Goal: Task Accomplishment & Management: Answer question/provide support

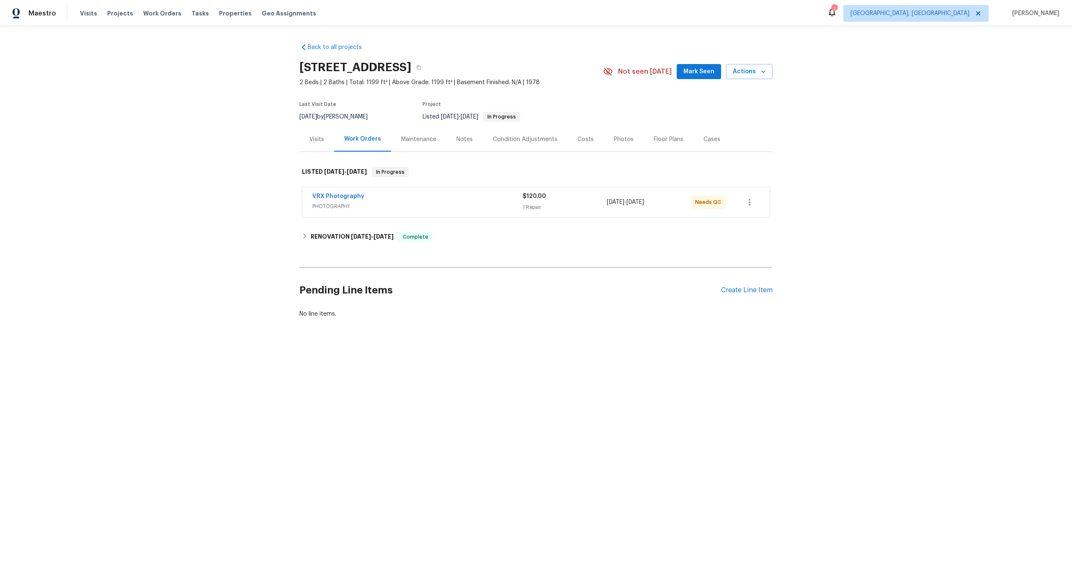
click at [488, 194] on div "VRX Photography" at bounding box center [417, 197] width 210 height 10
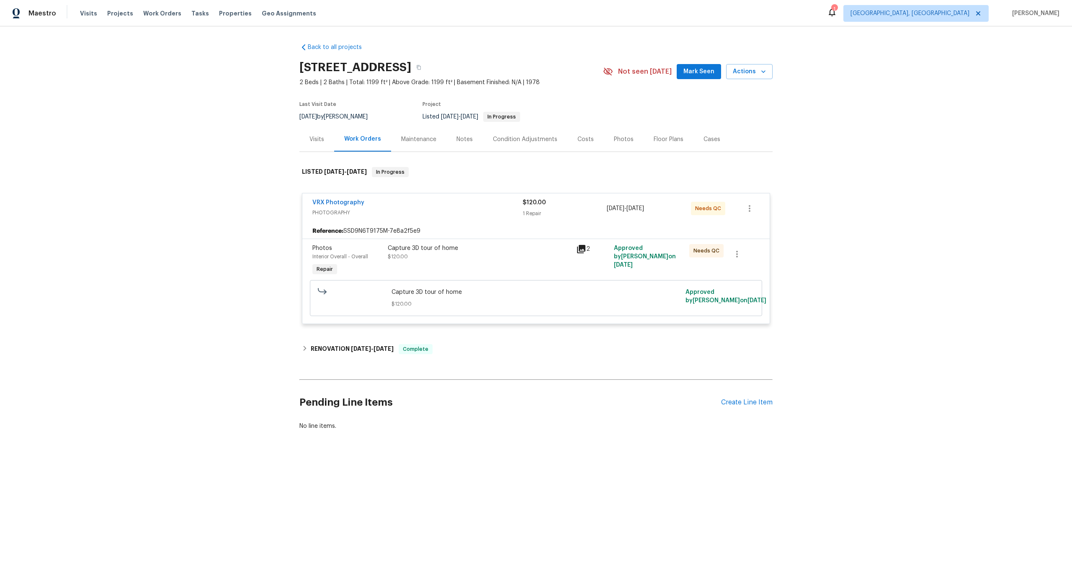
click at [494, 254] on div "Capture 3D tour of home $120.00" at bounding box center [479, 252] width 183 height 17
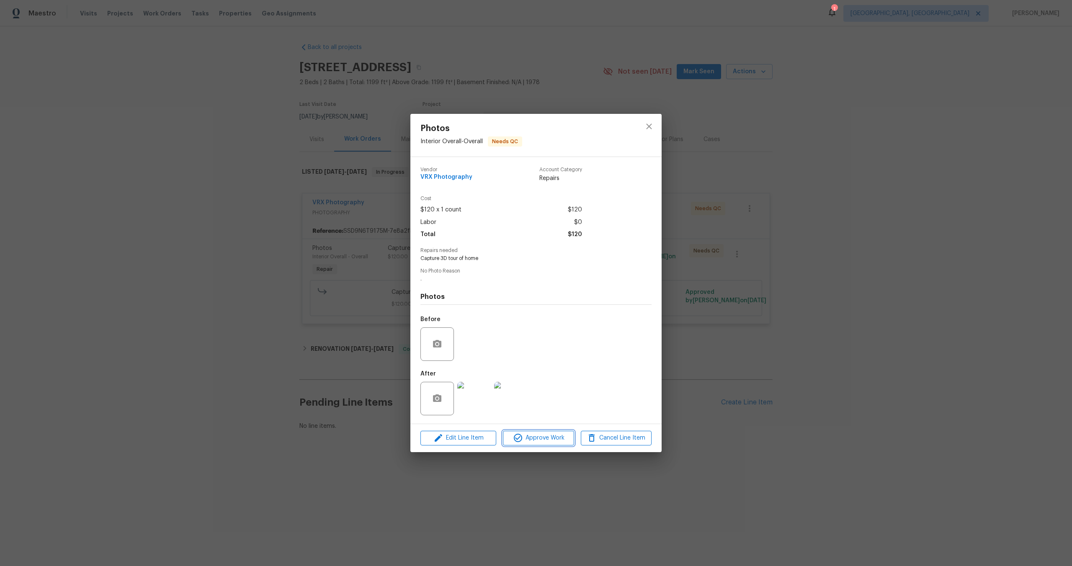
click at [526, 443] on span "Approve Work" at bounding box center [539, 438] width 66 height 10
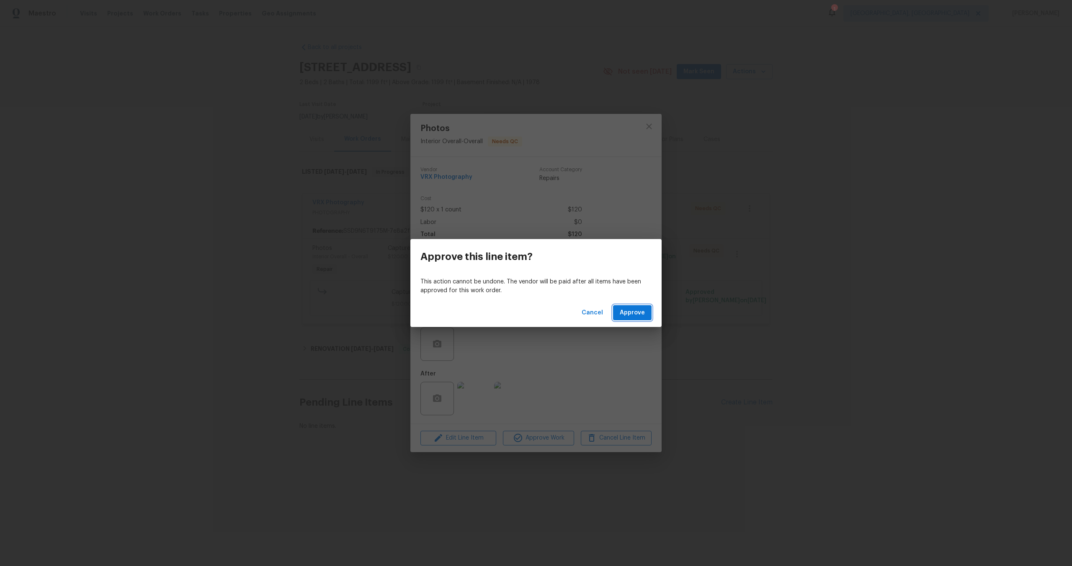
click at [635, 315] on span "Approve" at bounding box center [632, 313] width 25 height 10
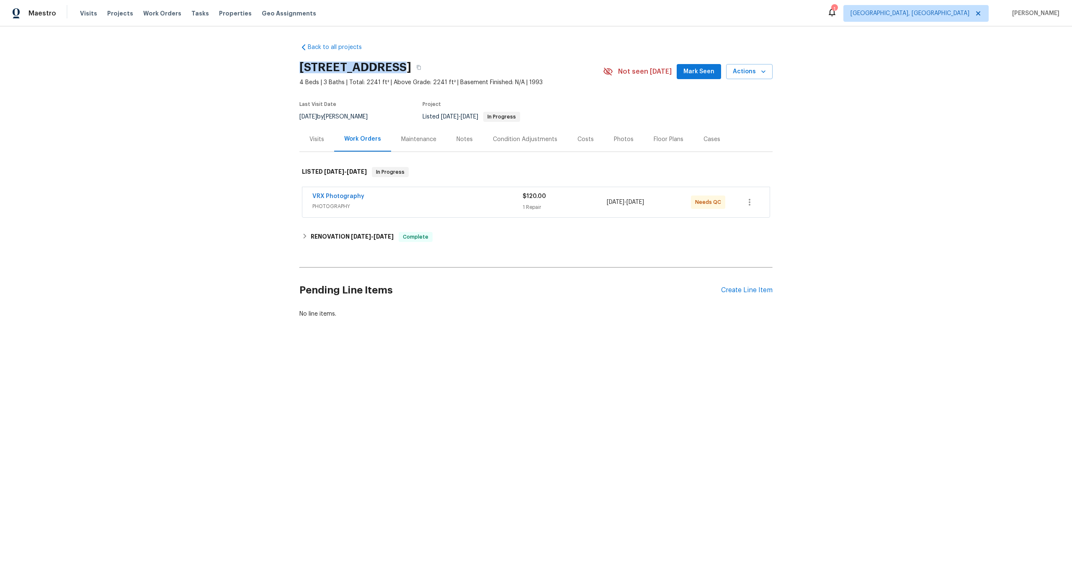
drag, startPoint x: 390, startPoint y: 68, endPoint x: 300, endPoint y: 66, distance: 90.5
click at [300, 66] on h2 "3107 Atwater Dr, North Las Vegas, NV 89032" at bounding box center [355, 67] width 112 height 8
copy h2 "3107 Atwater Dr"
click at [449, 197] on div "VRX Photography" at bounding box center [417, 197] width 210 height 10
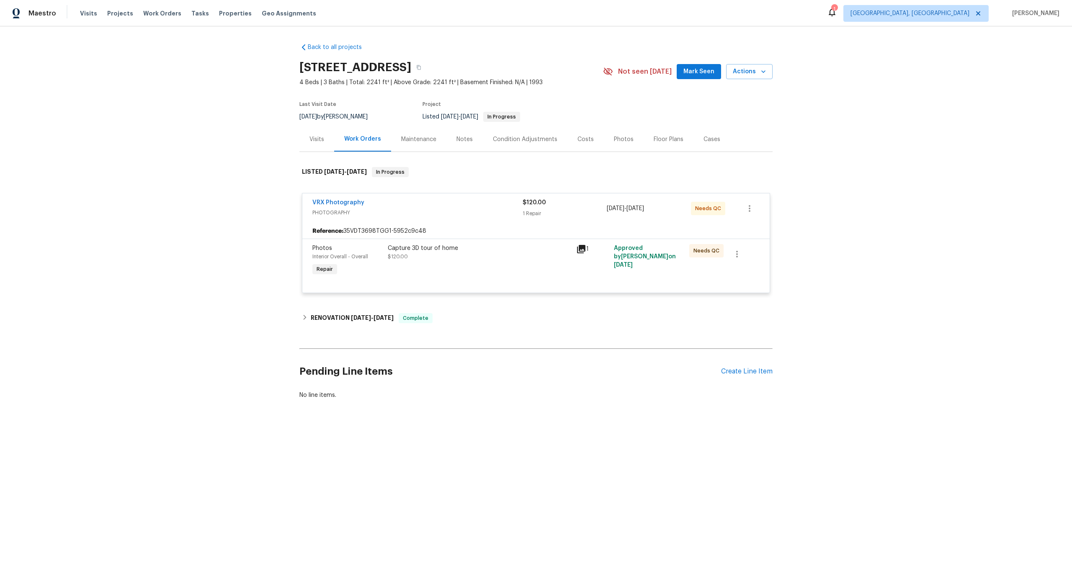
click at [513, 259] on div "Capture 3D tour of home $120.00" at bounding box center [479, 252] width 183 height 17
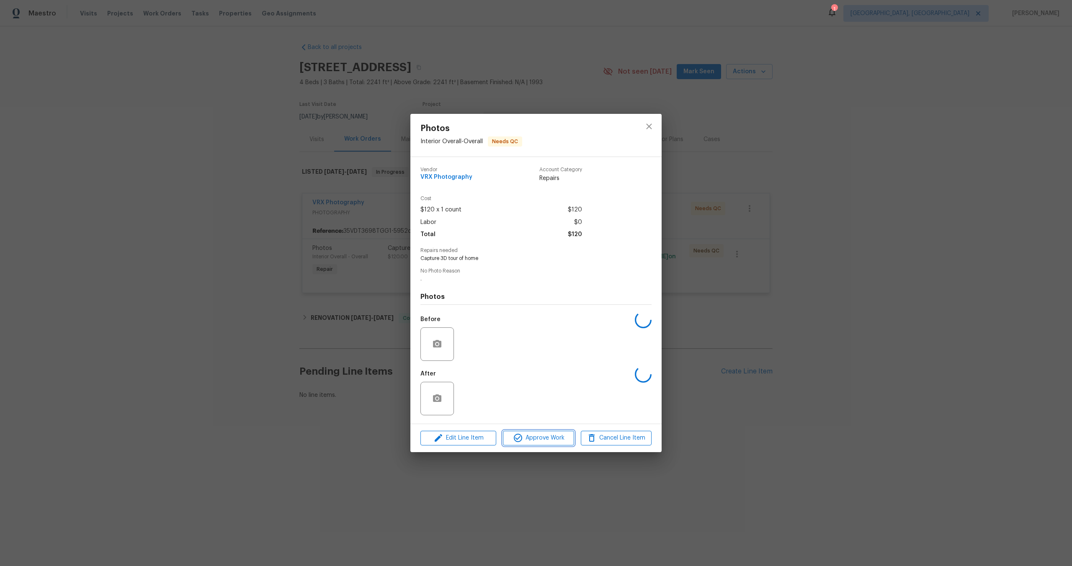
click at [541, 435] on span "Approve Work" at bounding box center [539, 438] width 66 height 10
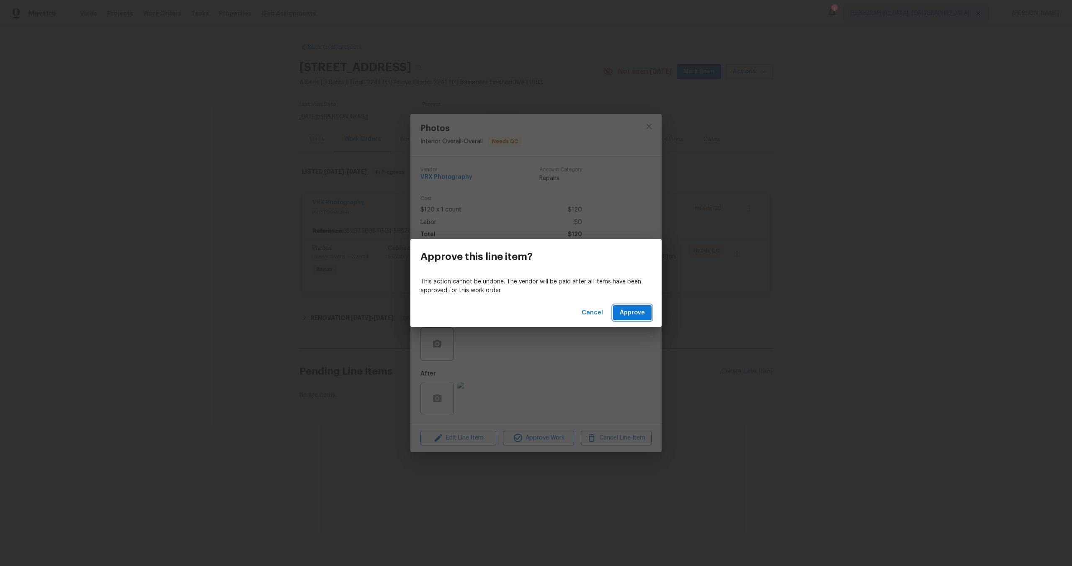
click at [637, 314] on span "Approve" at bounding box center [632, 313] width 25 height 10
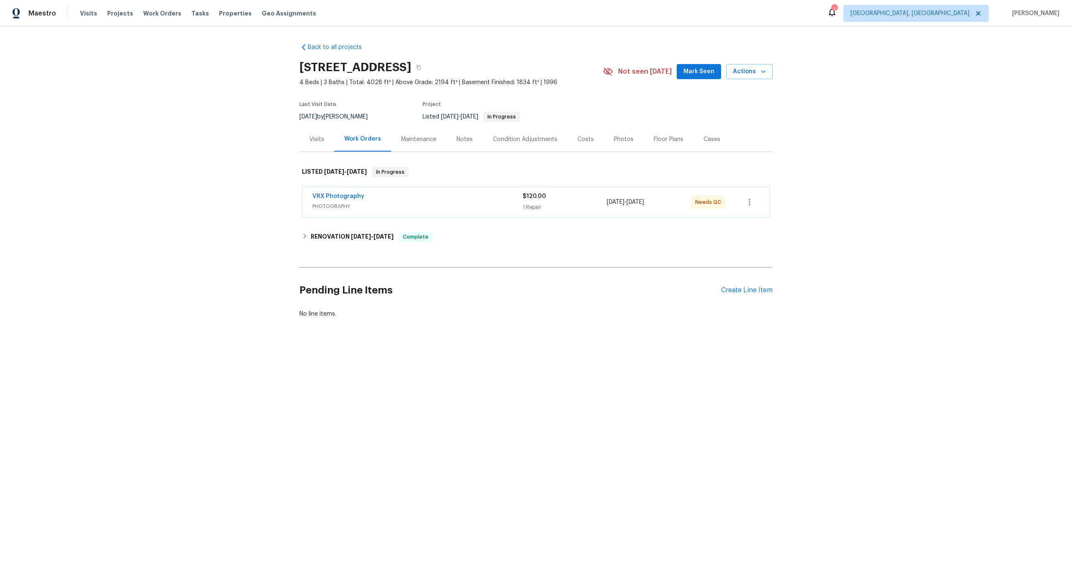
drag, startPoint x: 423, startPoint y: 66, endPoint x: 302, endPoint y: 66, distance: 121.5
click at [302, 66] on h2 "31547 Sugar Maple Ct, Foristell, MO 63348" at bounding box center [355, 67] width 112 height 8
copy h2 "31547 Sugar Maple Ct"
click at [402, 198] on div "VRX Photography" at bounding box center [417, 197] width 210 height 10
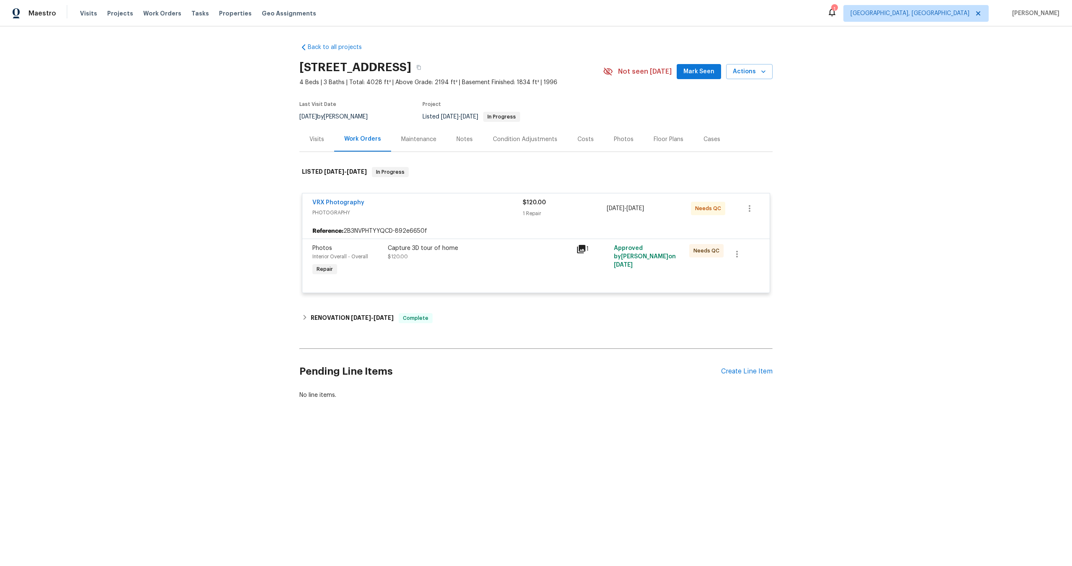
click at [454, 266] on div "Capture 3D tour of home $120.00" at bounding box center [479, 261] width 188 height 39
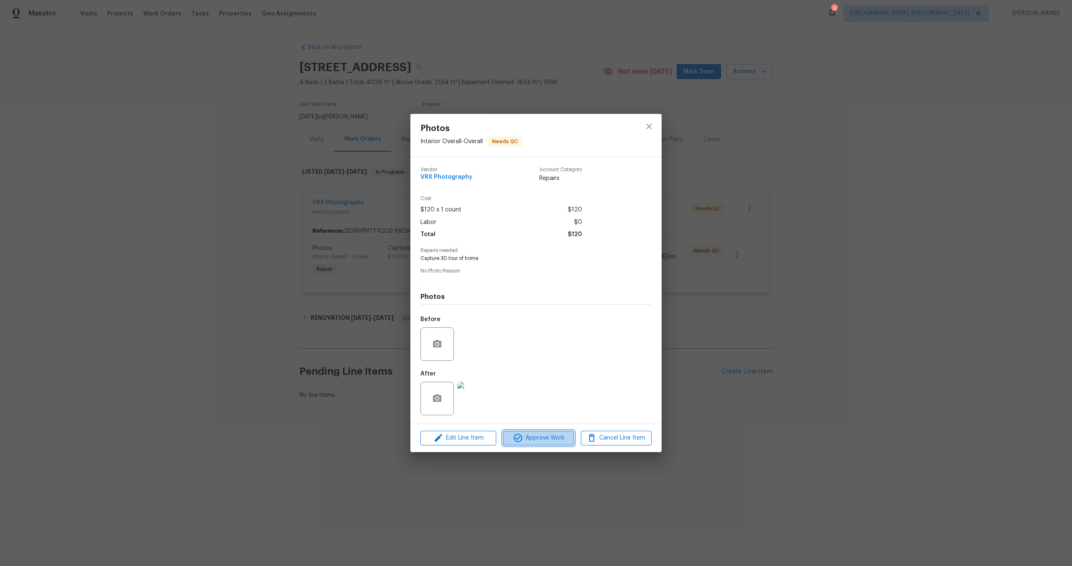
click at [528, 435] on span "Approve Work" at bounding box center [539, 438] width 66 height 10
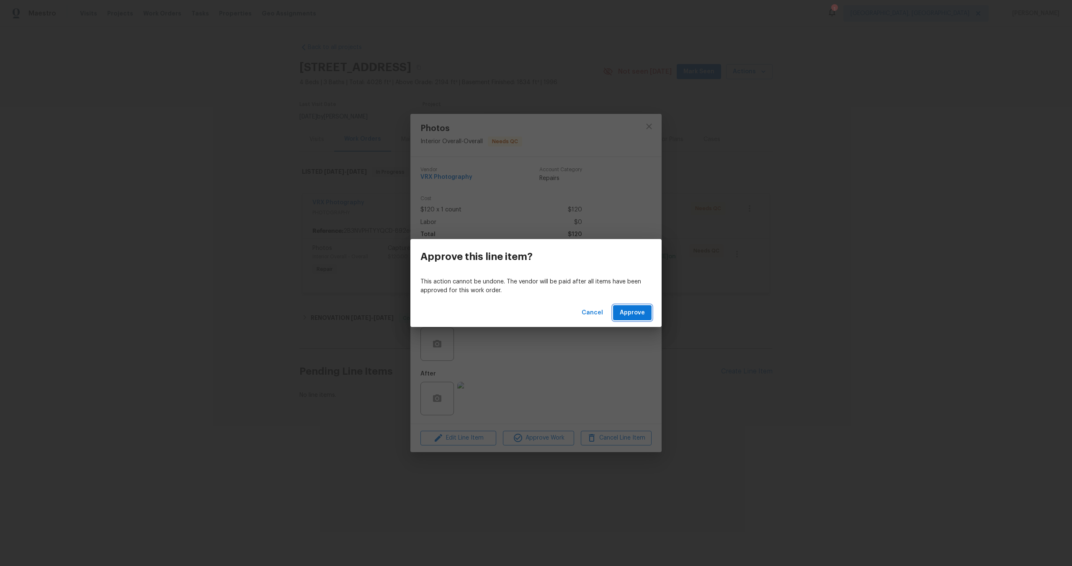
click at [640, 317] on span "Approve" at bounding box center [632, 313] width 25 height 10
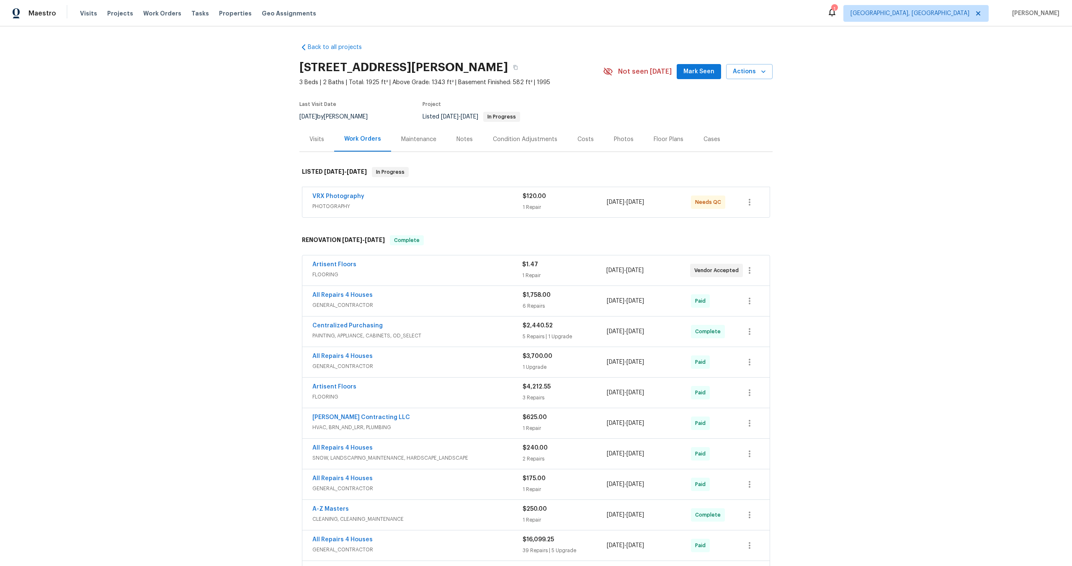
click at [409, 199] on div "VRX Photography" at bounding box center [417, 197] width 210 height 10
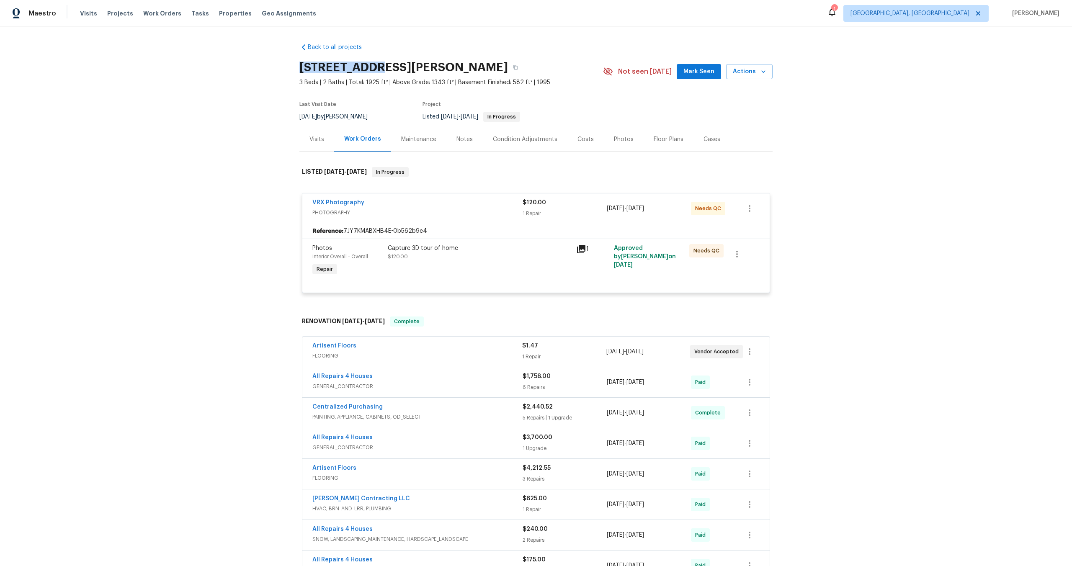
drag, startPoint x: 362, startPoint y: 68, endPoint x: 285, endPoint y: 68, distance: 77.5
click at [285, 68] on div "Back to all projects 611 S 3rd St, De Soto, MO 63020 3 Beds | 2 Baths | Total: …" at bounding box center [536, 296] width 1072 height 540
copy h2 "611 S 3rd St"
click at [495, 247] on div "Capture 3D tour of home" at bounding box center [479, 248] width 183 height 8
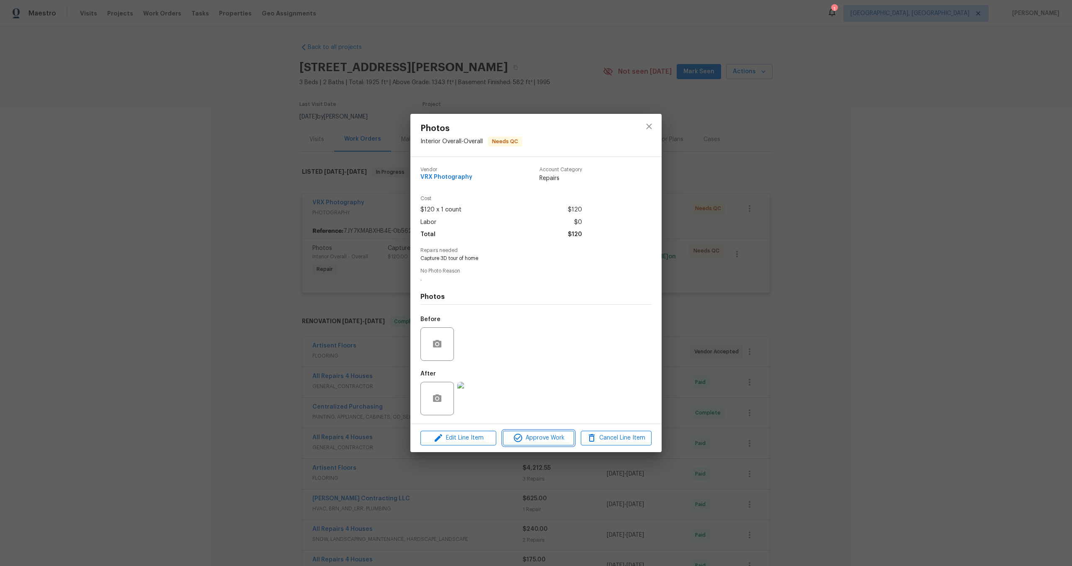
click at [554, 438] on span "Approve Work" at bounding box center [539, 438] width 66 height 10
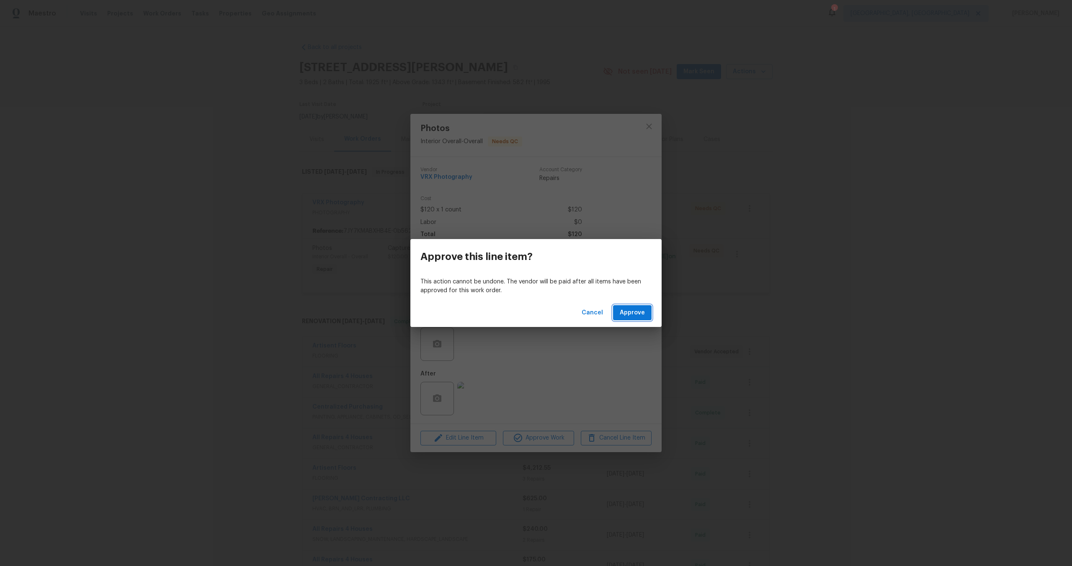
click at [648, 317] on button "Approve" at bounding box center [632, 312] width 39 height 15
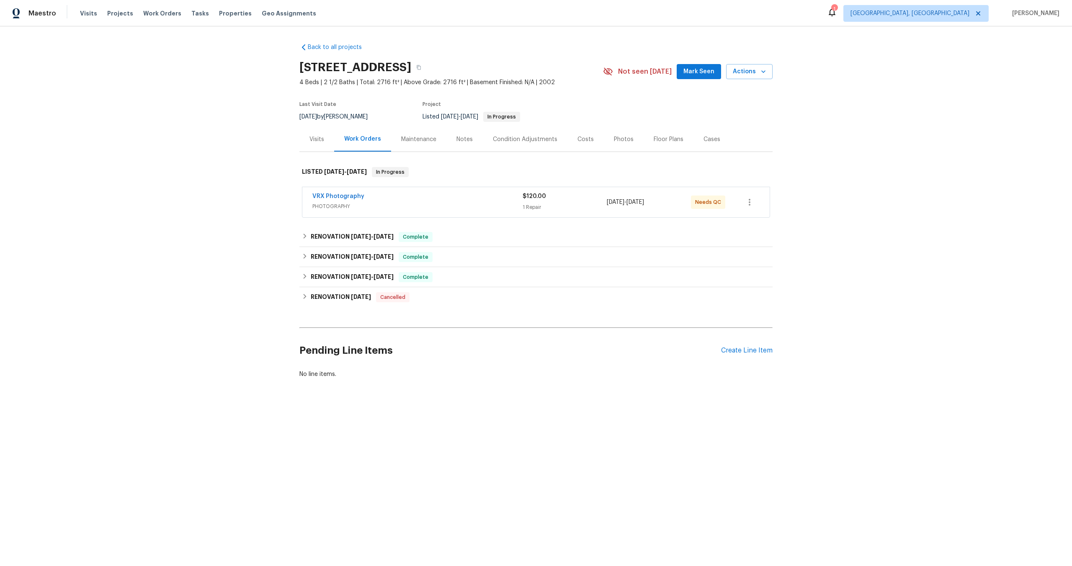
click at [476, 198] on div "VRX Photography" at bounding box center [417, 197] width 210 height 10
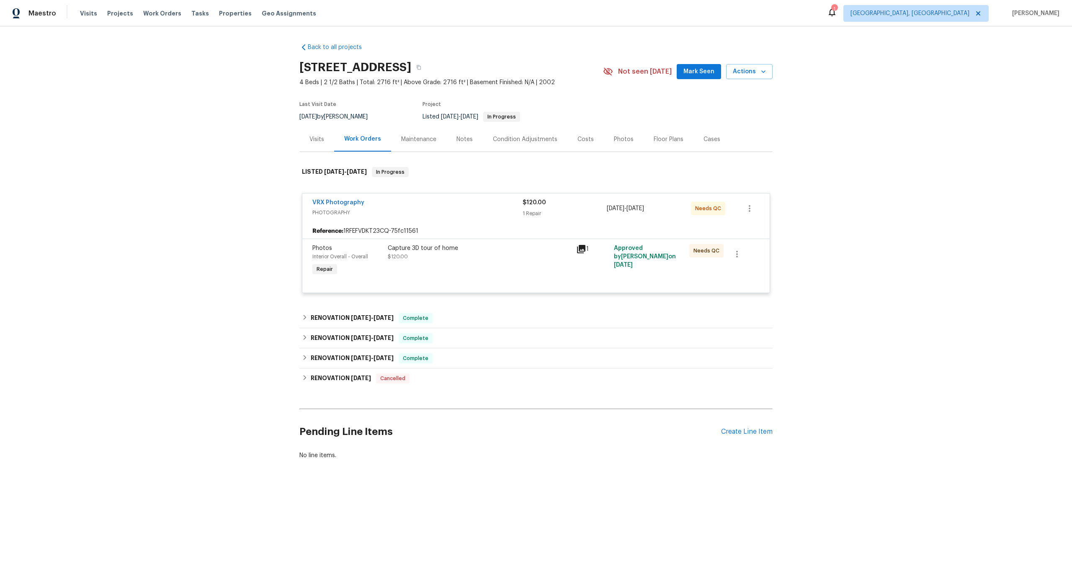
drag, startPoint x: 431, startPoint y: 67, endPoint x: 265, endPoint y: 67, distance: 166.3
click at [265, 67] on div "Back to all projects 2222 Princess Snow Cir, Katy, TX 77493 4 Beds | 2 1/2 Bath…" at bounding box center [536, 271] width 1072 height 490
copy h2 "2222 Princess Snow Cir"
click at [452, 250] on div "Capture 3D tour of home" at bounding box center [479, 248] width 183 height 8
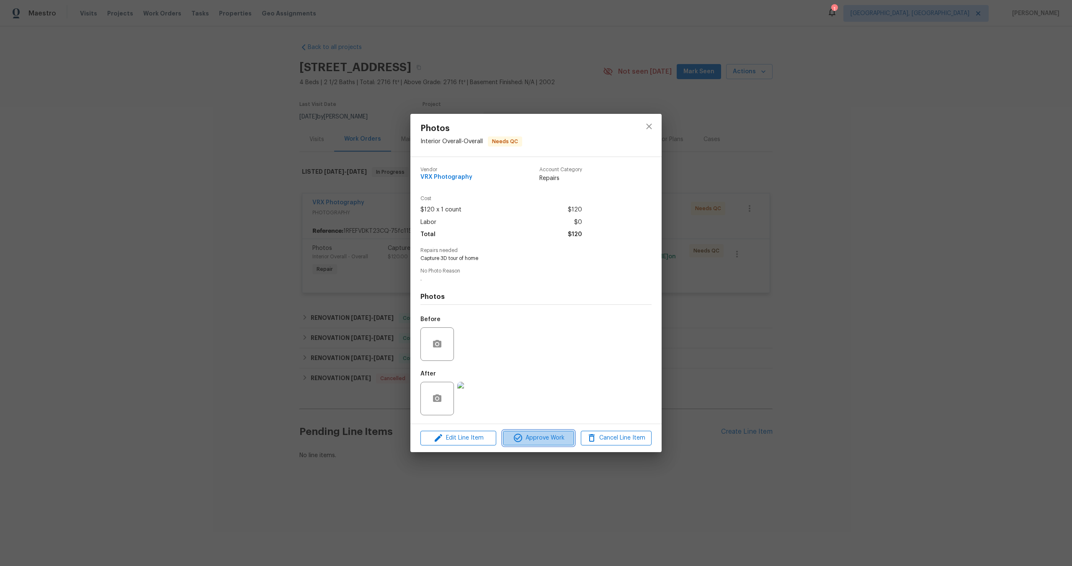
click at [544, 440] on span "Approve Work" at bounding box center [539, 438] width 66 height 10
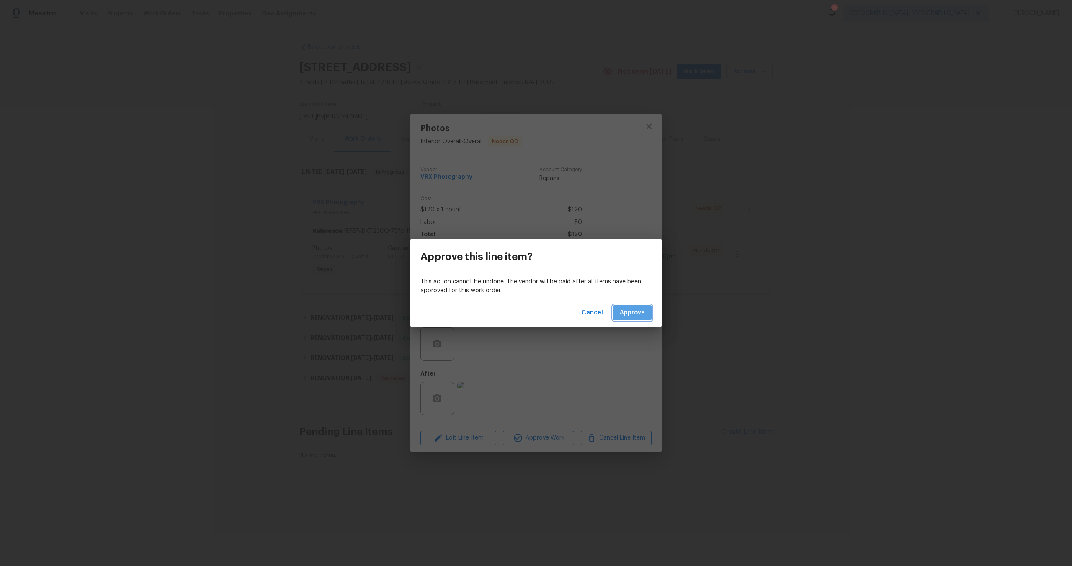
click at [635, 312] on span "Approve" at bounding box center [632, 313] width 25 height 10
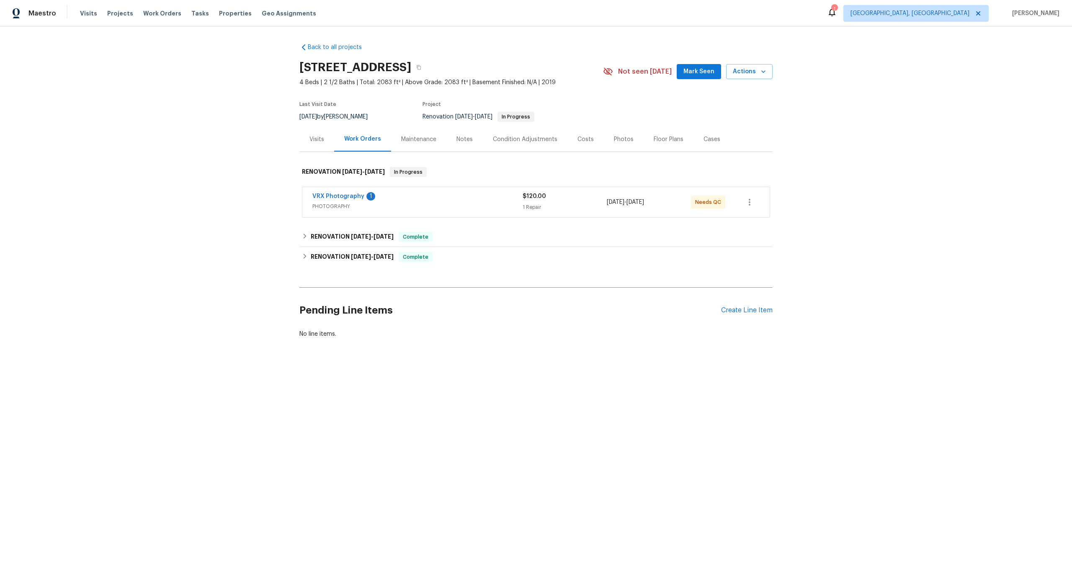
click at [466, 204] on span "PHOTOGRAPHY" at bounding box center [417, 206] width 210 height 8
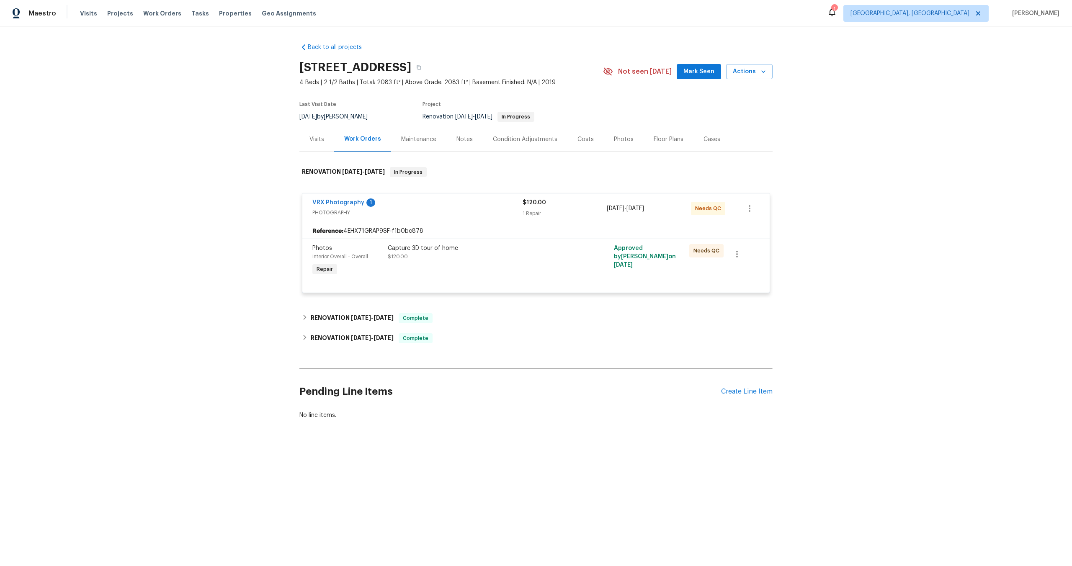
click at [467, 251] on div "Capture 3D tour of home" at bounding box center [479, 248] width 183 height 8
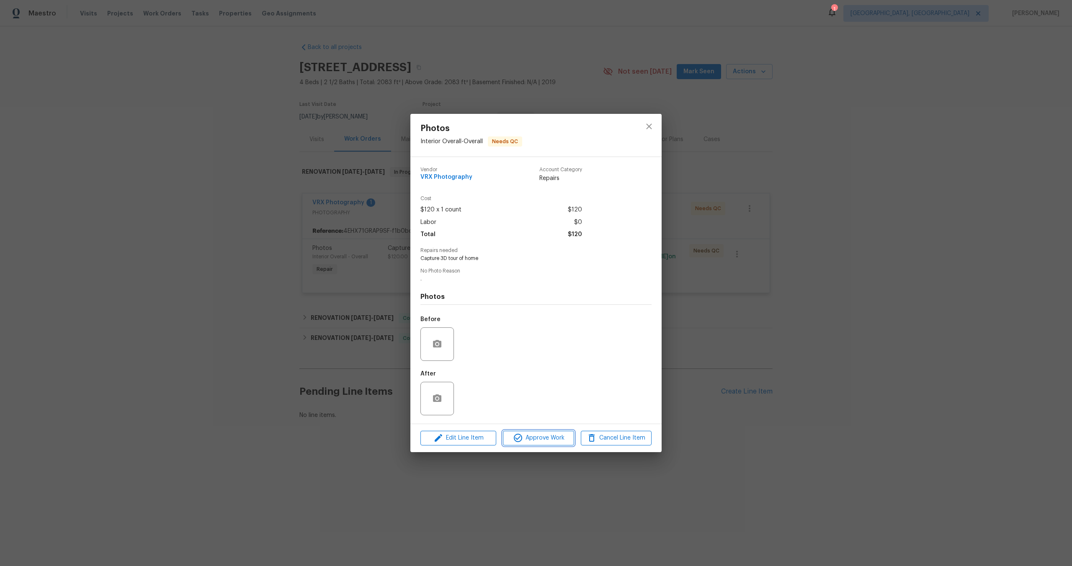
click at [544, 436] on span "Approve Work" at bounding box center [539, 438] width 66 height 10
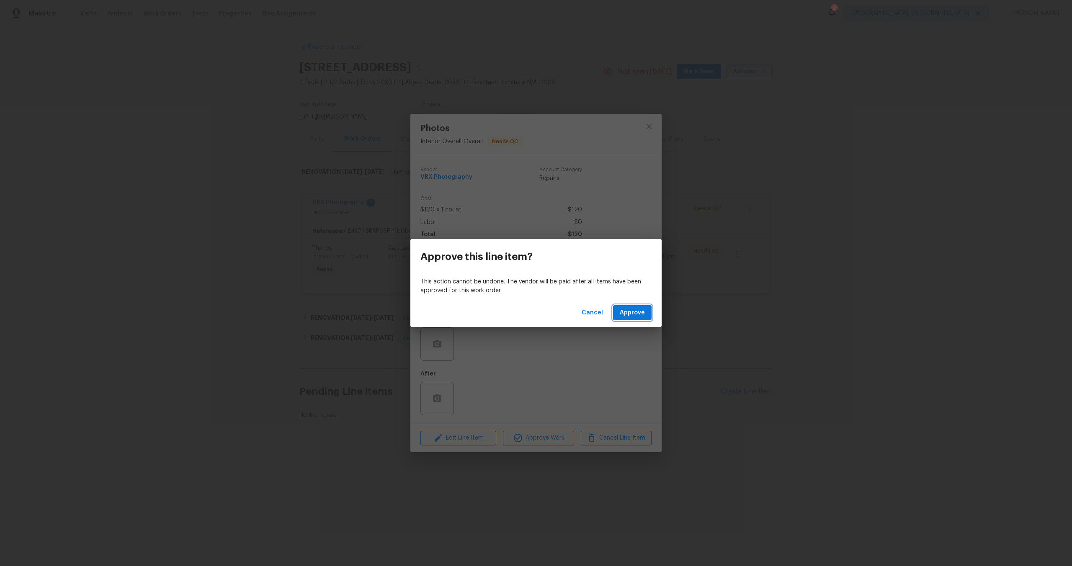
click at [629, 315] on span "Approve" at bounding box center [632, 313] width 25 height 10
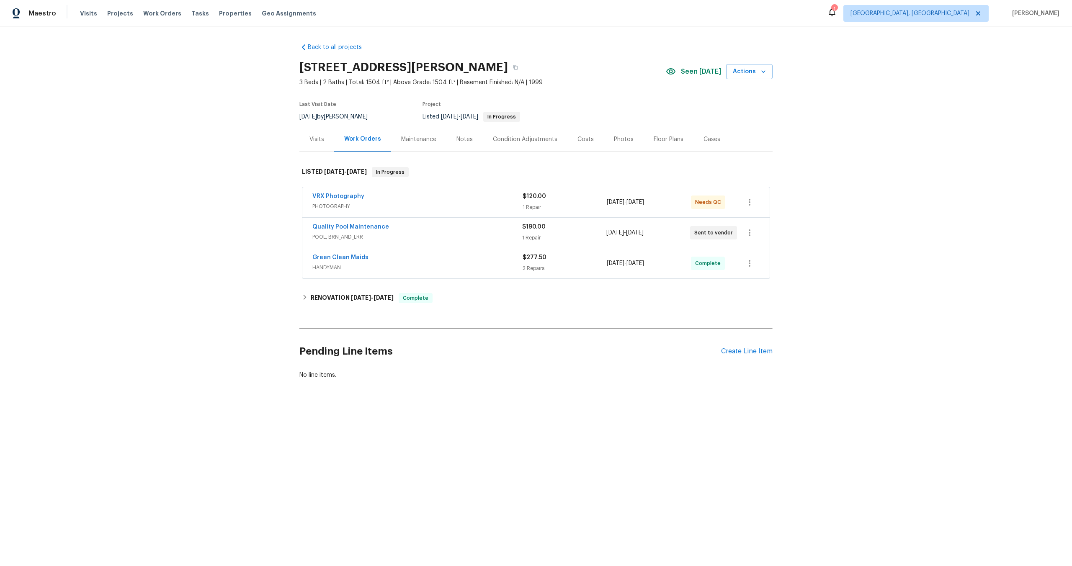
click at [430, 189] on div "VRX Photography PHOTOGRAPHY $120.00 1 Repair [DATE] - [DATE] Needs QC" at bounding box center [535, 202] width 467 height 30
drag, startPoint x: 384, startPoint y: 66, endPoint x: 284, endPoint y: 66, distance: 100.1
click at [284, 66] on div "Back to all projects [STREET_ADDRESS][PERSON_NAME] 3 Beds | 2 Baths | Total: 15…" at bounding box center [536, 231] width 1072 height 410
copy h2 "2753 Saigon Dr"
click at [443, 200] on div "VRX Photography" at bounding box center [417, 197] width 210 height 10
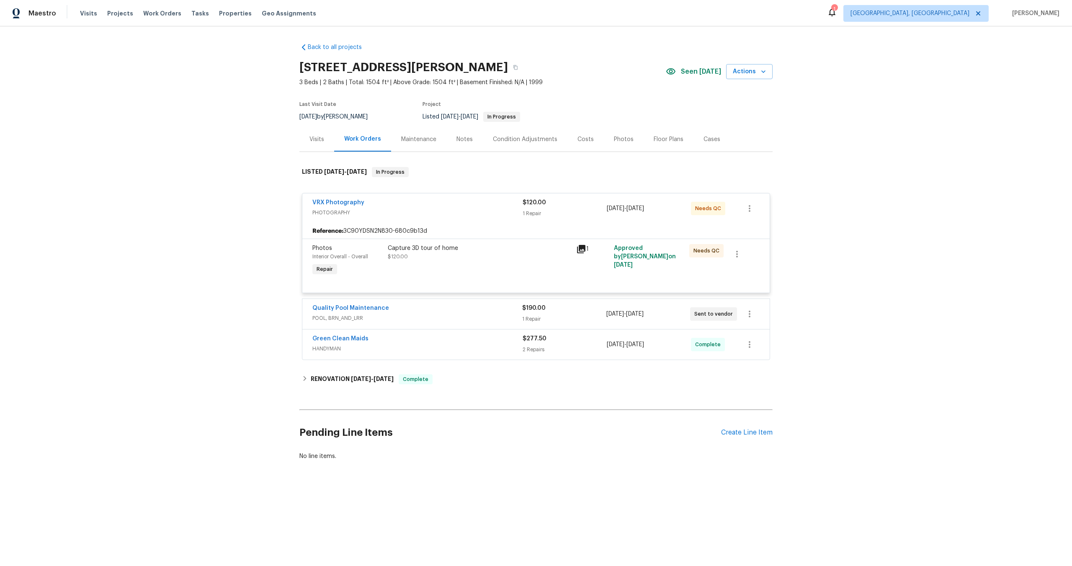
click at [458, 255] on div "Capture 3D tour of home $120.00" at bounding box center [479, 252] width 183 height 17
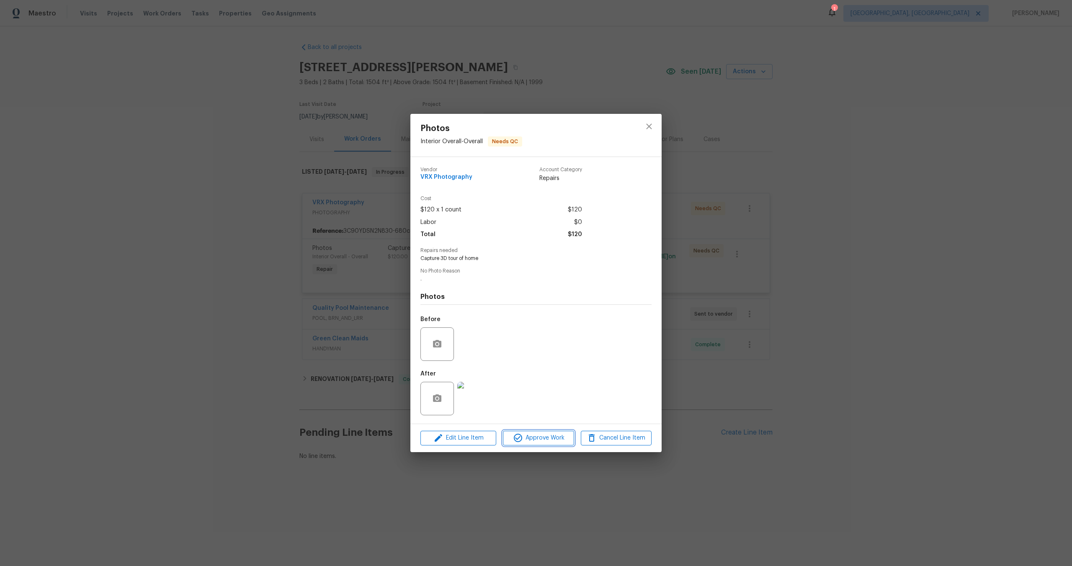
click at [539, 433] on span "Approve Work" at bounding box center [539, 438] width 66 height 10
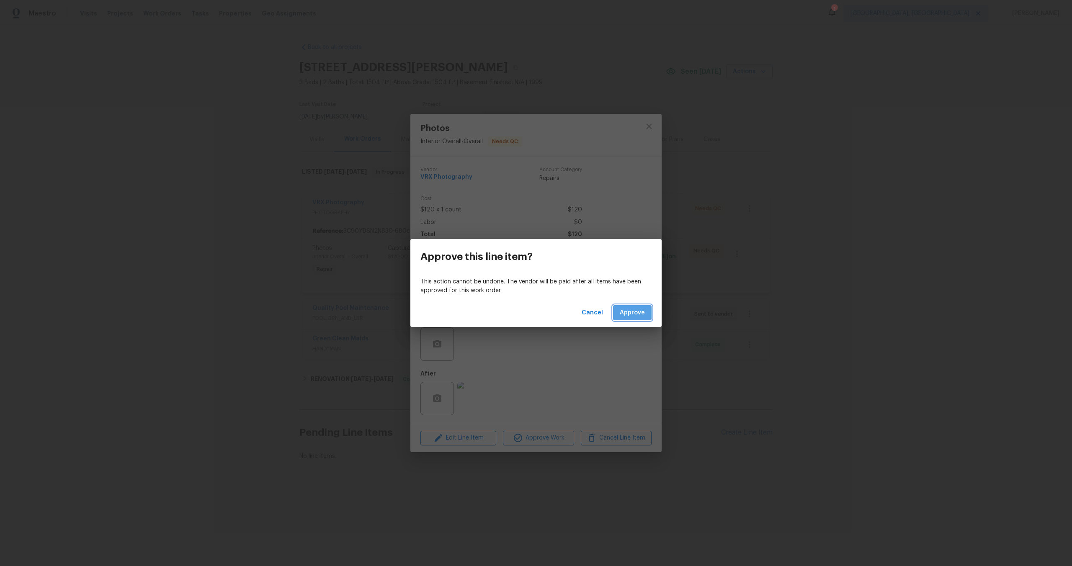
click at [630, 308] on span "Approve" at bounding box center [632, 313] width 25 height 10
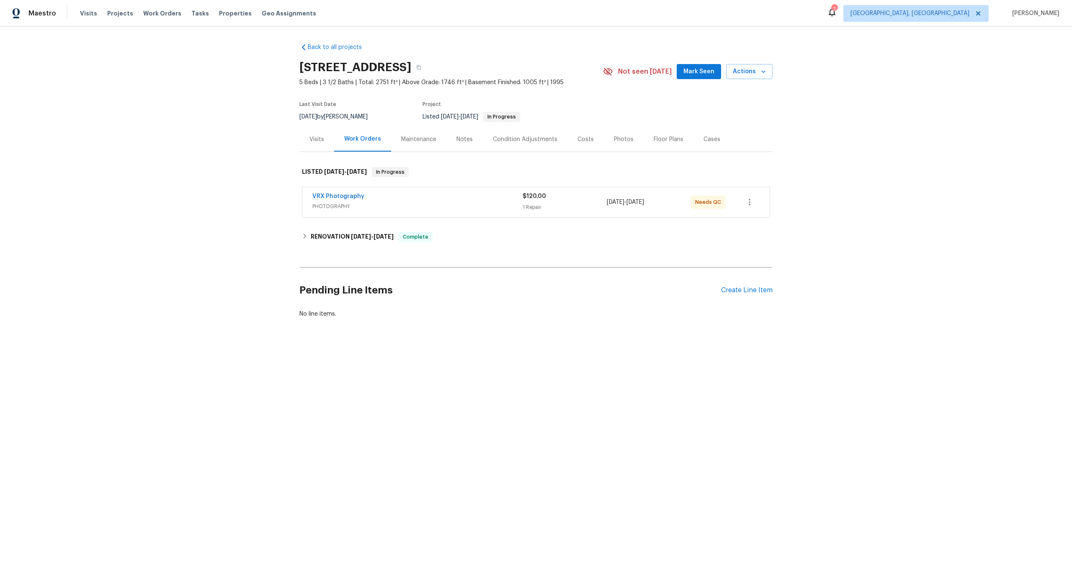
click at [476, 207] on span "PHOTOGRAPHY" at bounding box center [417, 206] width 210 height 8
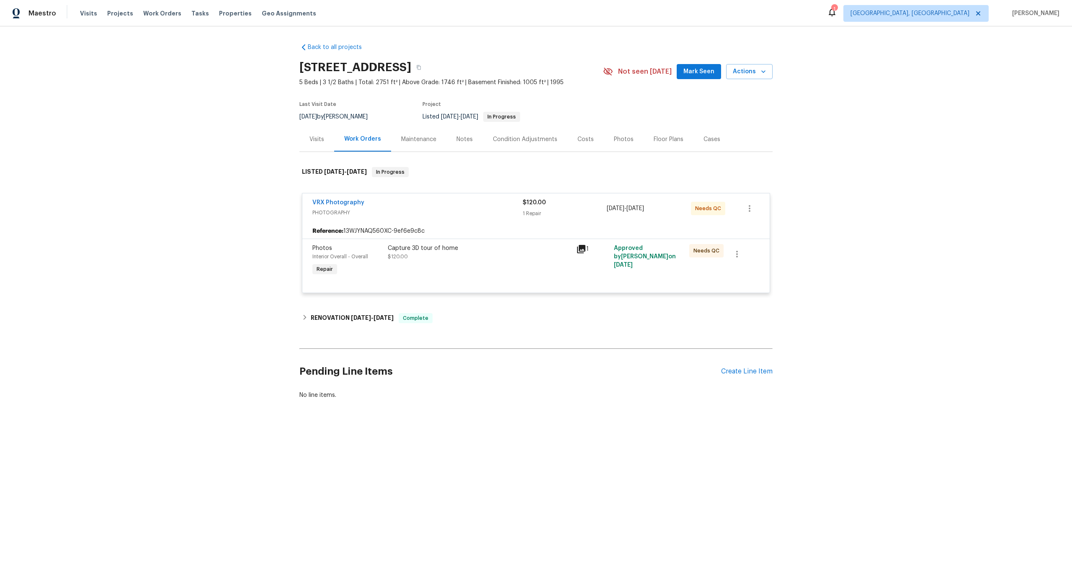
drag, startPoint x: 423, startPoint y: 67, endPoint x: 225, endPoint y: 67, distance: 198.1
click at [224, 67] on div "Back to all projects 395 Pendryn Hill Curv, Woodbury, MN 55125 5 Beds | 3 1/2 B…" at bounding box center [536, 241] width 1072 height 430
copy h2 "395 Pendryn Hill Curv"
click at [509, 250] on div "Capture 3D tour of home" at bounding box center [479, 248] width 183 height 8
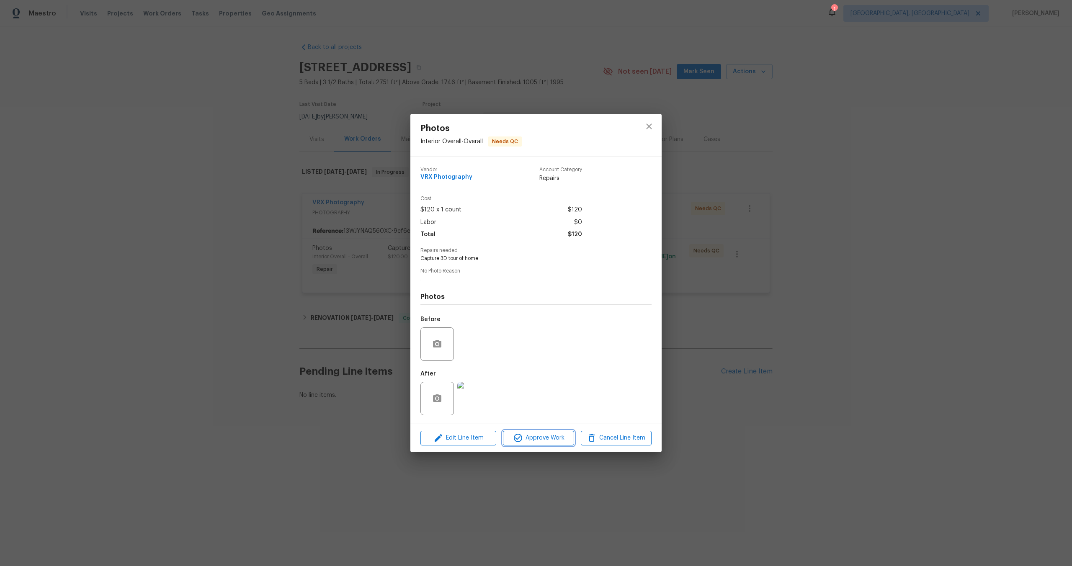
click at [560, 434] on span "Approve Work" at bounding box center [539, 438] width 66 height 10
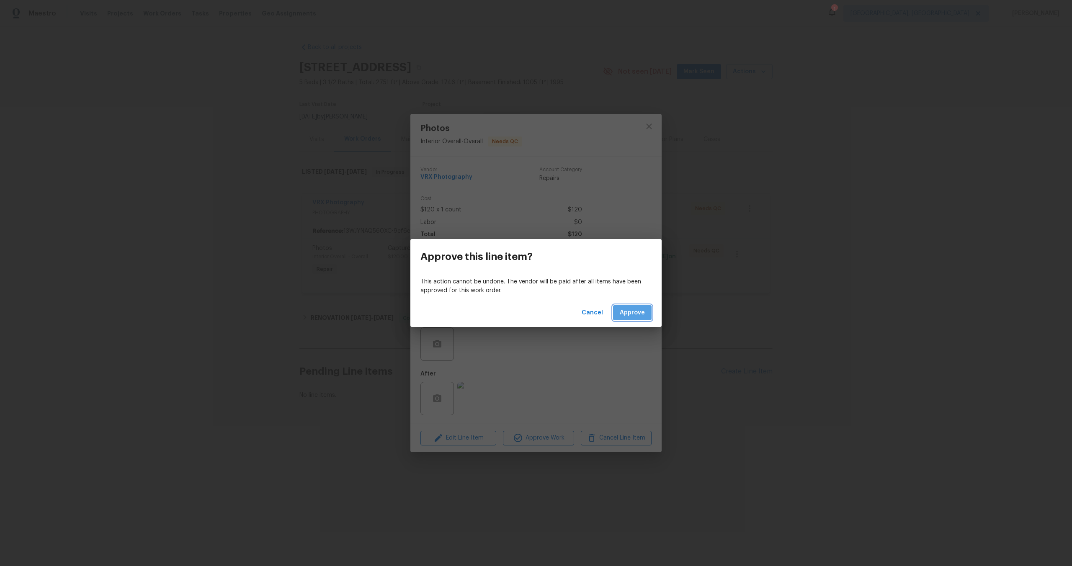
click at [644, 315] on span "Approve" at bounding box center [632, 313] width 25 height 10
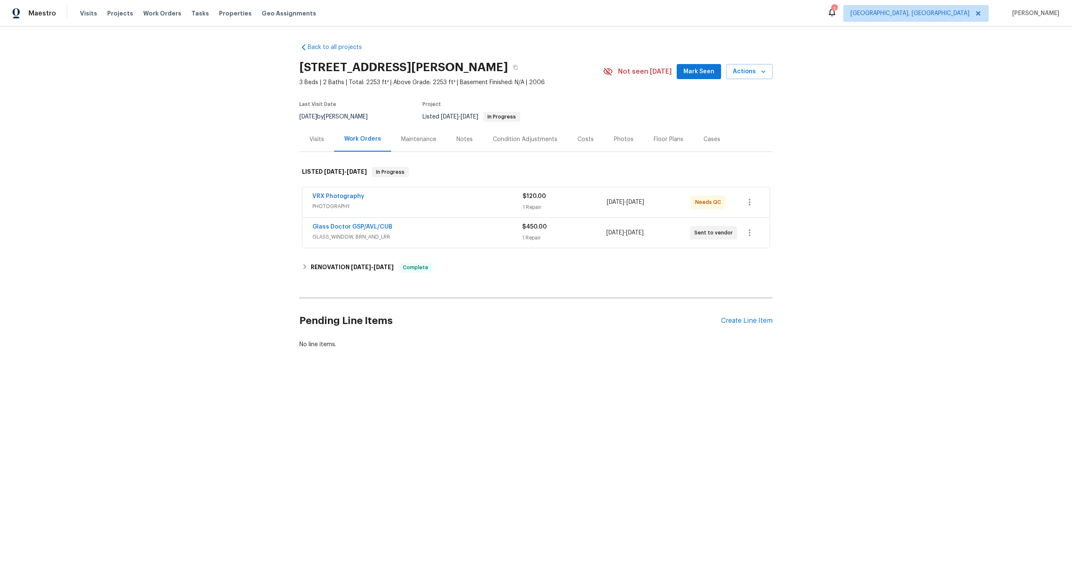
click at [459, 195] on div "VRX Photography" at bounding box center [417, 197] width 210 height 10
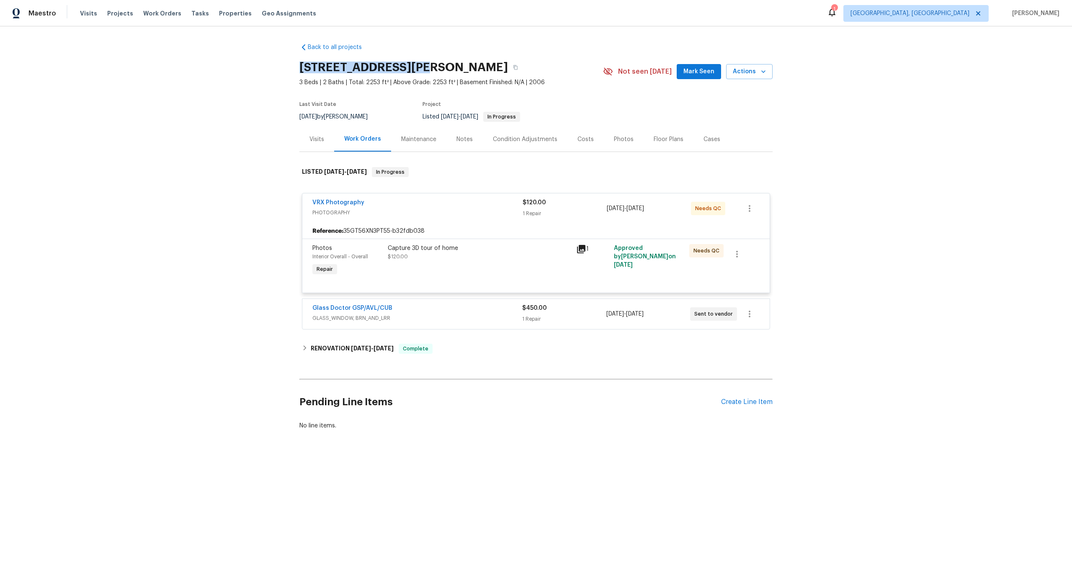
copy h2 "[STREET_ADDRESS]"
drag, startPoint x: 418, startPoint y: 66, endPoint x: 274, endPoint y: 64, distance: 143.7
click at [274, 64] on div "Back to all projects [STREET_ADDRESS][PERSON_NAME] 3 Beds | 2 Baths | Total: 22…" at bounding box center [536, 256] width 1072 height 461
click at [511, 261] on div "Capture 3D tour of home $120.00" at bounding box center [479, 261] width 188 height 39
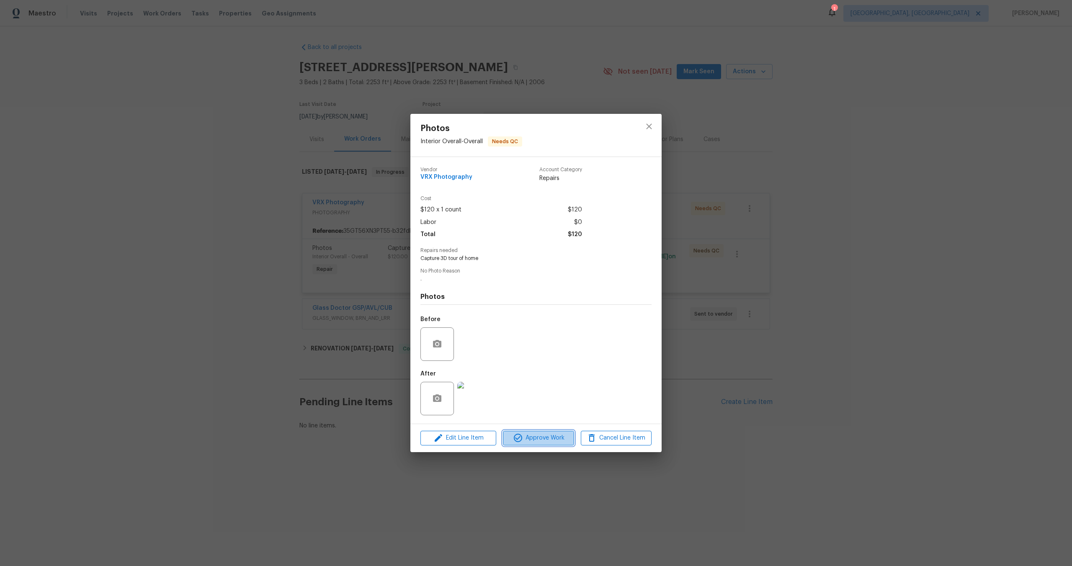
click at [544, 439] on span "Approve Work" at bounding box center [539, 438] width 66 height 10
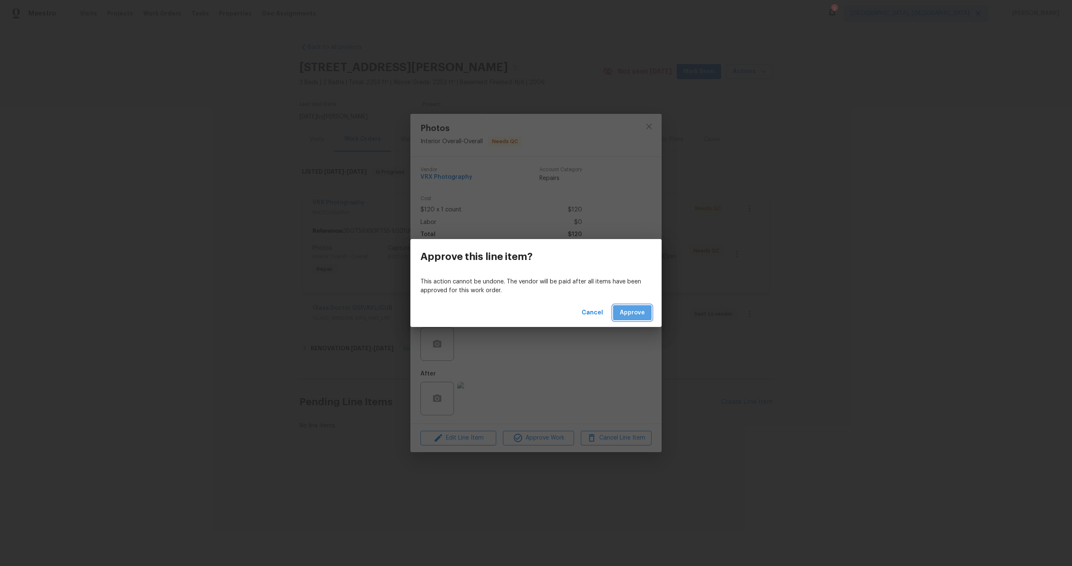
click at [633, 308] on span "Approve" at bounding box center [632, 313] width 25 height 10
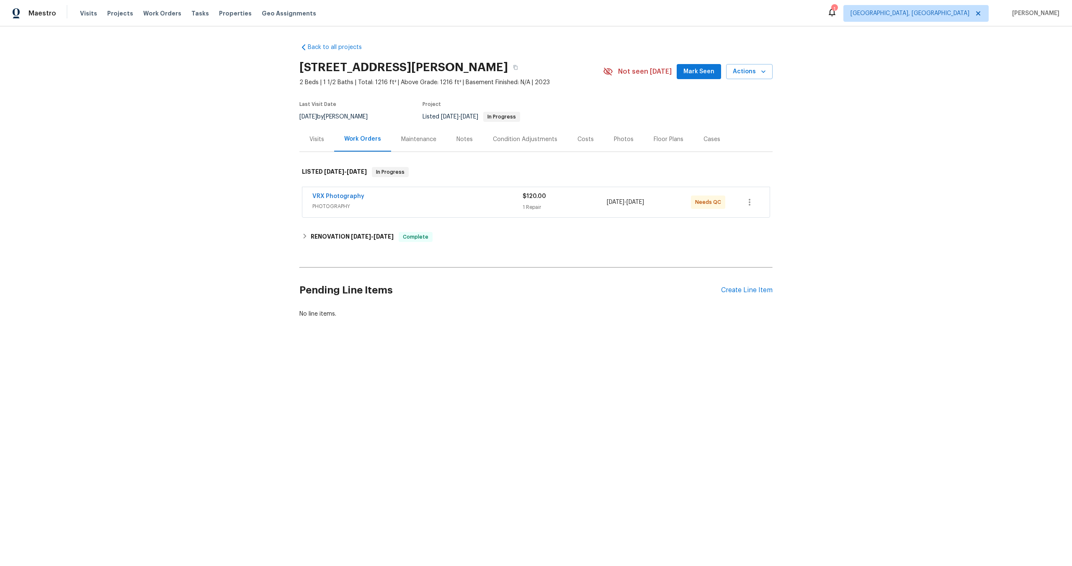
click at [416, 207] on span "PHOTOGRAPHY" at bounding box center [417, 206] width 210 height 8
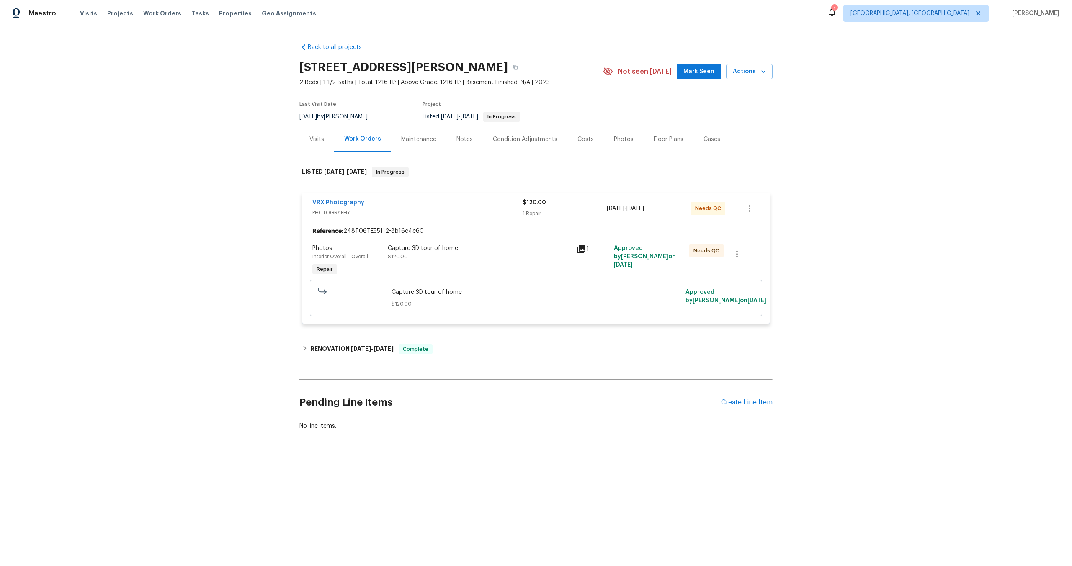
click at [498, 263] on div "Capture 3D tour of home $120.00" at bounding box center [479, 261] width 188 height 39
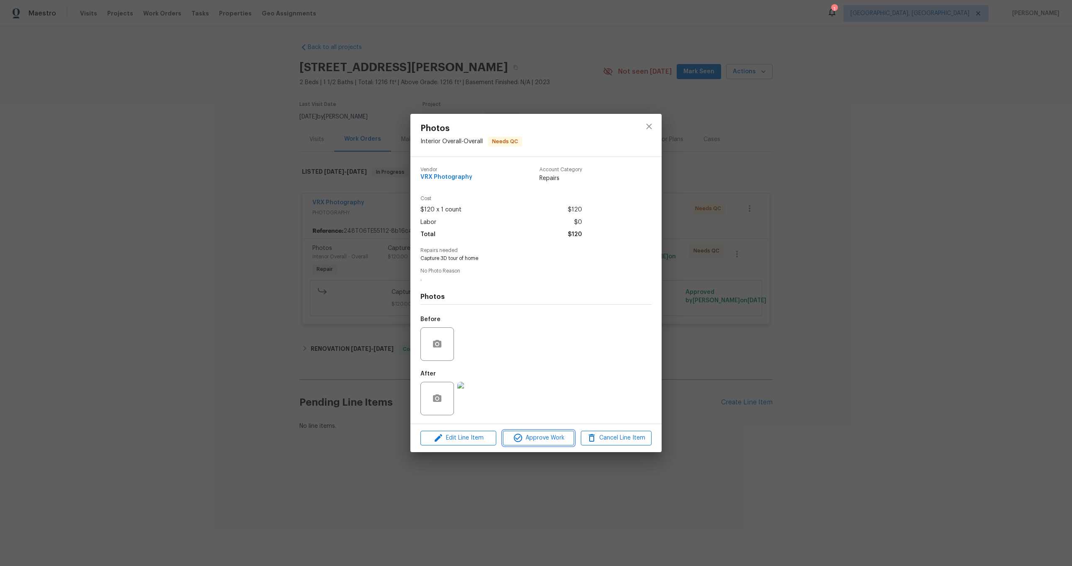
click at [542, 439] on span "Approve Work" at bounding box center [539, 438] width 66 height 10
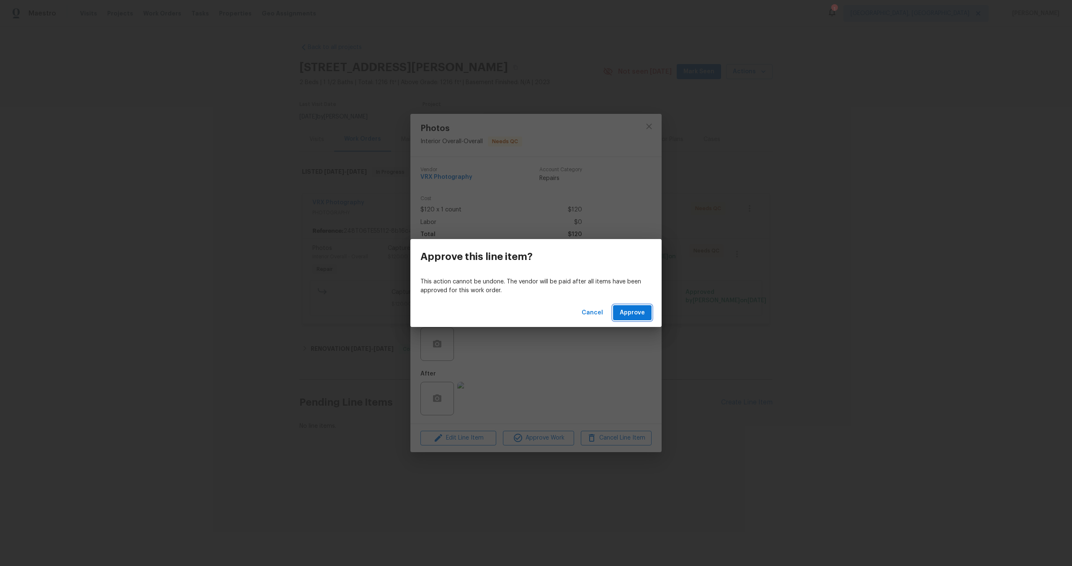
click at [635, 316] on span "Approve" at bounding box center [632, 313] width 25 height 10
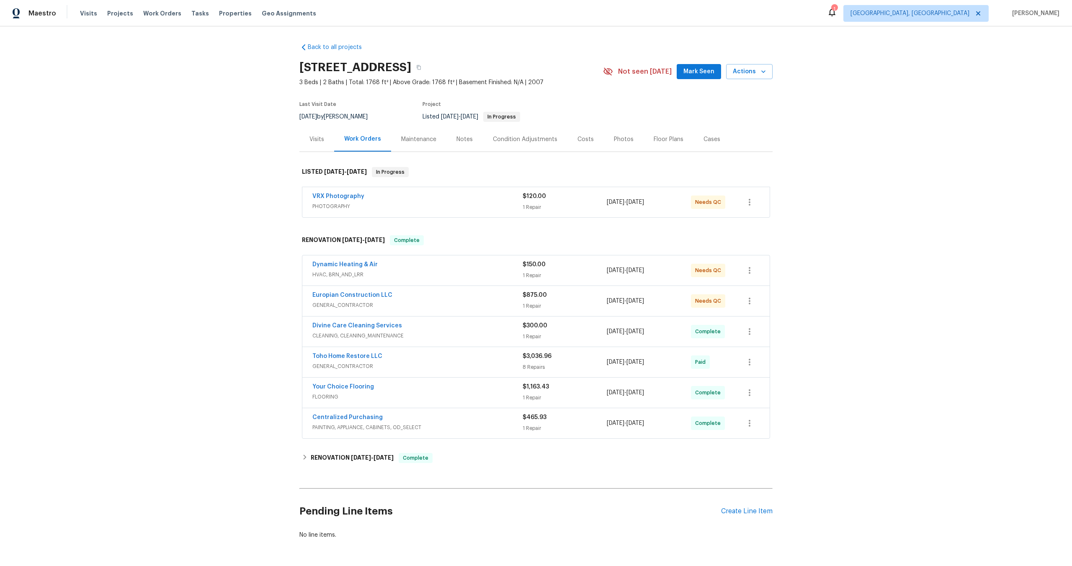
click at [410, 199] on div "VRX Photography" at bounding box center [417, 197] width 210 height 10
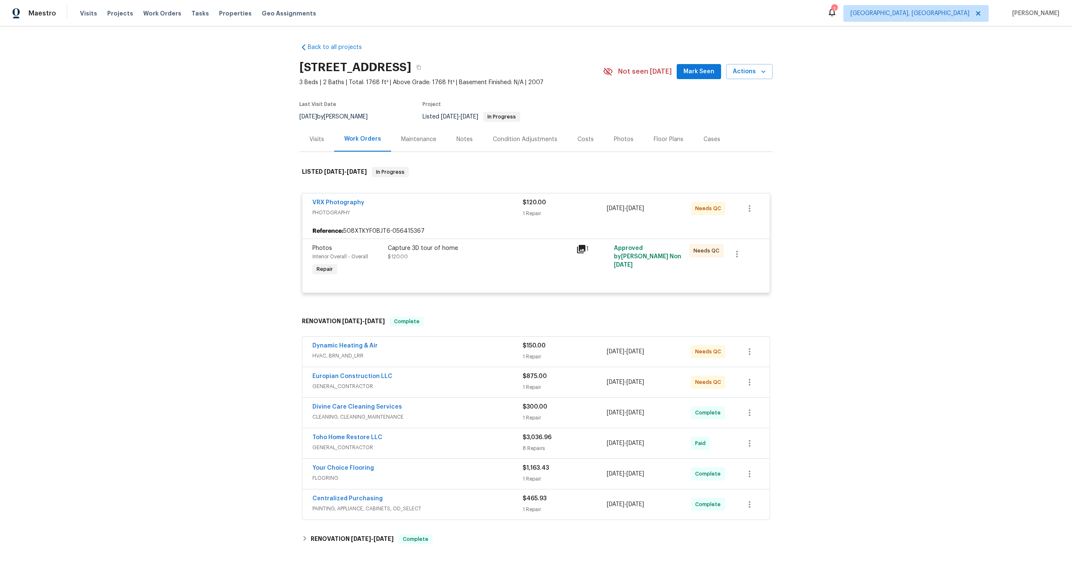
click at [490, 254] on div "Capture 3D tour of home $120.00" at bounding box center [479, 252] width 183 height 17
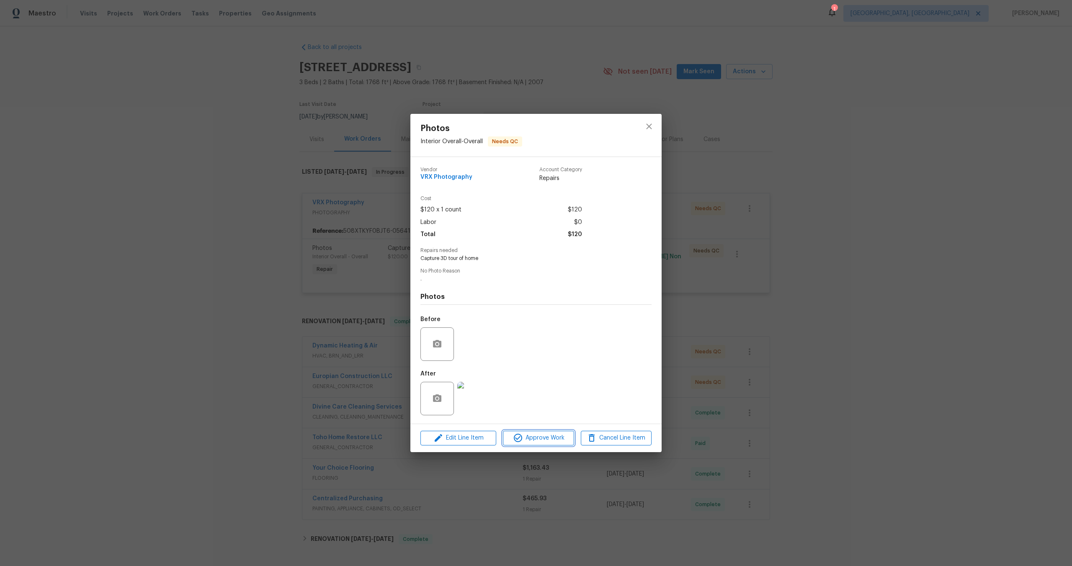
click at [547, 443] on span "Approve Work" at bounding box center [539, 438] width 66 height 10
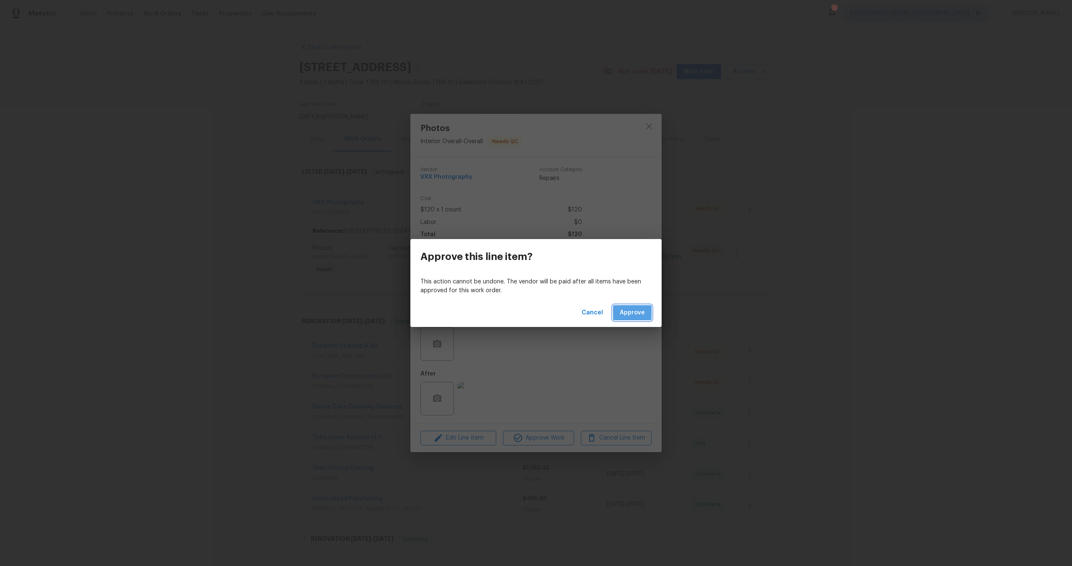
click at [631, 316] on span "Approve" at bounding box center [632, 313] width 25 height 10
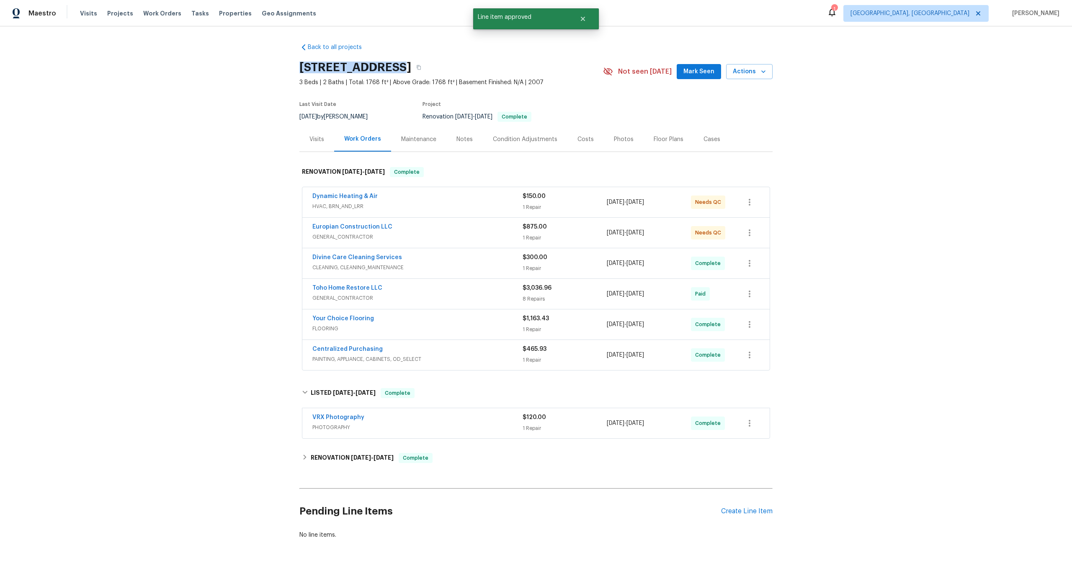
drag, startPoint x: 388, startPoint y: 67, endPoint x: 284, endPoint y: 67, distance: 104.3
click at [284, 67] on div "Back to all projects [STREET_ADDRESS] 3 Beds | 2 Baths | Total: 1768 ft² | Abov…" at bounding box center [536, 296] width 1072 height 540
copy h2 "306 Red Kite Dr"
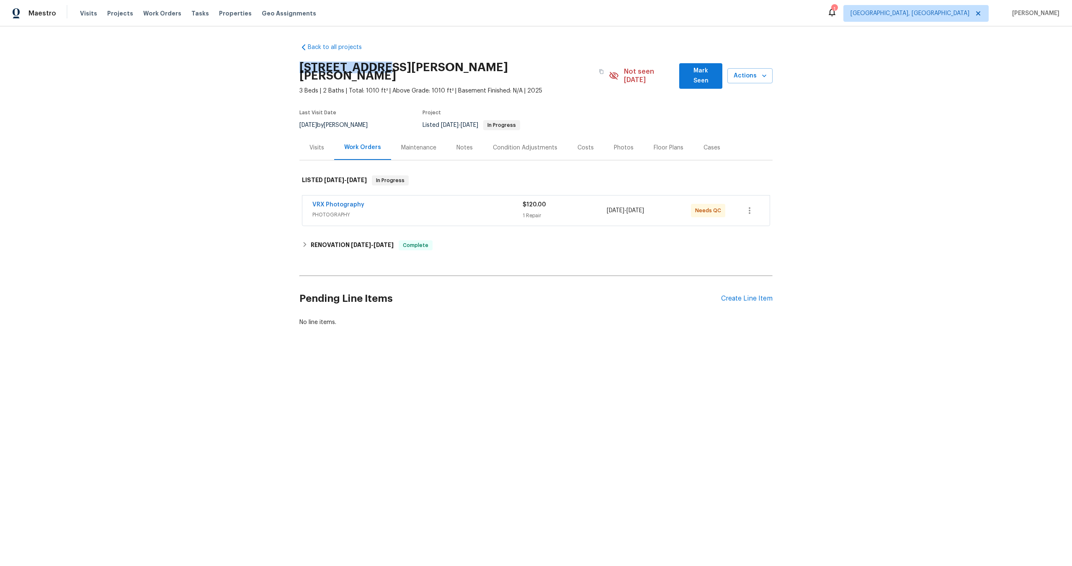
drag, startPoint x: 378, startPoint y: 64, endPoint x: 289, endPoint y: 64, distance: 88.8
click at [289, 64] on div "Back to all projects 3643 Bates Dr, Winston Salem, NC 27105 3 Beds | 2 Baths | …" at bounding box center [536, 204] width 1072 height 357
copy h2 "3643 Bates Dr"
click at [442, 211] on span "PHOTOGRAPHY" at bounding box center [417, 215] width 210 height 8
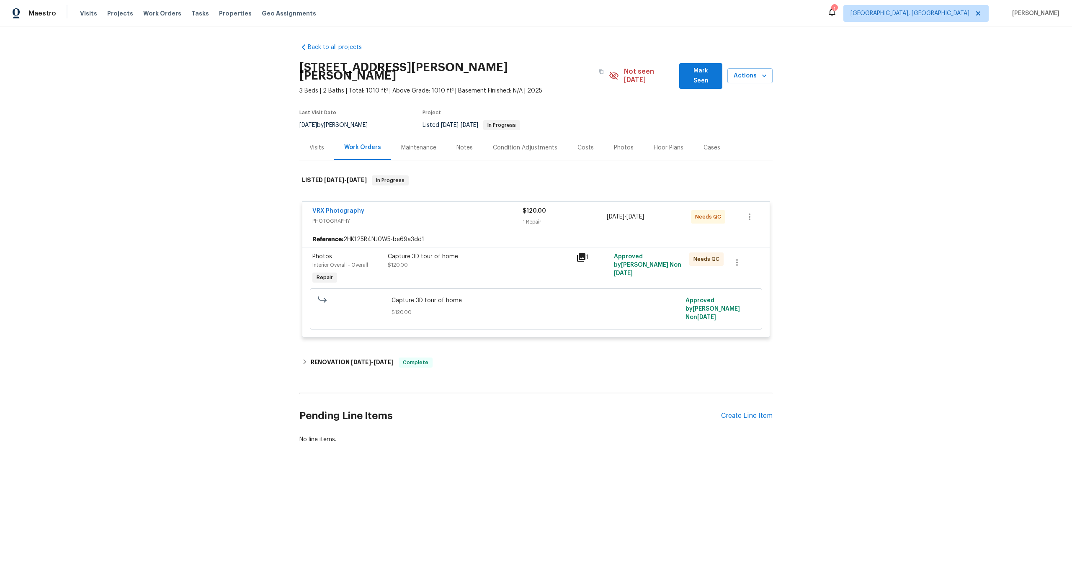
click at [502, 297] on span "Capture 3D tour of home" at bounding box center [536, 301] width 289 height 8
click at [501, 238] on div "Reference: 2HK125R4NJ0W5-be69a3dd1" at bounding box center [535, 239] width 467 height 15
click at [509, 253] on div "Capture 3D tour of home" at bounding box center [479, 257] width 183 height 8
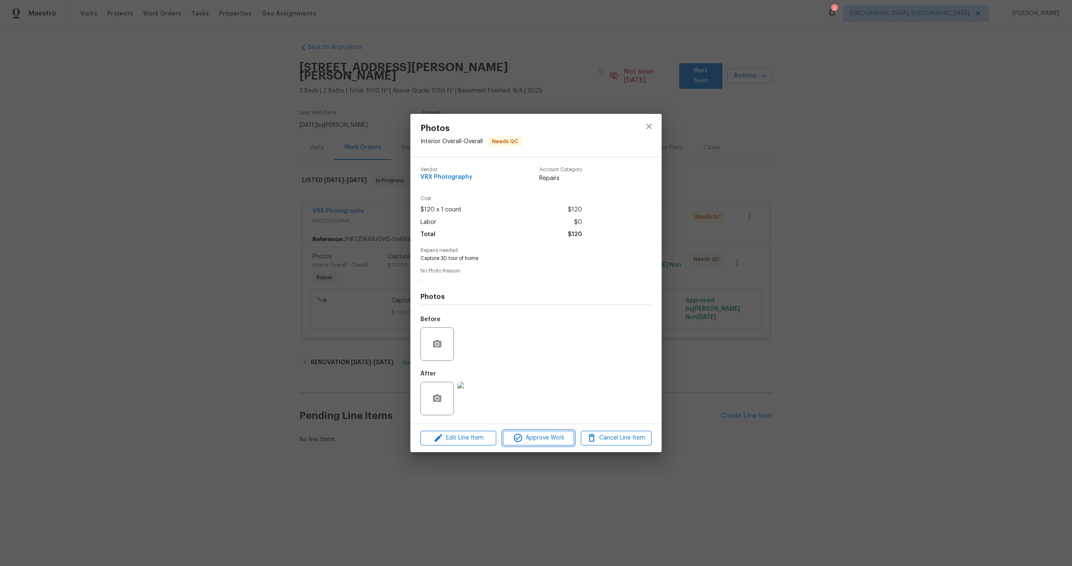
click at [537, 440] on span "Approve Work" at bounding box center [539, 438] width 66 height 10
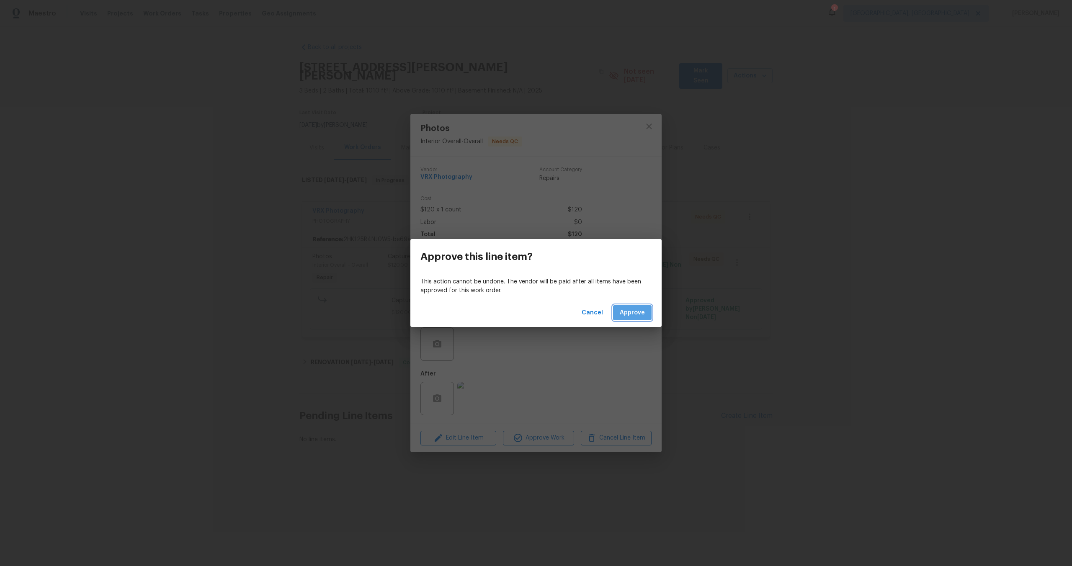
click at [632, 311] on span "Approve" at bounding box center [632, 313] width 25 height 10
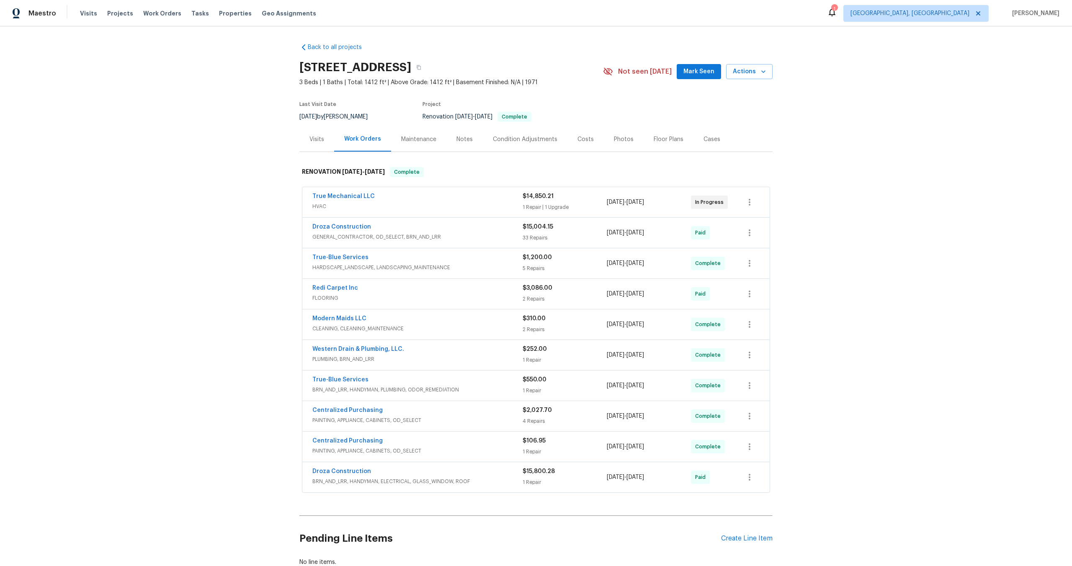
click at [396, 68] on h2 "1917 W Saxony Rd, Tucson, AZ 85713" at bounding box center [355, 67] width 112 height 8
drag, startPoint x: 398, startPoint y: 69, endPoint x: 300, endPoint y: 64, distance: 97.7
click at [300, 64] on h2 "1917 W Saxony Rd, Tucson, AZ 85713" at bounding box center [355, 67] width 112 height 8
copy h2 "1917 W Saxony Rd"
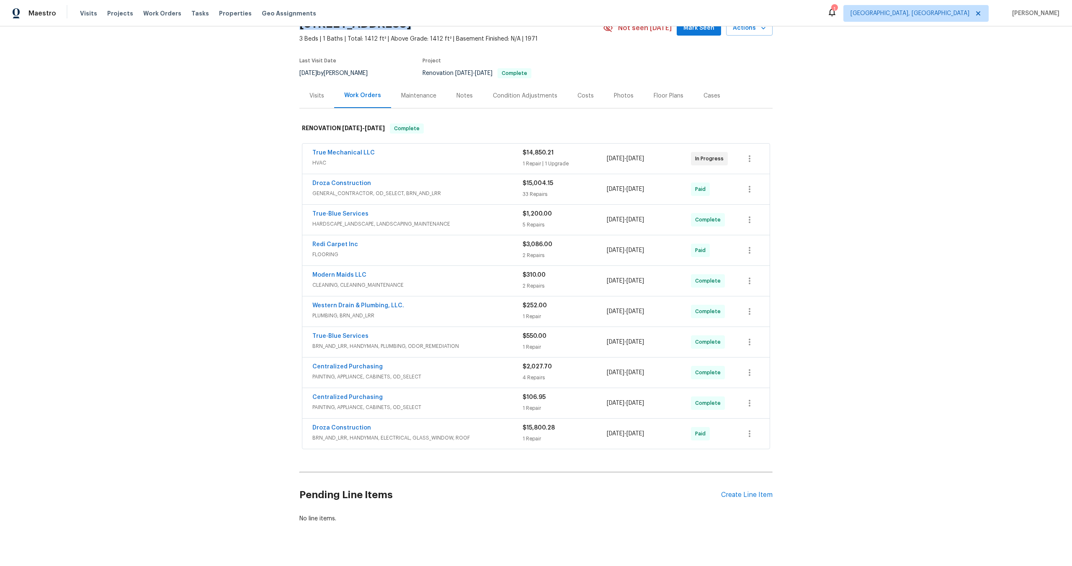
scroll to position [57, 0]
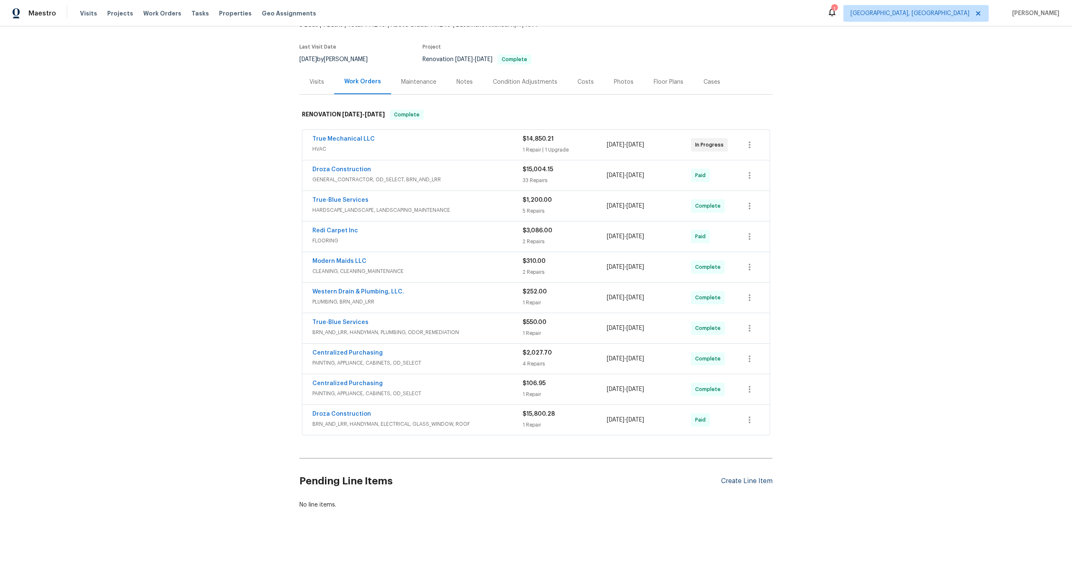
click at [745, 482] on div "Create Line Item" at bounding box center [747, 481] width 52 height 8
click at [730, 481] on div "Create Line Item" at bounding box center [747, 481] width 52 height 8
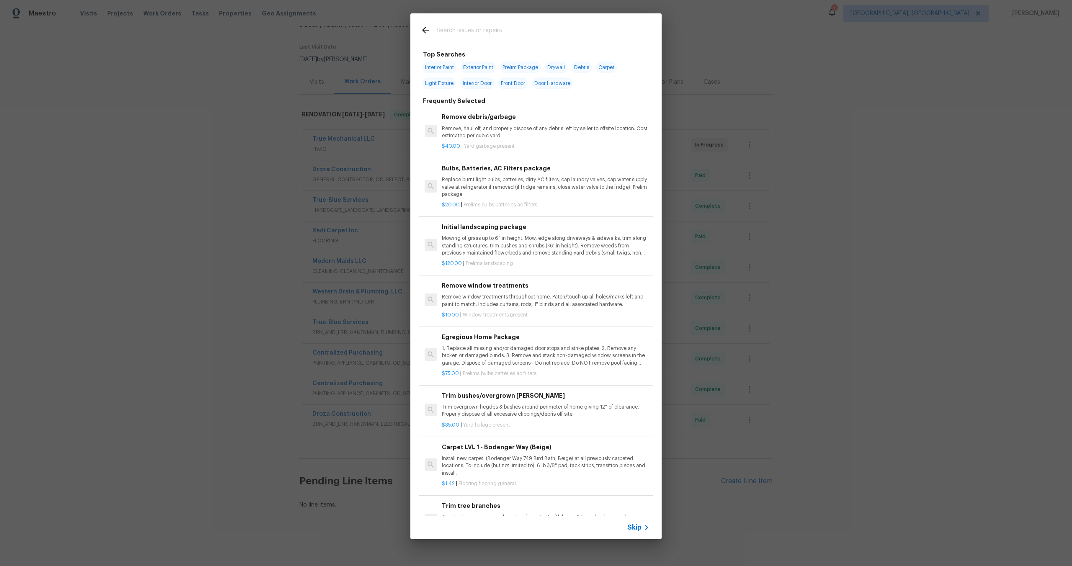
click at [640, 529] on span "Skip" at bounding box center [634, 528] width 14 height 8
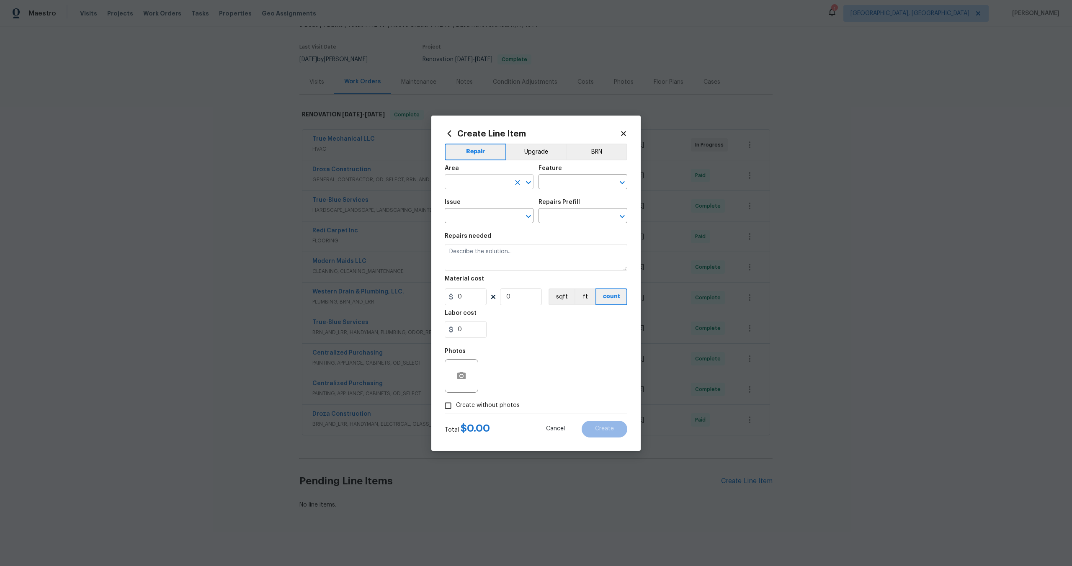
click at [485, 185] on input "text" at bounding box center [477, 182] width 65 height 13
click at [481, 213] on li "Interior Overall" at bounding box center [489, 215] width 89 height 14
type input "Interior Overall"
click at [563, 184] on input "text" at bounding box center [571, 182] width 65 height 13
click at [564, 183] on input "text" at bounding box center [571, 182] width 65 height 13
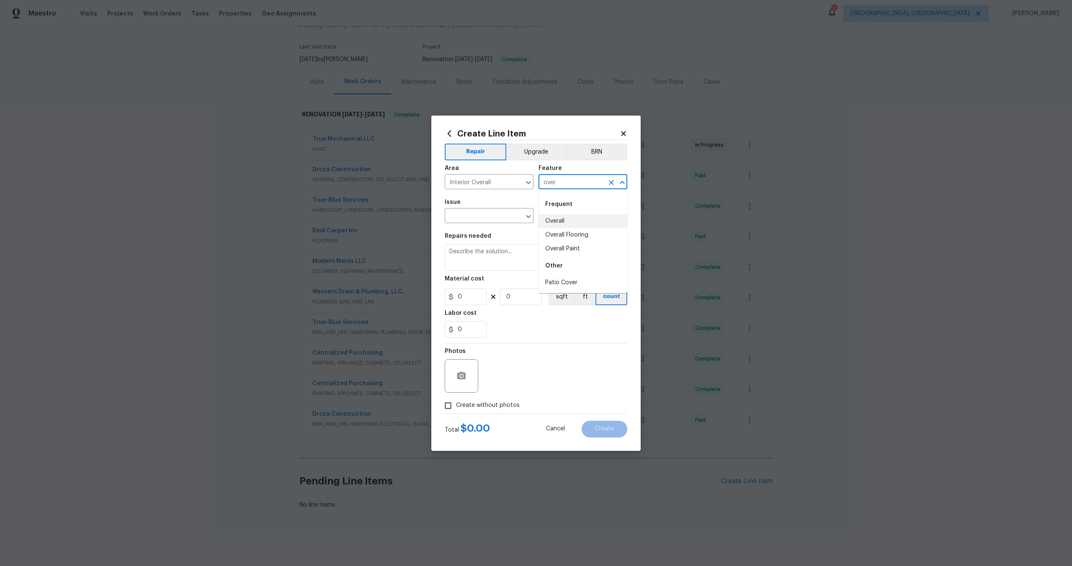
click at [563, 216] on li "Overall" at bounding box center [583, 221] width 89 height 14
type input "Overall"
click at [489, 210] on input "text" at bounding box center [477, 216] width 65 height 13
click at [462, 253] on li "Photos" at bounding box center [489, 255] width 89 height 14
type input "Photos"
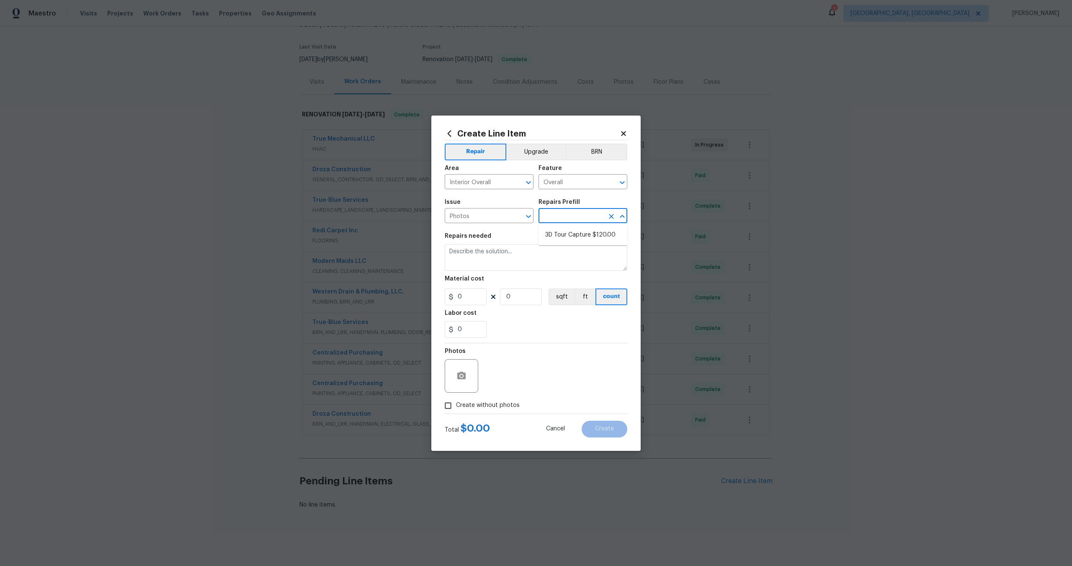
click at [573, 212] on input "text" at bounding box center [571, 216] width 65 height 13
click at [566, 234] on li "3D Tour Capture $120.00" at bounding box center [583, 235] width 89 height 14
type input "3D Tour Capture $120.00"
type textarea "Capture 3D tour of home"
type input "120"
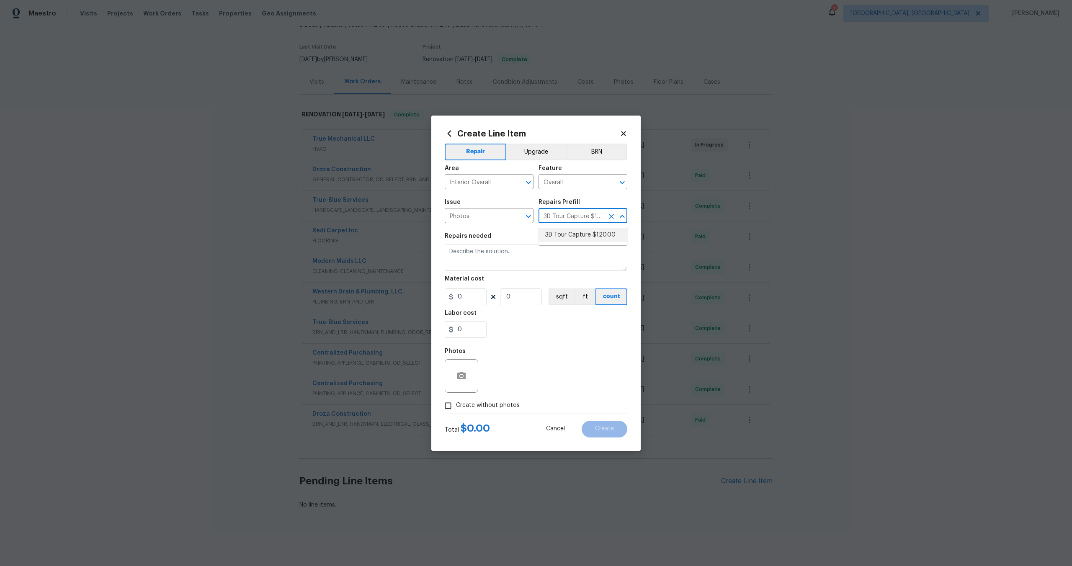
type input "1"
click at [449, 404] on input "Create without photos" at bounding box center [448, 406] width 16 height 16
checkbox input "true"
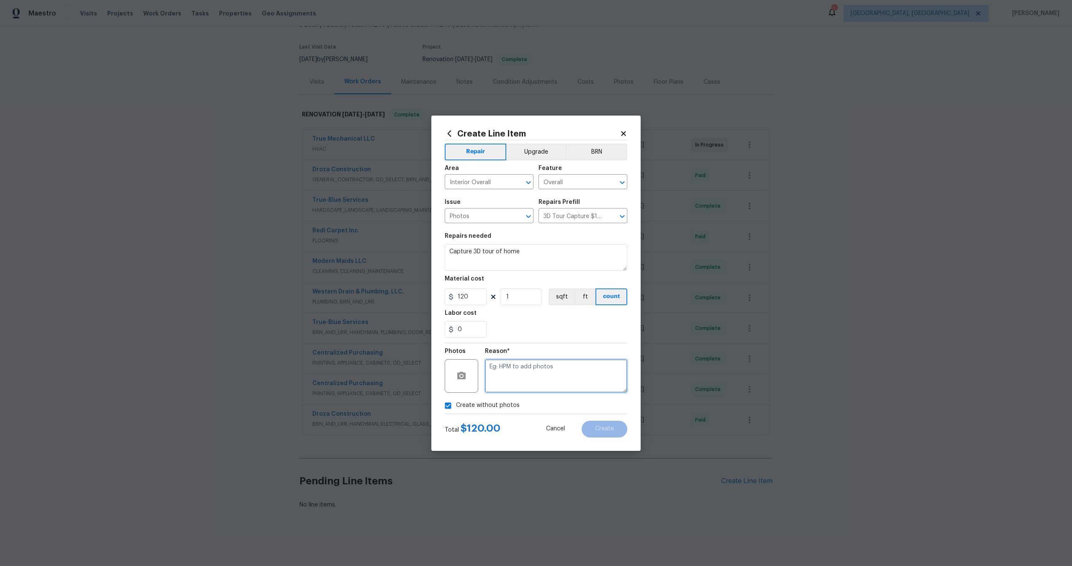
click at [531, 360] on textarea at bounding box center [556, 376] width 142 height 34
type textarea "."
click at [605, 428] on span "Create" at bounding box center [604, 429] width 19 height 6
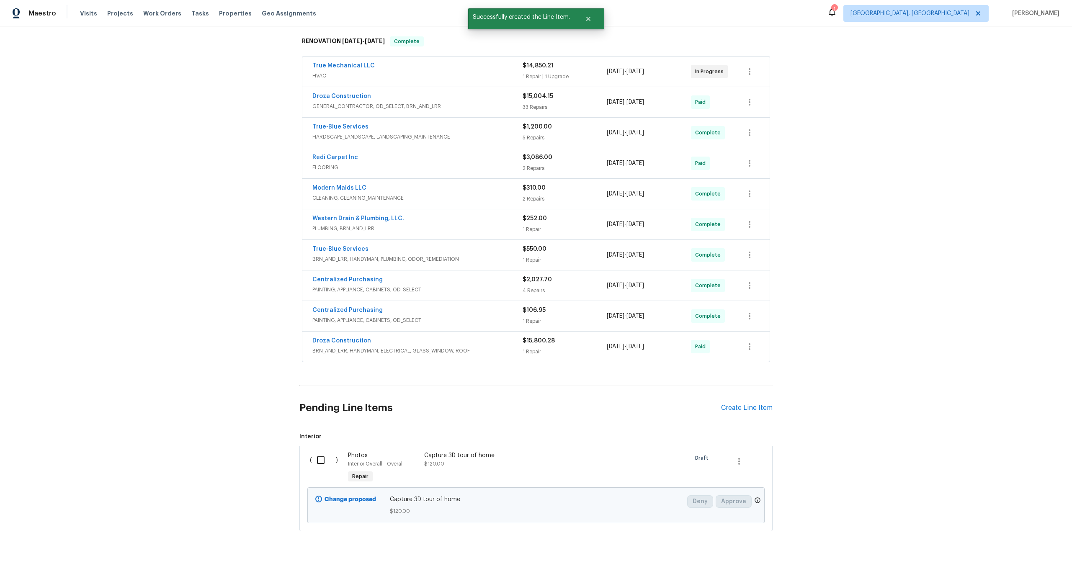
scroll to position [153, 0]
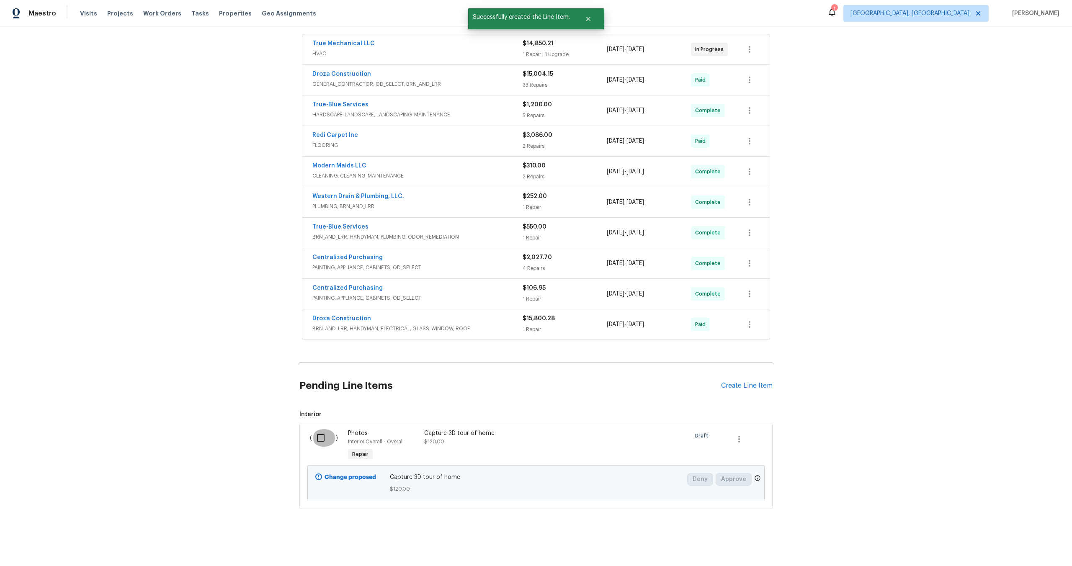
click at [322, 438] on input "checkbox" at bounding box center [324, 438] width 24 height 18
checkbox input "true"
click at [1010, 546] on span "Create Work Order" at bounding box center [1024, 545] width 56 height 10
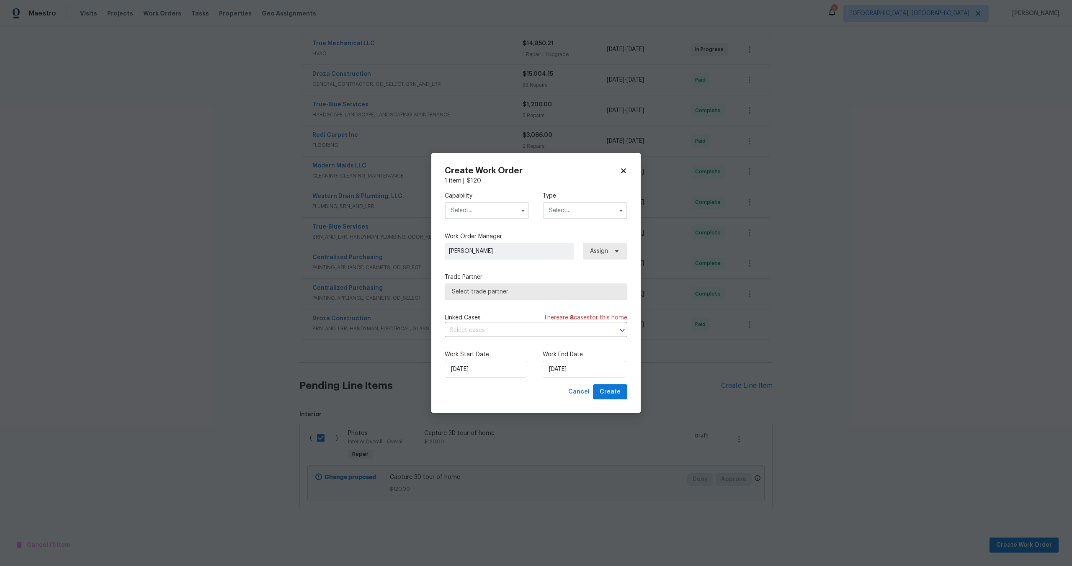
click at [475, 209] on input "text" at bounding box center [487, 210] width 85 height 17
click at [479, 283] on div "Photography" at bounding box center [487, 286] width 80 height 15
type input "Photography"
click at [573, 212] on input "text" at bounding box center [585, 210] width 85 height 17
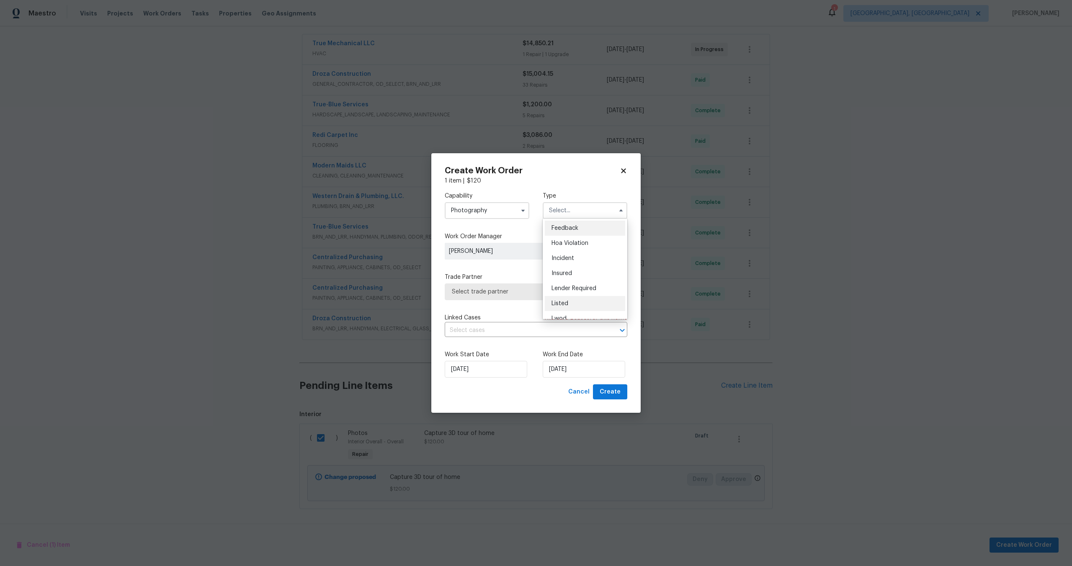
scroll to position [100, 0]
click at [567, 235] on span "Other" at bounding box center [560, 234] width 16 height 6
type input "Other"
click at [504, 289] on span "Select trade partner" at bounding box center [530, 292] width 156 height 8
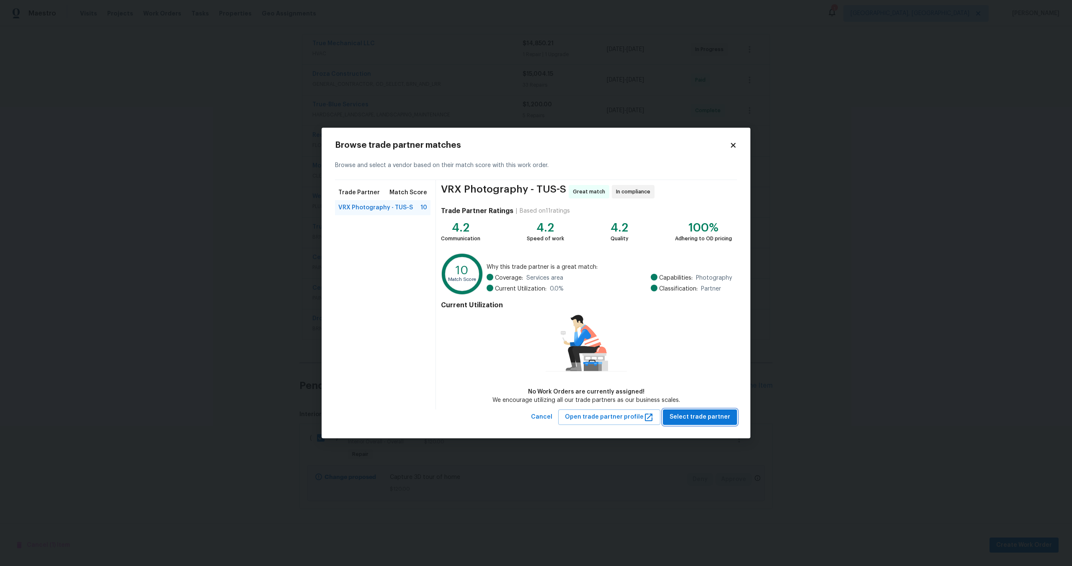
click at [701, 416] on span "Select trade partner" at bounding box center [700, 417] width 61 height 10
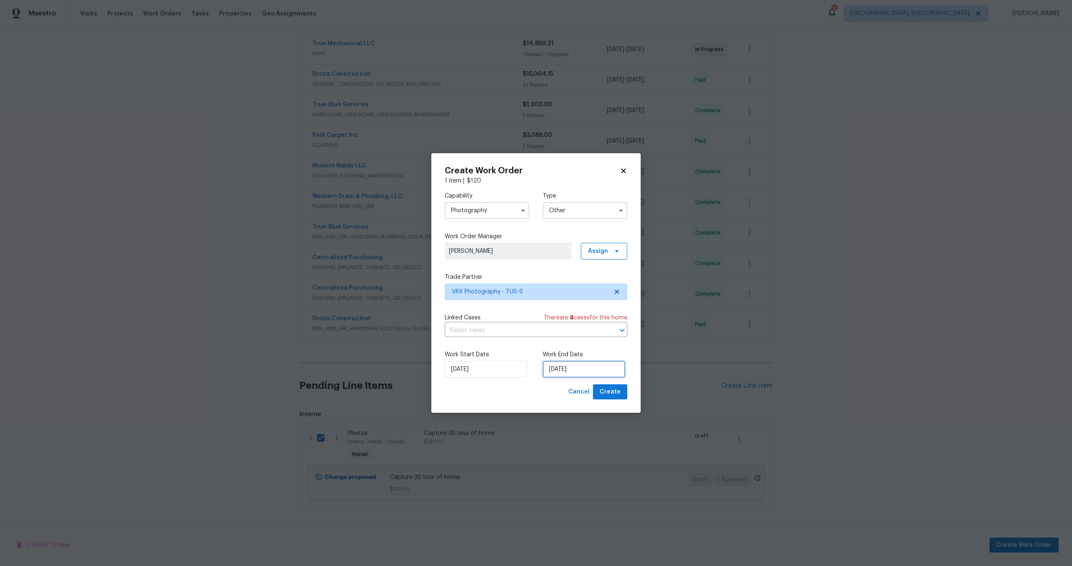
click at [586, 366] on input "08/10/2025" at bounding box center [584, 369] width 83 height 17
click at [594, 310] on div "9" at bounding box center [595, 309] width 13 height 12
type input "09/10/2025"
click at [617, 396] on span "Create" at bounding box center [610, 392] width 21 height 10
checkbox input "false"
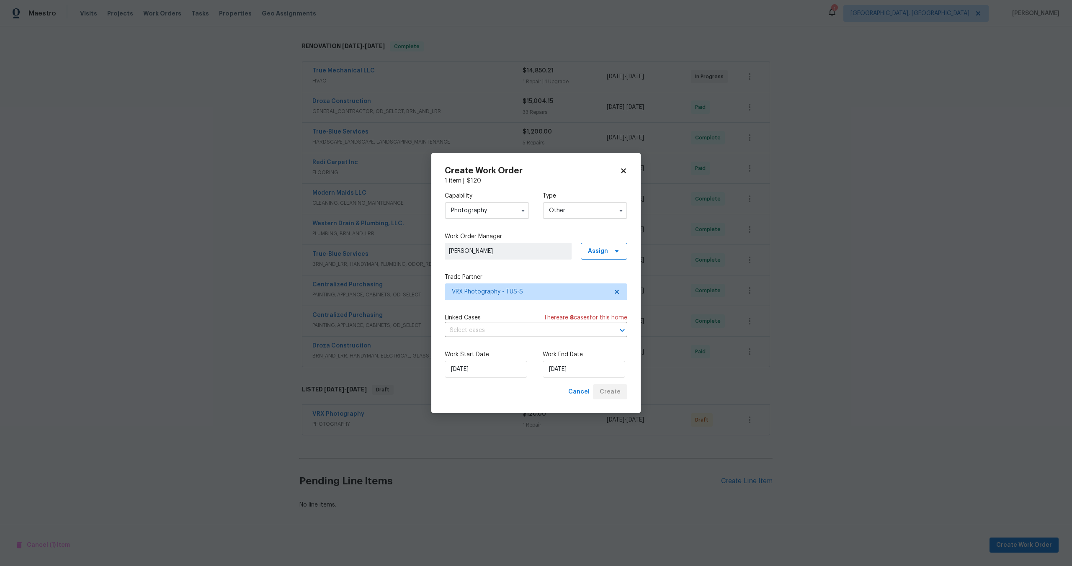
scroll to position [126, 0]
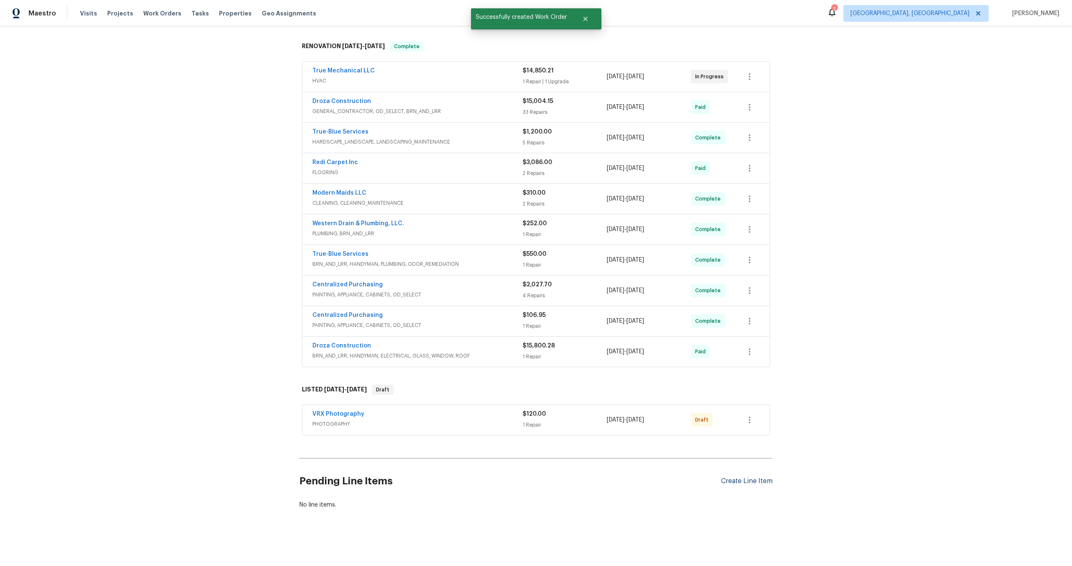
click at [749, 482] on div "Create Line Item" at bounding box center [747, 481] width 52 height 8
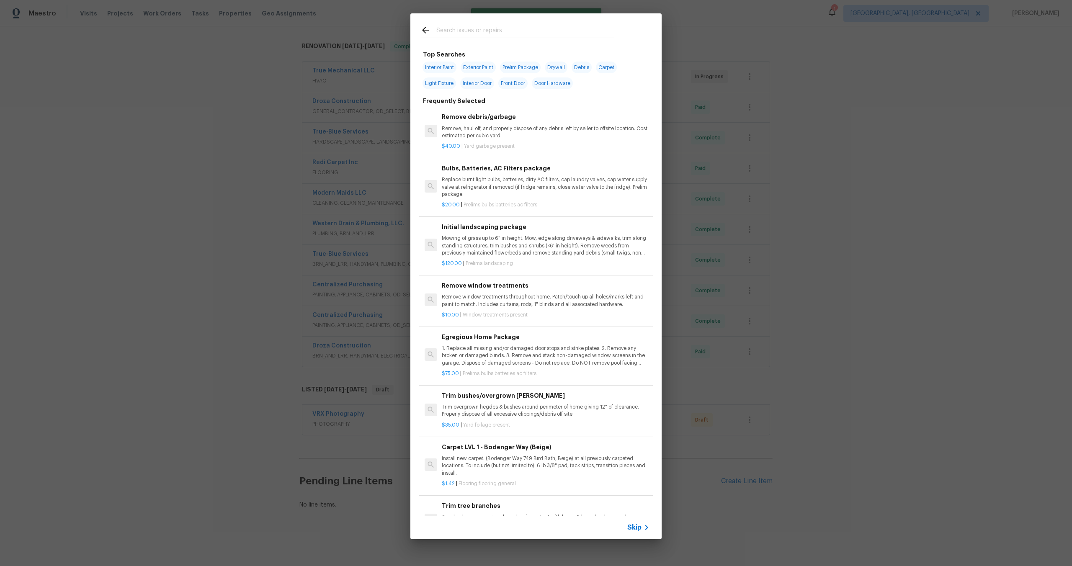
click at [637, 524] on span "Skip" at bounding box center [634, 528] width 14 height 8
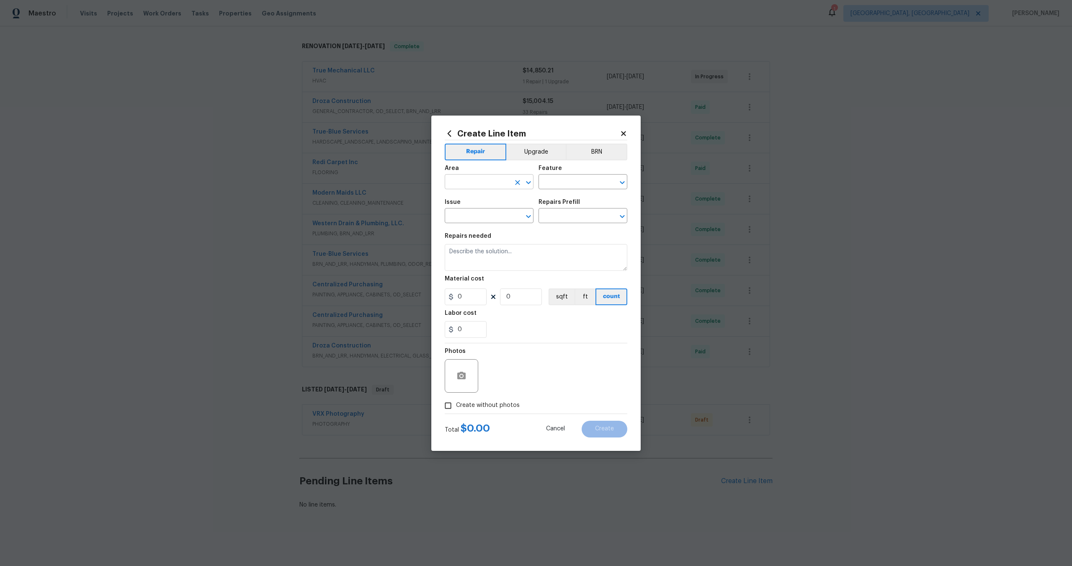
click at [493, 183] on input "text" at bounding box center [477, 182] width 65 height 13
click at [622, 136] on icon at bounding box center [623, 133] width 5 height 5
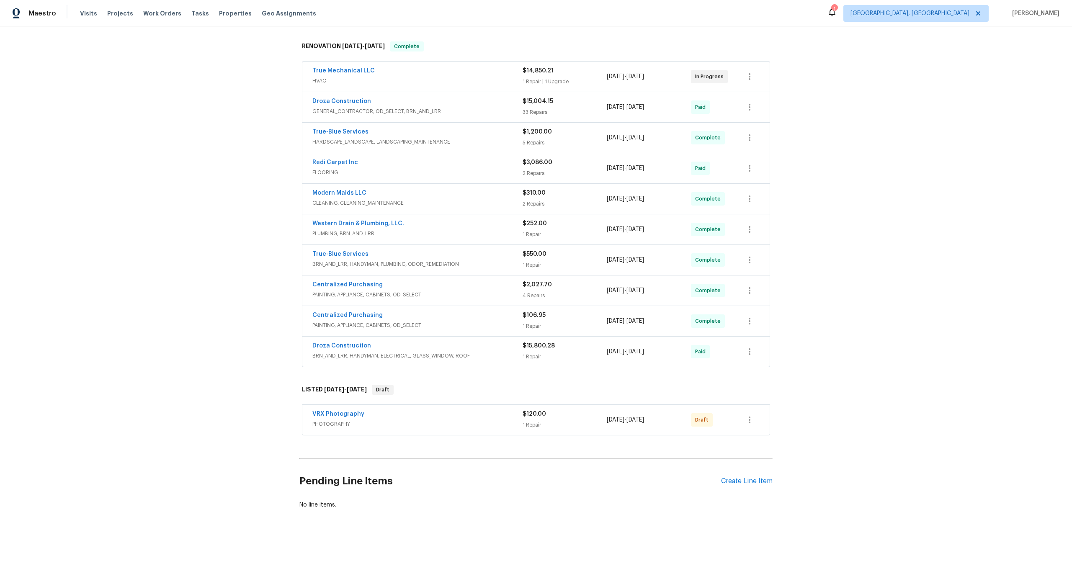
click at [582, 4] on div "Maestro Visits Projects Work Orders Tasks Properties Geo Assignments 1 Albuquer…" at bounding box center [536, 13] width 1072 height 26
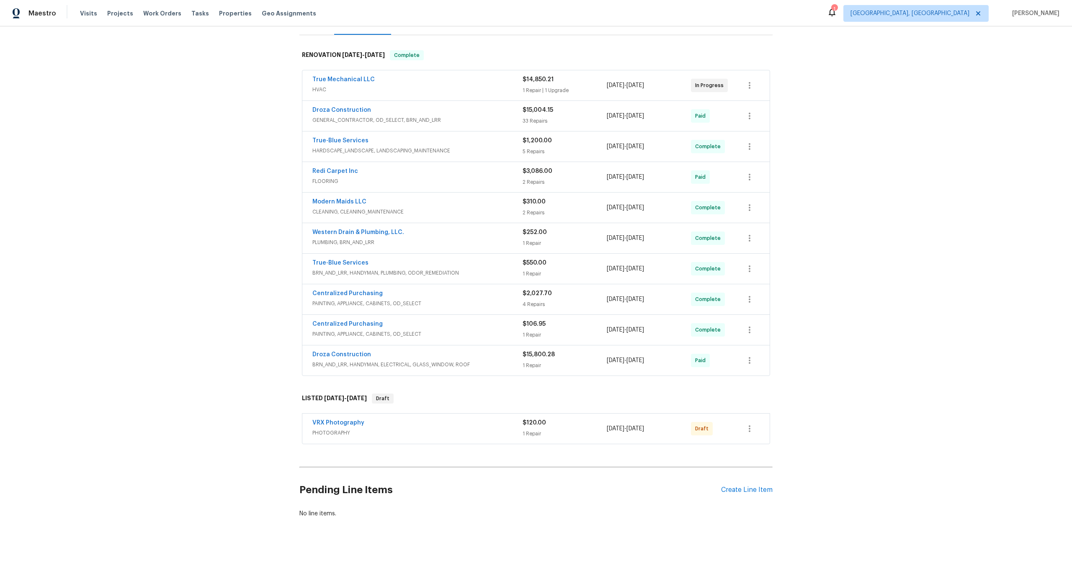
scroll to position [126, 0]
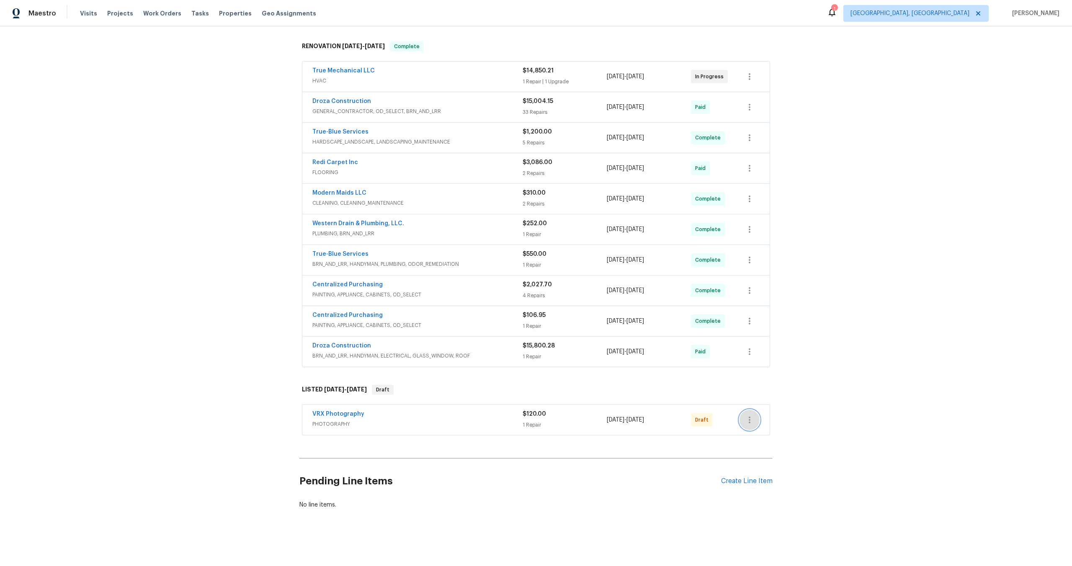
click at [756, 418] on button "button" at bounding box center [750, 420] width 20 height 20
click at [755, 418] on li "Send to Vendor" at bounding box center [786, 420] width 93 height 14
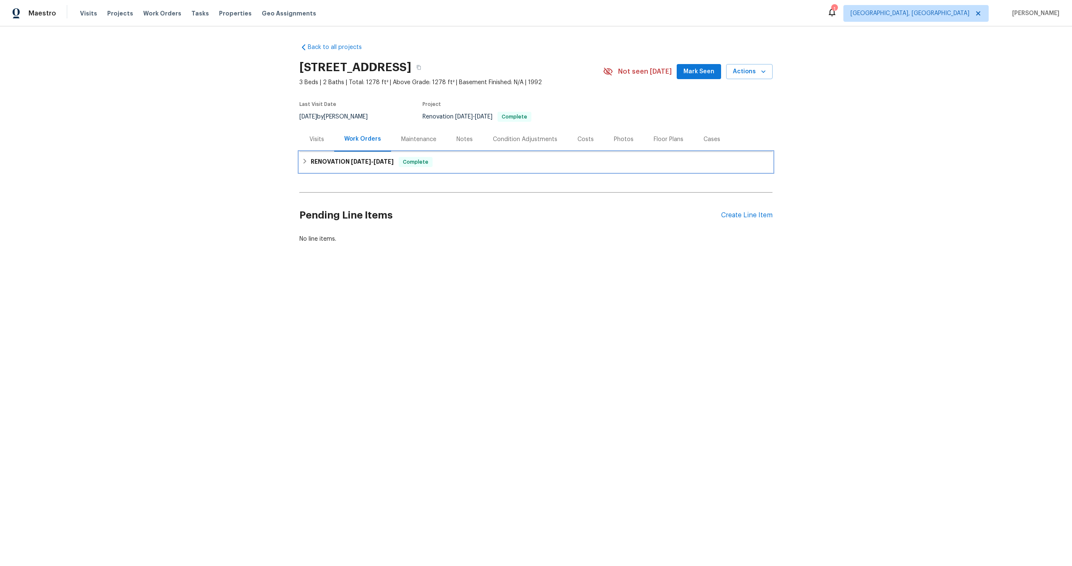
click at [467, 161] on div "RENOVATION [DATE] - [DATE] Complete" at bounding box center [536, 162] width 468 height 10
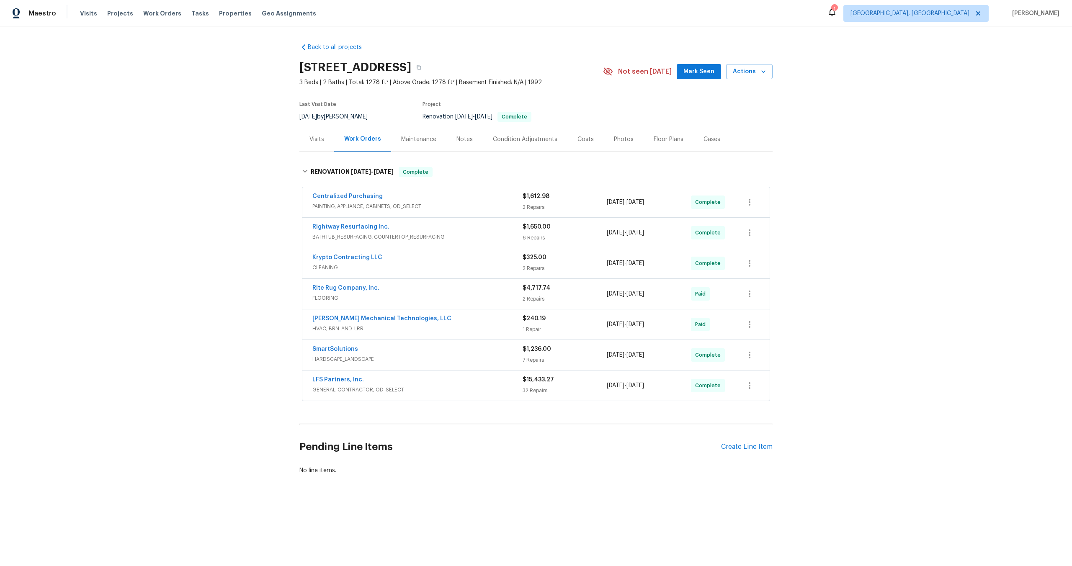
click at [743, 442] on div "Pending Line Items Create Line Item" at bounding box center [535, 447] width 473 height 39
click at [744, 447] on div "Create Line Item" at bounding box center [747, 447] width 52 height 8
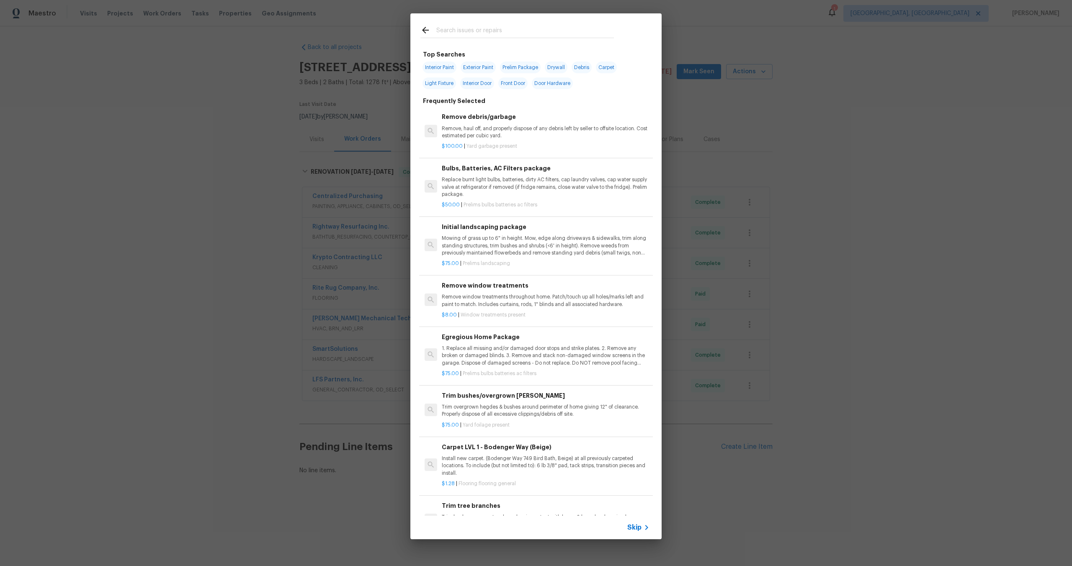
click at [636, 527] on span "Skip" at bounding box center [634, 528] width 14 height 8
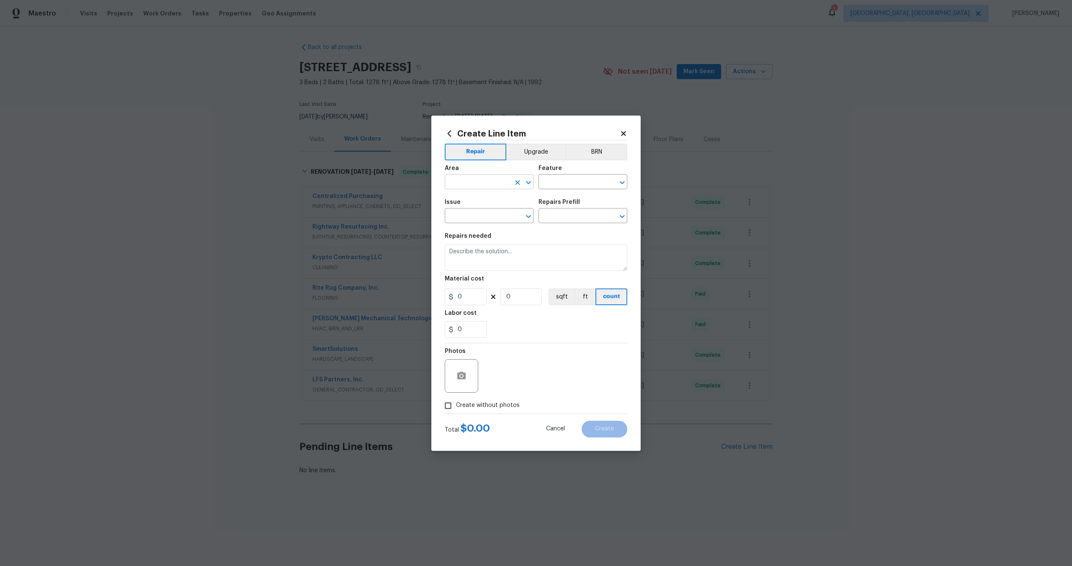
click at [479, 187] on input "text" at bounding box center [477, 182] width 65 height 13
click at [473, 212] on li "Interior Overall" at bounding box center [489, 215] width 89 height 14
type input "Interior Overall"
click at [560, 182] on input "text" at bounding box center [571, 182] width 65 height 13
click at [562, 221] on li "Overall" at bounding box center [583, 221] width 89 height 14
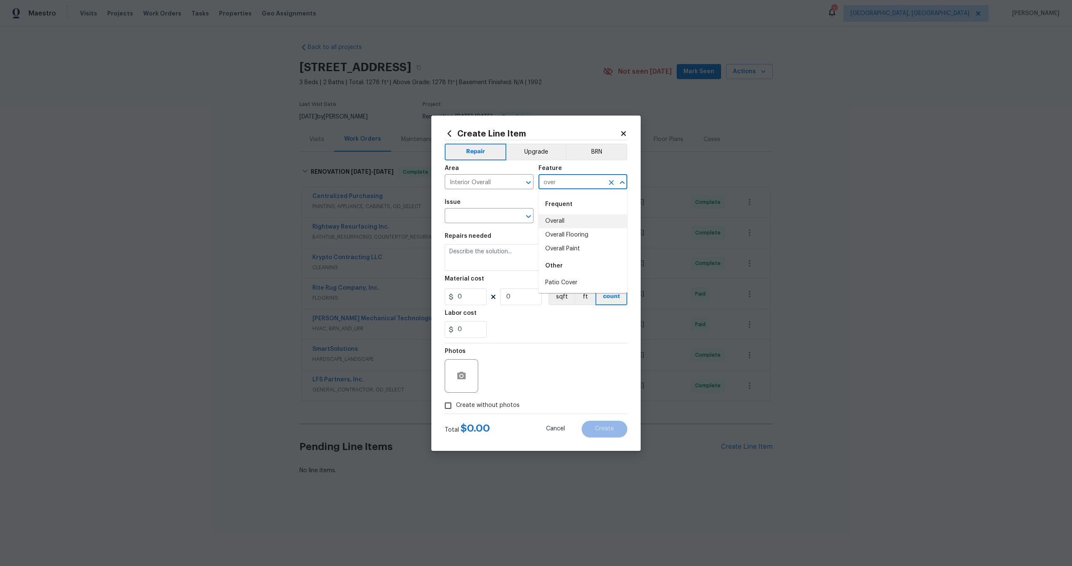
type input "Overall"
click at [577, 188] on input "Overall" at bounding box center [571, 182] width 65 height 13
click at [612, 183] on icon "Clear" at bounding box center [611, 182] width 5 height 5
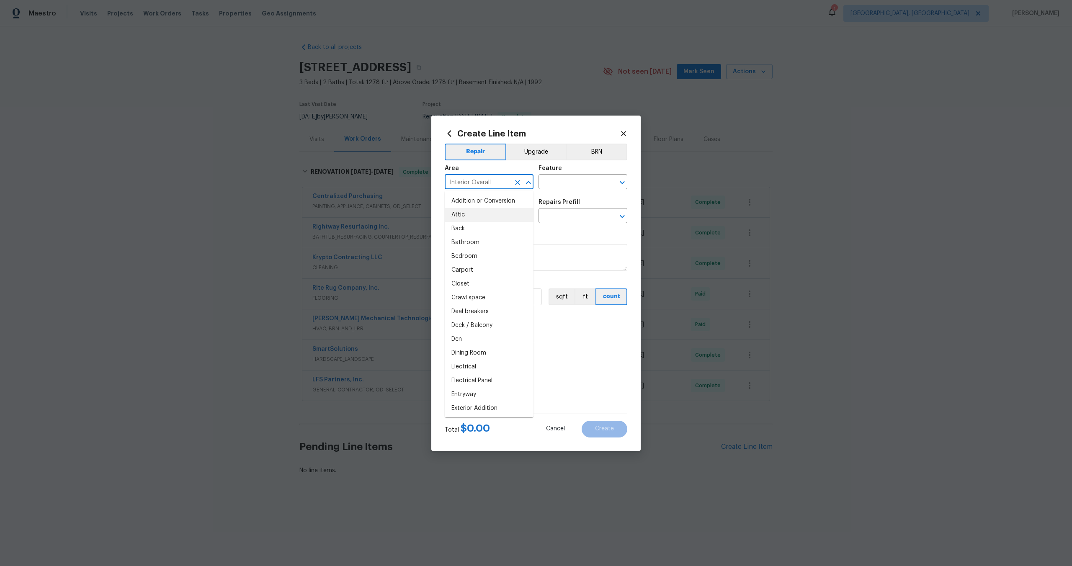
click at [484, 183] on input "Interior Overall" at bounding box center [477, 182] width 65 height 13
type input "i"
click at [493, 211] on li "Interior Overall" at bounding box center [489, 215] width 89 height 14
type input "Interior Overall"
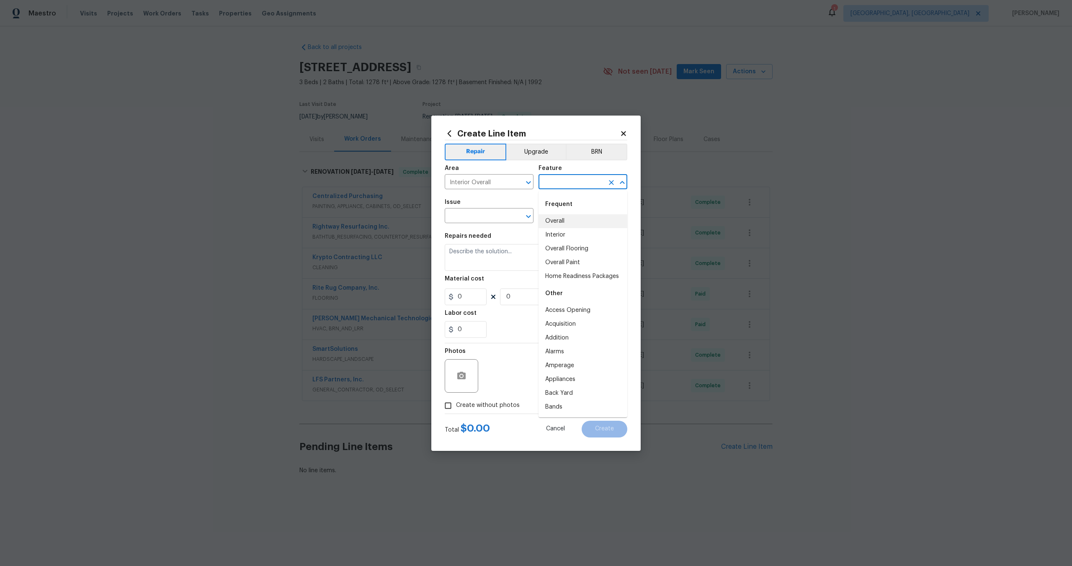
click at [571, 185] on input "text" at bounding box center [571, 182] width 65 height 13
click at [565, 222] on li "Overall" at bounding box center [583, 221] width 89 height 14
type input "Overall"
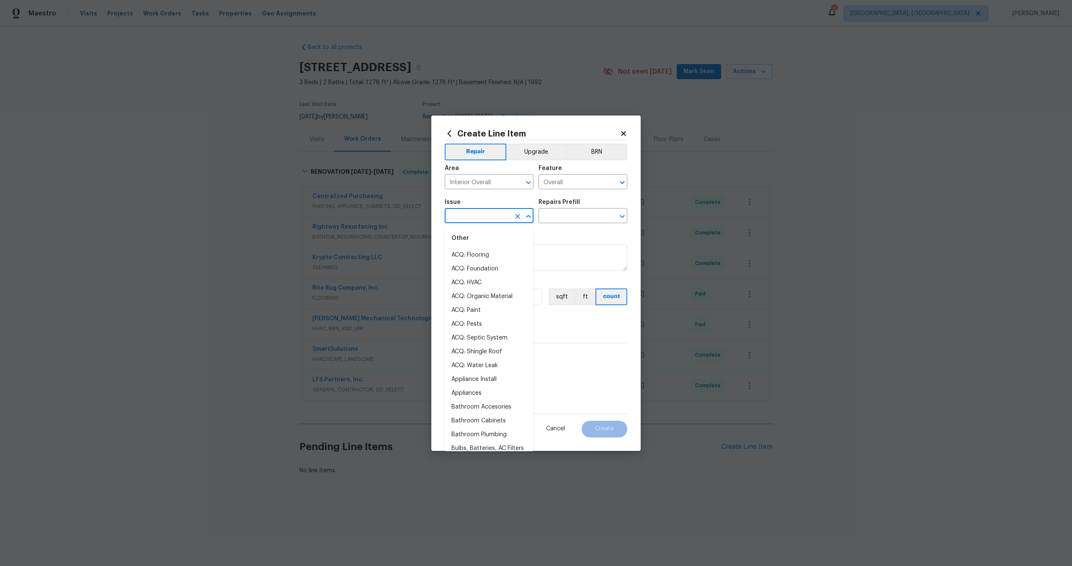
click at [489, 212] on input "text" at bounding box center [477, 216] width 65 height 13
click at [475, 254] on li "Photos" at bounding box center [489, 255] width 89 height 14
type input "Photos"
click at [584, 210] on input "text" at bounding box center [571, 216] width 65 height 13
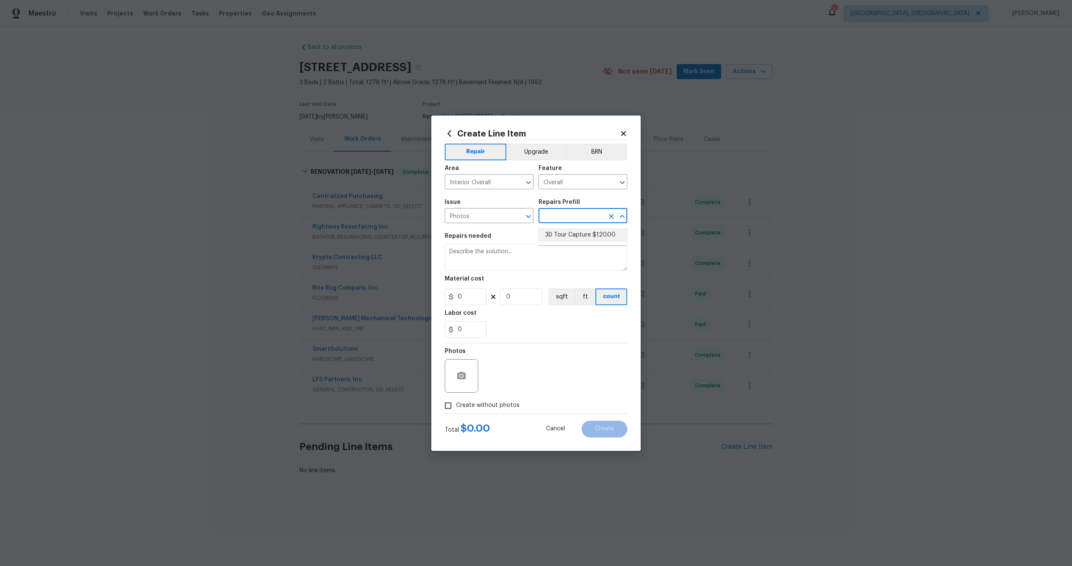
click at [565, 233] on li "3D Tour Capture $120.00" at bounding box center [583, 235] width 89 height 14
type input "3D Tour Capture $120.00"
type textarea "Capture 3D tour of home"
type input "1"
type input "120"
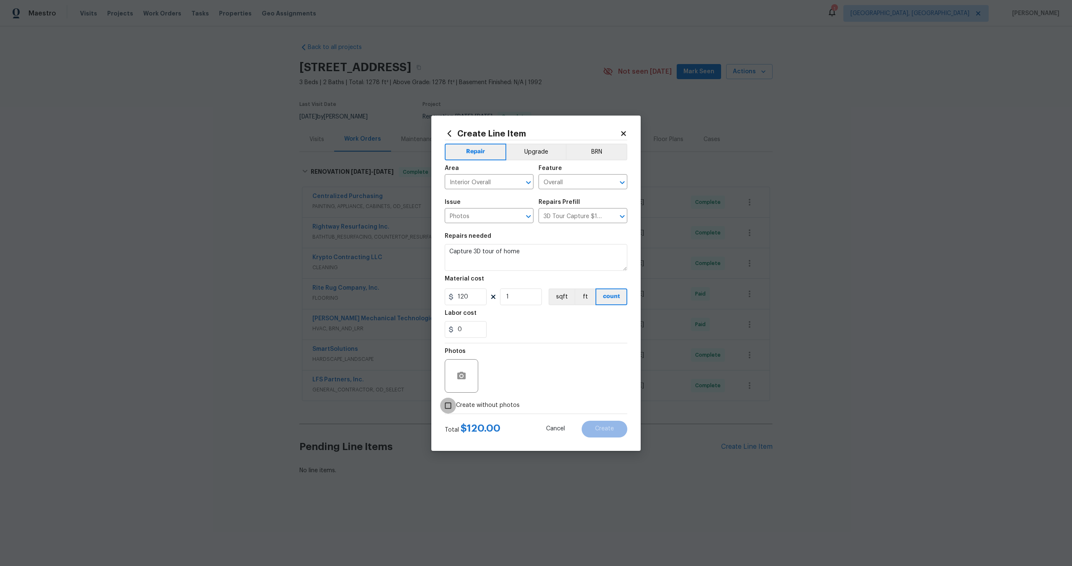
click at [447, 403] on input "Create without photos" at bounding box center [448, 406] width 16 height 16
checkbox input "true"
click at [505, 379] on textarea at bounding box center [556, 376] width 142 height 34
type textarea "."
click at [614, 433] on button "Create" at bounding box center [605, 429] width 46 height 17
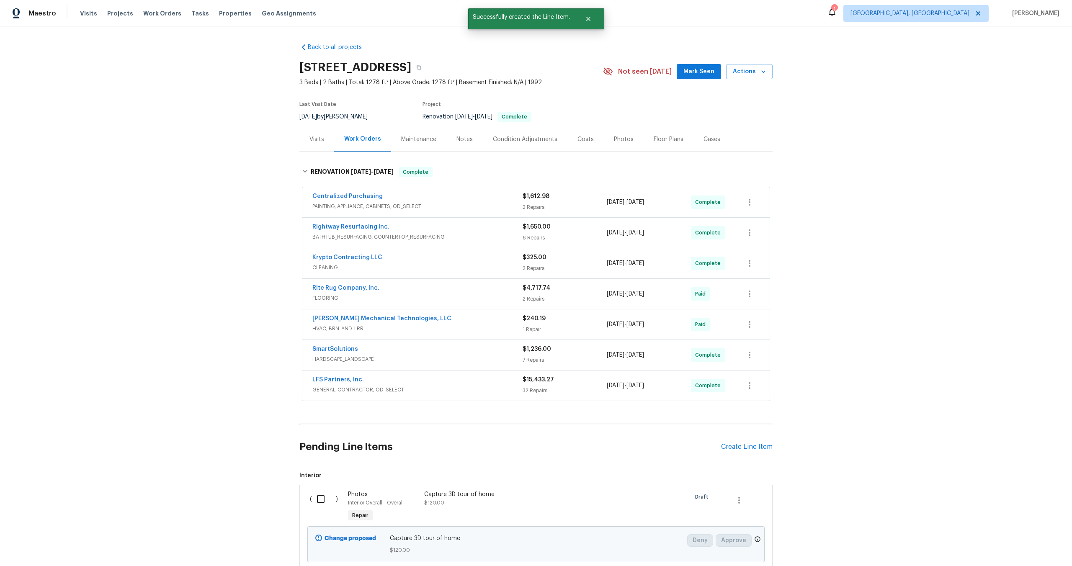
scroll to position [61, 0]
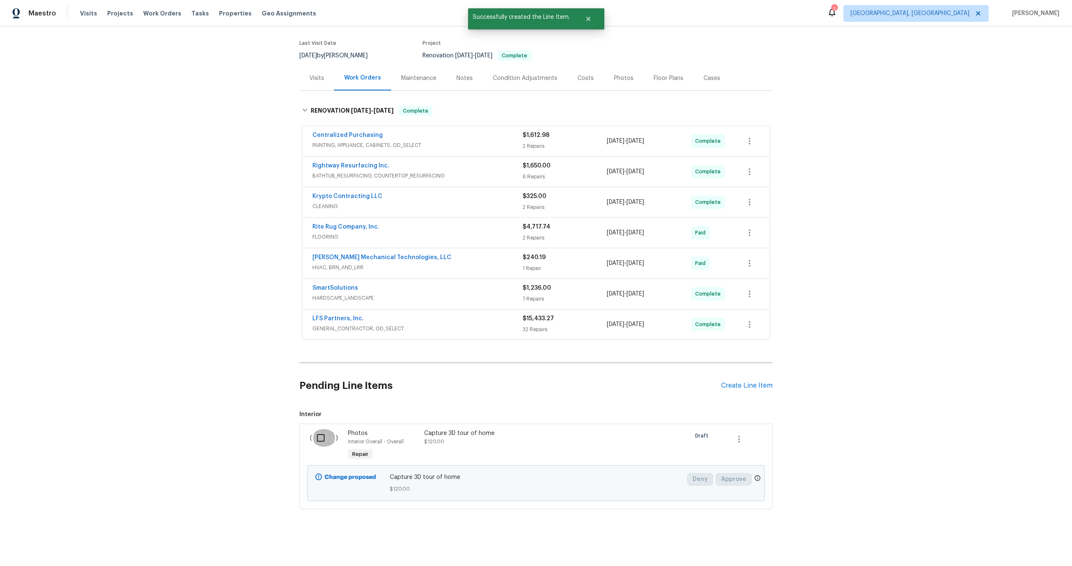
click at [322, 440] on input "checkbox" at bounding box center [324, 438] width 24 height 18
checkbox input "true"
click at [1034, 542] on span "Create Work Order" at bounding box center [1024, 545] width 56 height 10
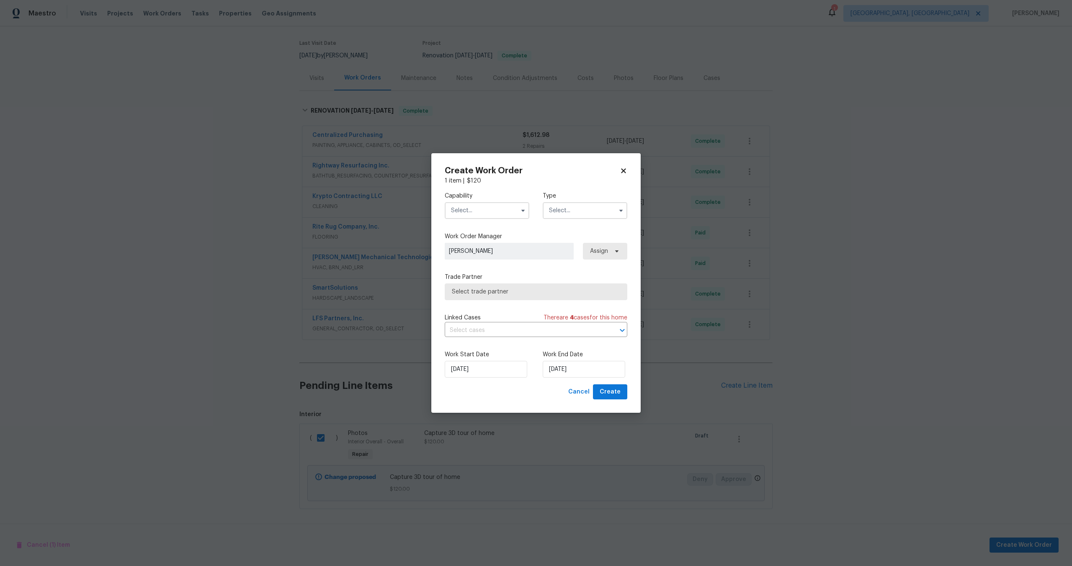
click at [479, 212] on input "text" at bounding box center [487, 210] width 85 height 17
click at [481, 257] on span "Photography" at bounding box center [472, 255] width 36 height 6
type input "Photography"
click at [562, 216] on input "text" at bounding box center [585, 210] width 85 height 17
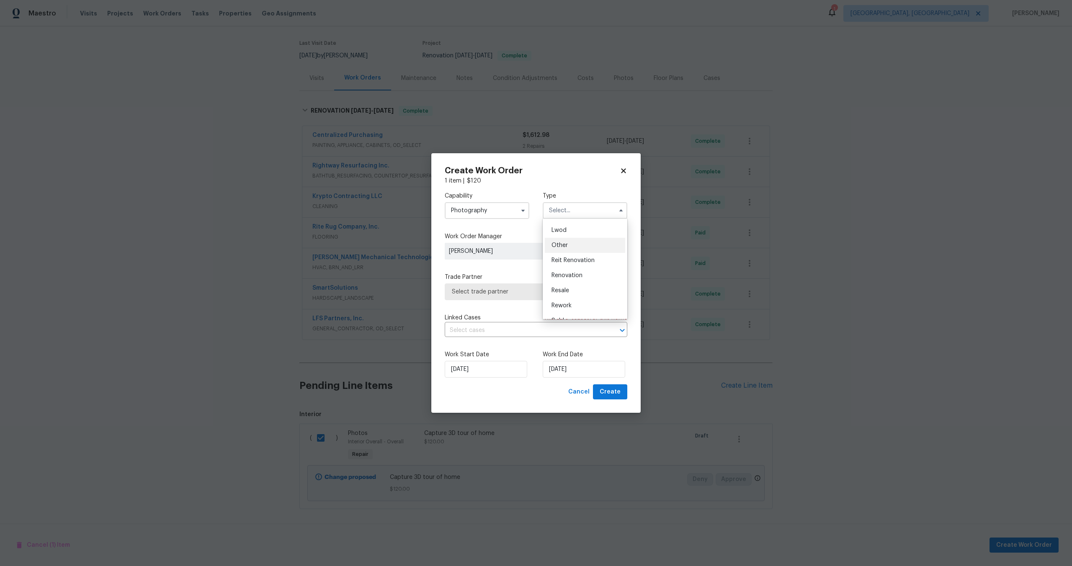
scroll to position [89, 0]
click at [567, 247] on span "Other" at bounding box center [560, 245] width 16 height 6
type input "Other"
click at [531, 284] on span "Select trade partner" at bounding box center [536, 292] width 183 height 17
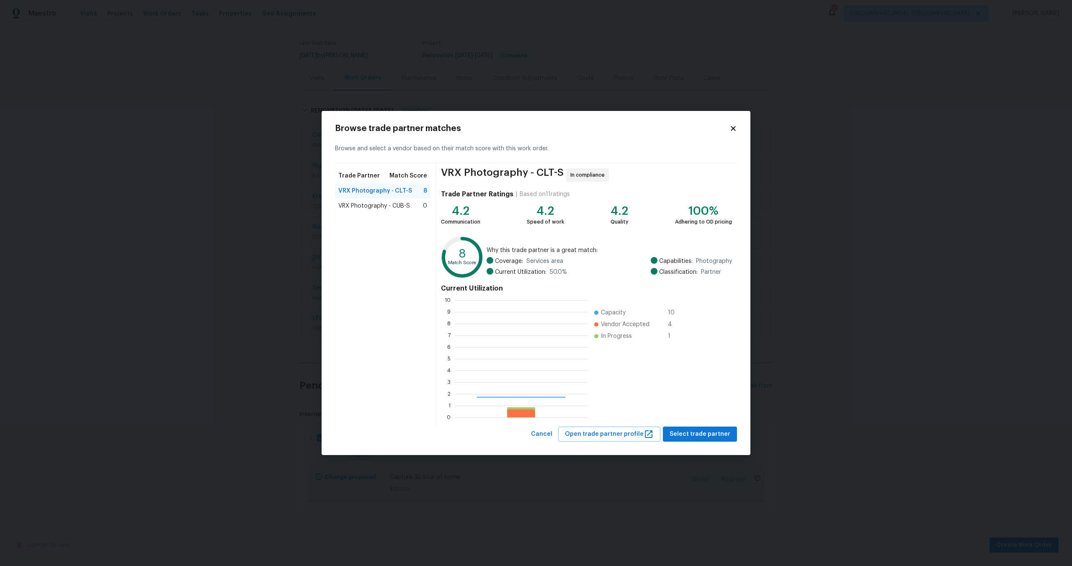
scroll to position [117, 133]
click at [716, 436] on span "Select trade partner" at bounding box center [700, 434] width 61 height 10
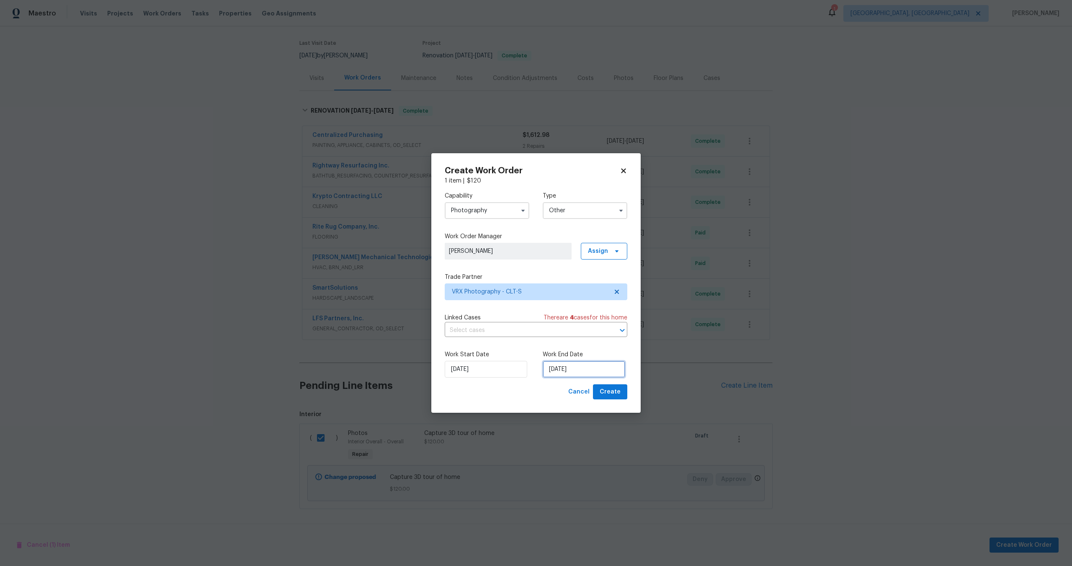
click at [595, 368] on input "[DATE]" at bounding box center [584, 369] width 83 height 17
click at [595, 307] on div "9" at bounding box center [595, 309] width 13 height 12
type input "09/10/2025"
click at [613, 391] on span "Create" at bounding box center [610, 392] width 21 height 10
checkbox input "false"
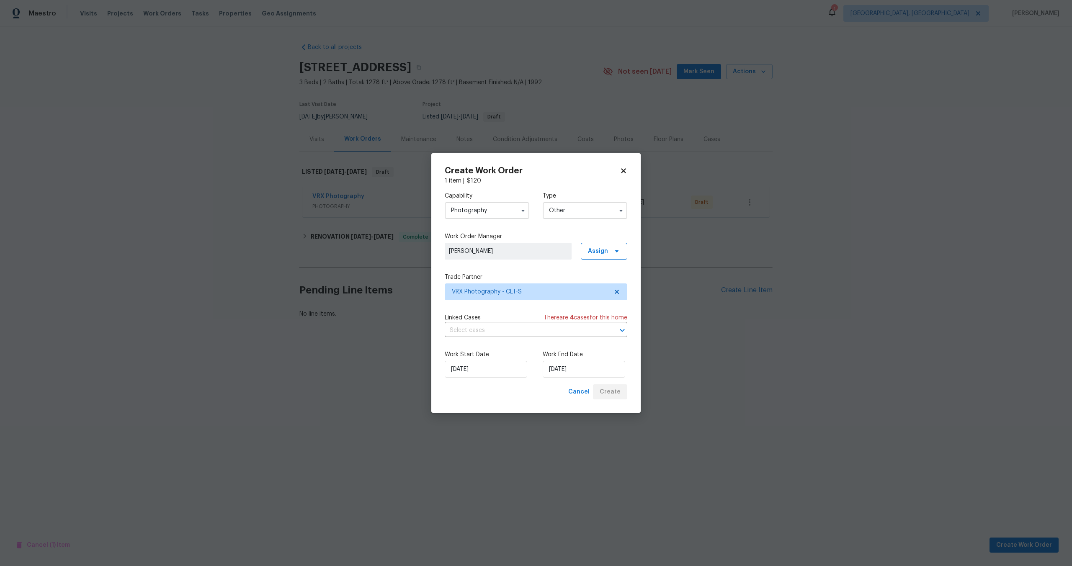
scroll to position [0, 0]
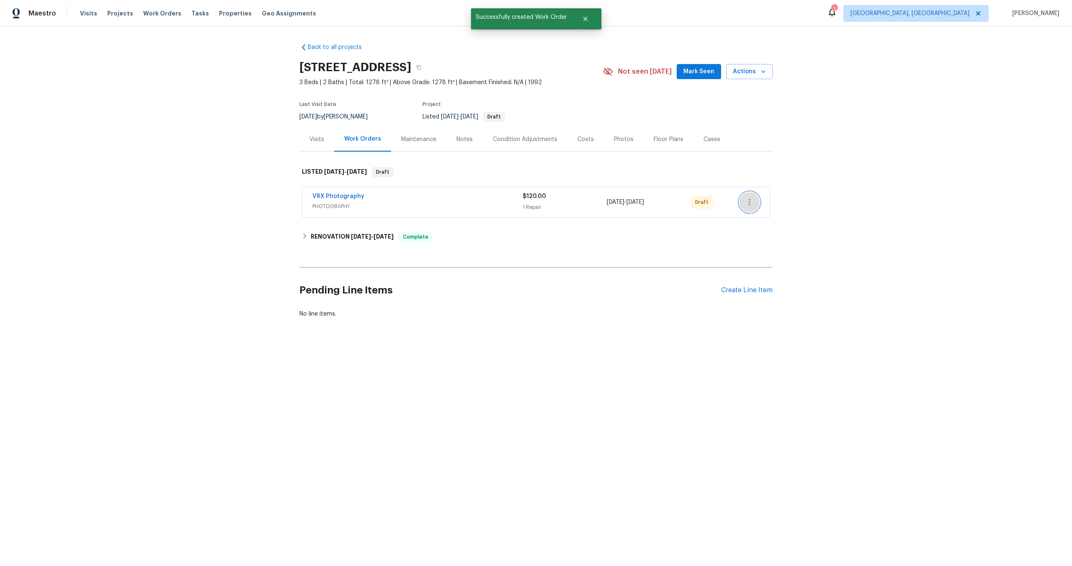
click at [752, 202] on icon "button" at bounding box center [750, 202] width 10 height 10
click at [752, 203] on li "Send to Vendor" at bounding box center [786, 203] width 93 height 14
click at [477, 236] on div "RENOVATION [DATE] - [DATE] Complete" at bounding box center [536, 237] width 468 height 10
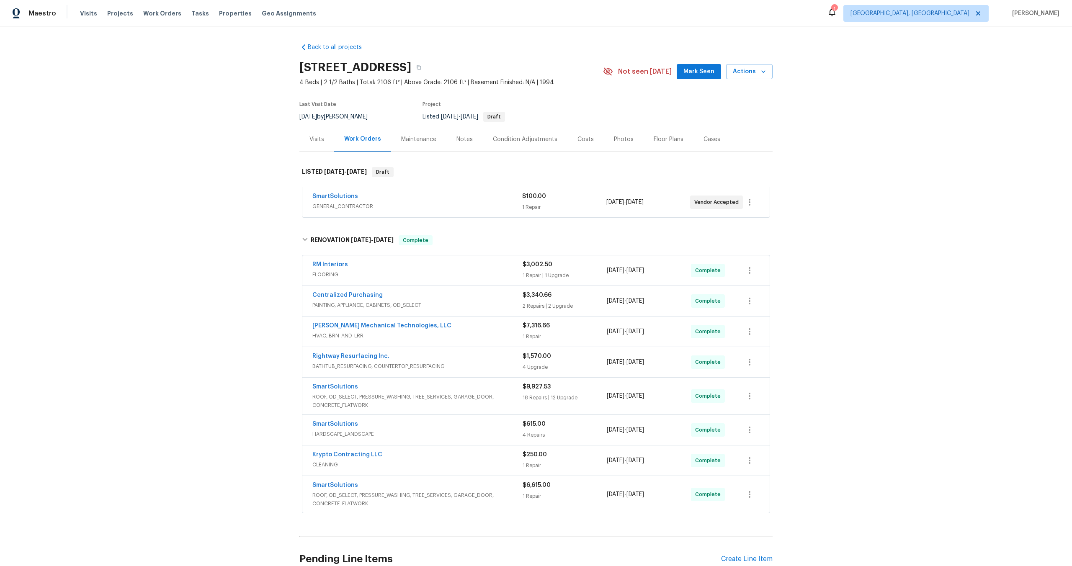
drag, startPoint x: 416, startPoint y: 67, endPoint x: 273, endPoint y: 67, distance: 142.8
click at [273, 67] on div "Back to all projects [STREET_ADDRESS] 4 Beds | 2 1/2 Baths | Total: 2106 ft² | …" at bounding box center [536, 296] width 1072 height 540
copy h2 "[STREET_ADDRESS]"
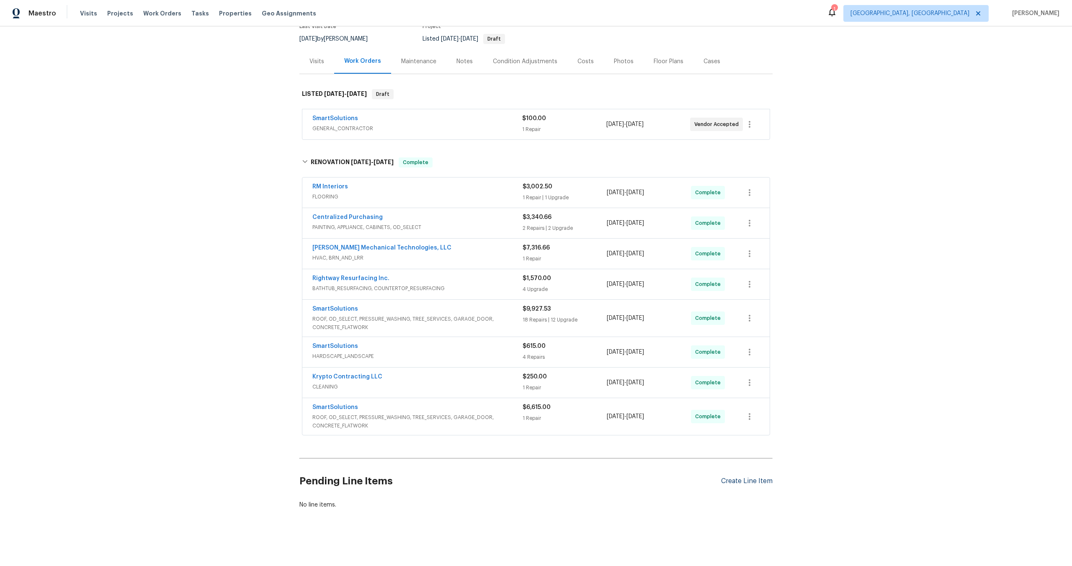
click at [749, 479] on div "Create Line Item" at bounding box center [747, 481] width 52 height 8
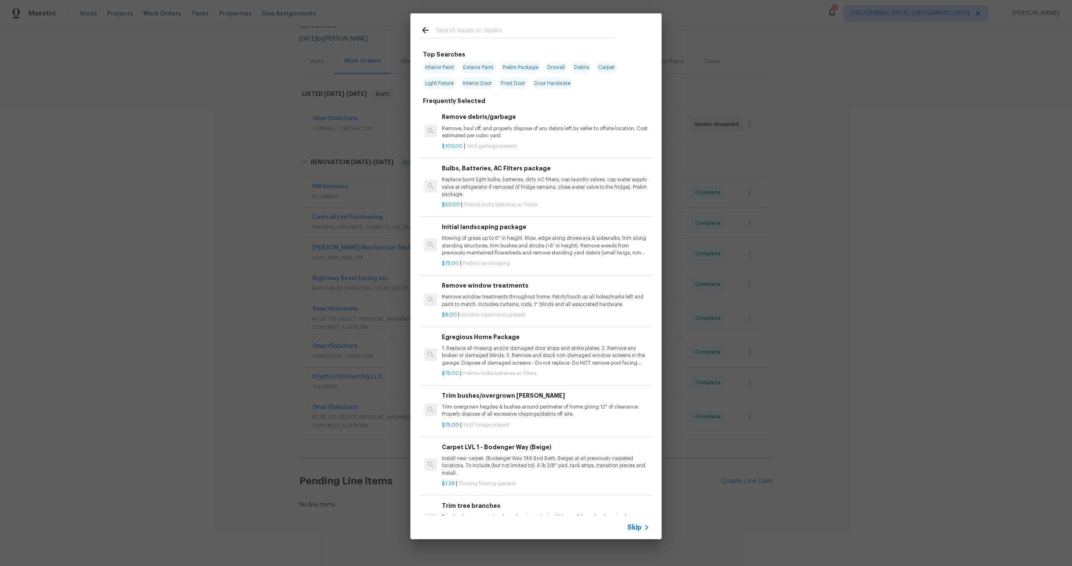
click at [640, 529] on span "Skip" at bounding box center [634, 528] width 14 height 8
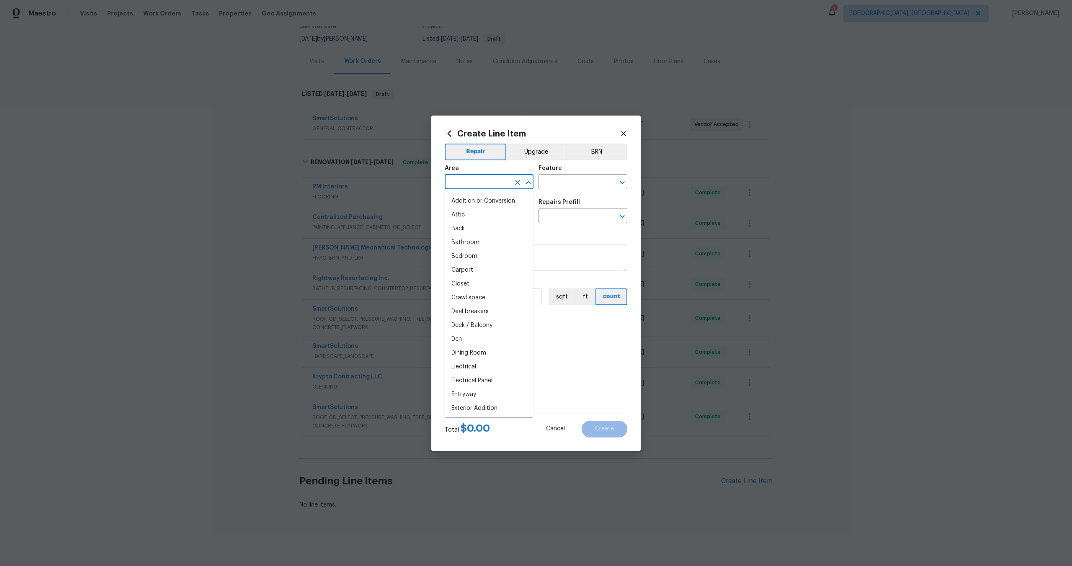
click at [500, 185] on input "text" at bounding box center [477, 182] width 65 height 13
click at [477, 214] on li "Interior Overall" at bounding box center [489, 215] width 89 height 14
type input "Interior Overall"
click at [564, 183] on input "text" at bounding box center [571, 182] width 65 height 13
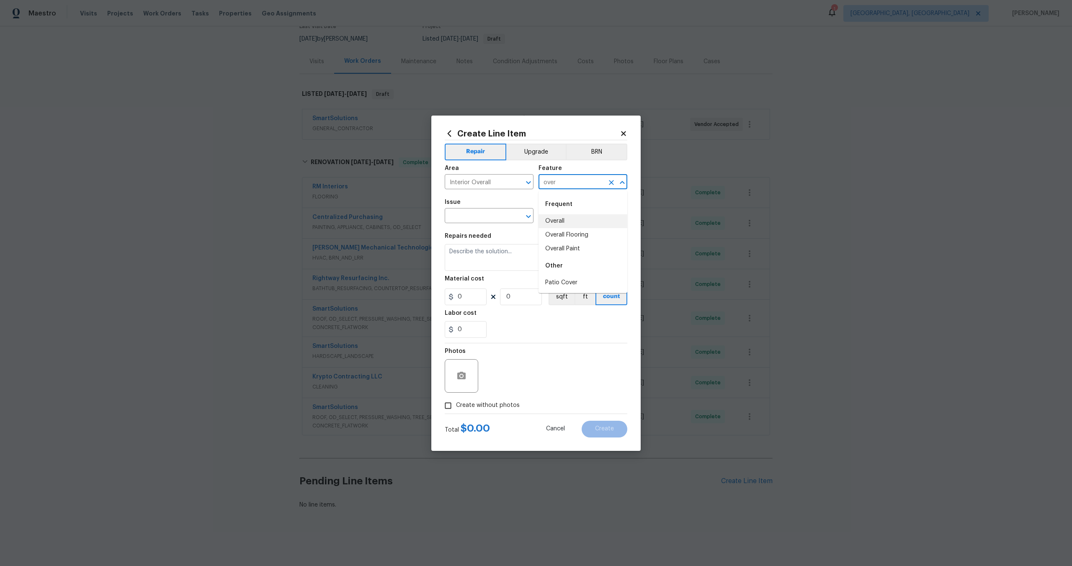
click at [557, 219] on li "Overall" at bounding box center [583, 221] width 89 height 14
type input "Overall"
click at [493, 219] on input "text" at bounding box center [477, 216] width 65 height 13
click at [477, 256] on li "Photos" at bounding box center [489, 255] width 89 height 14
type input "Photos"
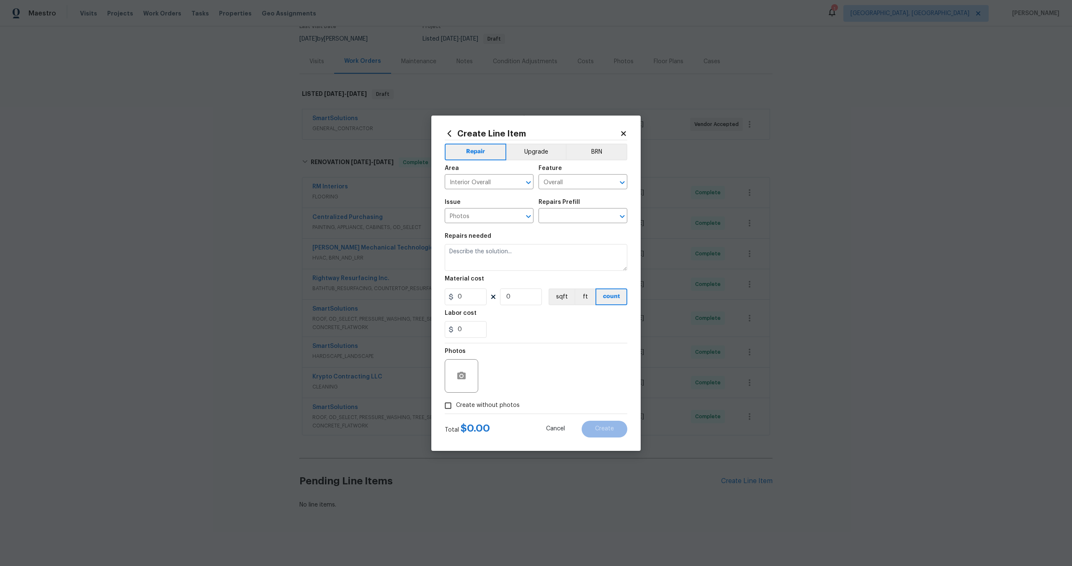
click at [575, 209] on div "Repairs Prefill" at bounding box center [583, 204] width 89 height 11
click at [570, 217] on input "text" at bounding box center [571, 216] width 65 height 13
click at [565, 237] on li "3D Tour Capture $120.00" at bounding box center [583, 235] width 89 height 14
type input "3D Tour Capture $120.00"
type textarea "Capture 3D tour of home"
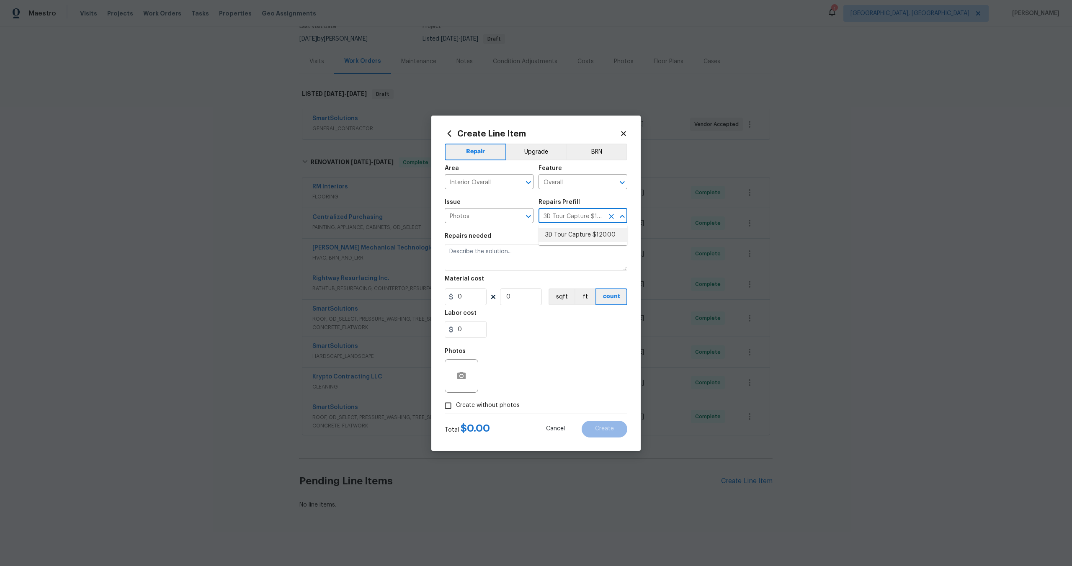
type input "1"
type input "120"
click at [444, 406] on input "Create without photos" at bounding box center [448, 406] width 16 height 16
checkbox input "true"
click at [516, 382] on textarea at bounding box center [556, 376] width 142 height 34
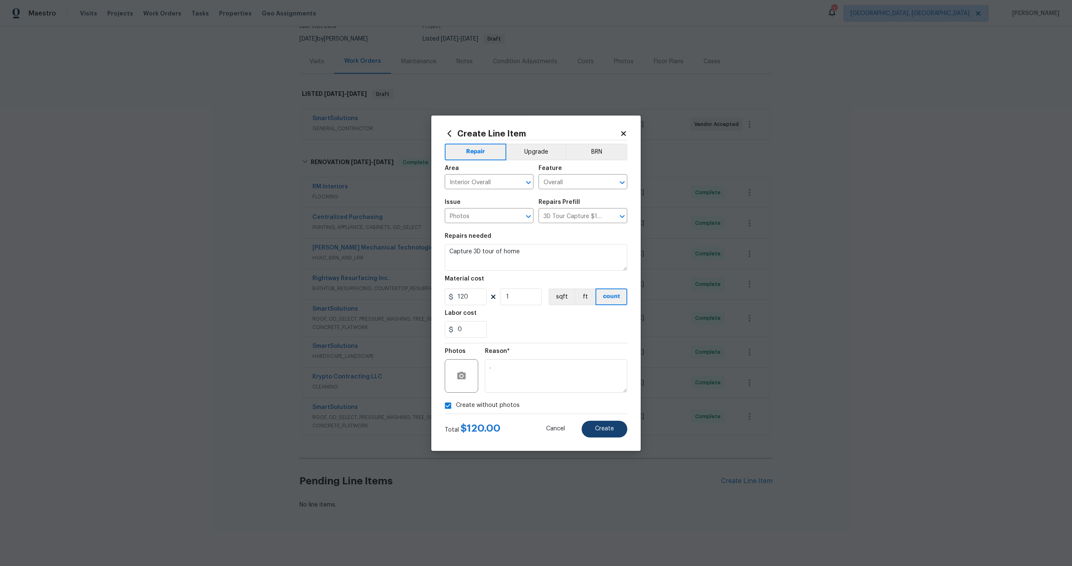
type textarea "."
click at [603, 429] on span "Create" at bounding box center [604, 429] width 19 height 6
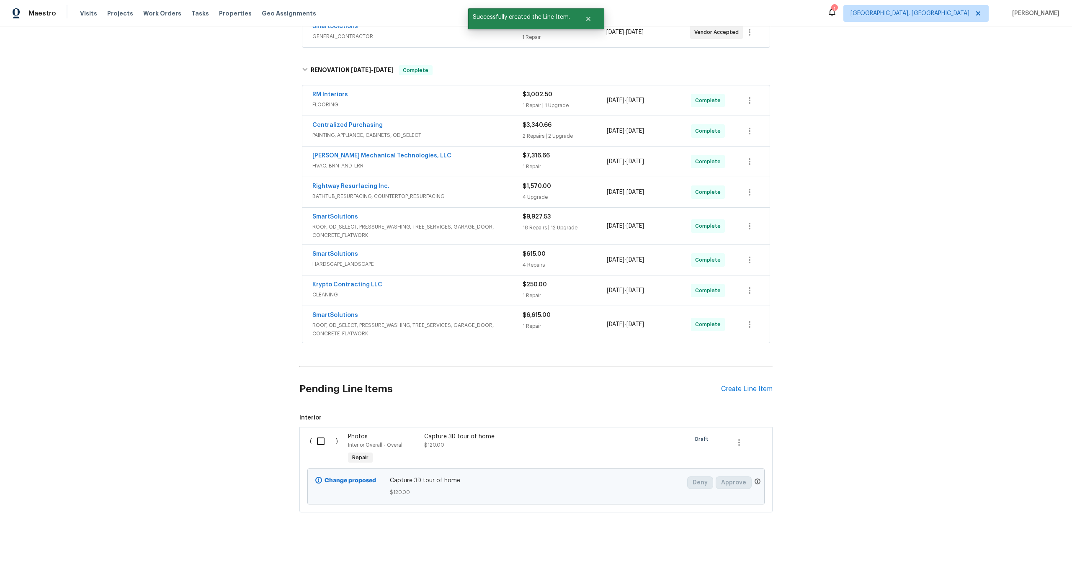
scroll to position [173, 0]
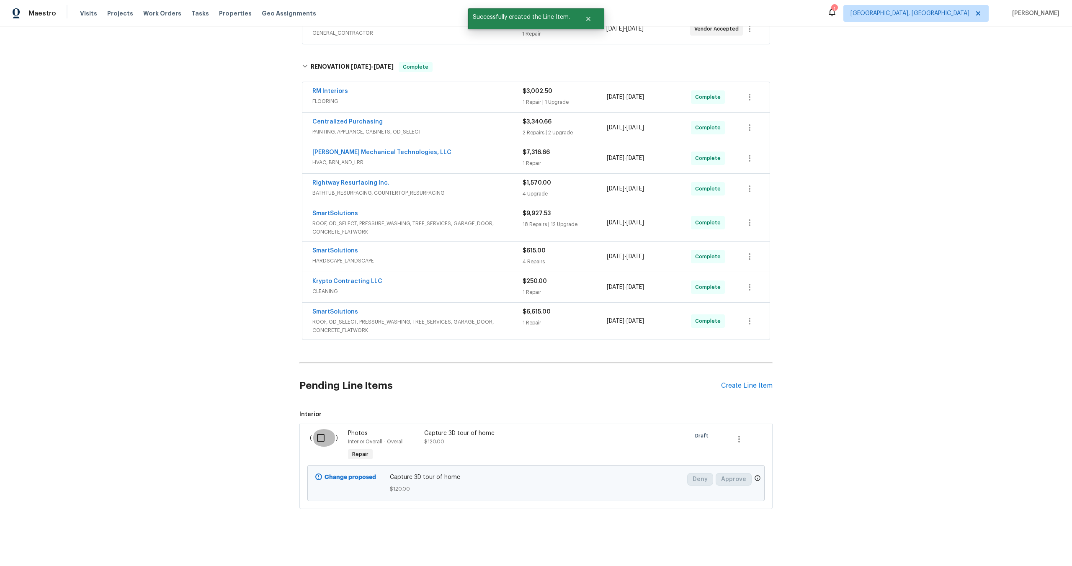
click at [322, 439] on input "checkbox" at bounding box center [324, 438] width 24 height 18
checkbox input "true"
click at [1026, 544] on span "Create Work Order" at bounding box center [1024, 545] width 56 height 10
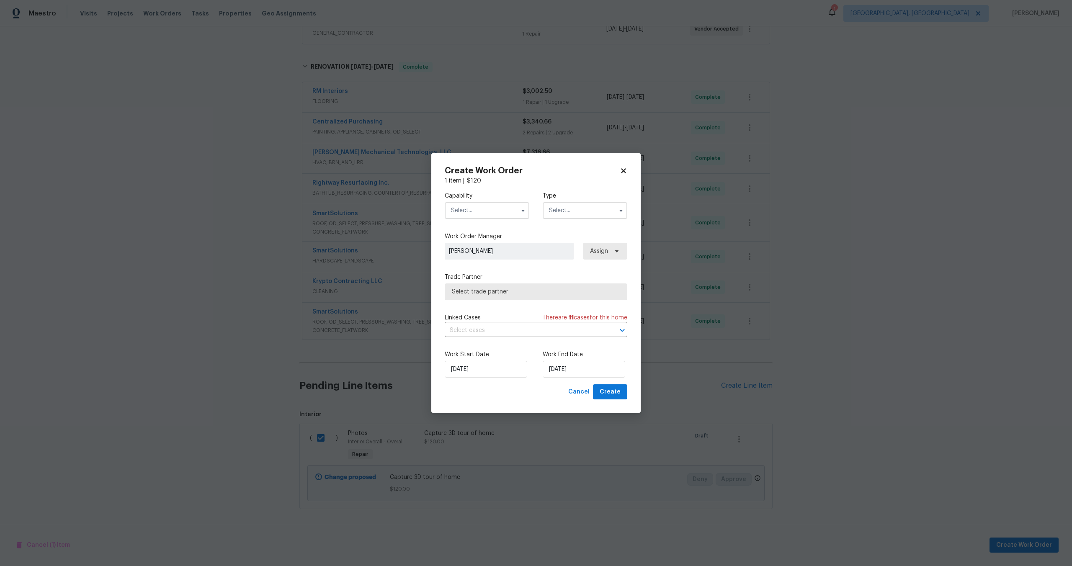
click at [493, 210] on input "text" at bounding box center [487, 210] width 85 height 17
click at [475, 291] on span "Photography" at bounding box center [472, 294] width 36 height 6
type input "Photography"
click at [576, 210] on input "text" at bounding box center [585, 210] width 85 height 17
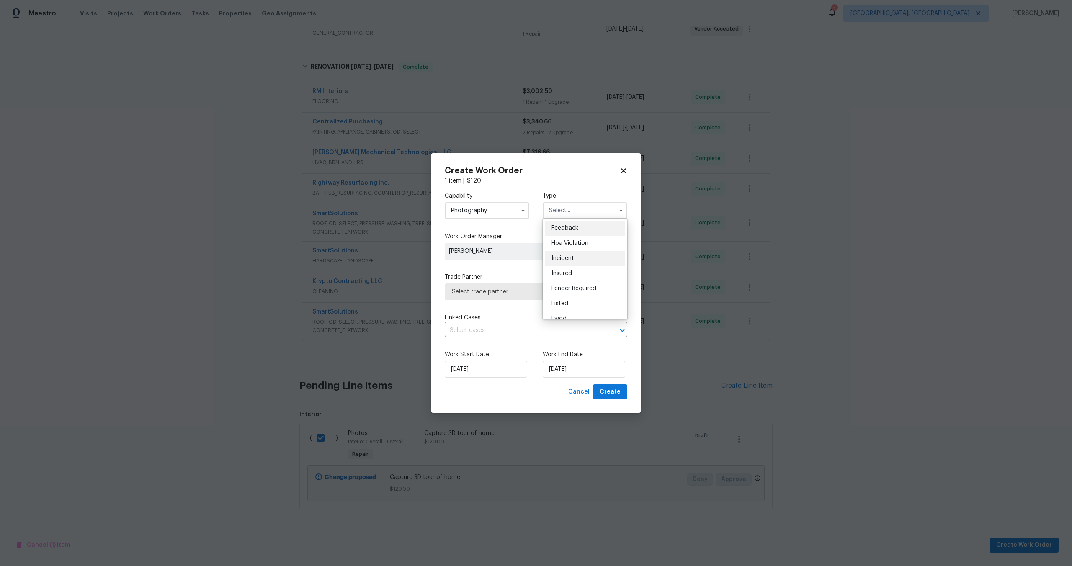
scroll to position [100, 0]
click at [512, 292] on span "Select trade partner" at bounding box center [536, 292] width 168 height 8
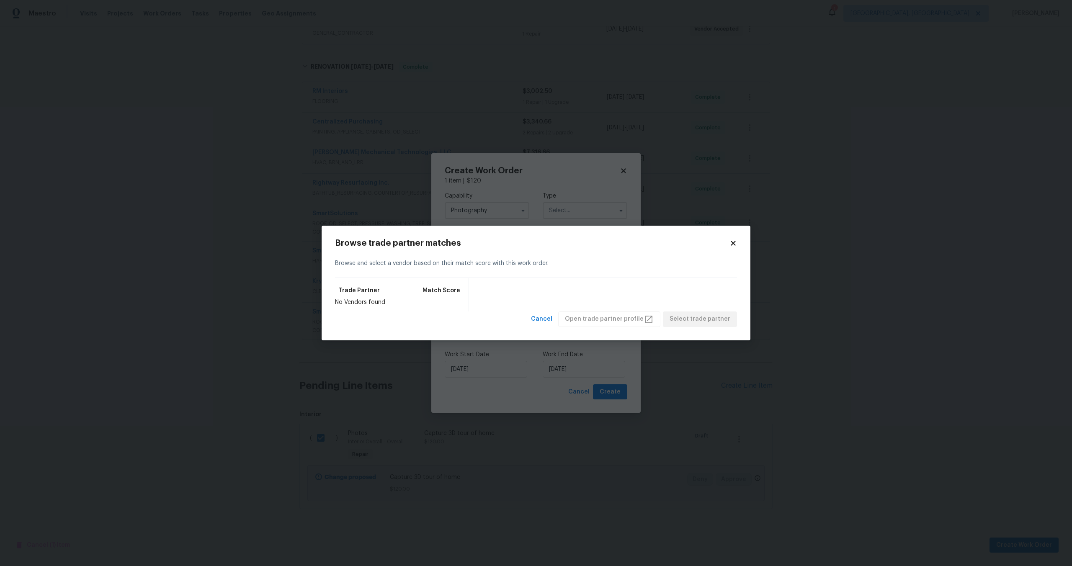
click at [738, 245] on div "Browse trade partner matches Browse and select a vendor based on their match sc…" at bounding box center [536, 283] width 429 height 115
click at [733, 244] on icon at bounding box center [733, 243] width 5 height 5
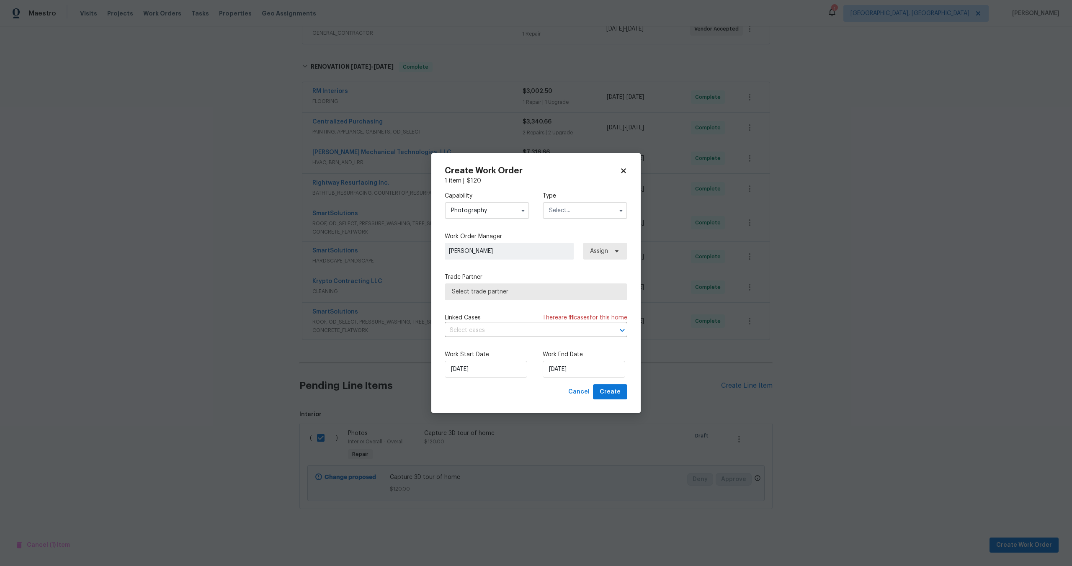
click at [517, 290] on span "Select trade partner" at bounding box center [536, 292] width 168 height 8
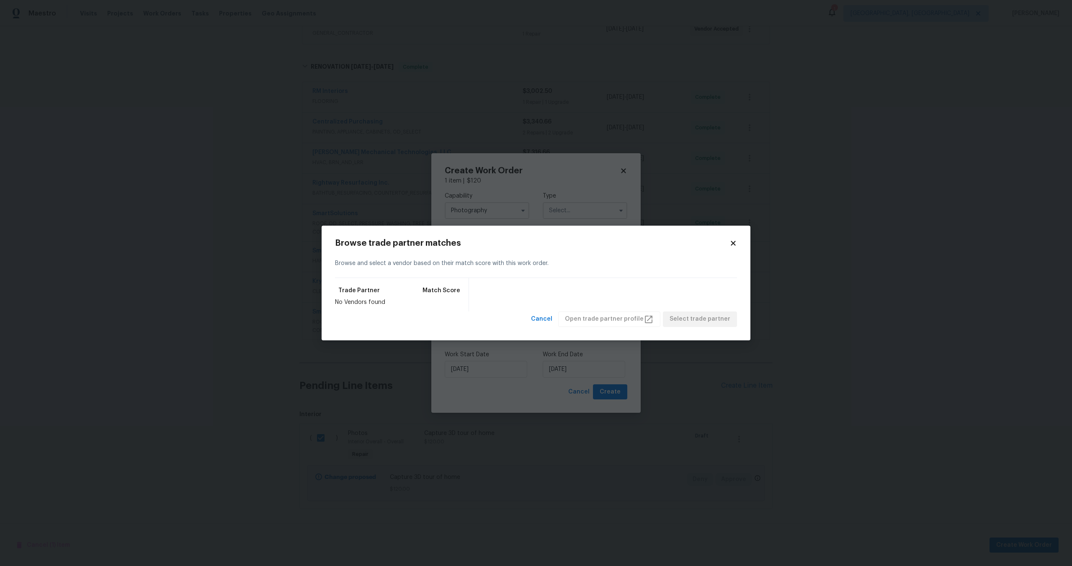
click at [733, 243] on icon at bounding box center [733, 243] width 5 height 5
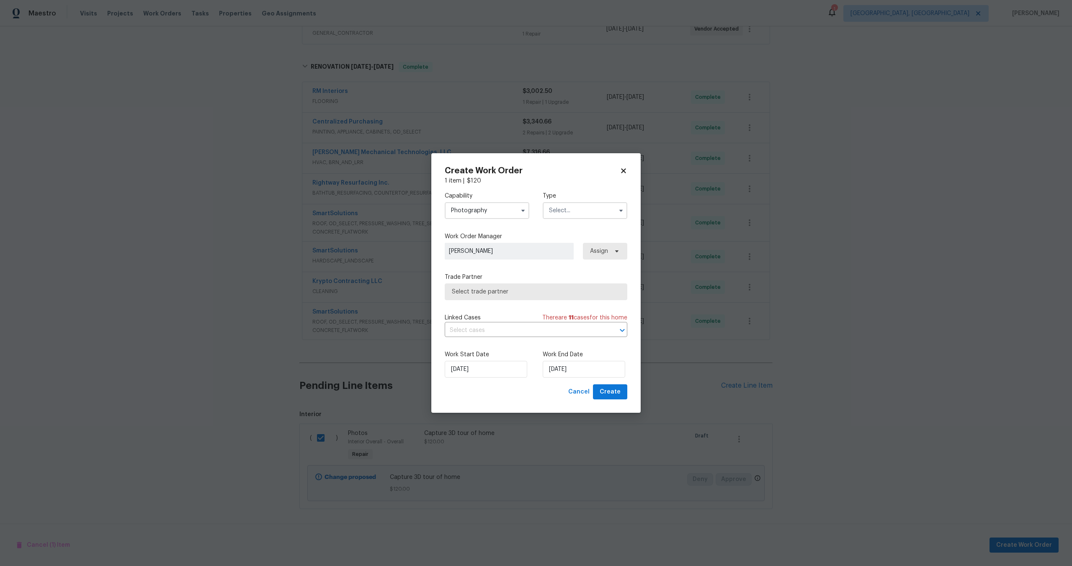
click at [624, 168] on icon at bounding box center [624, 171] width 8 height 8
checkbox input "false"
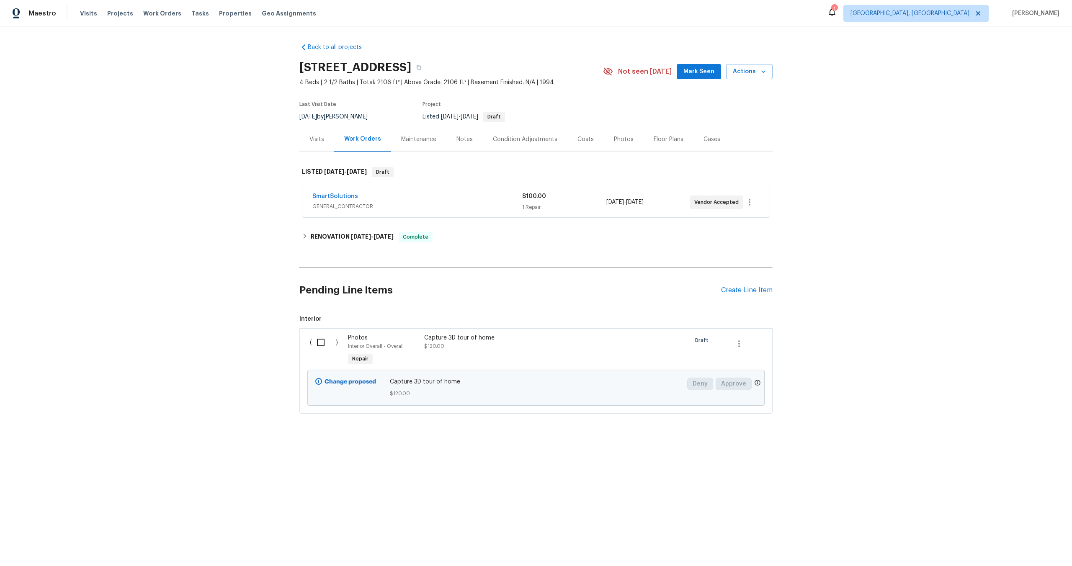
click at [321, 342] on input "checkbox" at bounding box center [324, 343] width 24 height 18
checkbox input "true"
click at [1019, 547] on span "Create Work Order" at bounding box center [1024, 545] width 56 height 10
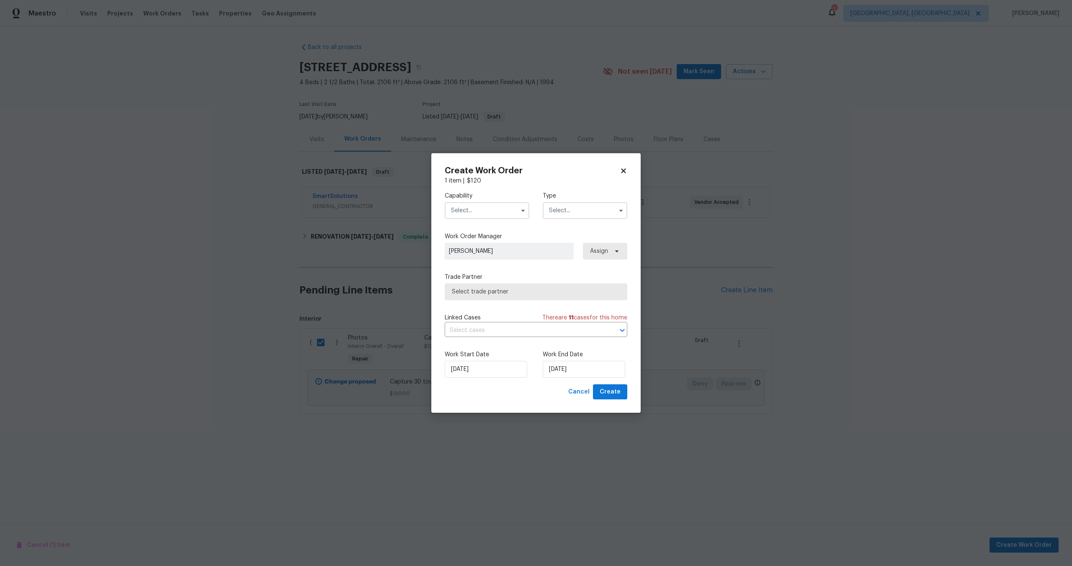
click at [496, 210] on input "text" at bounding box center [487, 210] width 85 height 17
click at [473, 227] on span "Photography" at bounding box center [472, 227] width 36 height 6
type input "Photography"
click at [593, 209] on input "text" at bounding box center [585, 210] width 85 height 17
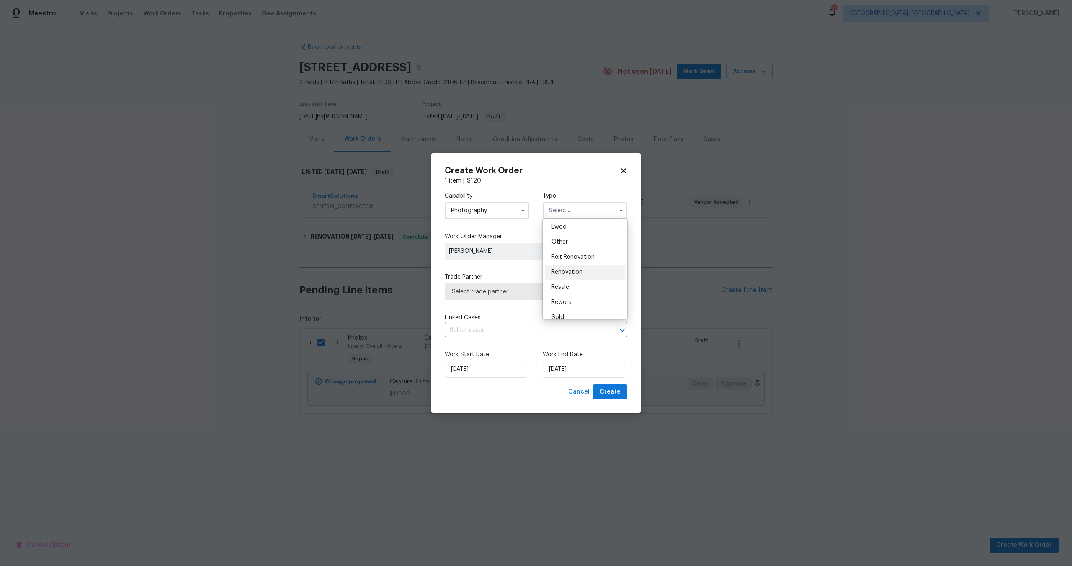
scroll to position [80, 0]
click at [572, 254] on div "Other" at bounding box center [585, 253] width 80 height 15
type input "Other"
click at [590, 371] on input "[DATE]" at bounding box center [584, 369] width 83 height 17
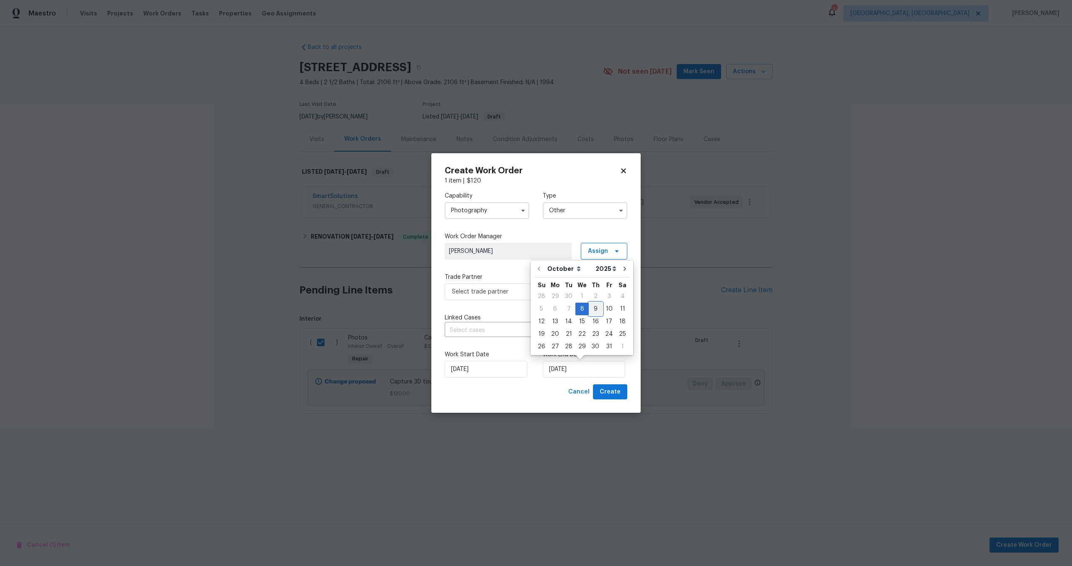
click at [594, 309] on div "9" at bounding box center [595, 309] width 13 height 12
type input "[DATE]"
click at [546, 291] on span "Select trade partner" at bounding box center [530, 292] width 156 height 8
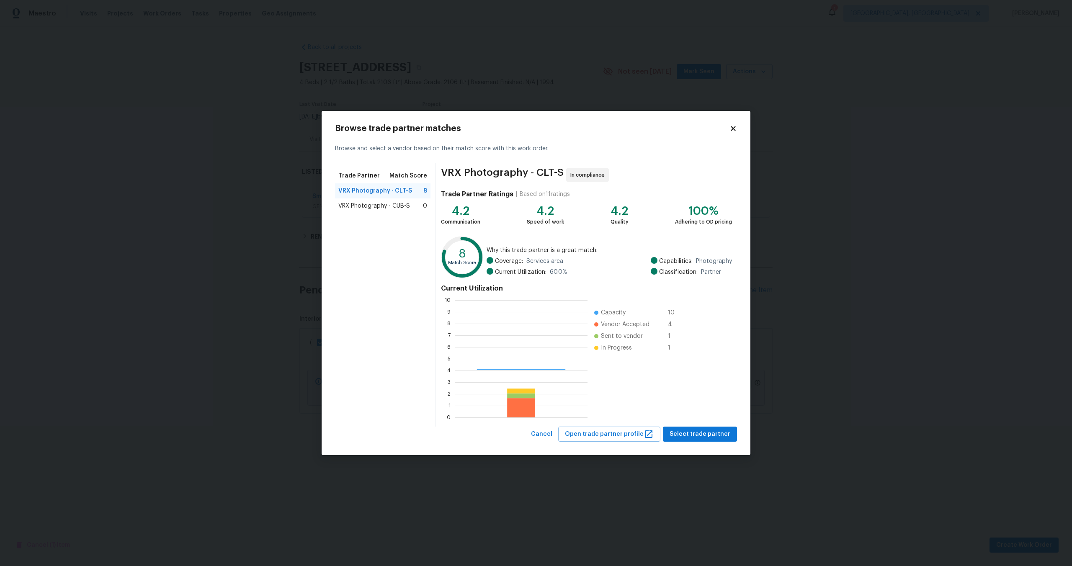
scroll to position [117, 133]
click at [693, 432] on span "Select trade partner" at bounding box center [700, 434] width 61 height 10
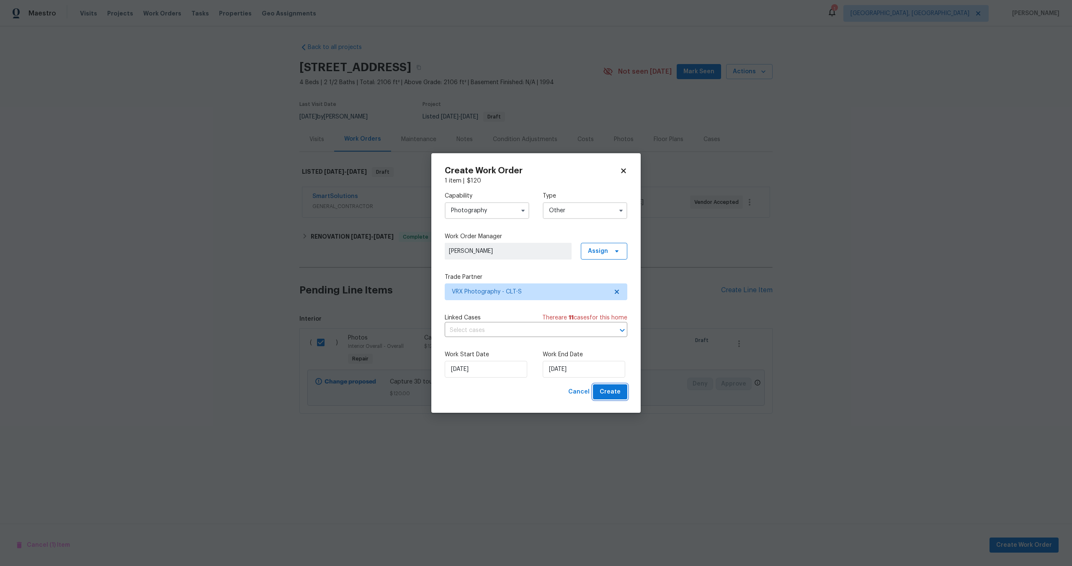
click at [610, 393] on span "Create" at bounding box center [610, 392] width 21 height 10
checkbox input "false"
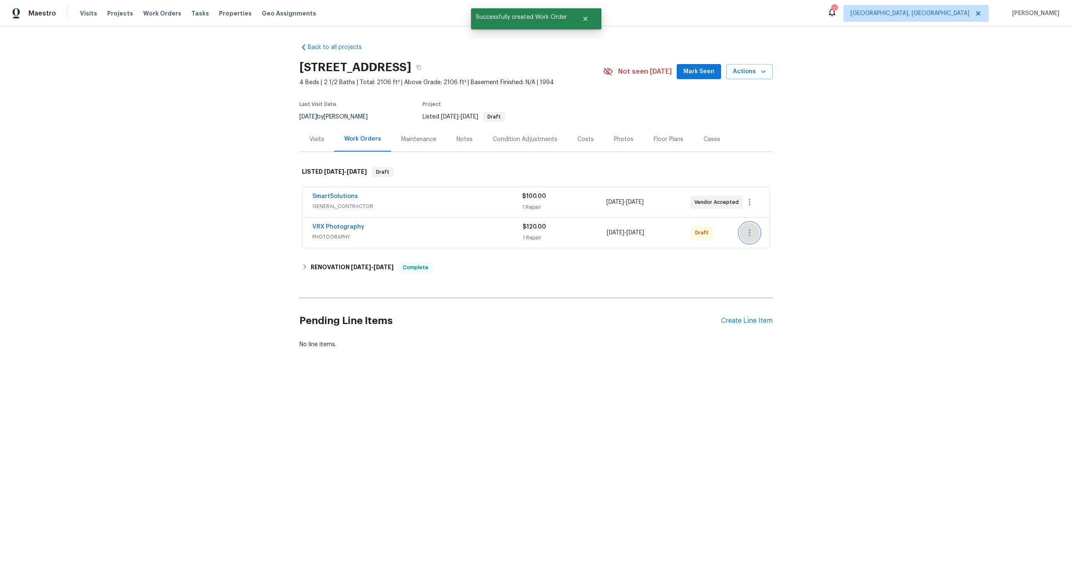
click at [753, 232] on icon "button" at bounding box center [750, 233] width 10 height 10
click at [755, 233] on li "Send to Vendor" at bounding box center [786, 233] width 93 height 14
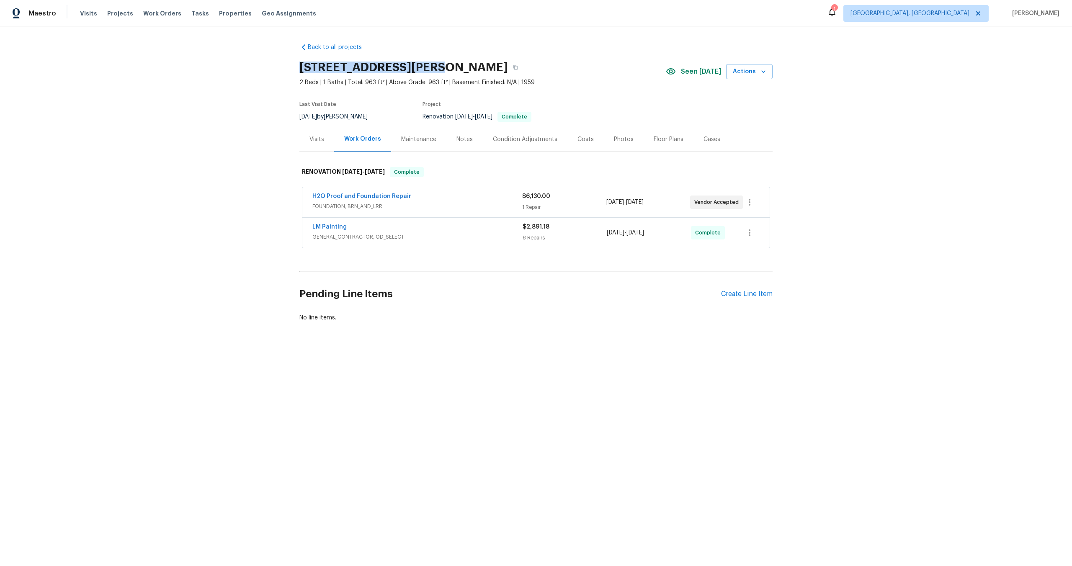
drag, startPoint x: 422, startPoint y: 66, endPoint x: 273, endPoint y: 67, distance: 148.7
click at [273, 67] on div "Back to all projects [STREET_ADDRESS] 2 Beds | 1 Baths | Total: 963 ft² | Above…" at bounding box center [536, 202] width 1072 height 353
copy h2 "[STREET_ADDRESS][PERSON_NAME]"
click at [754, 291] on div "Create Line Item" at bounding box center [747, 294] width 52 height 8
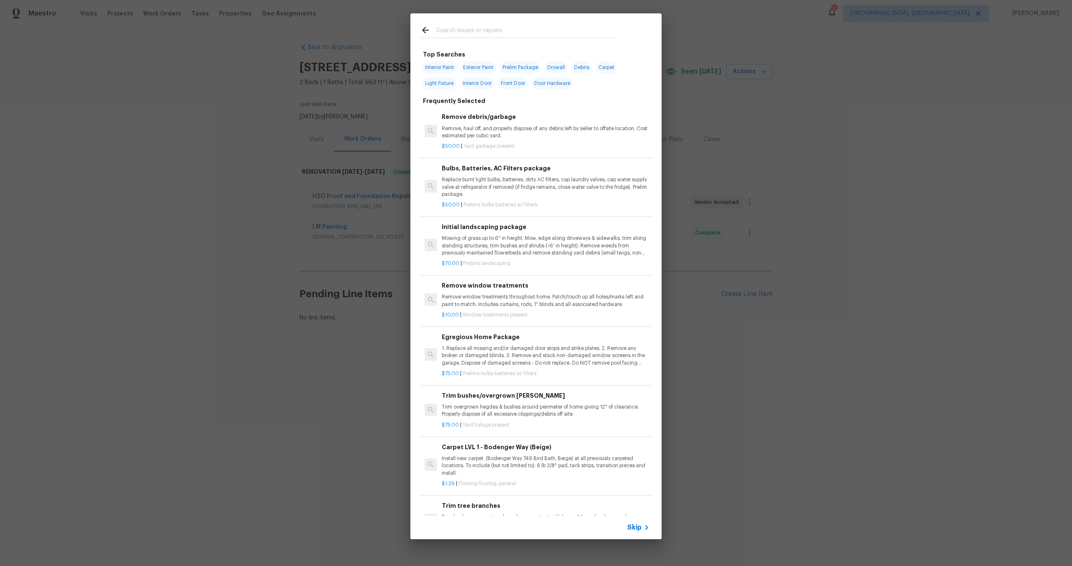
click at [635, 529] on span "Skip" at bounding box center [634, 528] width 14 height 8
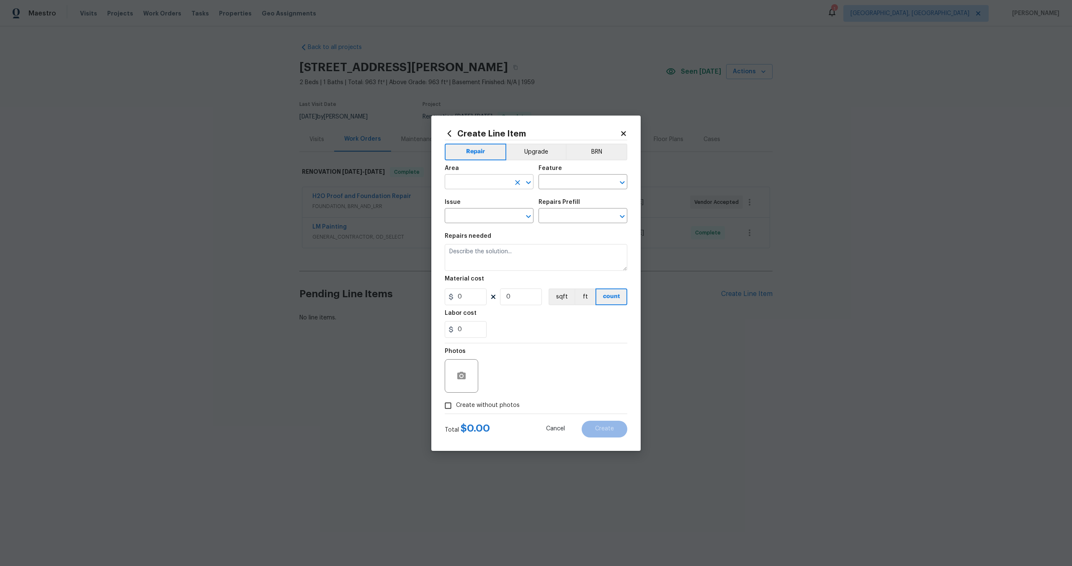
click at [468, 181] on input "text" at bounding box center [477, 182] width 65 height 13
click at [477, 217] on li "Interior Overall" at bounding box center [489, 215] width 89 height 14
type input "Interior Overall"
click at [565, 182] on input "text" at bounding box center [571, 182] width 65 height 13
click at [561, 223] on li "Overall" at bounding box center [583, 221] width 89 height 14
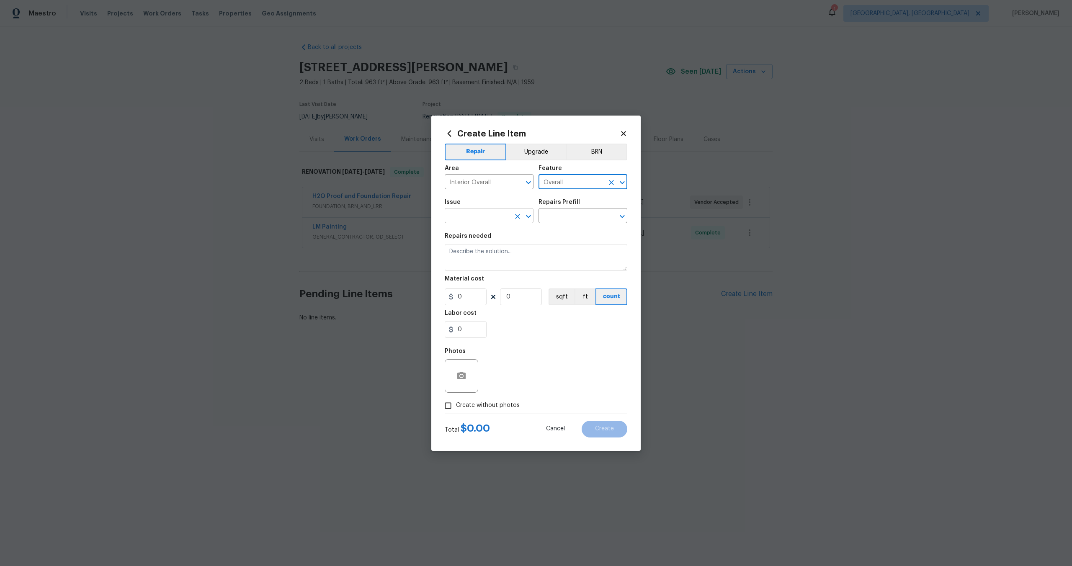
type input "Overall"
click at [477, 217] on input "text" at bounding box center [477, 216] width 65 height 13
click at [459, 262] on li "Photos" at bounding box center [489, 255] width 89 height 14
type input "Photos"
click at [554, 218] on input "text" at bounding box center [571, 216] width 65 height 13
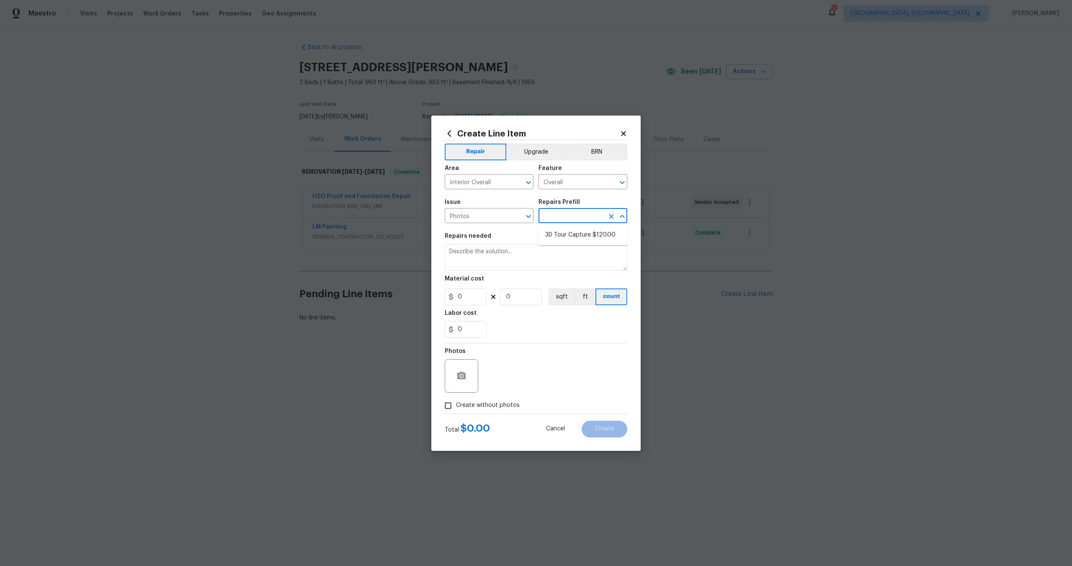
click at [554, 225] on ul "3D Tour Capture $120.00" at bounding box center [583, 235] width 89 height 21
click at [554, 233] on li "3D Tour Capture $120.00" at bounding box center [583, 235] width 89 height 14
type input "3D Tour Capture $120.00"
type textarea "Capture 3D tour of home"
type input "1"
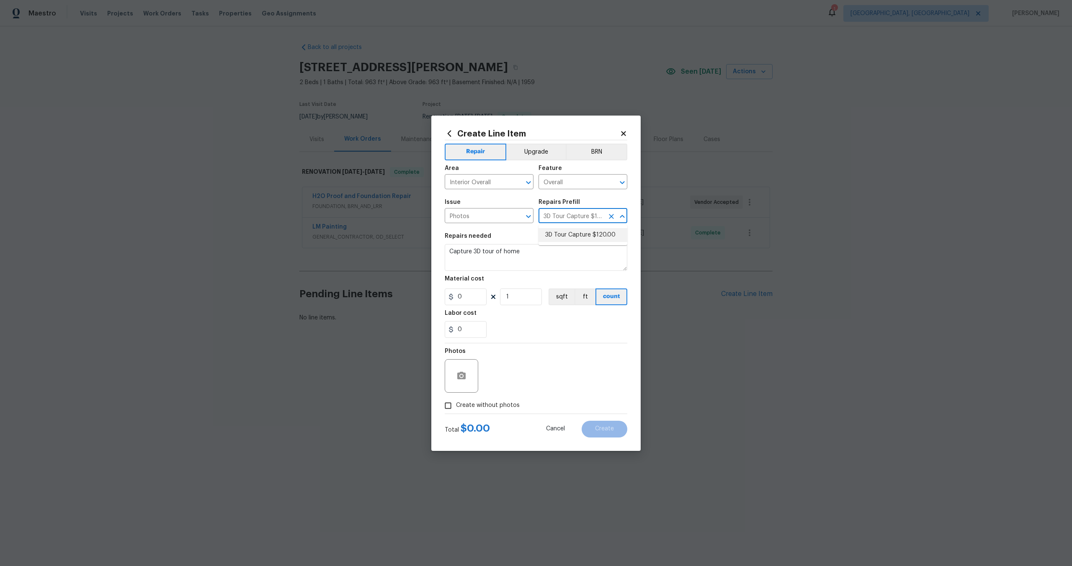
type input "120"
click at [451, 401] on input "Create without photos" at bounding box center [448, 406] width 16 height 16
checkbox input "true"
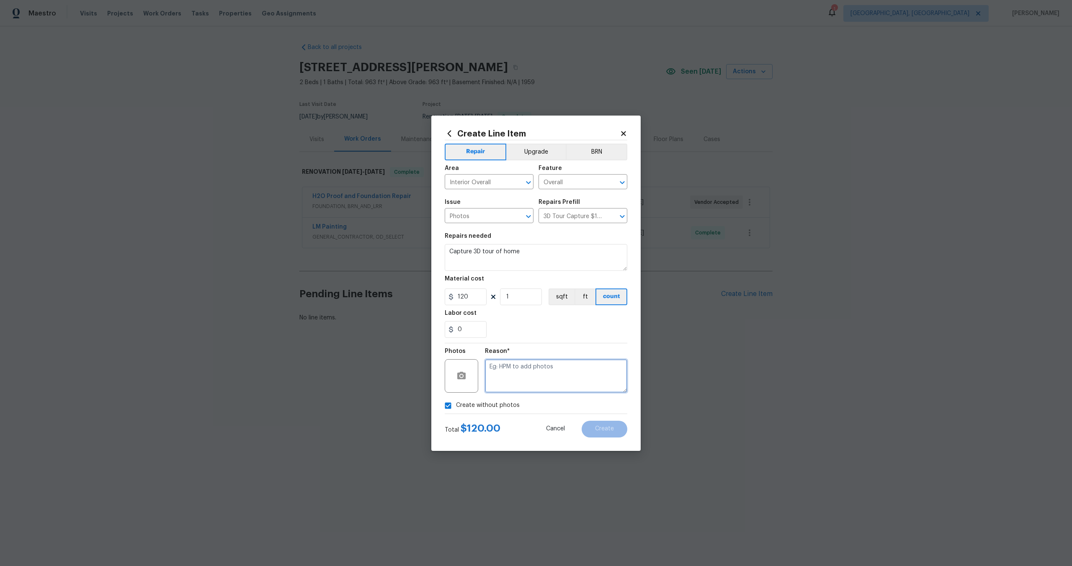
click at [509, 377] on textarea at bounding box center [556, 376] width 142 height 34
type textarea "."
click at [604, 423] on button "Create" at bounding box center [605, 429] width 46 height 17
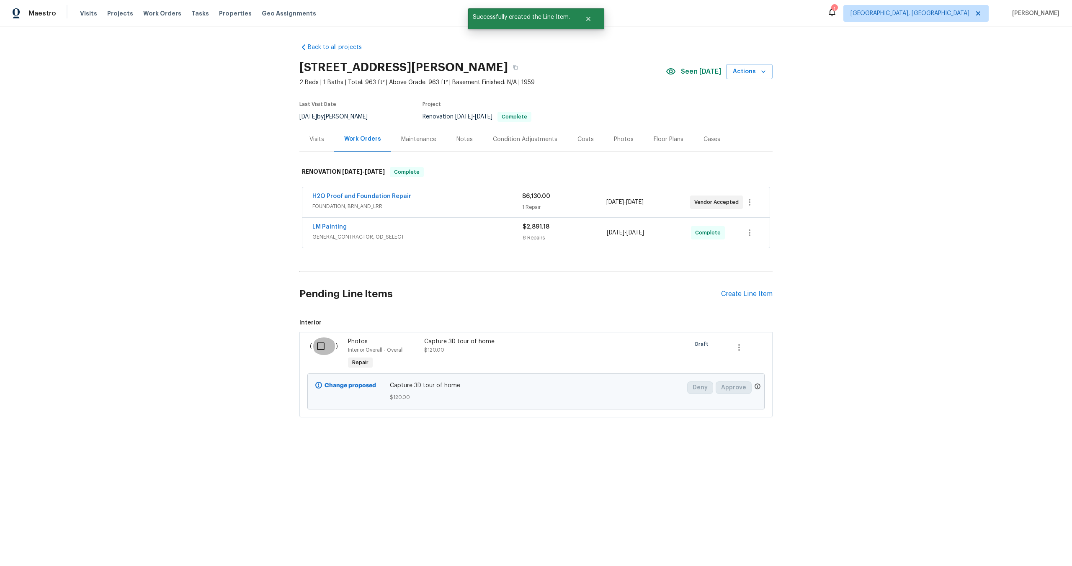
click at [323, 345] on input "checkbox" at bounding box center [324, 347] width 24 height 18
checkbox input "true"
click at [1017, 541] on span "Create Work Order" at bounding box center [1024, 545] width 56 height 10
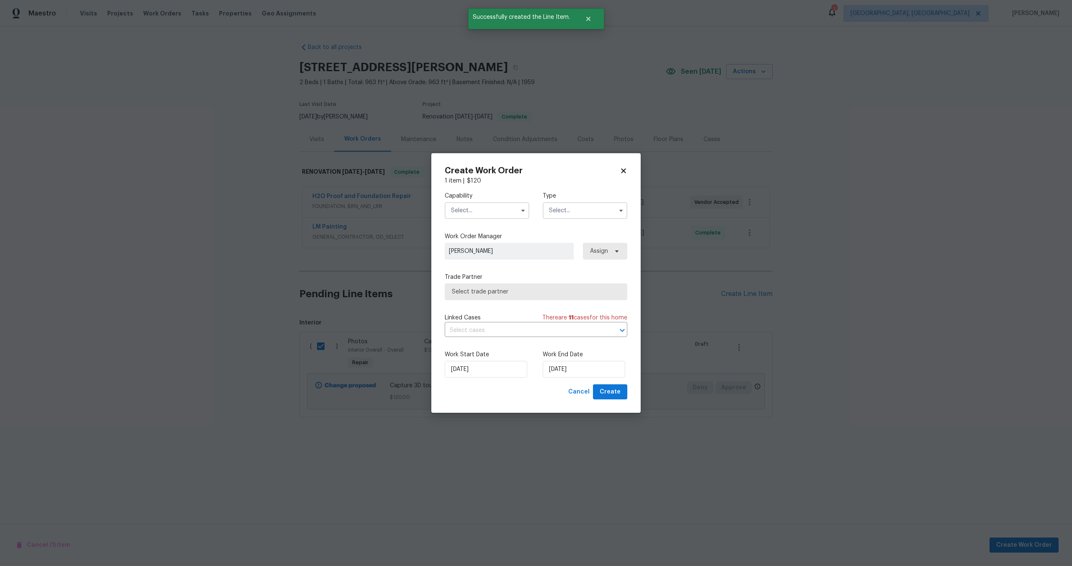
click at [463, 206] on input "text" at bounding box center [487, 210] width 85 height 17
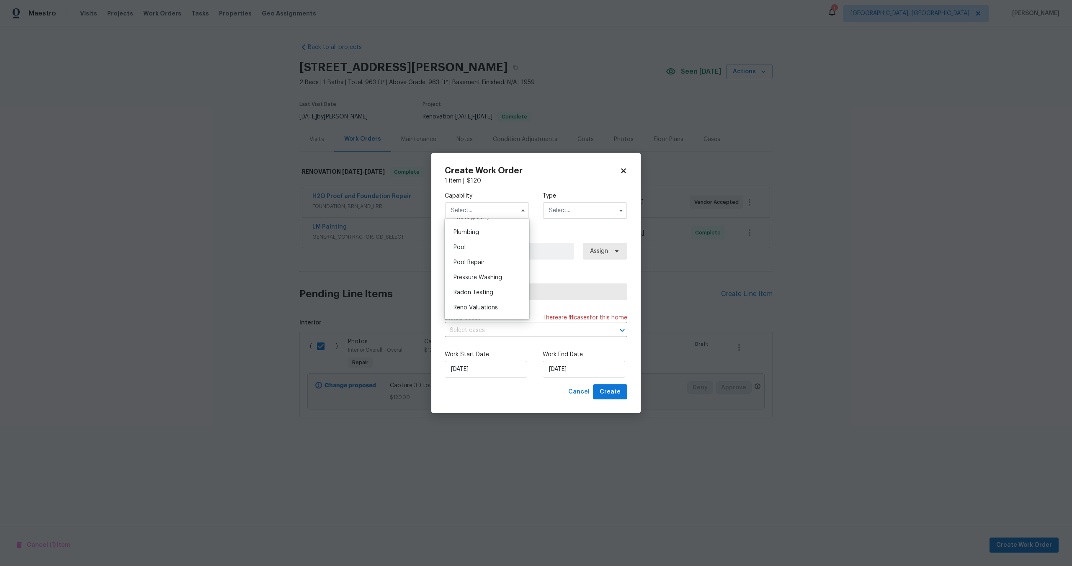
scroll to position [715, 0]
click at [474, 247] on span "Photography" at bounding box center [472, 247] width 36 height 6
type input "Photography"
click at [582, 203] on input "text" at bounding box center [585, 210] width 85 height 17
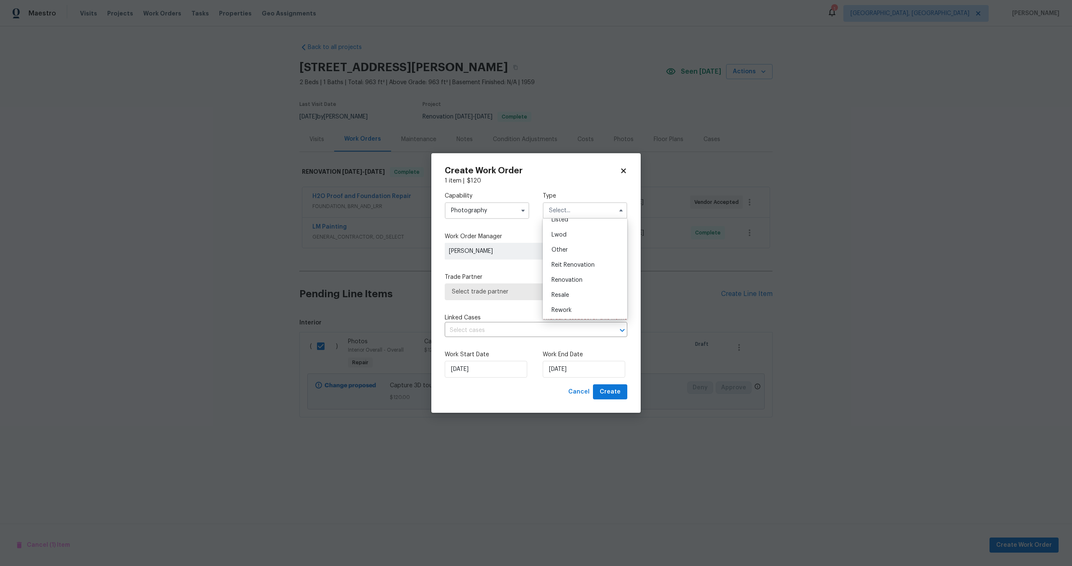
scroll to position [100, 0]
click at [559, 231] on span "Other" at bounding box center [560, 234] width 16 height 6
type input "Other"
click at [502, 288] on span "Select trade partner" at bounding box center [530, 292] width 156 height 8
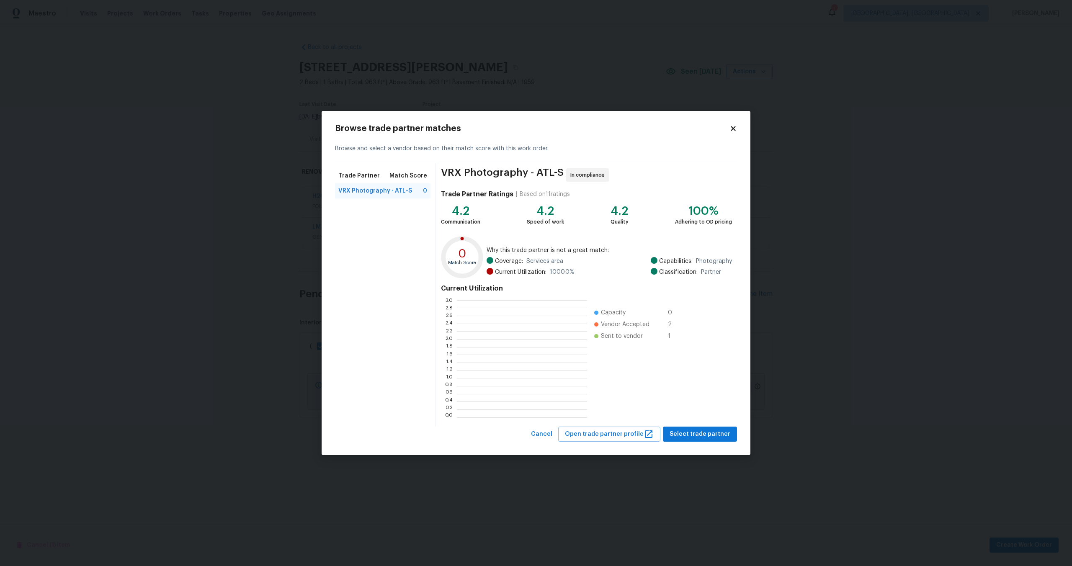
scroll to position [117, 130]
click at [696, 436] on span "Select trade partner" at bounding box center [700, 434] width 61 height 10
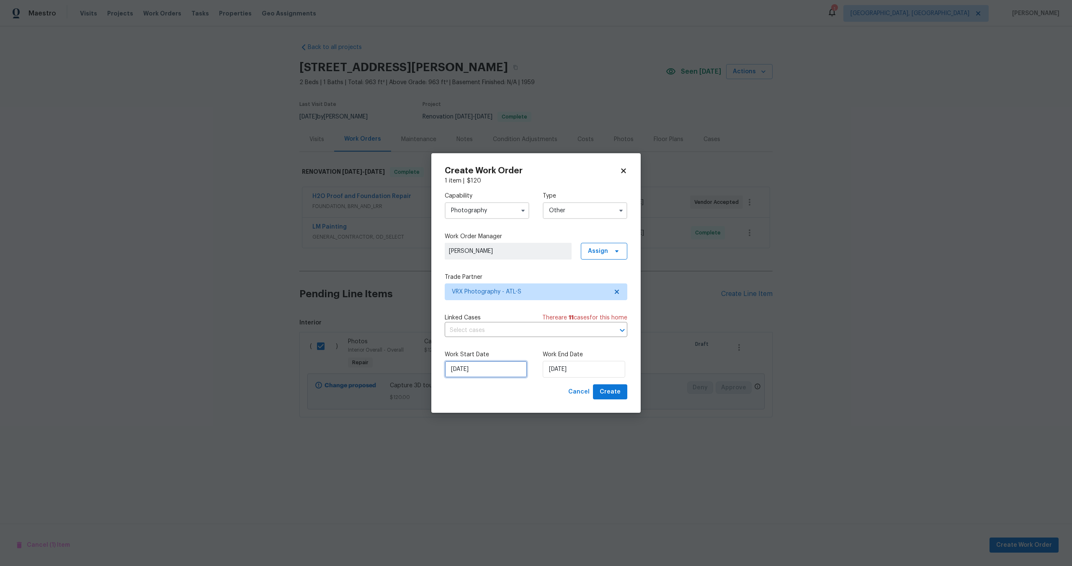
click at [499, 368] on input "[DATE]" at bounding box center [486, 369] width 83 height 17
click at [578, 366] on input "[DATE]" at bounding box center [584, 369] width 83 height 17
click at [593, 310] on div "9" at bounding box center [595, 309] width 13 height 12
type input "[DATE]"
click at [617, 390] on span "Create" at bounding box center [610, 392] width 21 height 10
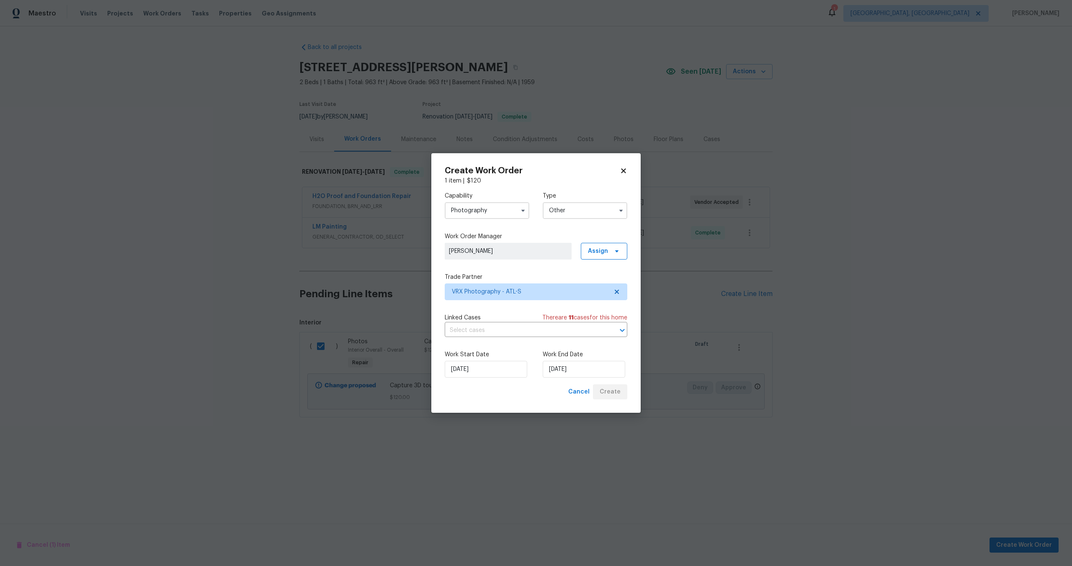
checkbox input "false"
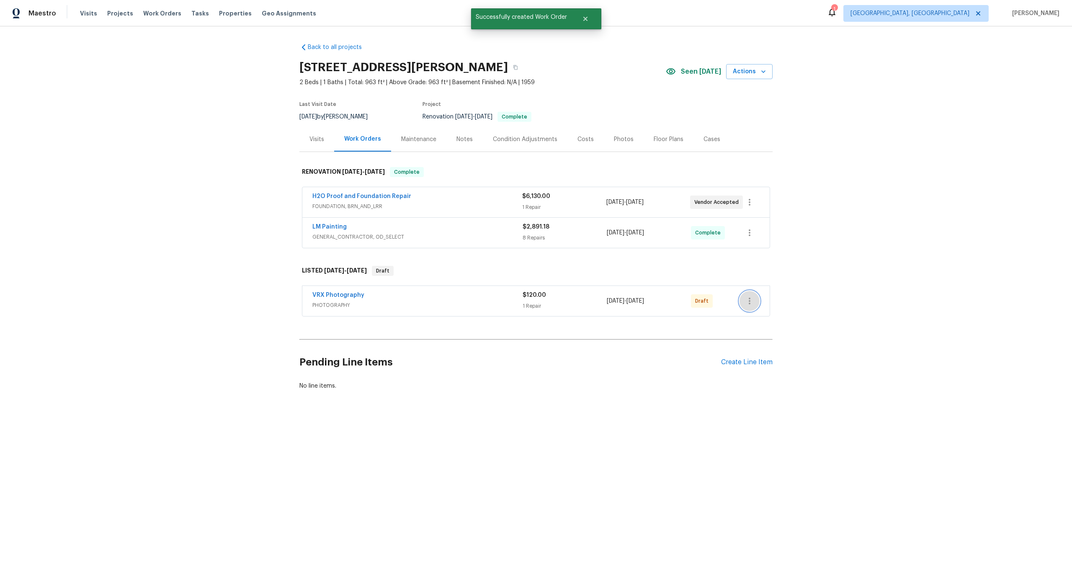
click at [753, 301] on icon "button" at bounding box center [750, 301] width 10 height 10
click at [753, 301] on li "Send to Vendor" at bounding box center [785, 301] width 90 height 14
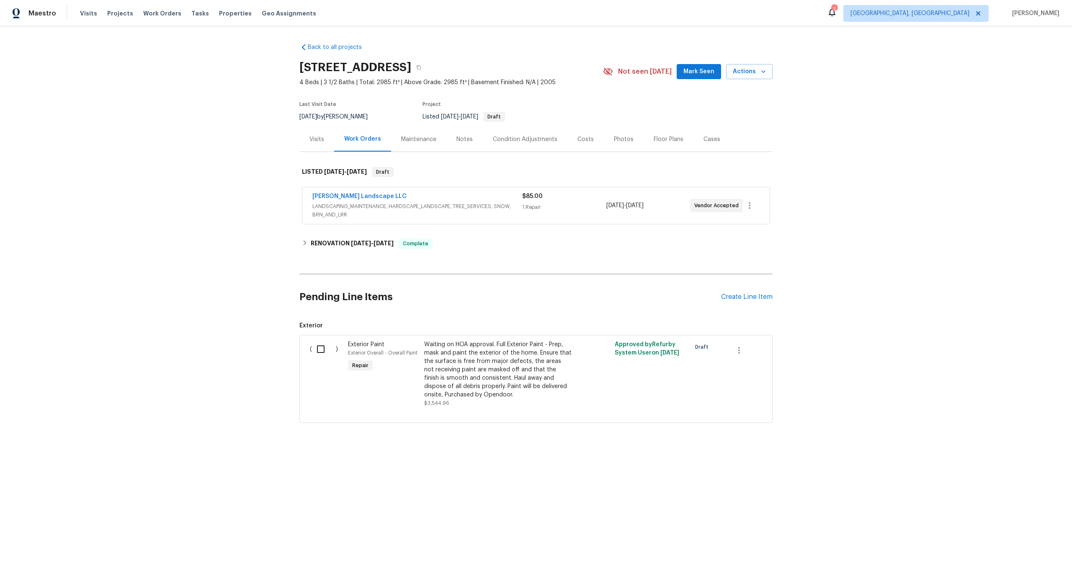
copy h2 "[STREET_ADDRESS]"
drag, startPoint x: 413, startPoint y: 69, endPoint x: 285, endPoint y: 67, distance: 128.2
click at [284, 68] on div "Back to all projects [STREET_ADDRESS] 4 Beds | 3 1/2 Baths | Total: 2985 ft² | …" at bounding box center [536, 253] width 1072 height 454
click at [242, 247] on div "Back to all projects [STREET_ADDRESS] 4 Beds | 3 1/2 Baths | Total: 2985 ft² | …" at bounding box center [536, 253] width 1072 height 454
click at [304, 242] on icon at bounding box center [305, 243] width 6 height 6
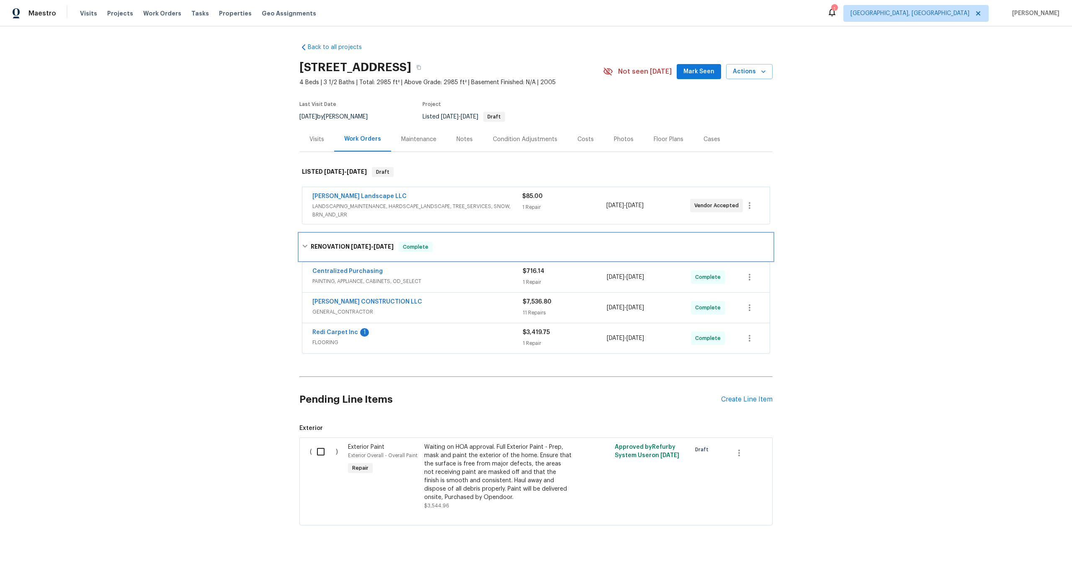
scroll to position [16, 0]
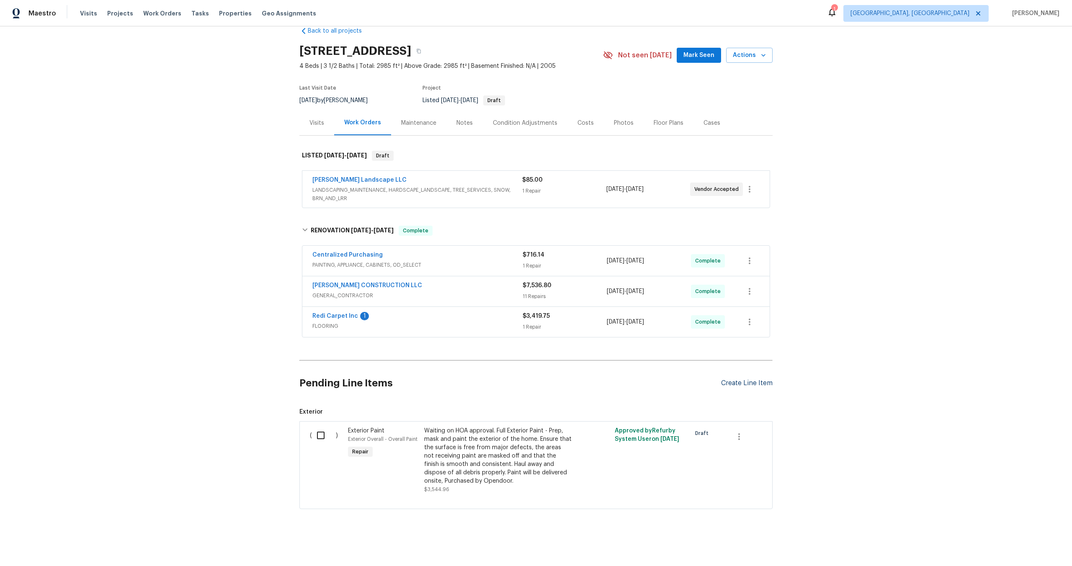
click at [754, 384] on div "Create Line Item" at bounding box center [747, 383] width 52 height 8
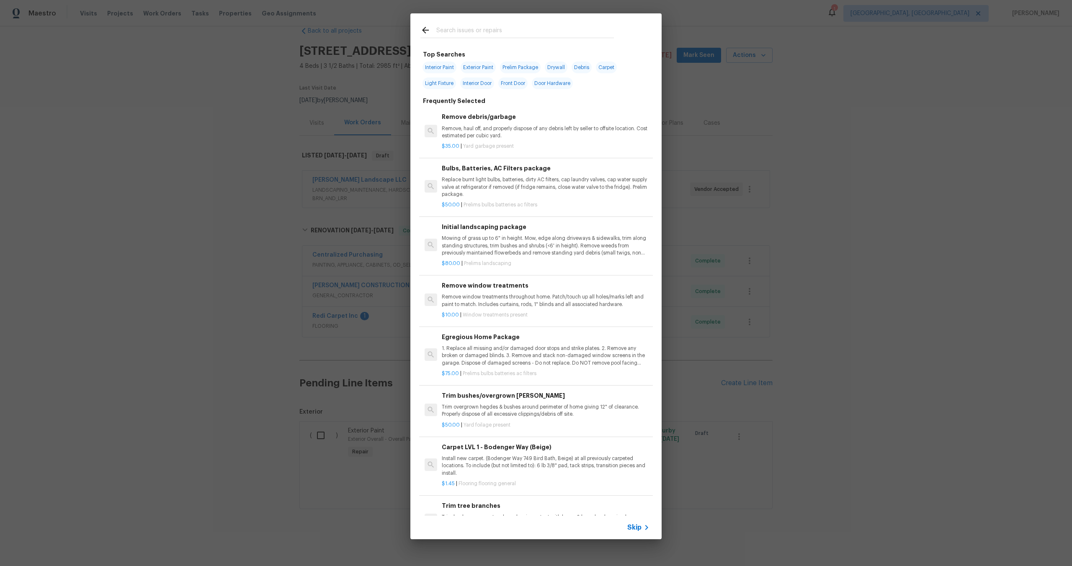
click at [636, 524] on span "Skip" at bounding box center [634, 528] width 14 height 8
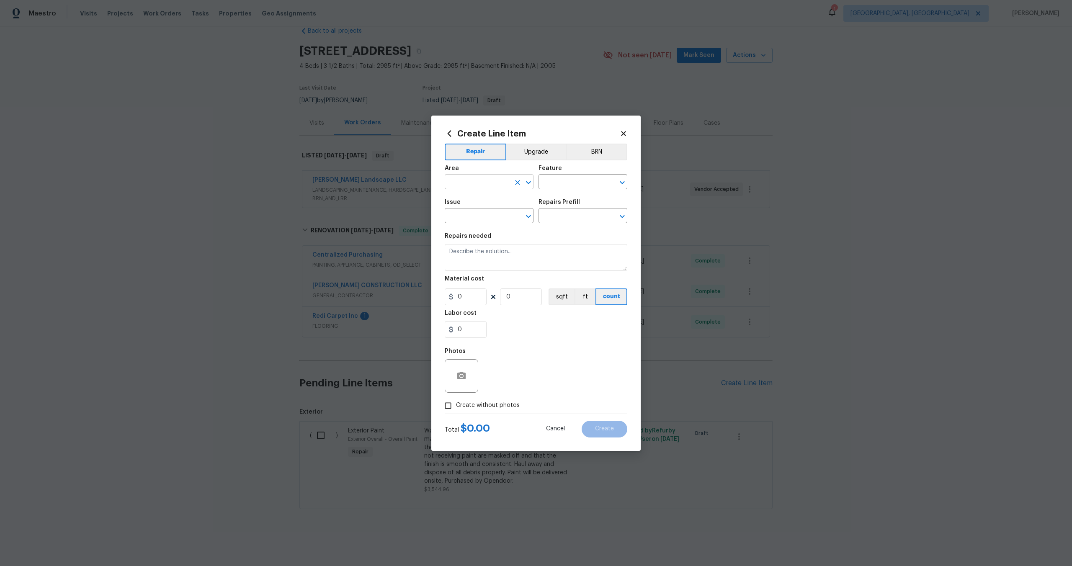
click at [490, 183] on input "text" at bounding box center [477, 182] width 65 height 13
click at [486, 213] on li "Interior Overall" at bounding box center [489, 215] width 89 height 14
type input "Interior Overall"
click at [557, 178] on input "text" at bounding box center [571, 182] width 65 height 13
click at [554, 217] on li "Overall" at bounding box center [583, 221] width 89 height 14
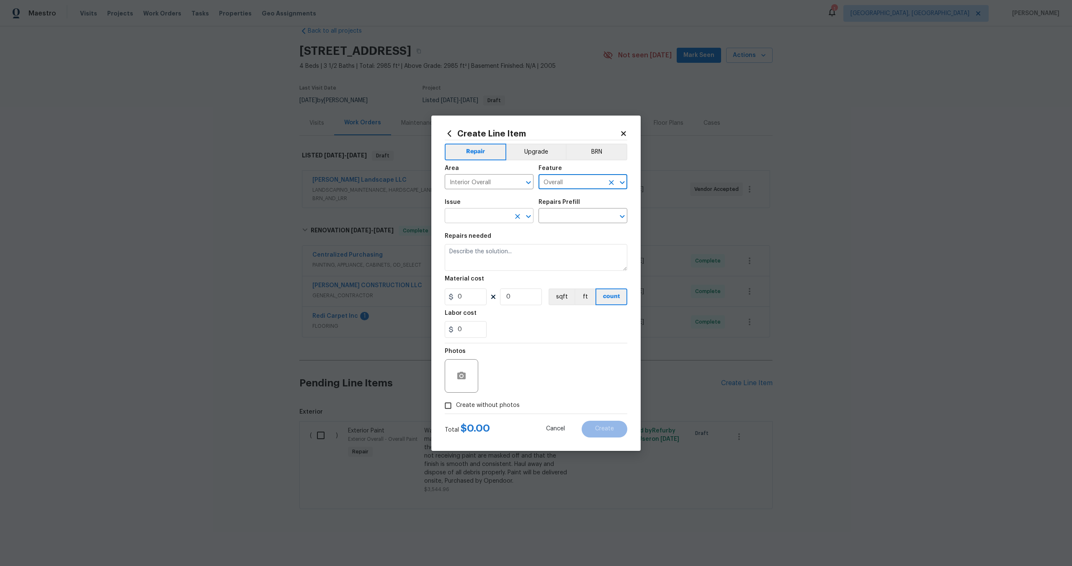
type input "Overall"
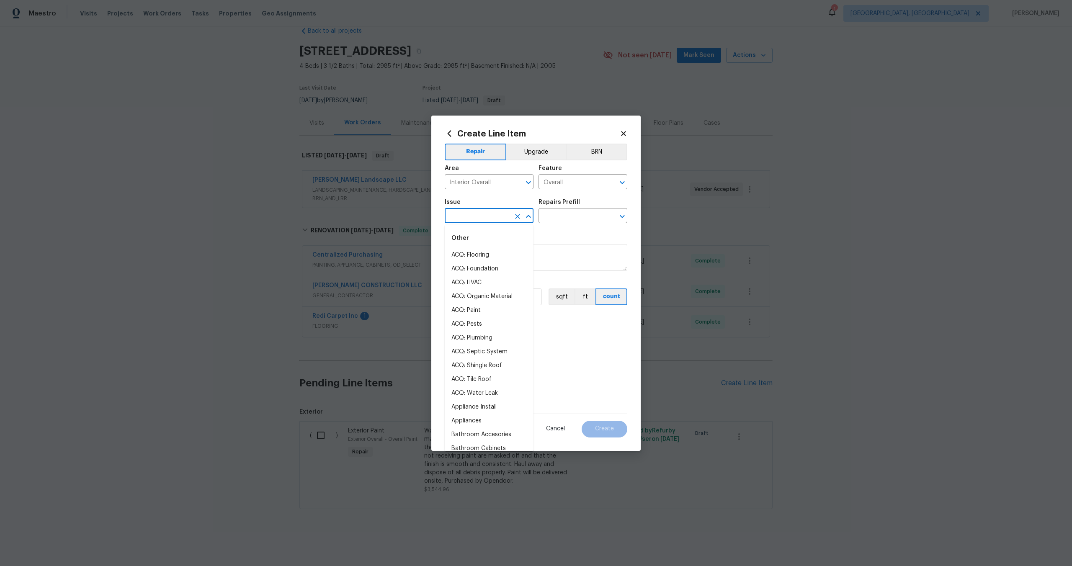
click at [485, 215] on input "text" at bounding box center [477, 216] width 65 height 13
click at [474, 256] on li "Photos" at bounding box center [489, 255] width 89 height 14
type input "Photos"
click at [561, 214] on input "text" at bounding box center [571, 216] width 65 height 13
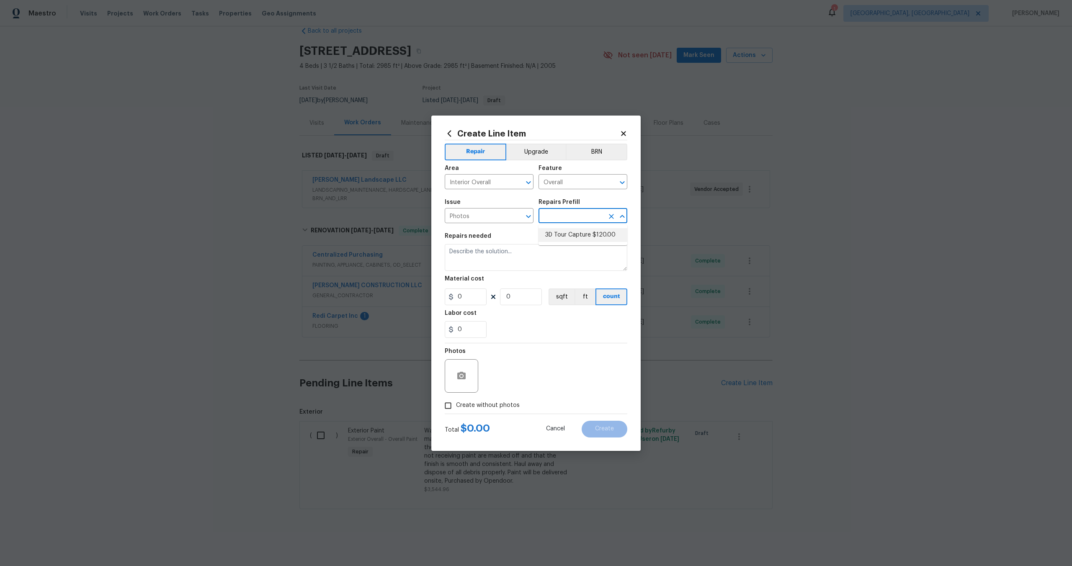
click at [562, 232] on li "3D Tour Capture $120.00" at bounding box center [583, 235] width 89 height 14
type input "3D Tour Capture $120.00"
type textarea "Capture 3D tour of home"
type input "1"
type input "120"
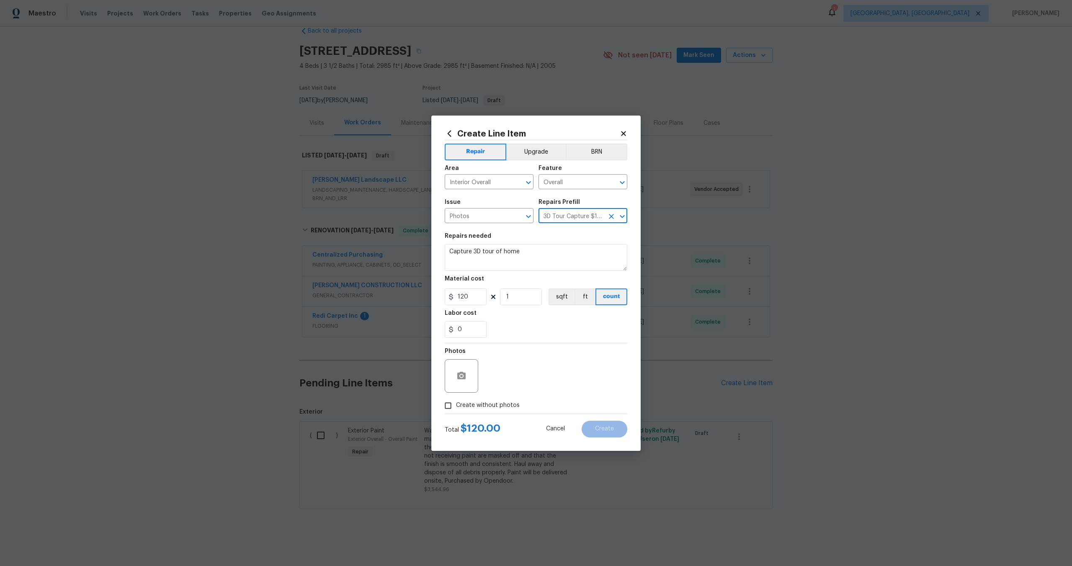
click at [453, 407] on input "Create without photos" at bounding box center [448, 406] width 16 height 16
checkbox input "true"
click at [529, 374] on textarea at bounding box center [556, 376] width 142 height 34
type textarea "."
click at [612, 429] on span "Create" at bounding box center [604, 429] width 19 height 6
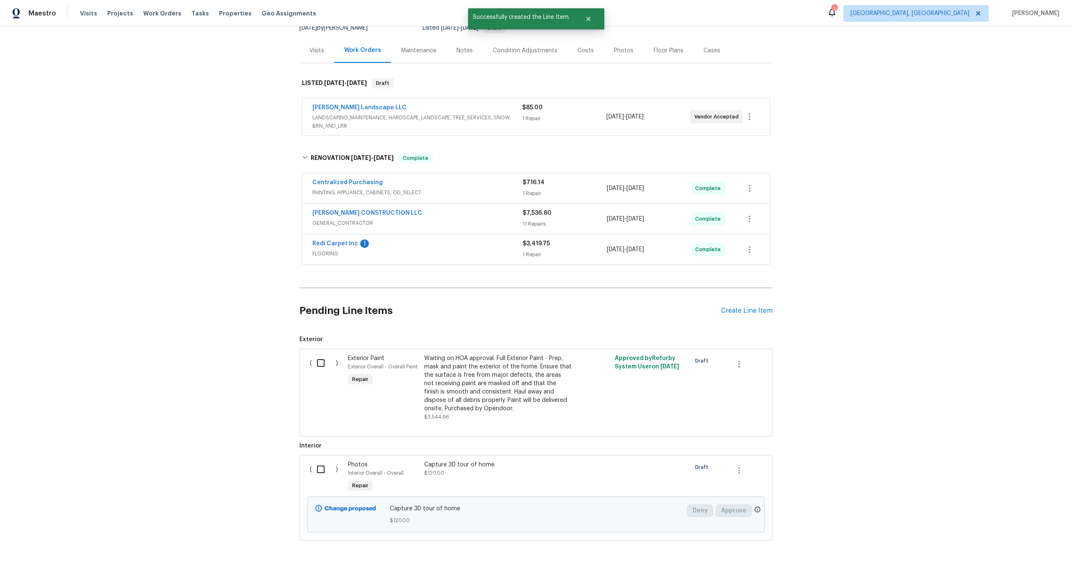
scroll to position [112, 0]
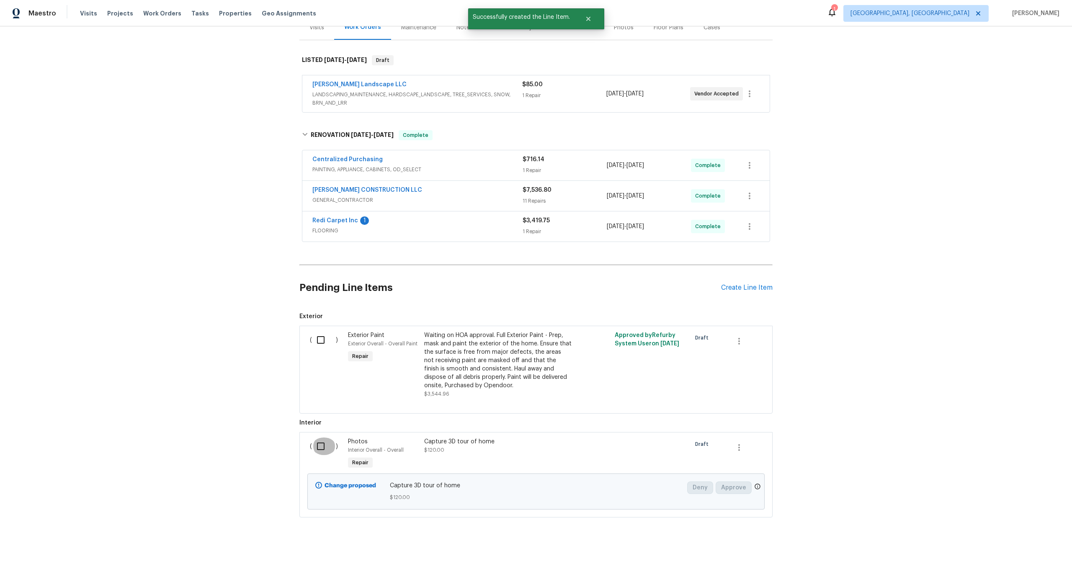
click at [324, 448] on input "checkbox" at bounding box center [324, 447] width 24 height 18
checkbox input "true"
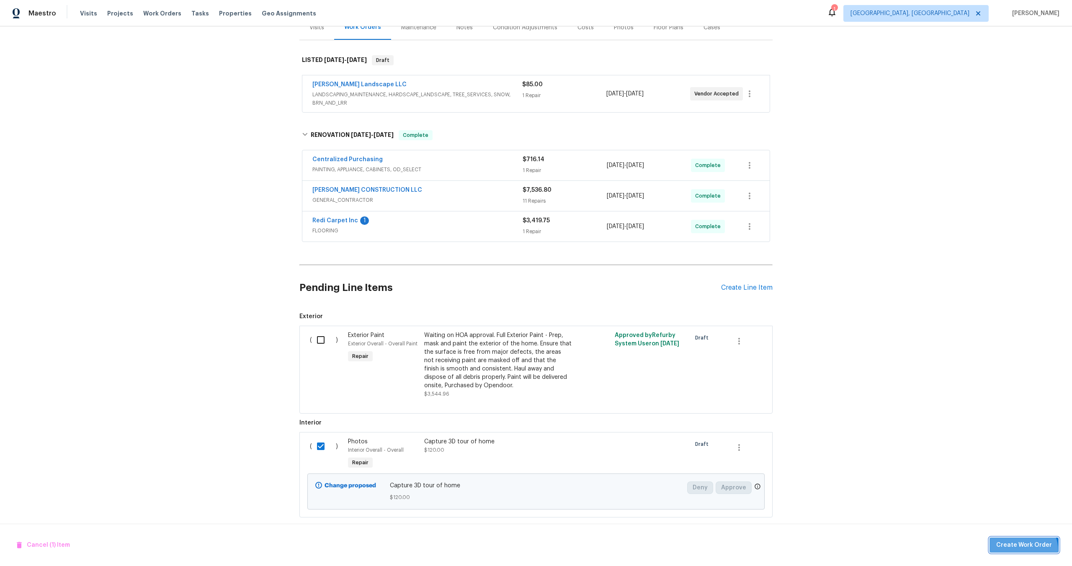
click at [1026, 550] on button "Create Work Order" at bounding box center [1024, 545] width 69 height 15
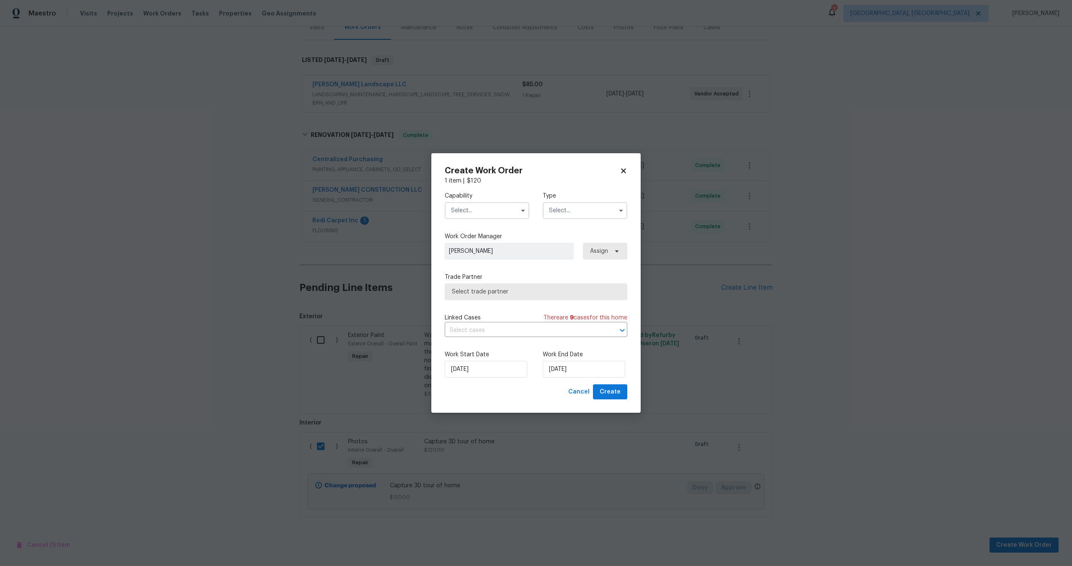
click at [495, 206] on input "text" at bounding box center [487, 210] width 85 height 17
click at [476, 232] on span "Photography" at bounding box center [472, 230] width 36 height 6
type input "Photography"
click at [567, 211] on input "text" at bounding box center [585, 210] width 85 height 17
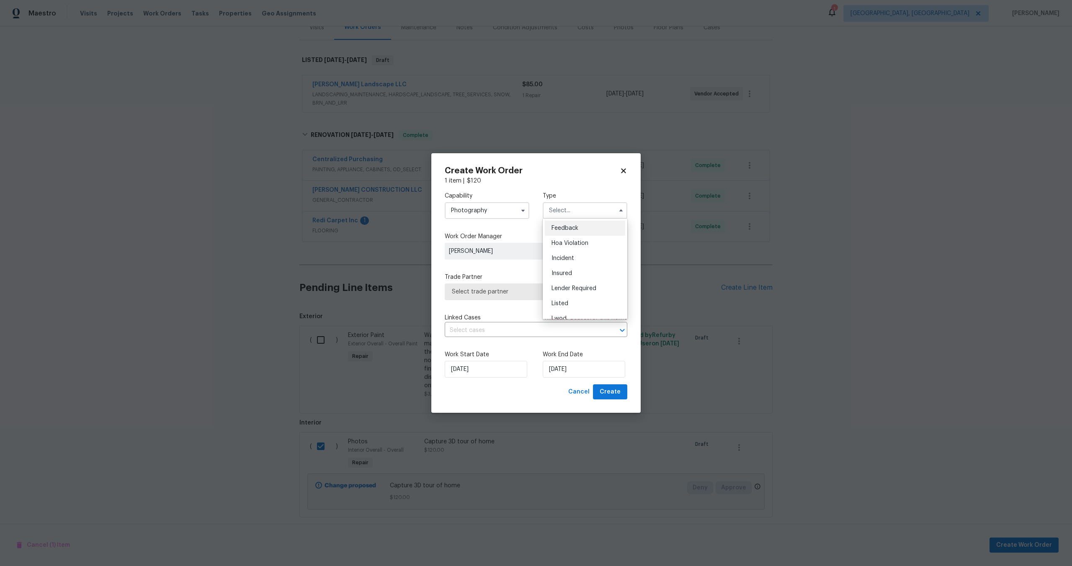
scroll to position [100, 0]
click at [560, 235] on span "Other" at bounding box center [560, 234] width 16 height 6
type input "Other"
click at [500, 253] on span "[PERSON_NAME]" at bounding box center [508, 251] width 119 height 8
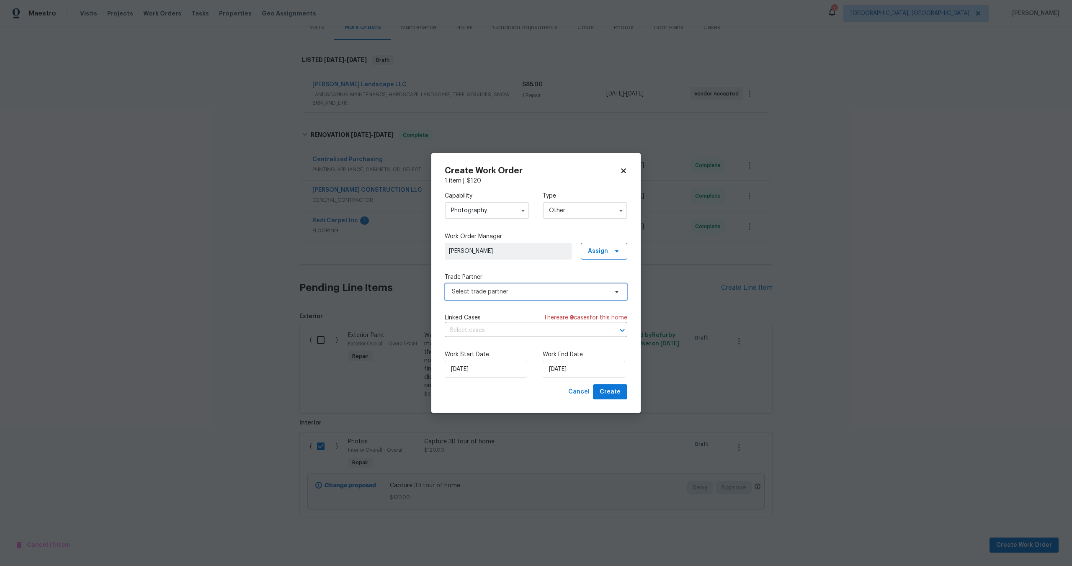
click at [496, 296] on span "Select trade partner" at bounding box center [536, 292] width 183 height 17
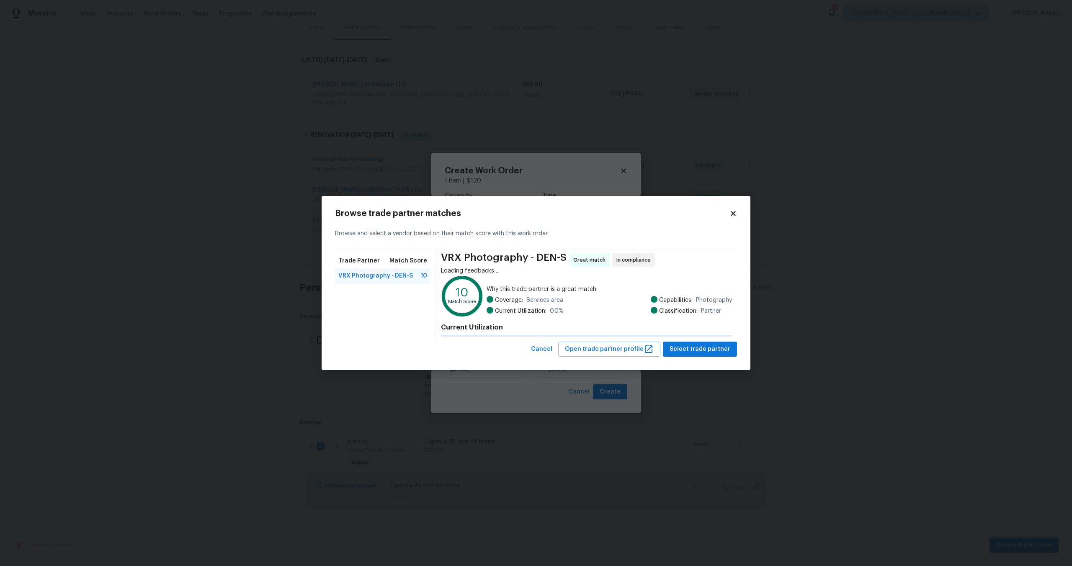
click at [496, 291] on div "VRX Photography - DEN-S Great match In compliance Loading feedbacks ... 10 Matc…" at bounding box center [586, 294] width 301 height 93
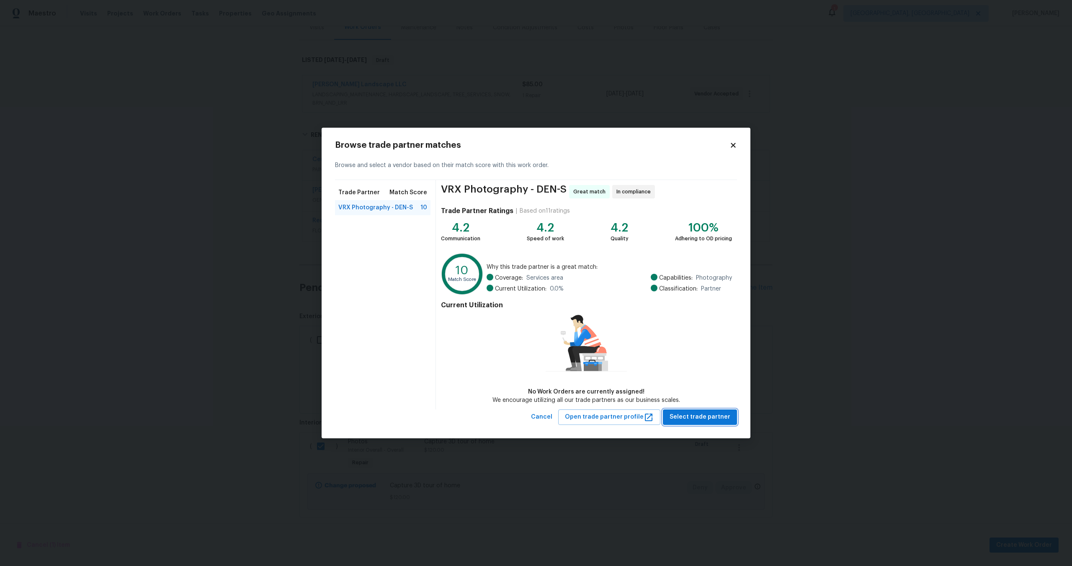
click at [694, 423] on button "Select trade partner" at bounding box center [700, 417] width 74 height 15
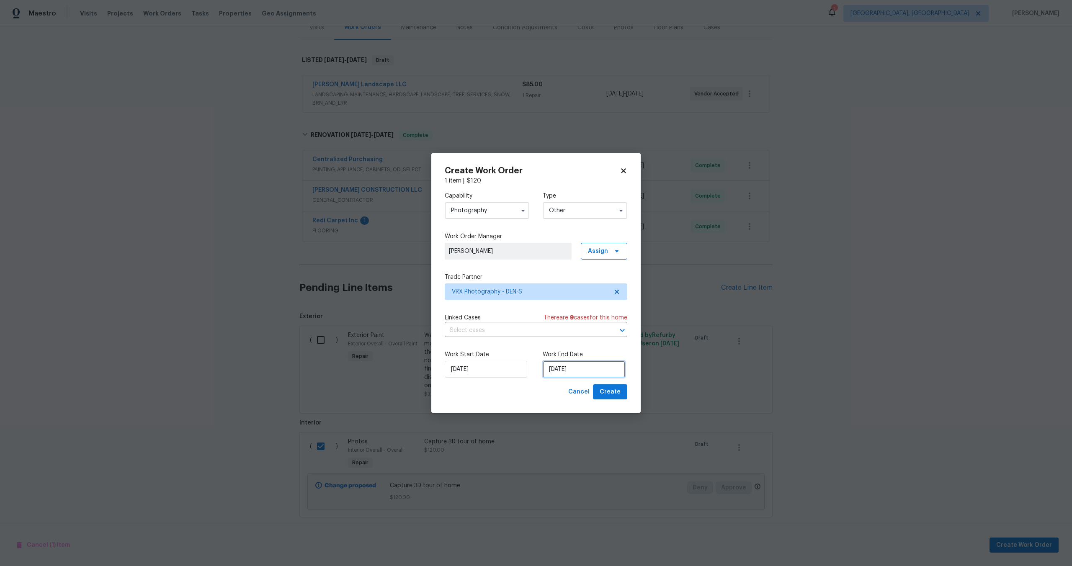
click at [585, 373] on input "08/10/2025" at bounding box center [584, 369] width 83 height 17
click at [596, 310] on div "9" at bounding box center [595, 309] width 13 height 12
type input "09/10/2025"
click at [614, 392] on span "Create" at bounding box center [610, 392] width 21 height 10
checkbox input "false"
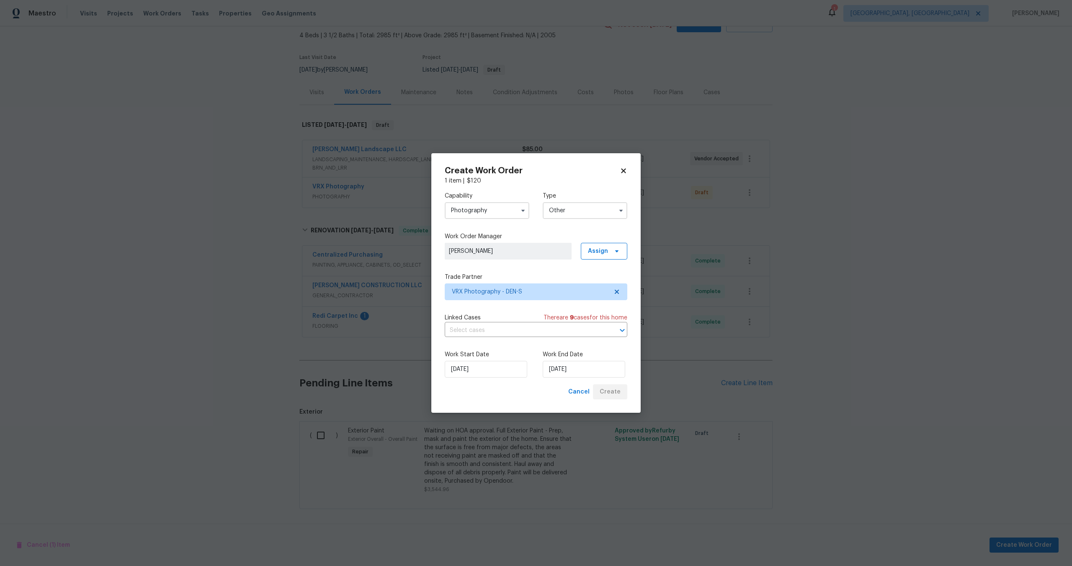
scroll to position [47, 0]
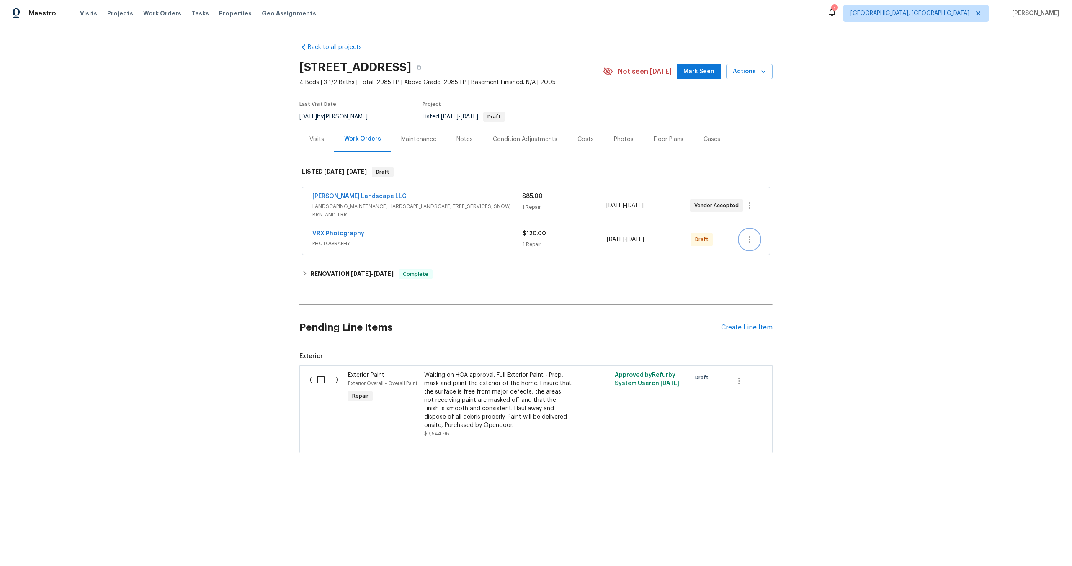
click at [755, 236] on button "button" at bounding box center [750, 240] width 20 height 20
click at [755, 236] on li "Send to Vendor" at bounding box center [786, 240] width 93 height 14
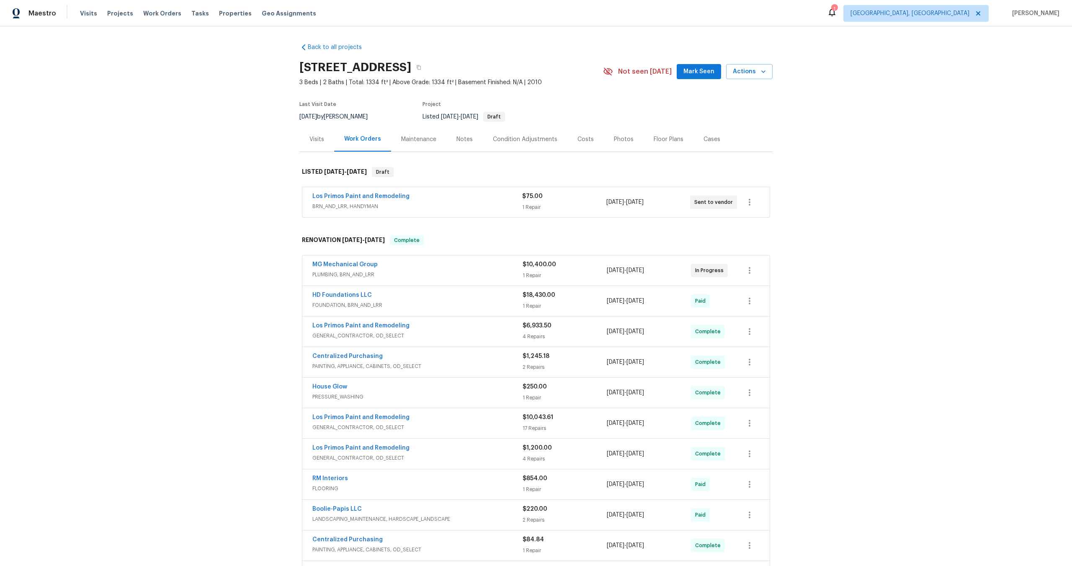
click at [429, 189] on div "Los Primos Paint and Remodeling BRN_AND_LRR, HANDYMAN $75.00 1 Repair [DATE] - …" at bounding box center [535, 202] width 467 height 30
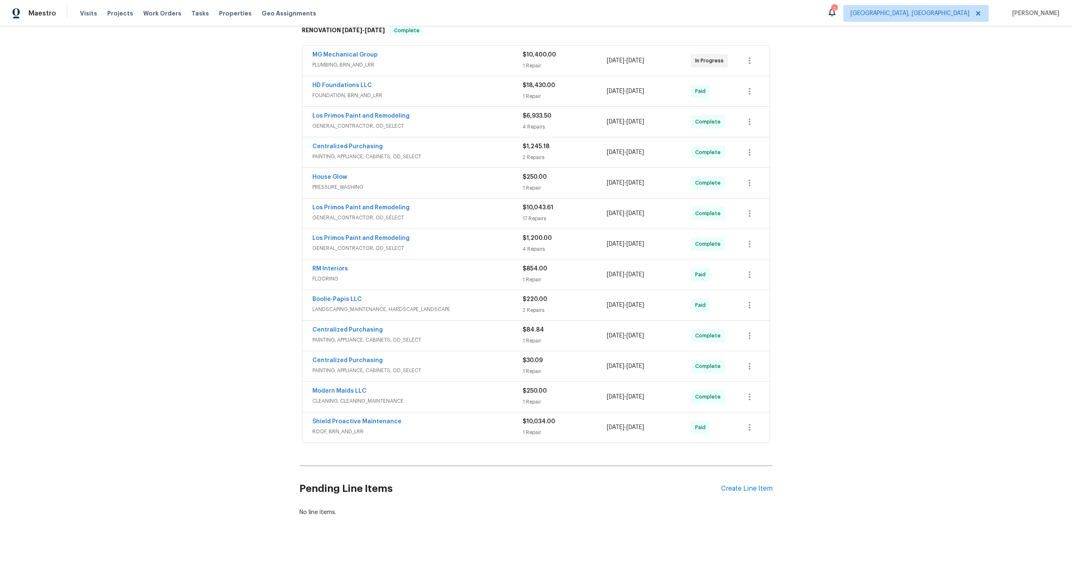
scroll to position [217, 0]
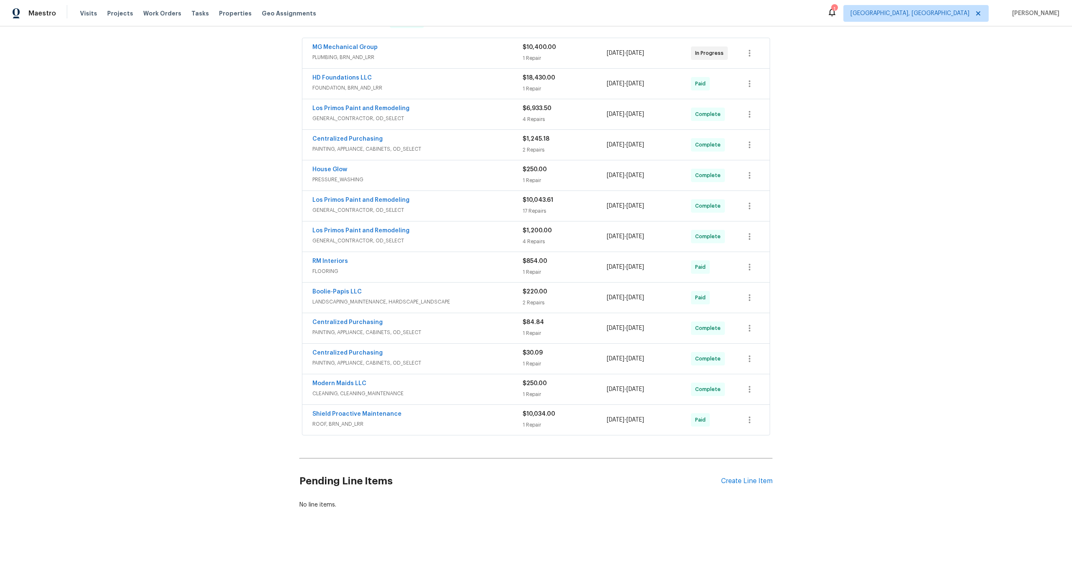
click at [447, 356] on div "Centralized Purchasing" at bounding box center [417, 354] width 210 height 10
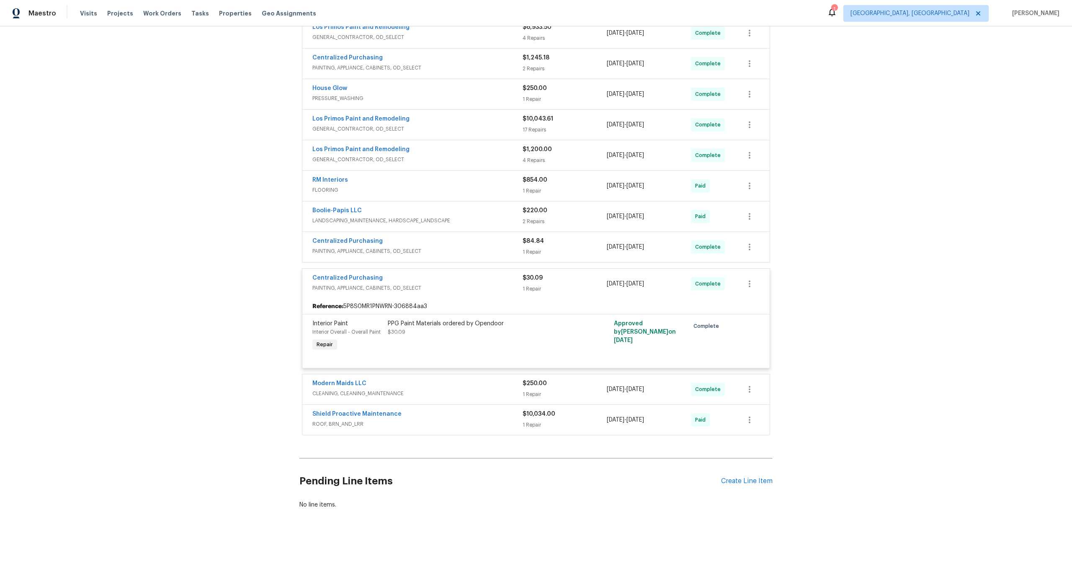
scroll to position [0, 0]
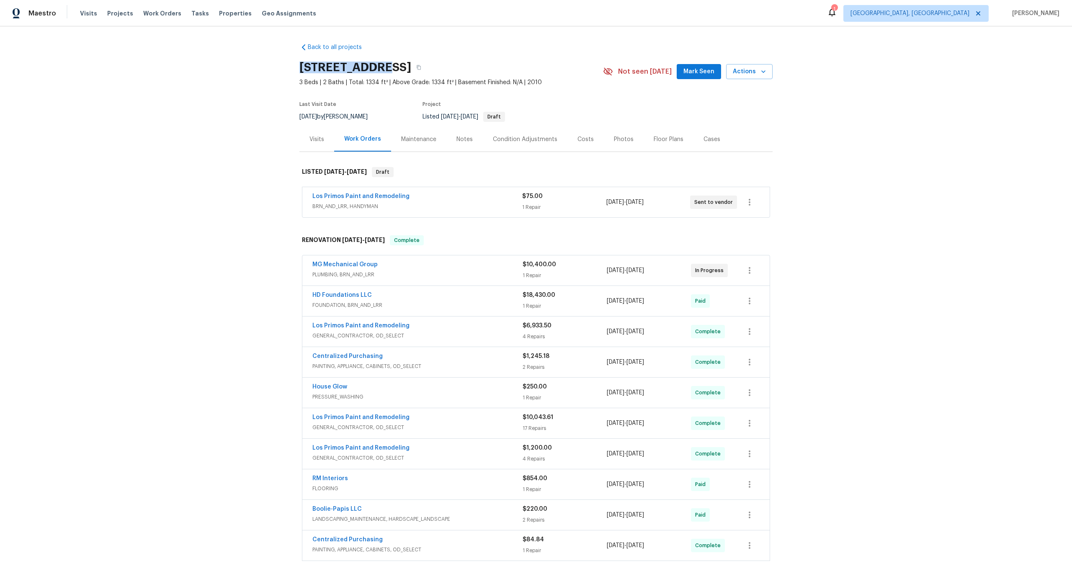
drag, startPoint x: 376, startPoint y: 63, endPoint x: 286, endPoint y: 59, distance: 90.6
click at [286, 60] on div "Back to all projects [STREET_ADDRESS] 3 Beds | 2 Baths | Total: 1334 ft² | Abov…" at bounding box center [536, 296] width 1072 height 540
copy h2 "6914 [GEOGRAPHIC_DATA]"
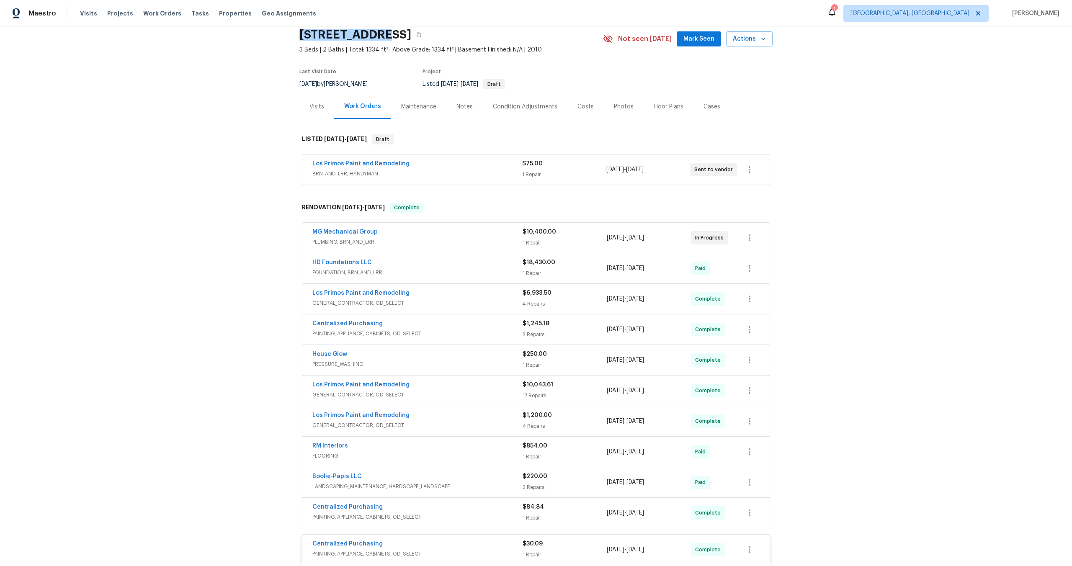
scroll to position [34, 0]
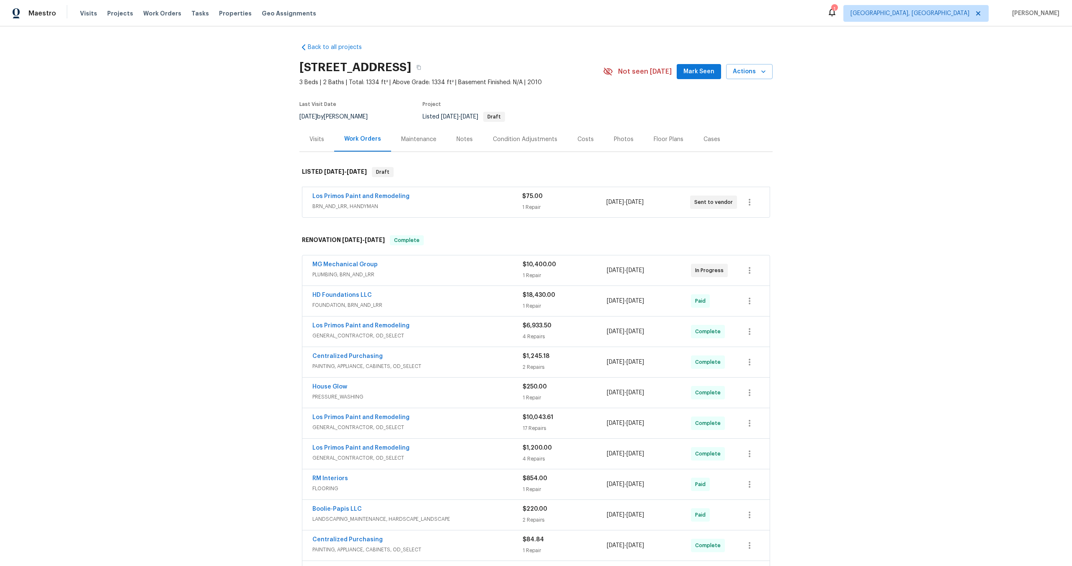
click at [1018, 520] on div "Back to all projects [STREET_ADDRESS] 3 Beds | 2 Baths | Total: 1334 ft² | Abov…" at bounding box center [536, 296] width 1072 height 540
click at [854, 266] on div "Back to all projects [STREET_ADDRESS] 3 Beds | 2 Baths | Total: 1334 ft² | Abov…" at bounding box center [536, 296] width 1072 height 540
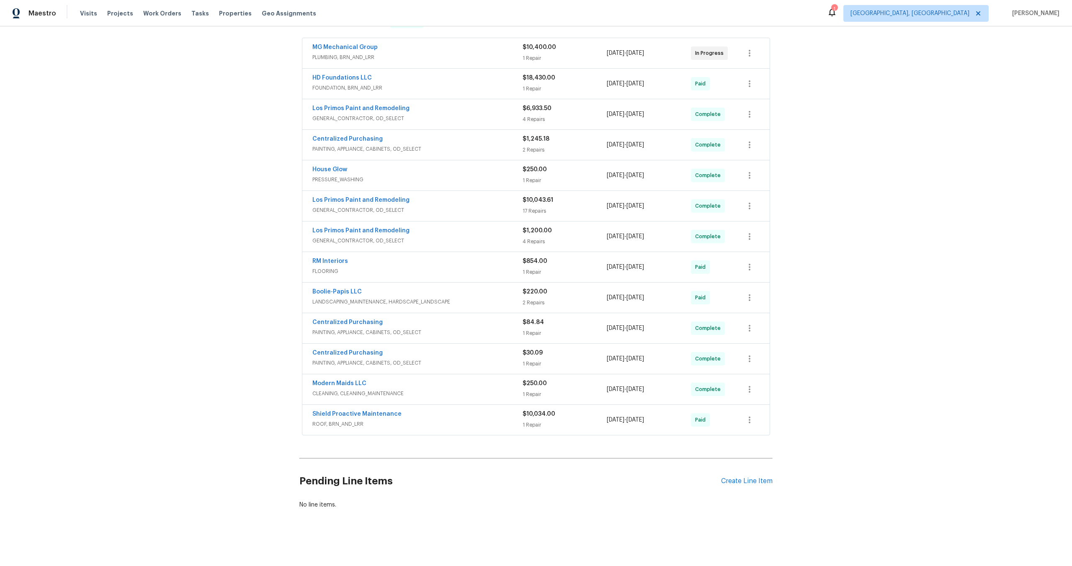
click at [718, 474] on h2 "Pending Line Items" at bounding box center [510, 481] width 422 height 39
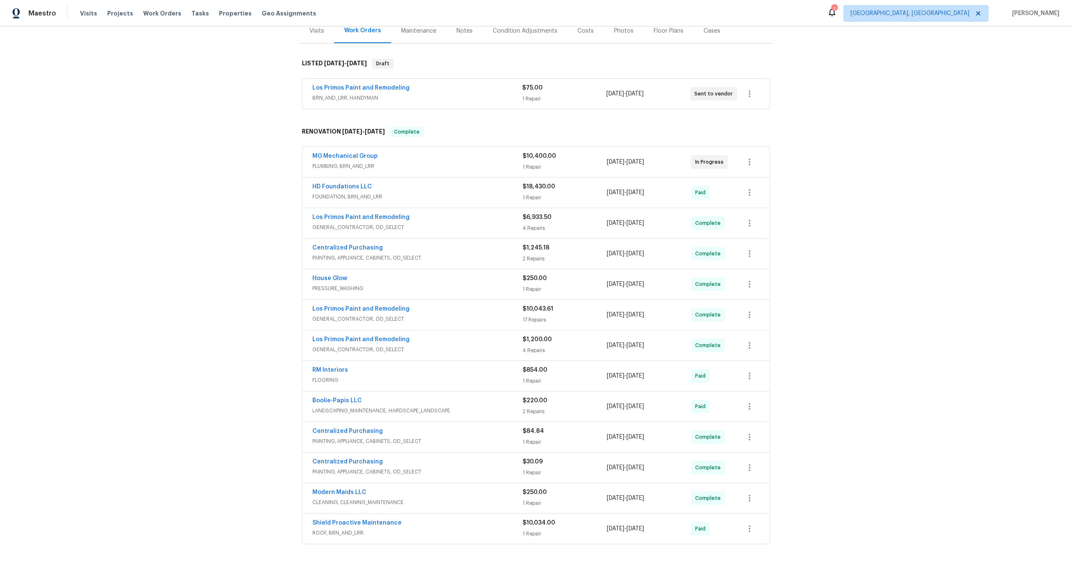
scroll to position [0, 0]
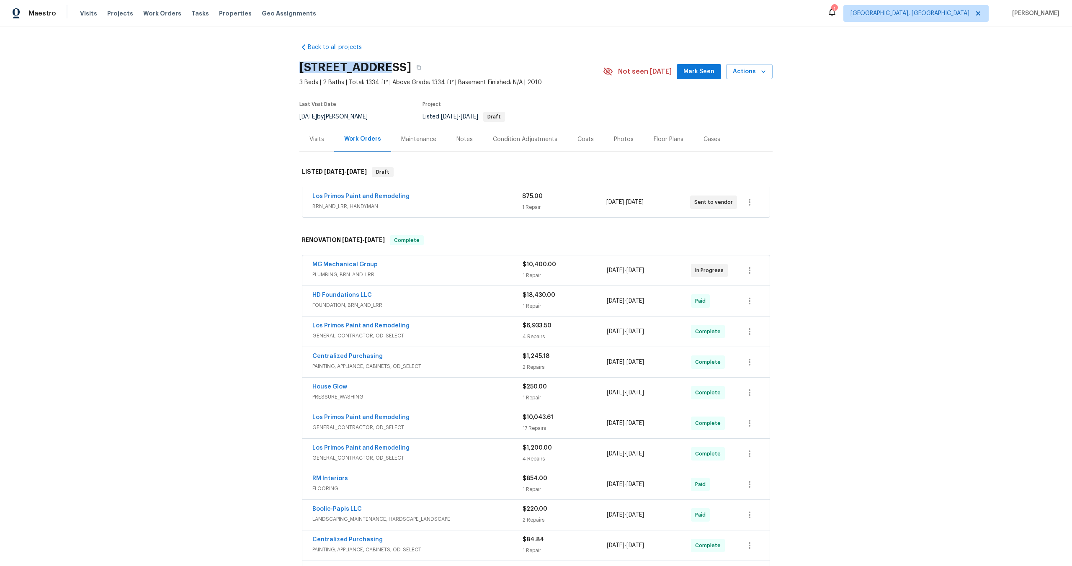
drag, startPoint x: 376, startPoint y: 67, endPoint x: 302, endPoint y: 67, distance: 74.6
click at [302, 67] on h2 "6914 Port Bay, San Antonio, TX 78242" at bounding box center [355, 67] width 112 height 8
copy h2 "6914 Port Bay"
click at [617, 470] on div "RM Interiors FLOORING $854.00 1 Repair 9/24/2025 - 9/27/2025 Paid" at bounding box center [535, 484] width 467 height 30
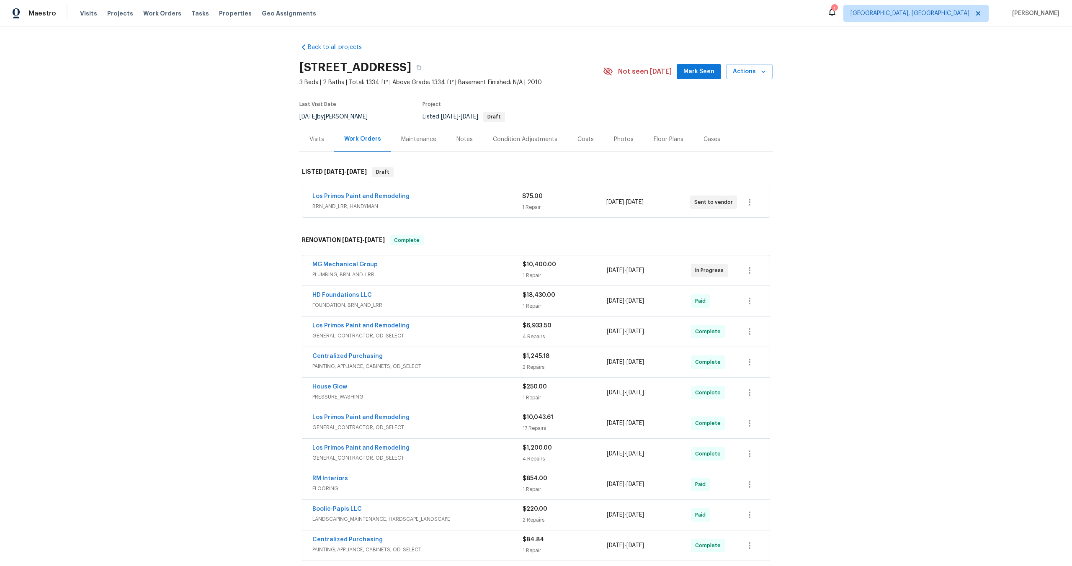
click at [617, 470] on div "RM Interiors FLOORING $854.00 1 Repair 9/24/2025 - 9/27/2025 Paid" at bounding box center [535, 484] width 467 height 30
drag, startPoint x: 375, startPoint y: 68, endPoint x: 299, endPoint y: 64, distance: 75.9
click at [299, 65] on h2 "6914 Port Bay, San Antonio, TX 78242" at bounding box center [355, 67] width 112 height 8
copy h2 "6914 Port Bay"
click at [165, 80] on div "Back to all projects 6914 Port Bay, San Antonio, TX 78242 3 Beds | 2 Baths | To…" at bounding box center [536, 296] width 1072 height 540
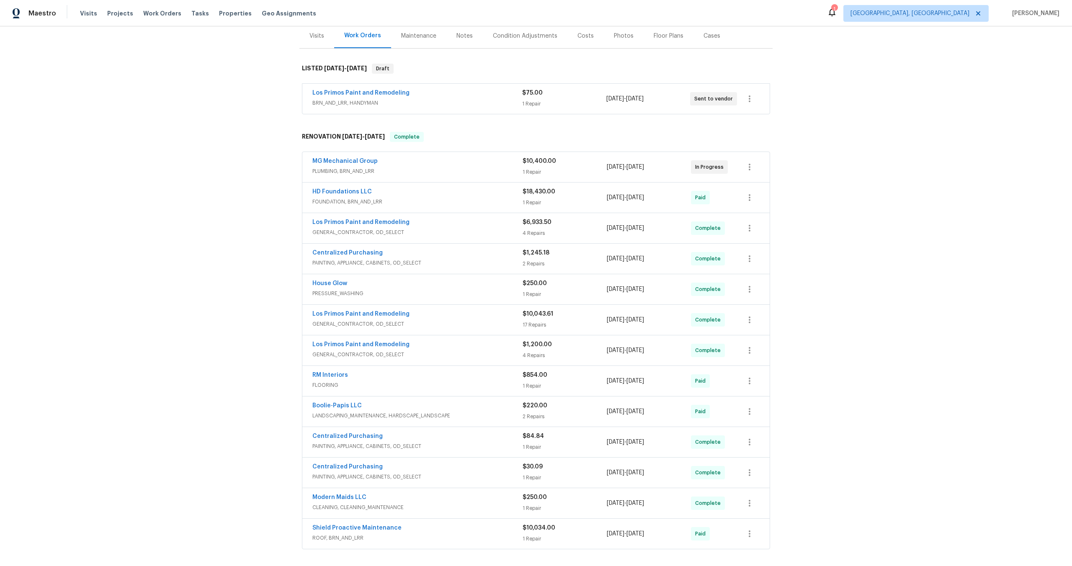
scroll to position [217, 0]
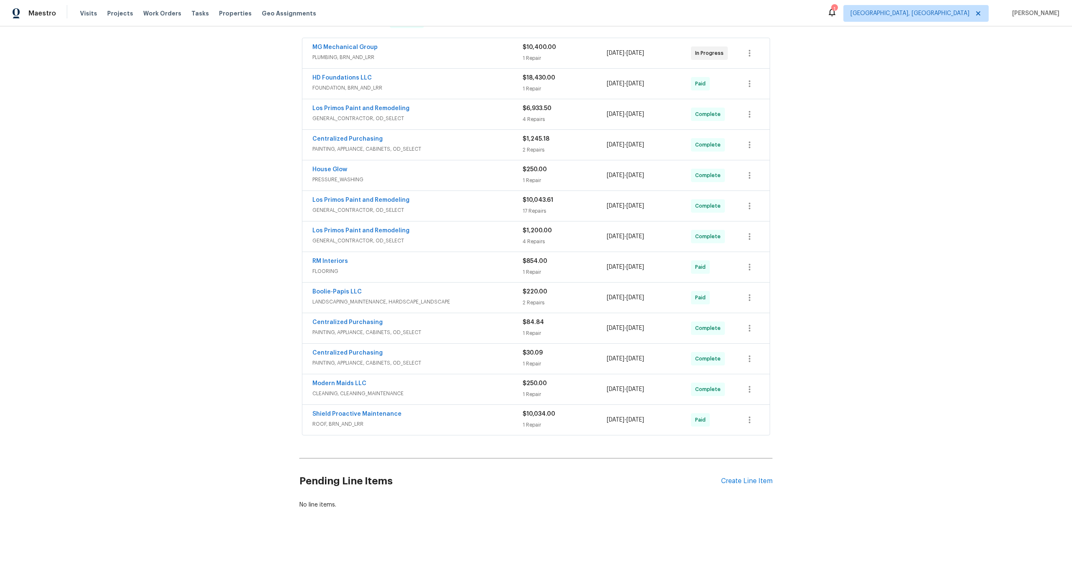
click at [455, 423] on span "ROOF, BRN_AND_LRR" at bounding box center [417, 424] width 210 height 8
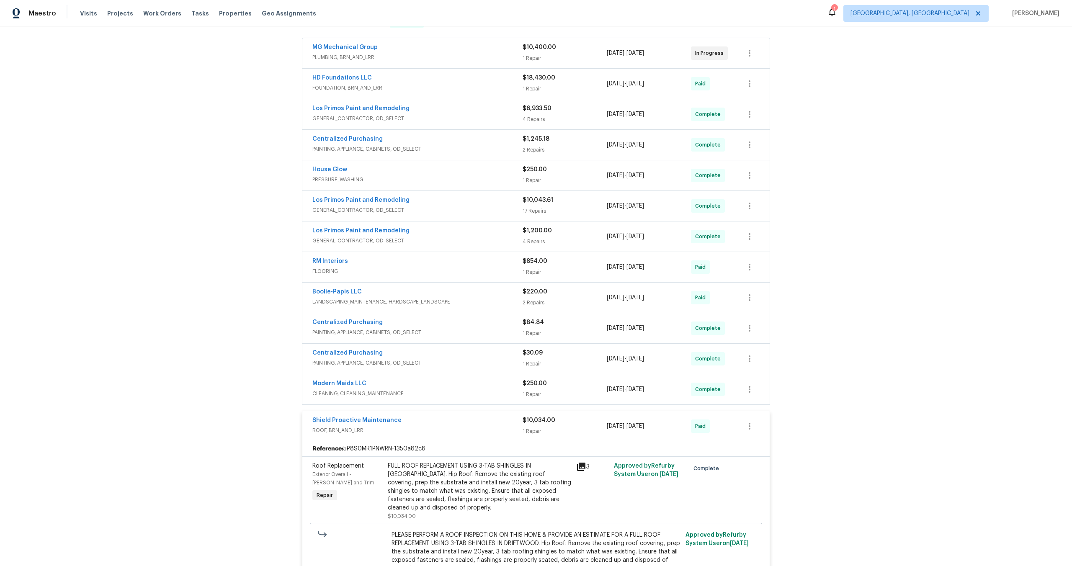
click at [455, 423] on div "Shield Proactive Maintenance" at bounding box center [417, 421] width 210 height 10
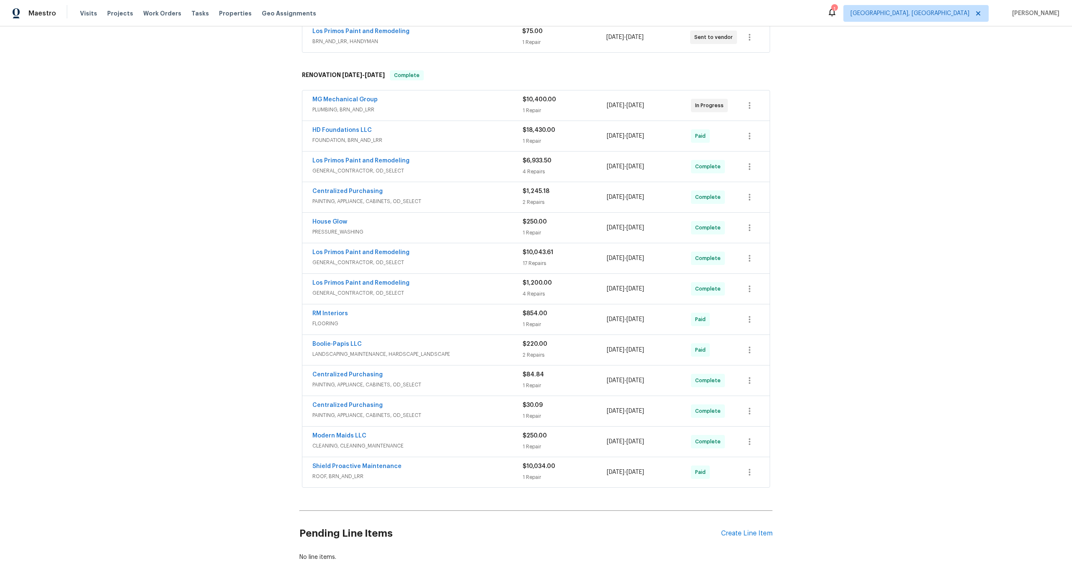
scroll to position [217, 0]
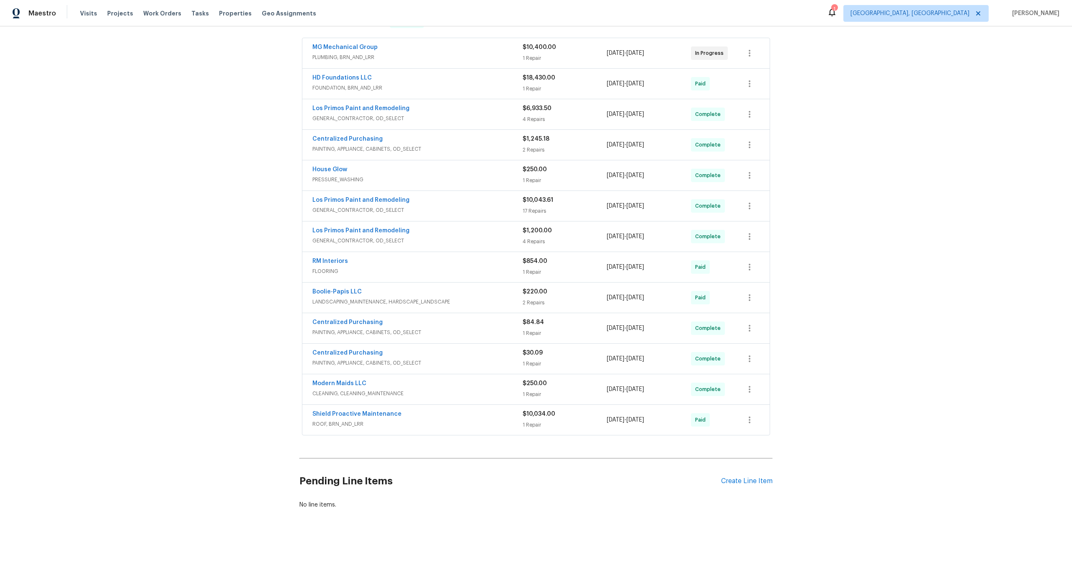
click at [473, 462] on h2 "Pending Line Items" at bounding box center [510, 481] width 422 height 39
click at [521, 431] on div "Shield Proactive Maintenance ROOF, BRN_AND_LRR $10,034.00 1 Repair [DATE] - [DA…" at bounding box center [535, 420] width 467 height 30
click at [237, 258] on div "Back to all projects [STREET_ADDRESS] 3 Beds | 2 Baths | Total: 1334 ft² | Abov…" at bounding box center [536, 296] width 1072 height 540
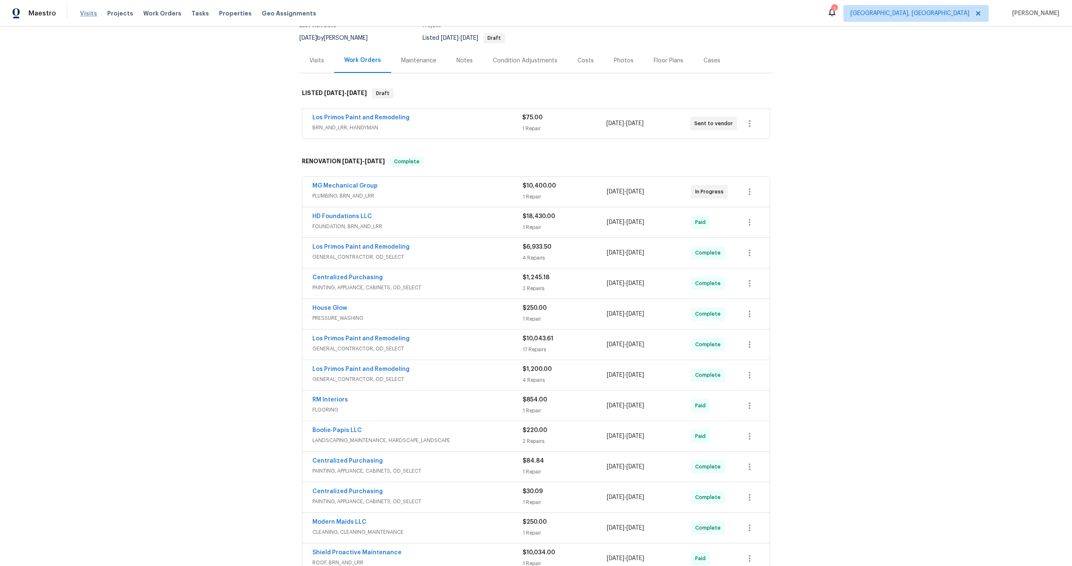
scroll to position [0, 0]
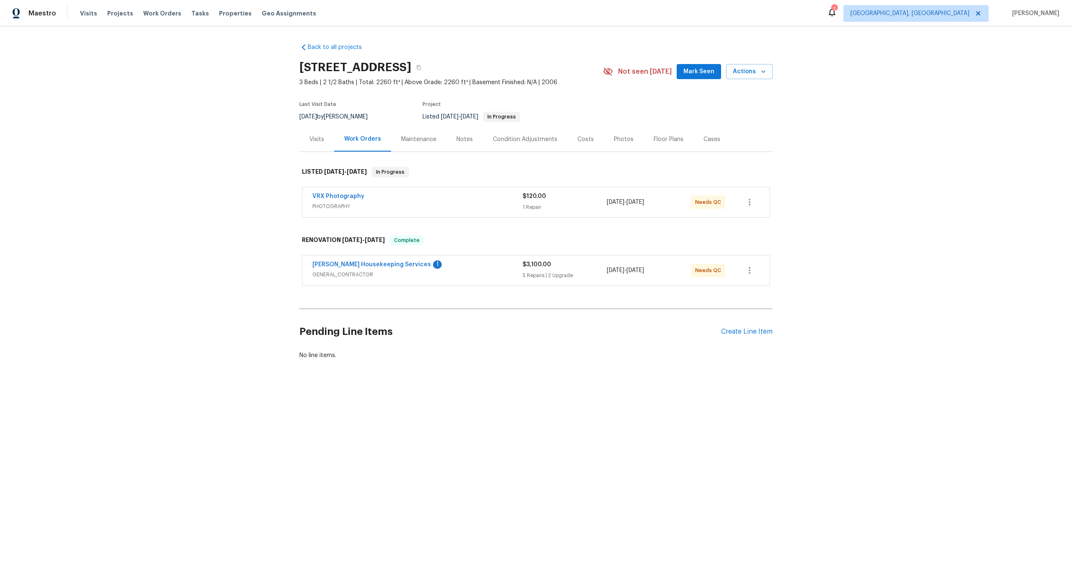
click at [388, 200] on div "VRX Photography" at bounding box center [417, 197] width 210 height 10
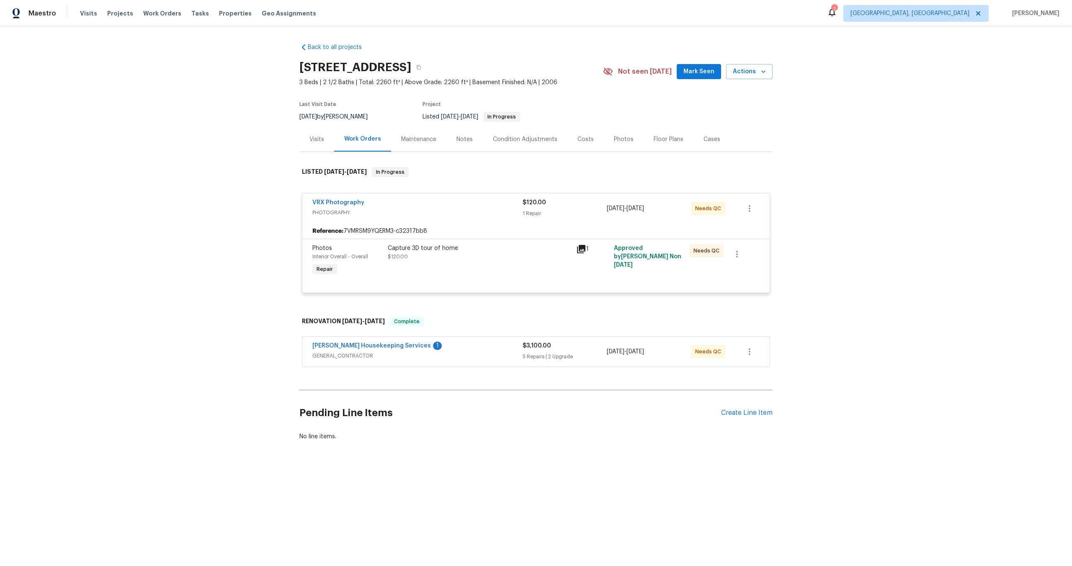
drag, startPoint x: 423, startPoint y: 67, endPoint x: 294, endPoint y: 65, distance: 128.2
click at [294, 65] on div "Back to all projects 3769 Gentle Winds Ln, Round Rock, TX 78681 3 Beds | 2 1/2 …" at bounding box center [536, 262] width 1072 height 472
copy h2 "3769 Gentle Winds Ln"
click at [484, 258] on div "Capture 3D tour of home $120.00" at bounding box center [479, 252] width 183 height 17
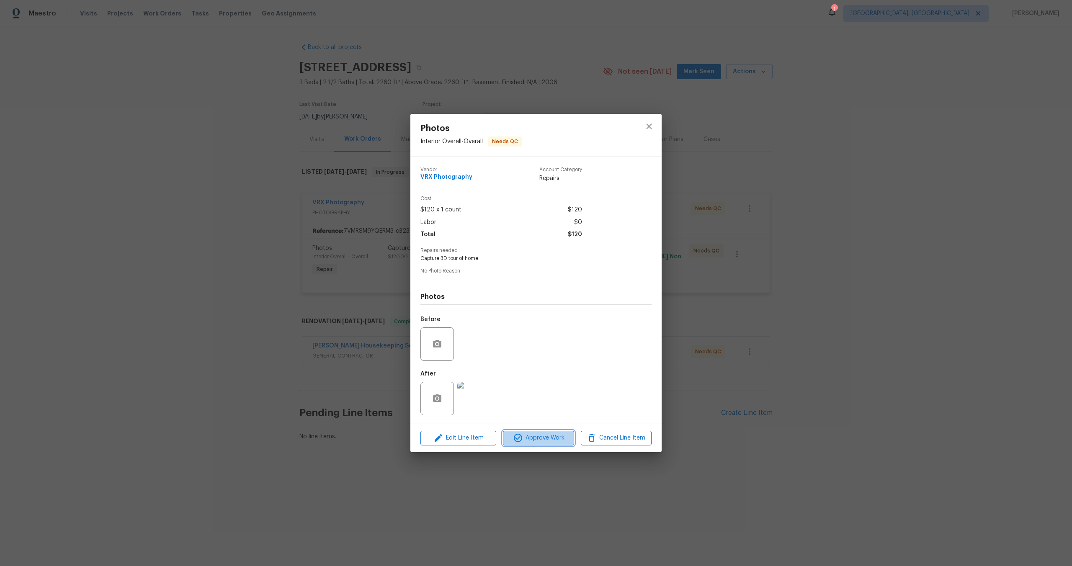
click at [554, 441] on span "Approve Work" at bounding box center [539, 438] width 66 height 10
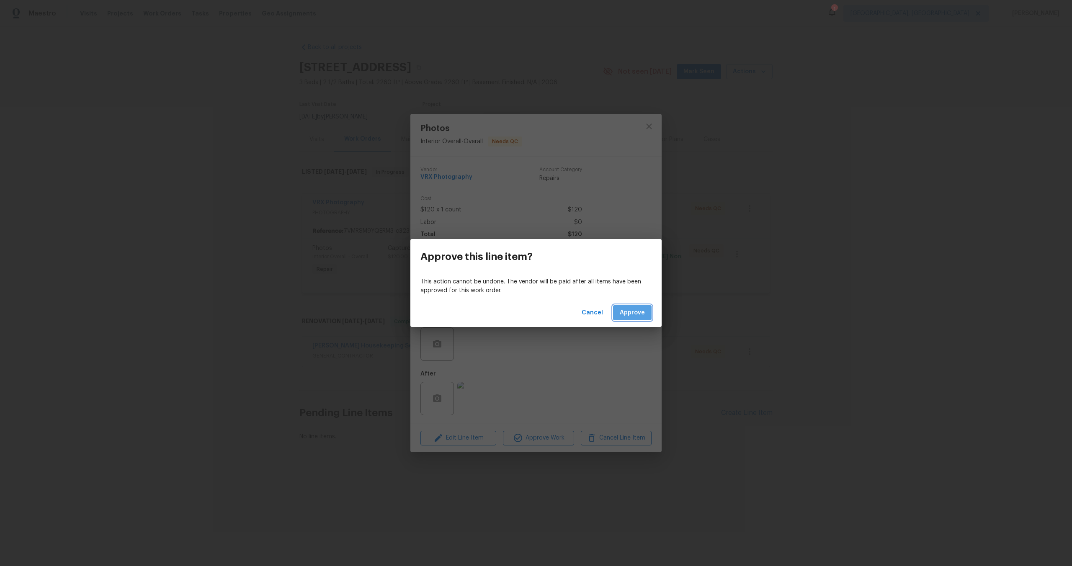
click at [637, 309] on span "Approve" at bounding box center [632, 313] width 25 height 10
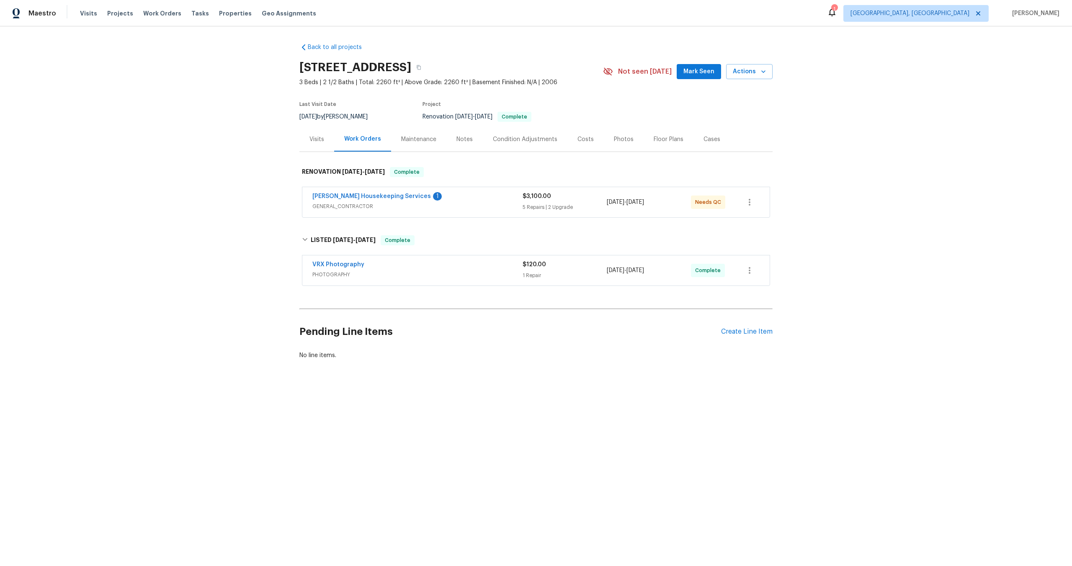
click at [442, 263] on div "VRX Photography" at bounding box center [417, 266] width 210 height 10
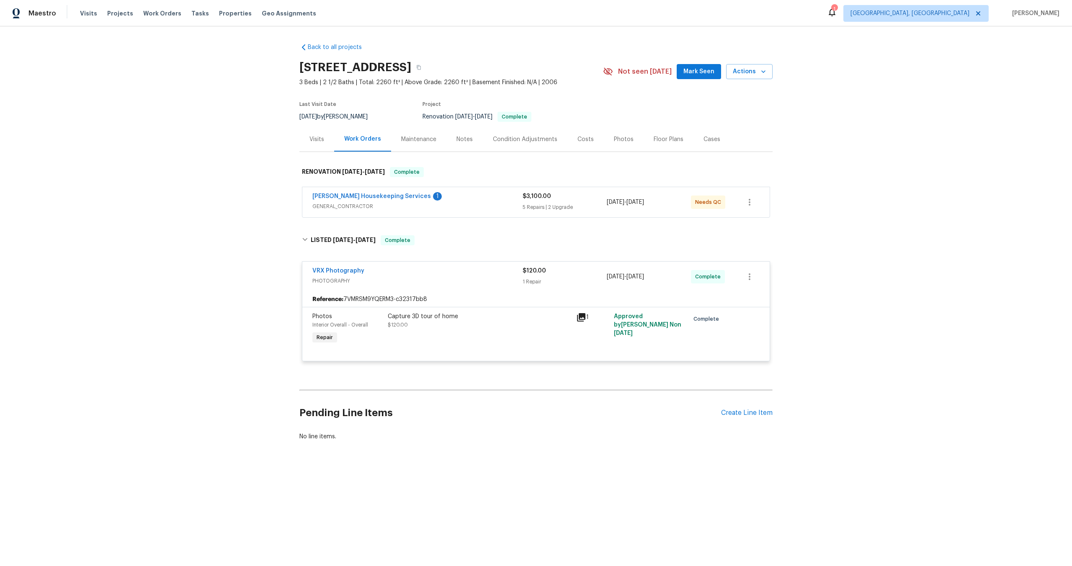
click at [502, 317] on div "Capture 3D tour of home" at bounding box center [479, 316] width 183 height 8
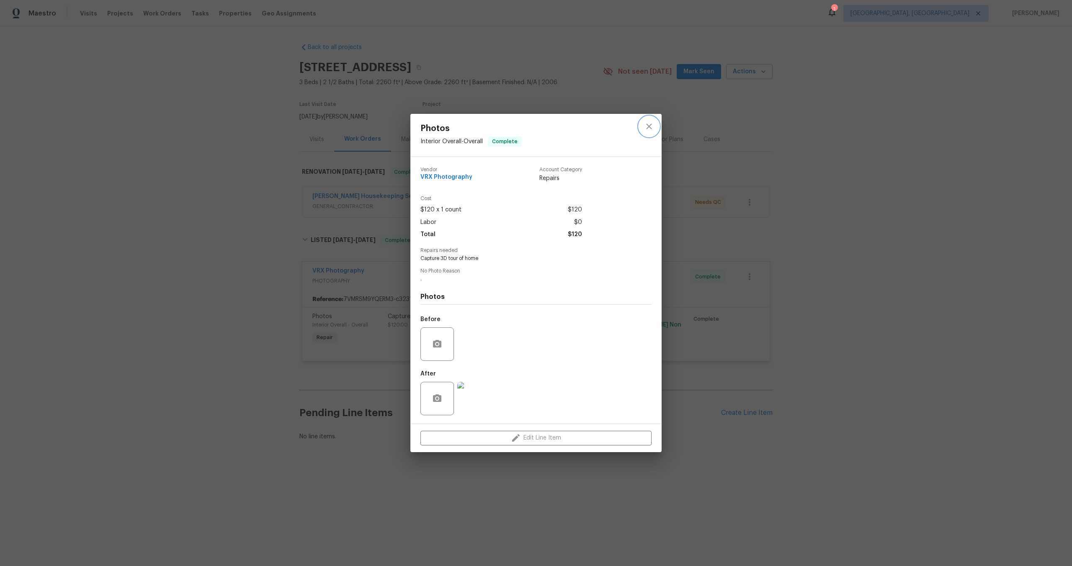
click at [653, 123] on icon "close" at bounding box center [649, 126] width 10 height 10
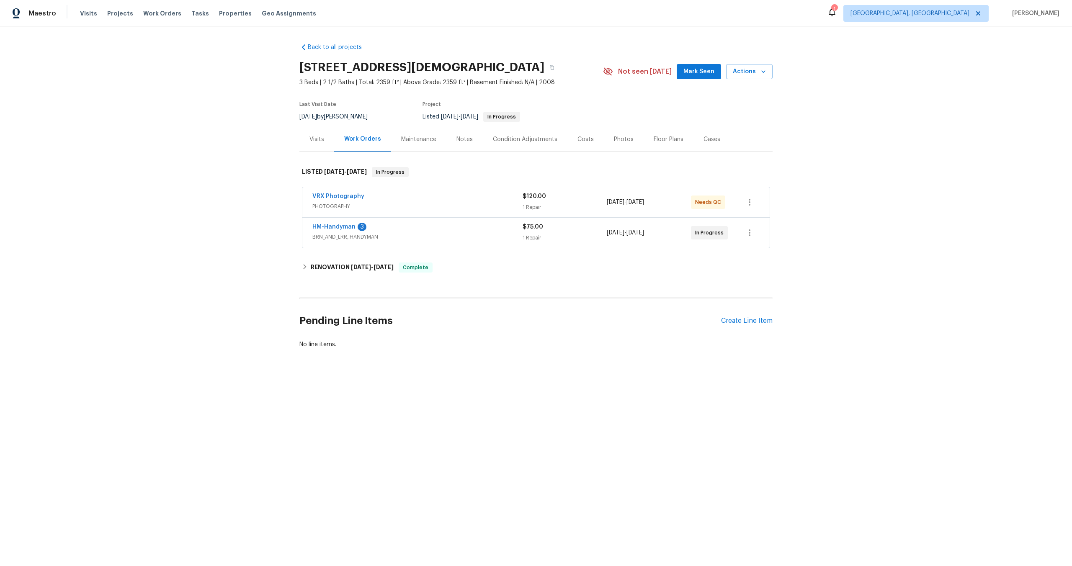
click at [441, 204] on span "PHOTOGRAPHY" at bounding box center [417, 206] width 210 height 8
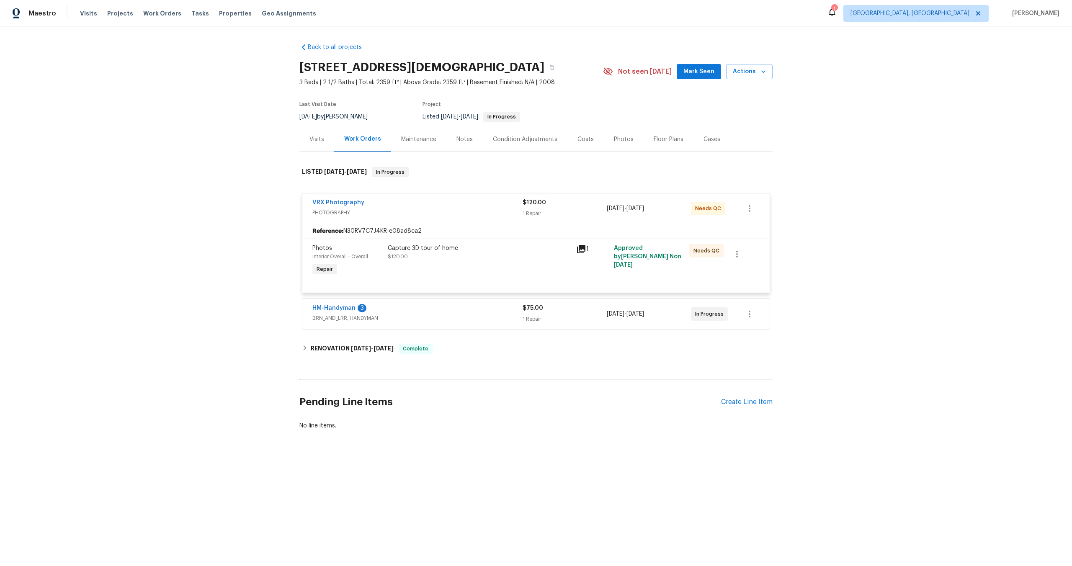
click at [494, 256] on div "Capture 3D tour of home $120.00" at bounding box center [479, 252] width 183 height 17
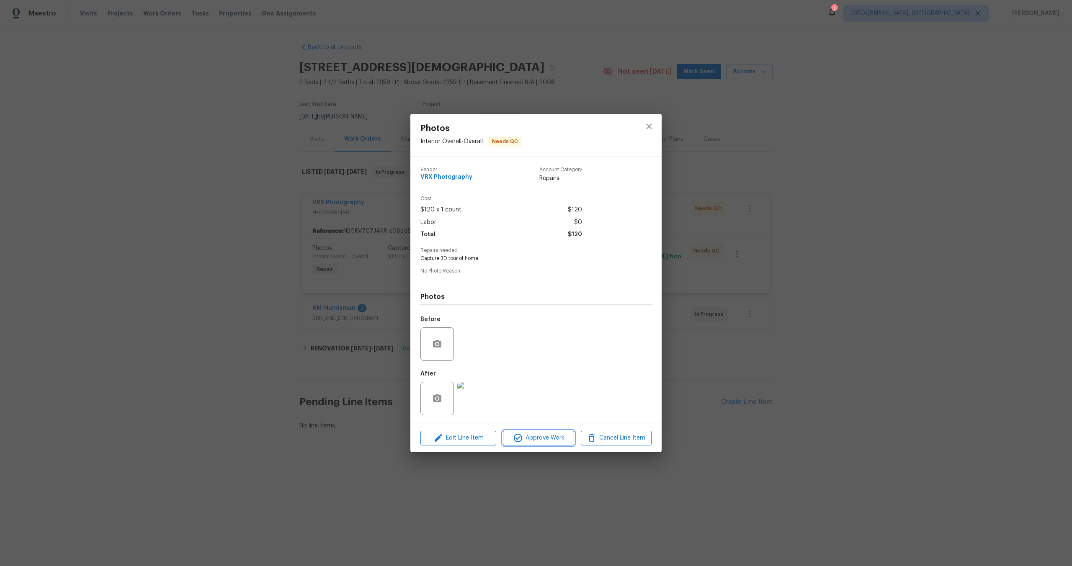
click at [555, 432] on button "Approve Work" at bounding box center [538, 438] width 71 height 15
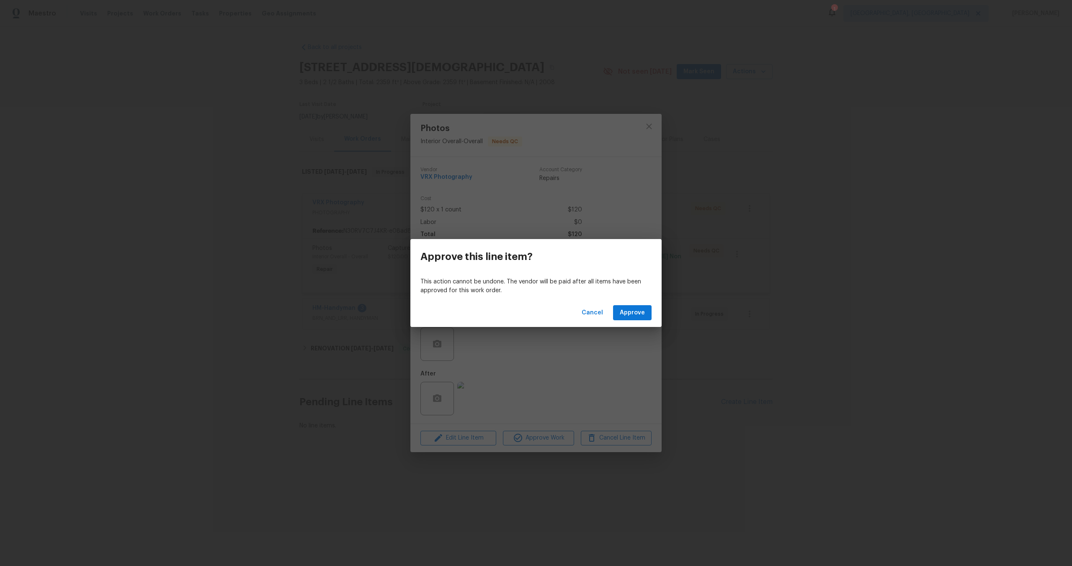
click at [634, 303] on div "Cancel Approve" at bounding box center [535, 313] width 251 height 29
click at [634, 308] on span "Approve" at bounding box center [632, 313] width 25 height 10
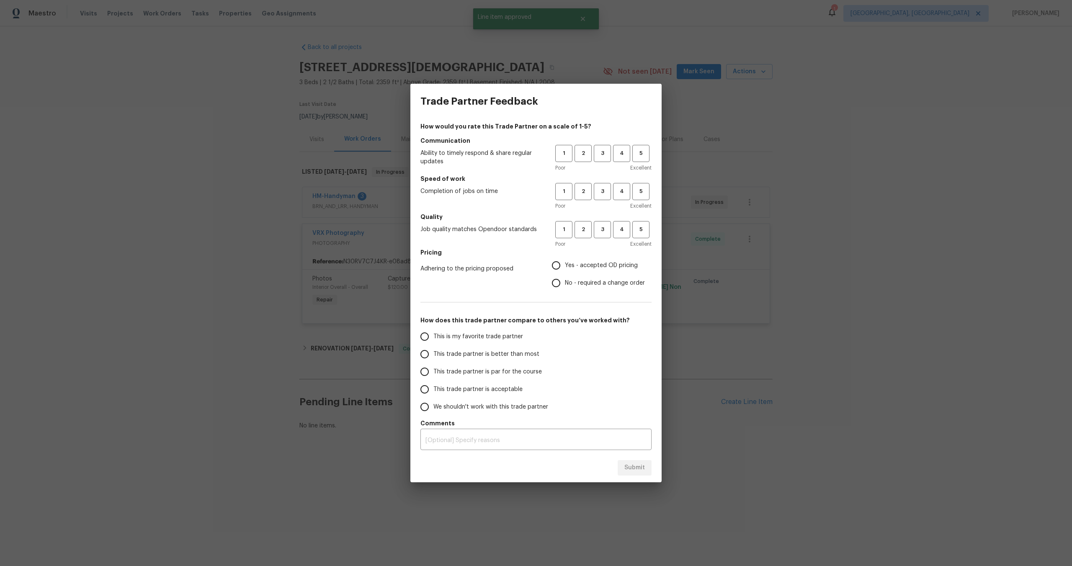
click at [613, 92] on div "Trade Partner Feedback" at bounding box center [535, 101] width 251 height 35
click at [557, 59] on div "Trade Partner Feedback How would you rate this Trade Partner on a scale of 1-5?…" at bounding box center [536, 283] width 1072 height 566
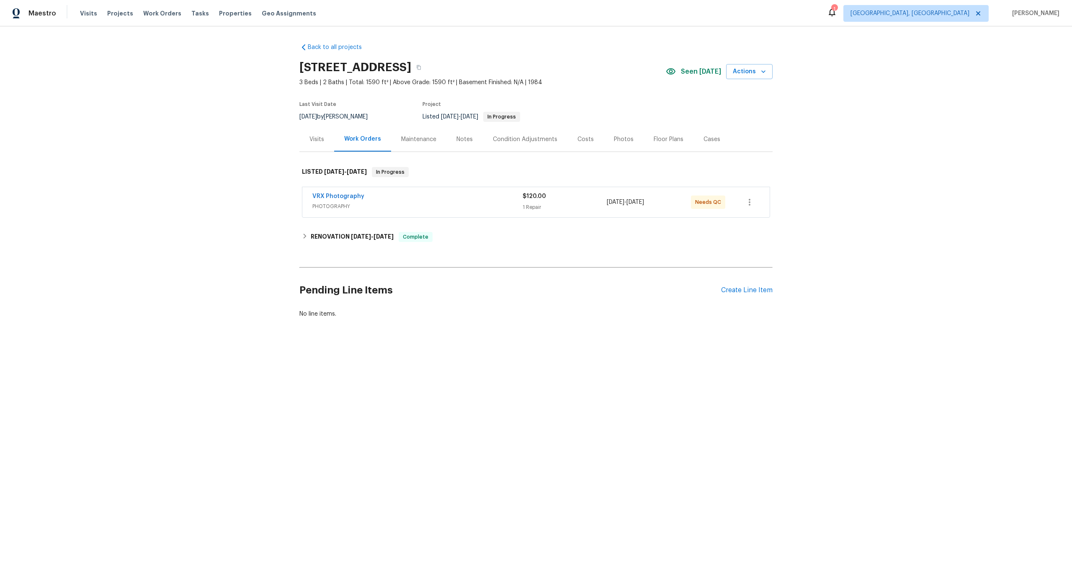
click at [457, 208] on span "PHOTOGRAPHY" at bounding box center [417, 206] width 210 height 8
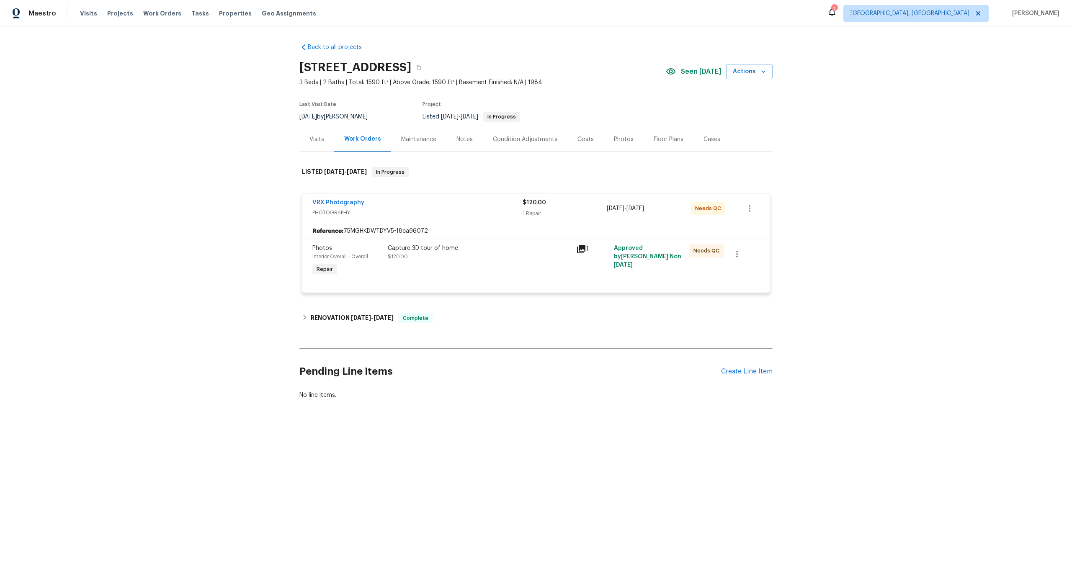
drag, startPoint x: 413, startPoint y: 65, endPoint x: 287, endPoint y: 64, distance: 125.6
click at [287, 64] on div "Back to all projects [STREET_ADDRESS] 3 Beds | 2 Baths | Total: 1590 ft² | Abov…" at bounding box center [536, 241] width 1072 height 430
copy h2 "[STREET_ADDRESS]"
click at [507, 266] on div "Capture 3D tour of home $120.00" at bounding box center [479, 261] width 188 height 39
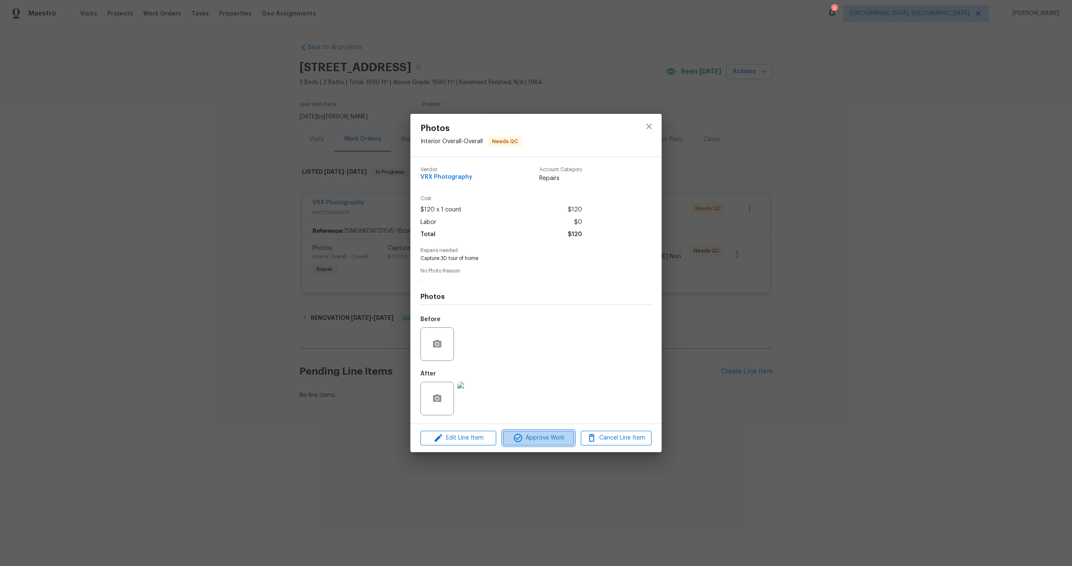
click at [551, 435] on span "Approve Work" at bounding box center [539, 438] width 66 height 10
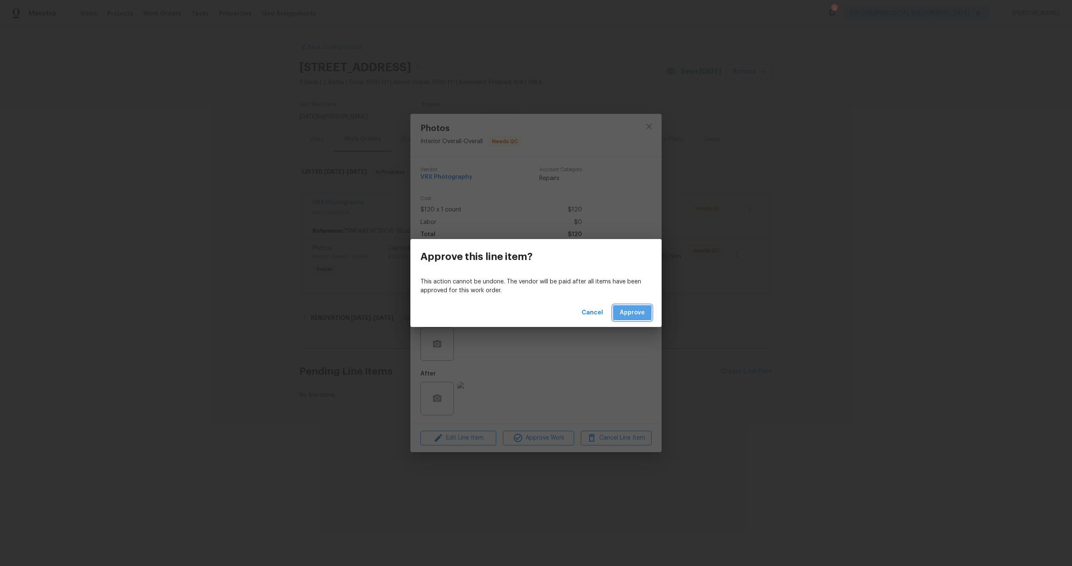
click at [628, 317] on span "Approve" at bounding box center [632, 313] width 25 height 10
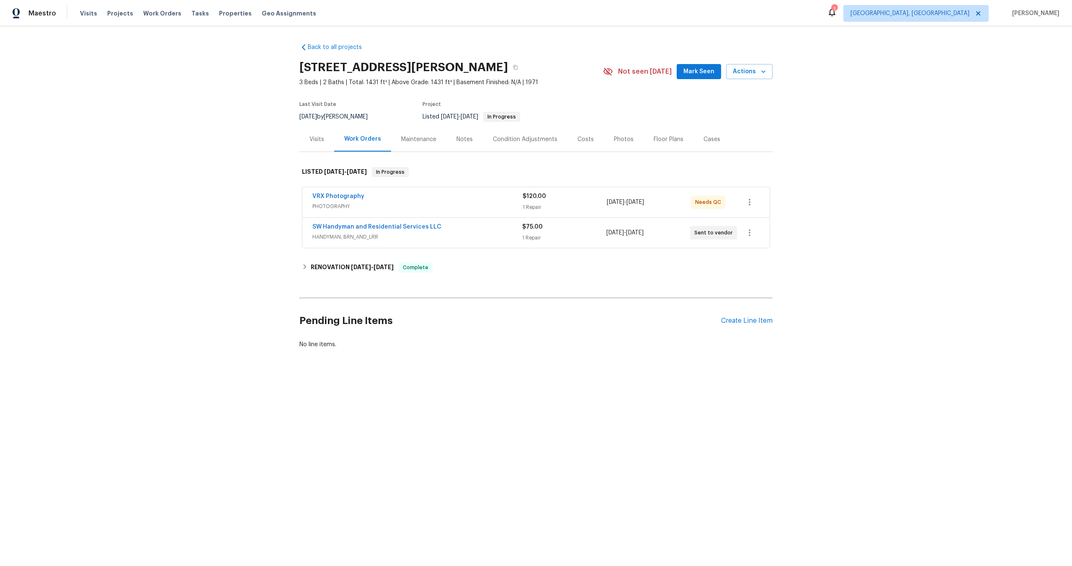
click at [494, 234] on span "HANDYMAN, BRN_AND_LRR" at bounding box center [417, 237] width 210 height 8
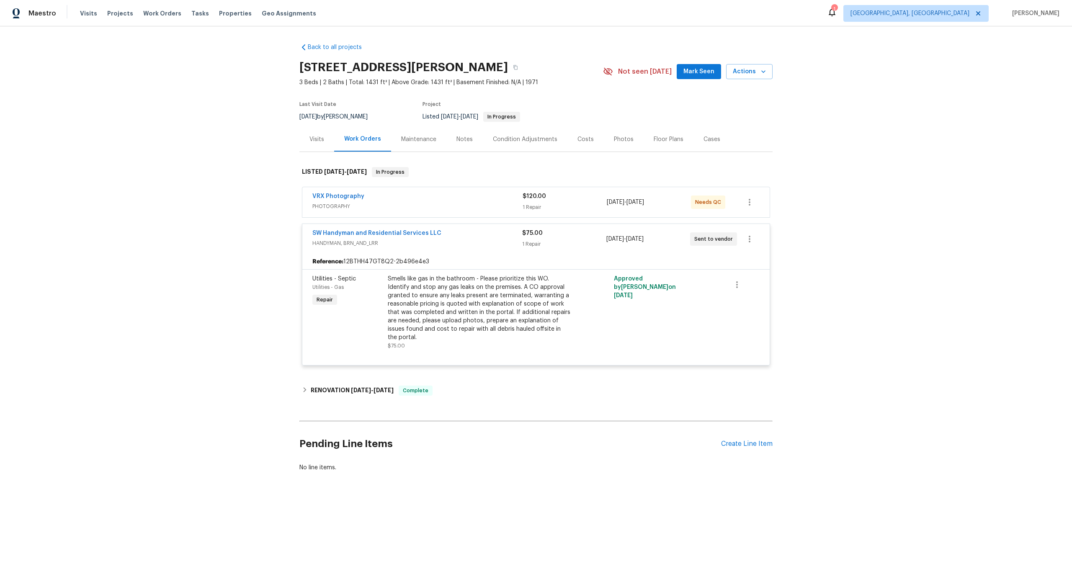
click at [469, 203] on span "PHOTOGRAPHY" at bounding box center [417, 206] width 210 height 8
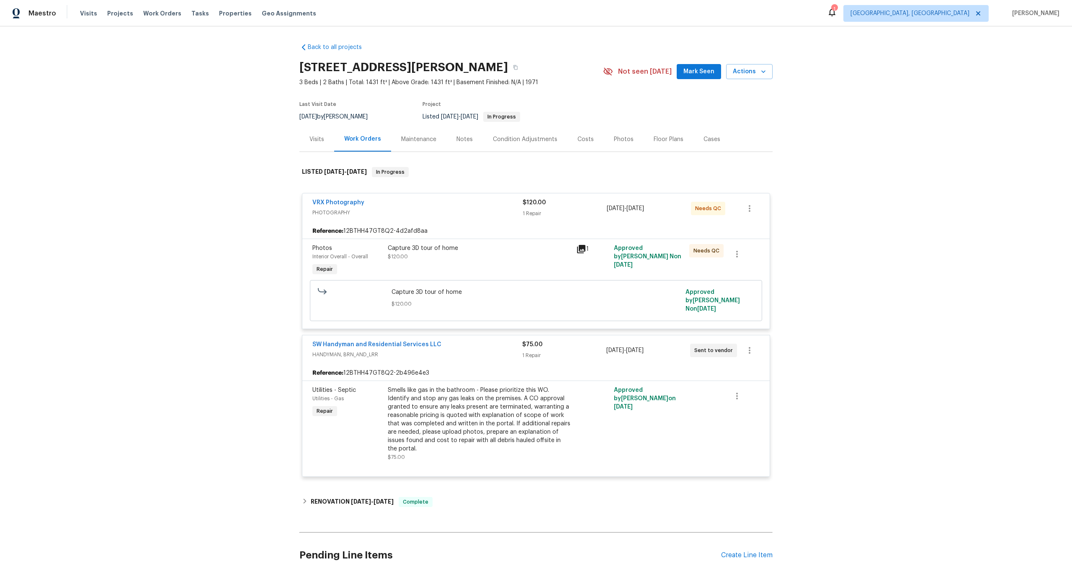
click at [488, 256] on div "Capture 3D tour of home $120.00" at bounding box center [479, 252] width 183 height 17
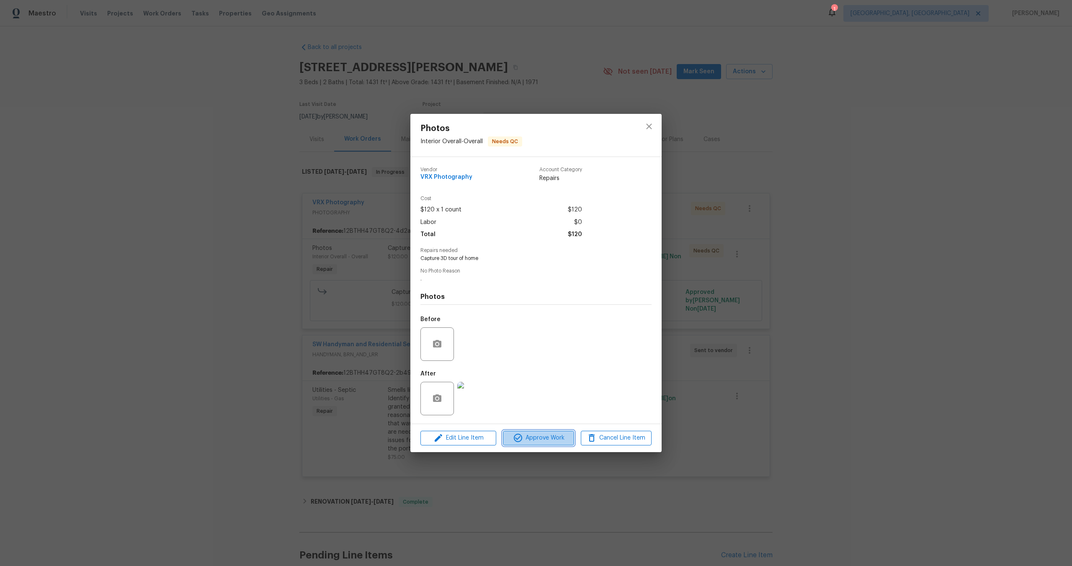
click at [545, 435] on span "Approve Work" at bounding box center [539, 438] width 66 height 10
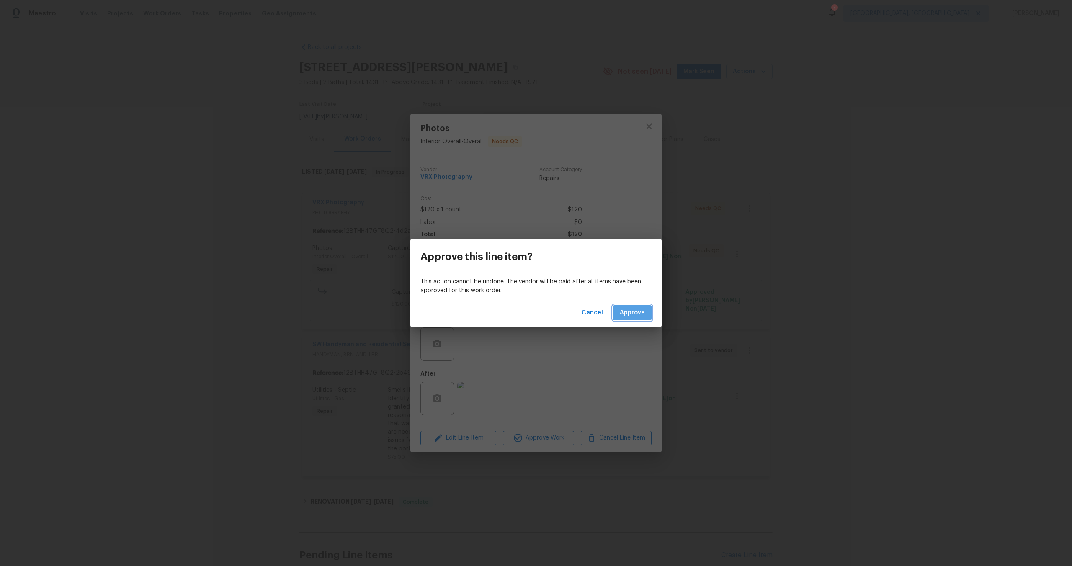
click at [632, 315] on span "Approve" at bounding box center [632, 313] width 25 height 10
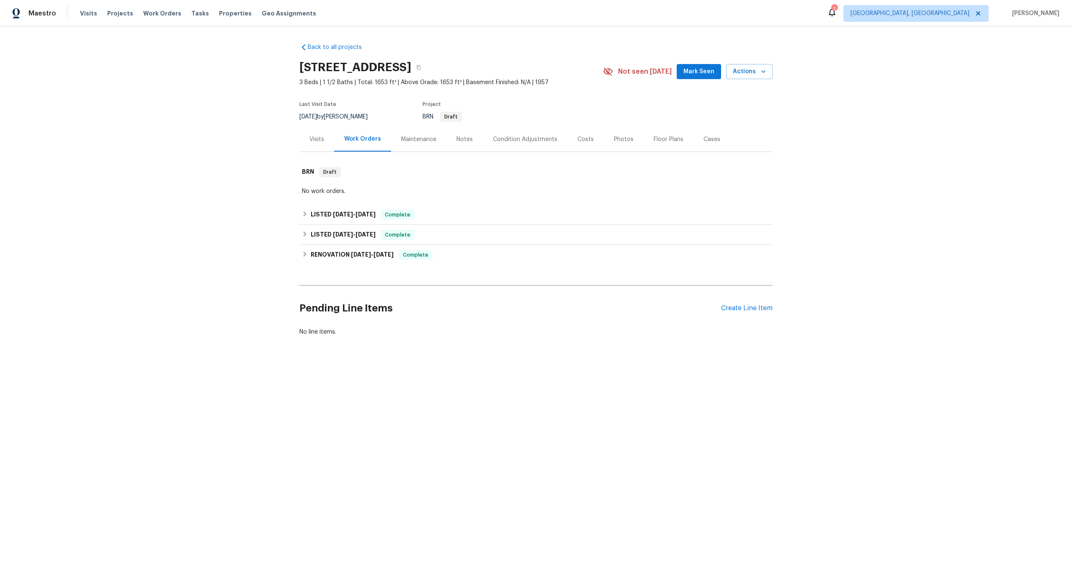
click at [423, 140] on div "Maintenance" at bounding box center [418, 139] width 35 height 8
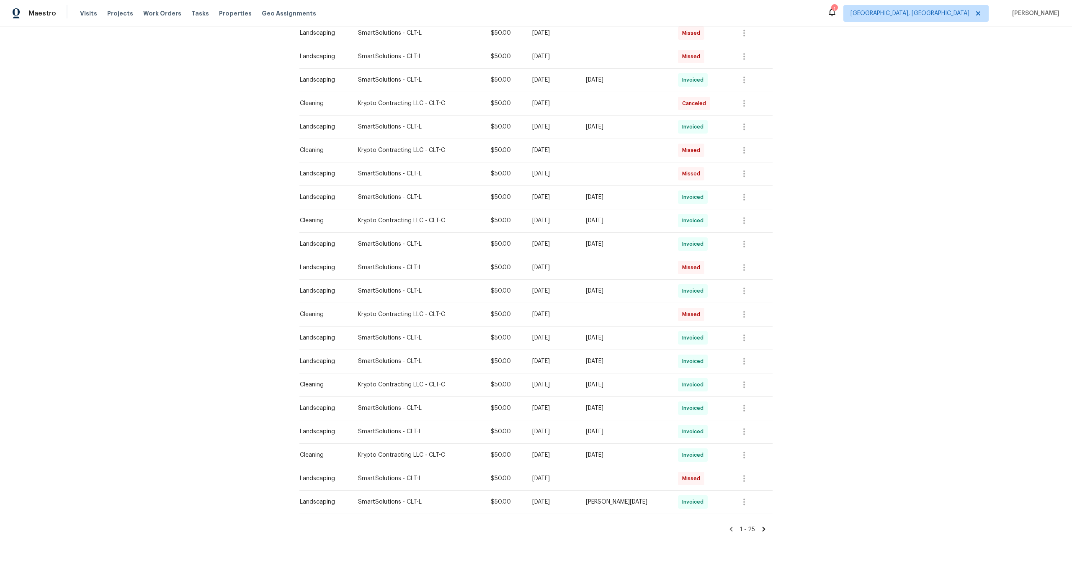
scroll to position [277, 0]
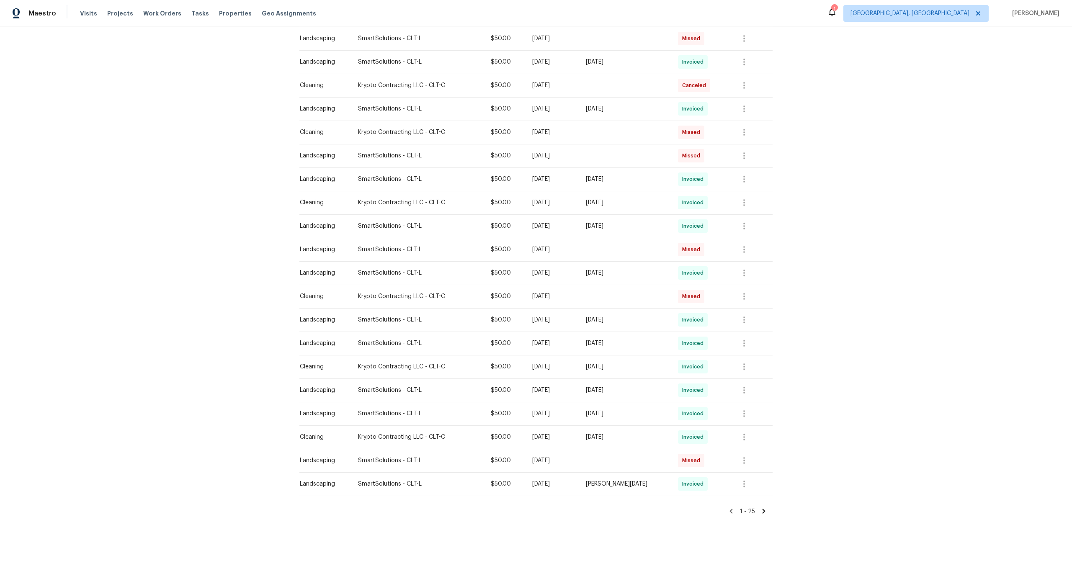
click at [764, 513] on icon at bounding box center [764, 512] width 8 height 8
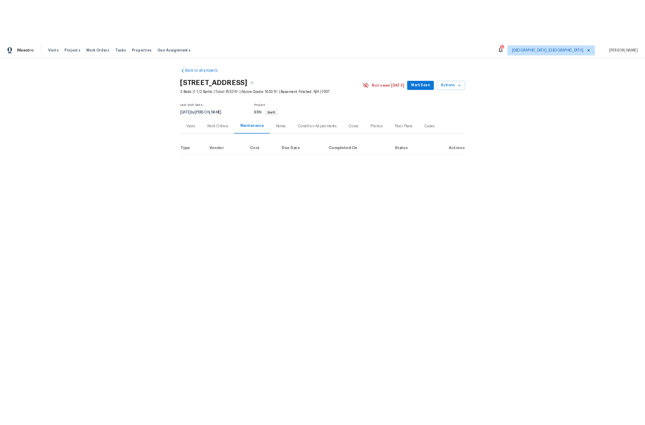
scroll to position [0, 0]
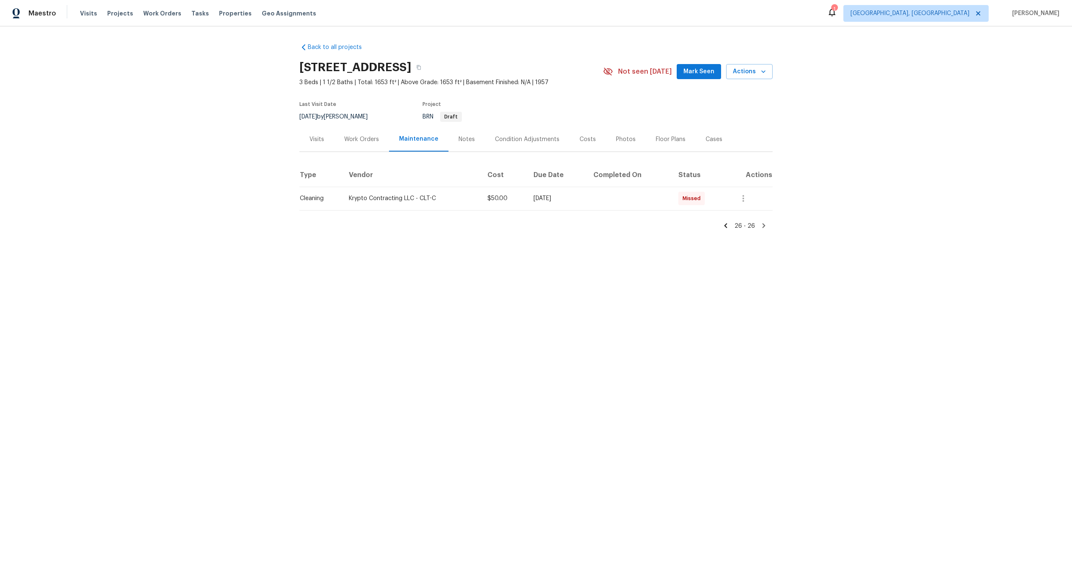
click at [729, 225] on icon at bounding box center [726, 226] width 8 height 8
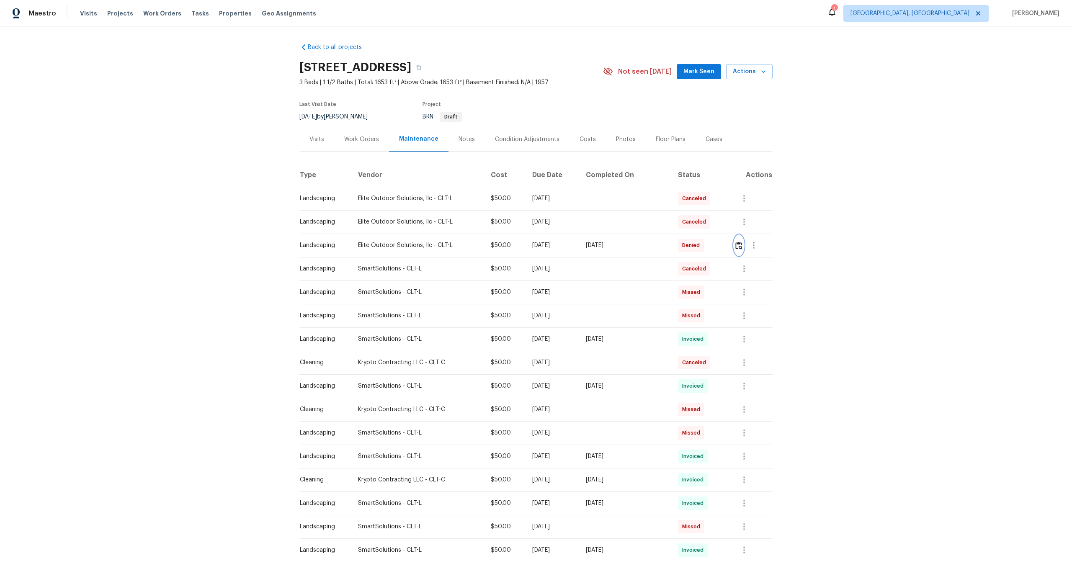
click at [741, 248] on img "button" at bounding box center [738, 246] width 7 height 8
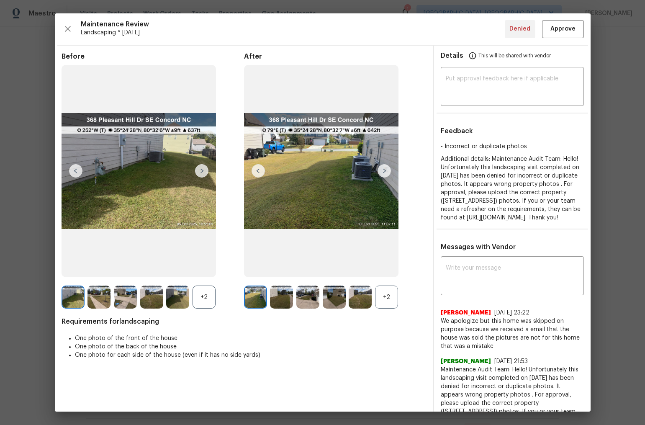
click at [493, 183] on span "Additional details: Maintenance Audit Team: Hello! Unfortunately this landscapi…" at bounding box center [511, 188] width 140 height 64
click at [69, 28] on icon "button" at bounding box center [68, 29] width 6 height 6
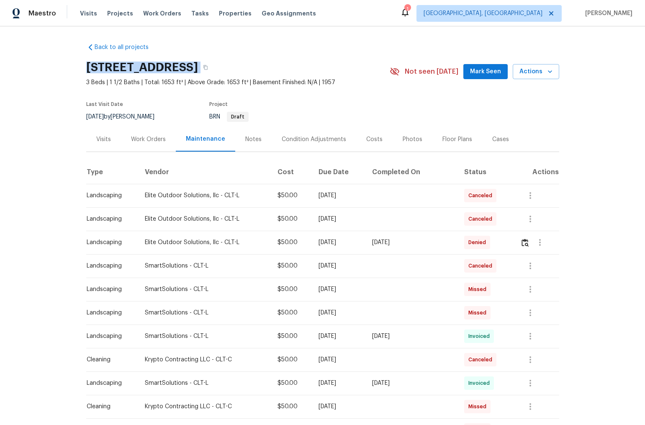
drag, startPoint x: 87, startPoint y: 67, endPoint x: 326, endPoint y: 74, distance: 238.8
click at [326, 74] on div "7812 Old Concord Rd, Salisbury, NC 28146" at bounding box center [238, 68] width 304 height 22
copy div "7812 Old Concord Rd, Salisbury, NC 28146"
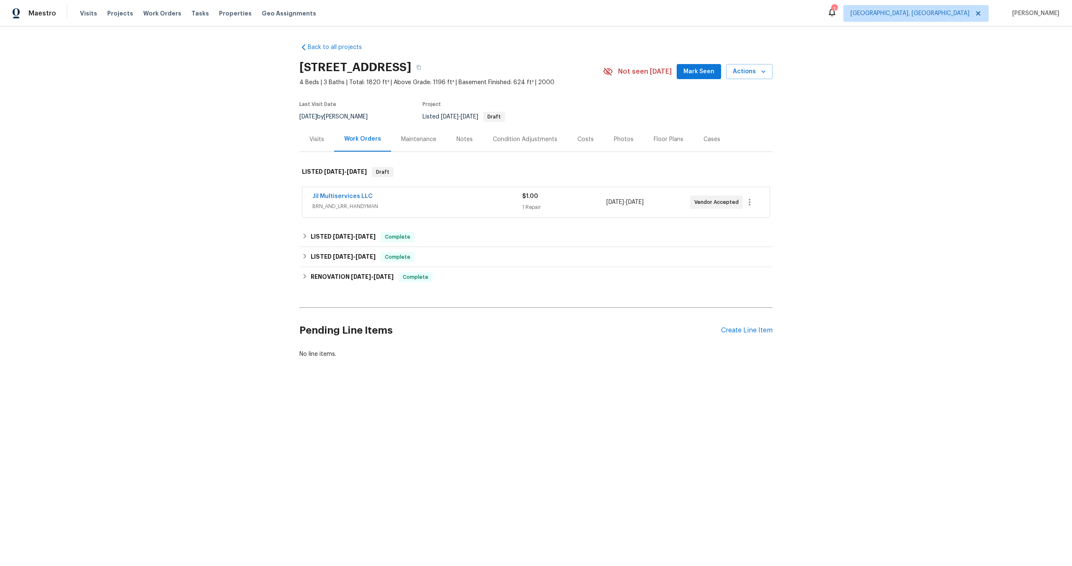
click at [416, 138] on div "Maintenance" at bounding box center [418, 139] width 35 height 8
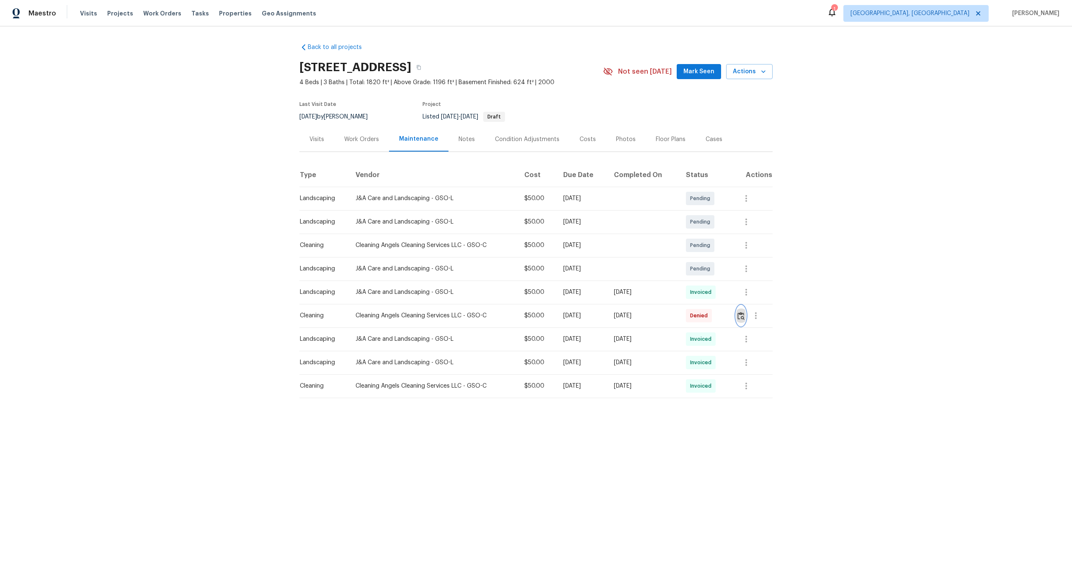
click at [745, 316] on img "button" at bounding box center [741, 316] width 7 height 8
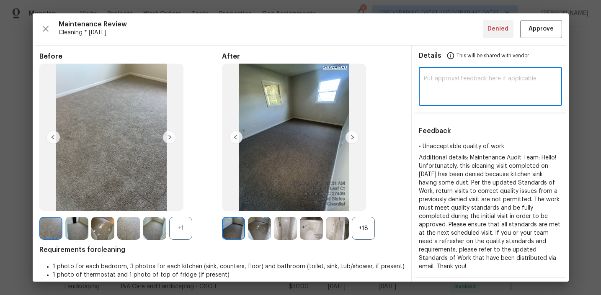
click at [445, 77] on textarea at bounding box center [490, 87] width 133 height 23
type textarea "Maintenance Audit team: We approve this visit now"
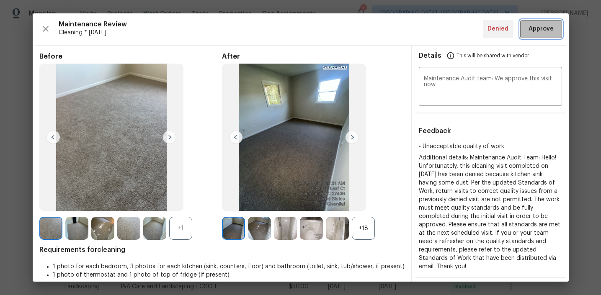
click at [547, 32] on span "Approve" at bounding box center [541, 29] width 25 height 10
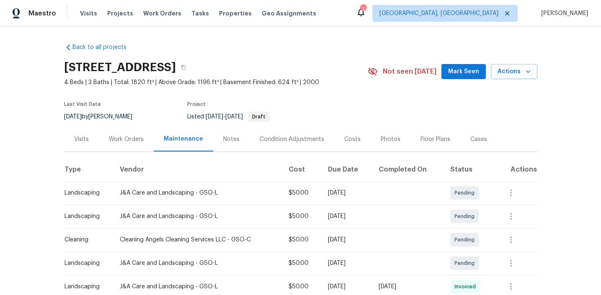
scroll to position [148, 0]
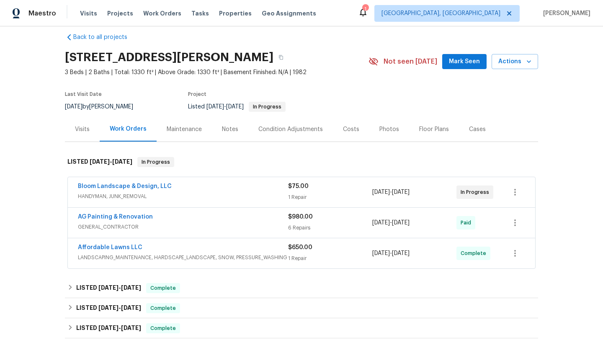
scroll to position [2, 0]
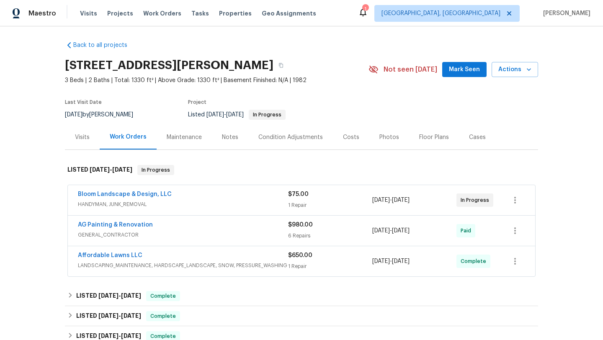
click at [191, 130] on div "Maintenance" at bounding box center [184, 137] width 55 height 25
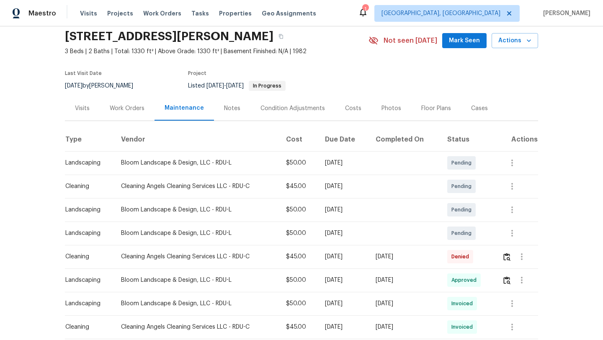
scroll to position [47, 0]
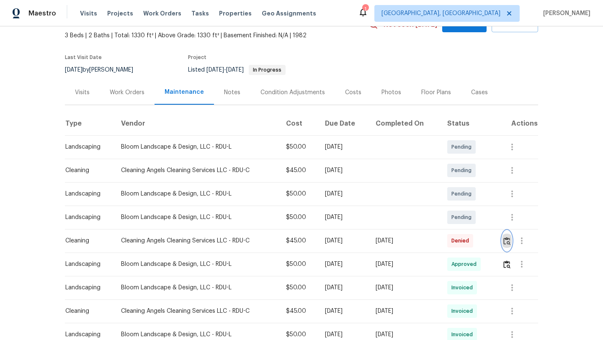
click at [509, 241] on img "button" at bounding box center [506, 241] width 7 height 8
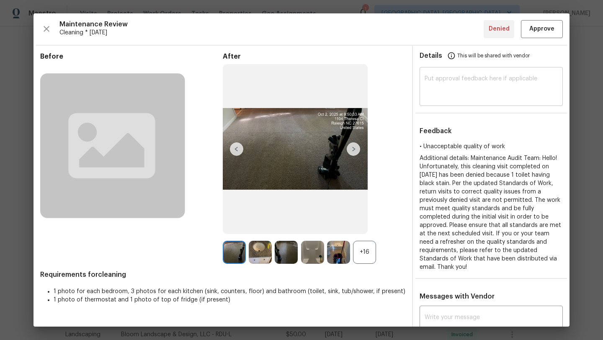
click at [464, 72] on div "​" at bounding box center [491, 87] width 143 height 37
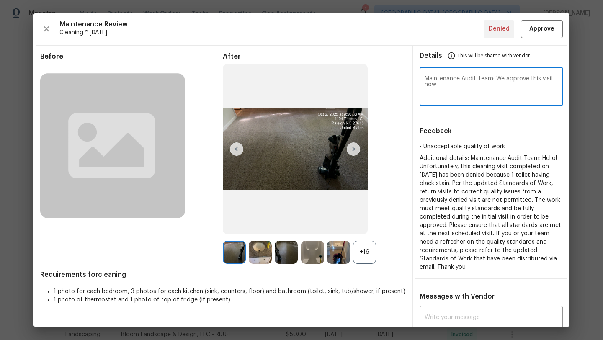
drag, startPoint x: 440, startPoint y: 88, endPoint x: 426, endPoint y: 76, distance: 18.4
click at [426, 76] on textarea "Maintenance Audit Team: We approve this visit now" at bounding box center [491, 87] width 133 height 23
type textarea "Maintenance Audit Team: We approve this visit now"
click at [546, 29] on span "Approve" at bounding box center [541, 29] width 25 height 10
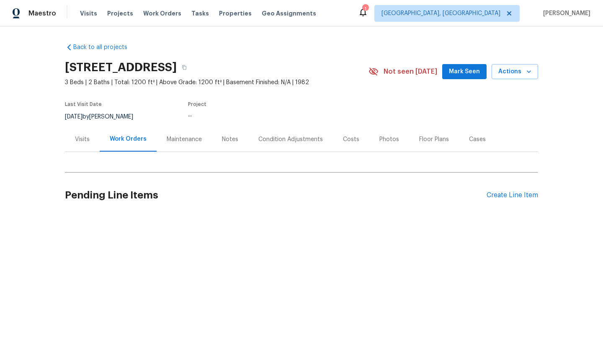
click at [197, 139] on div "Maintenance" at bounding box center [184, 139] width 35 height 8
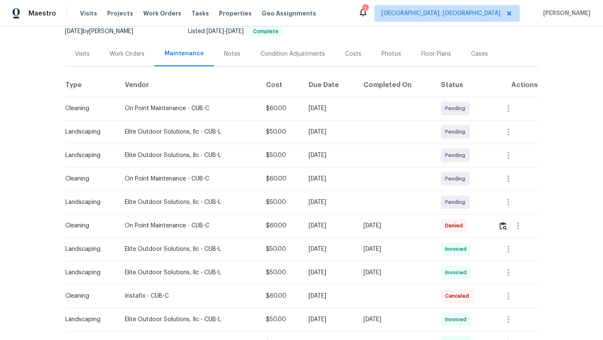
scroll to position [142, 0]
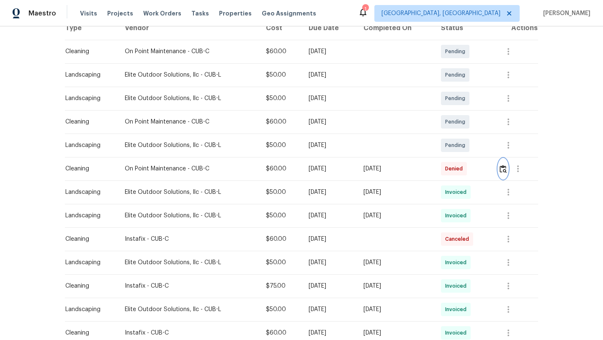
click at [506, 170] on img "button" at bounding box center [503, 169] width 7 height 8
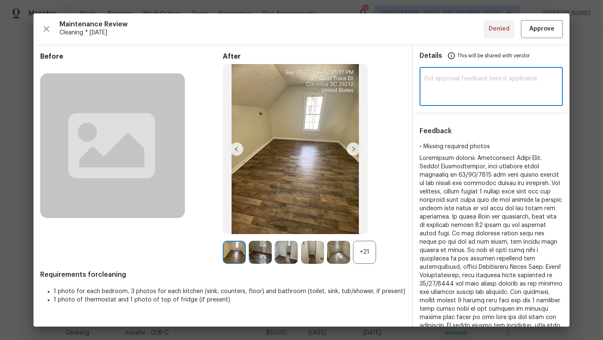
click at [465, 78] on textarea at bounding box center [491, 87] width 133 height 23
click at [473, 83] on textarea at bounding box center [491, 87] width 133 height 23
paste textarea "Maintenance Audit Team: We approve this visit now"
type textarea "Maintenance Audit Team: We approve this visit now"
click at [542, 31] on span "Approve" at bounding box center [541, 29] width 25 height 10
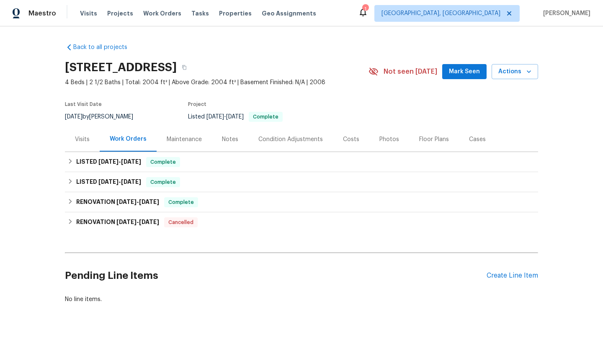
click at [187, 140] on div "Maintenance" at bounding box center [184, 139] width 35 height 8
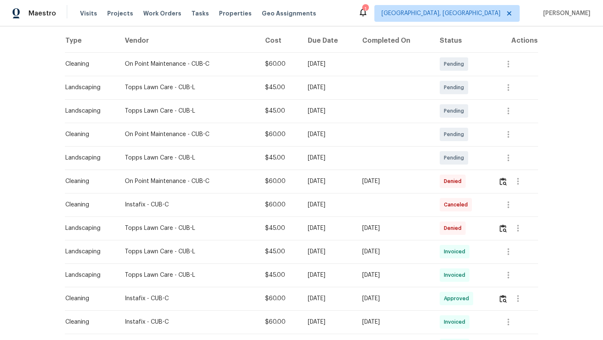
scroll to position [201, 0]
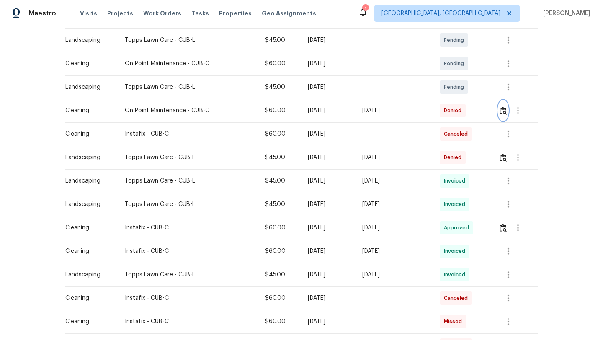
click at [506, 109] on img "button" at bounding box center [503, 111] width 7 height 8
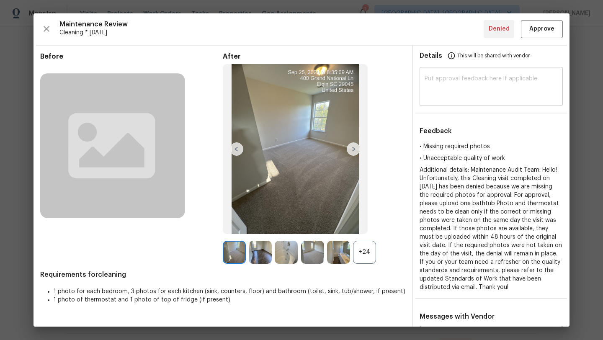
click at [451, 87] on textarea at bounding box center [491, 87] width 133 height 23
click at [449, 85] on textarea at bounding box center [491, 87] width 133 height 23
paste textarea "Maintenance Audit Team: We approve this visit now"
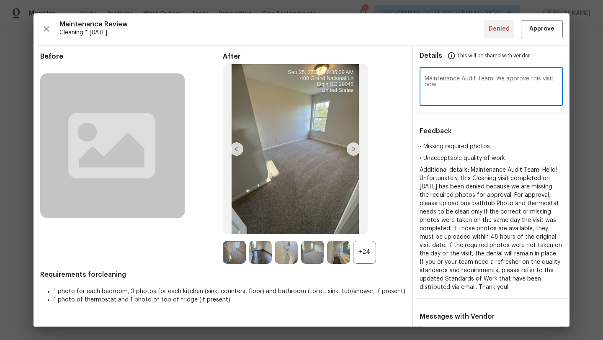
type textarea "Maintenance Audit Team: We approve this visit now"
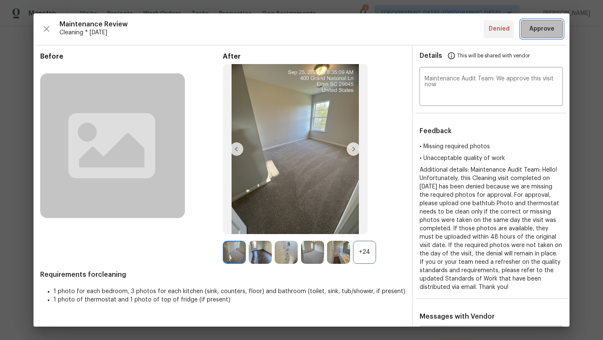
click at [545, 26] on span "Approve" at bounding box center [541, 29] width 25 height 10
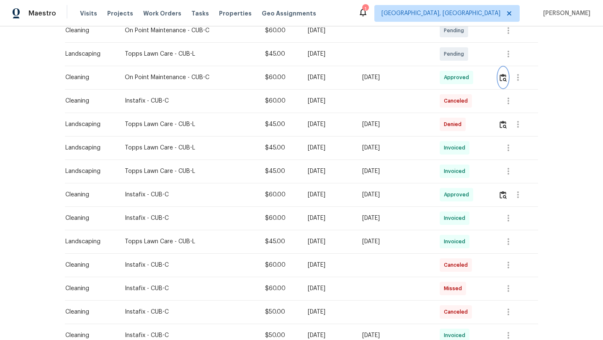
scroll to position [0, 0]
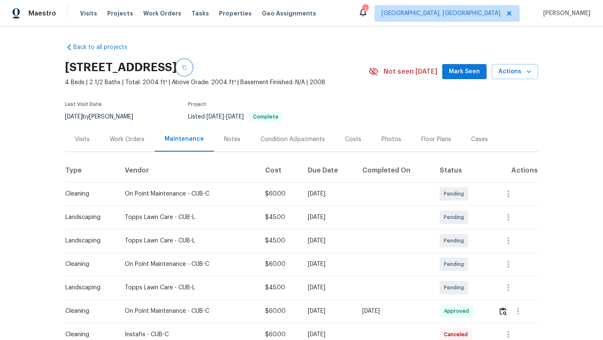
click at [187, 69] on icon "button" at bounding box center [184, 67] width 5 height 5
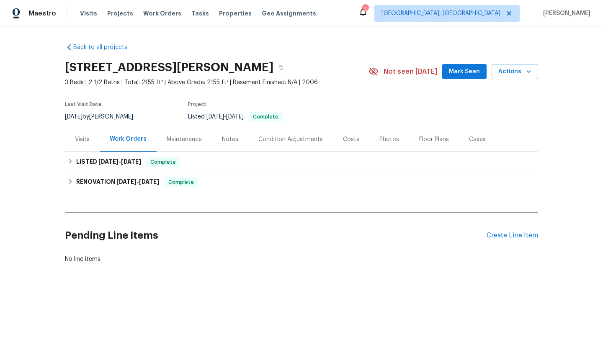
click at [182, 137] on div "Maintenance" at bounding box center [184, 139] width 35 height 8
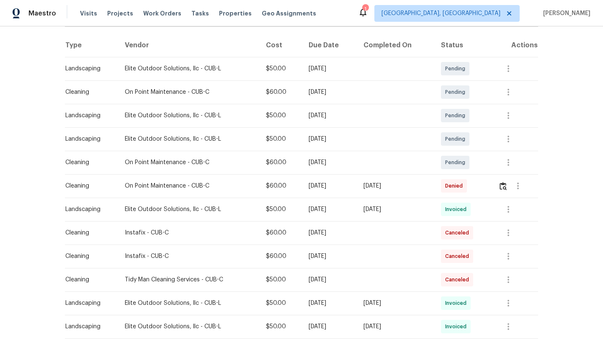
scroll to position [221, 0]
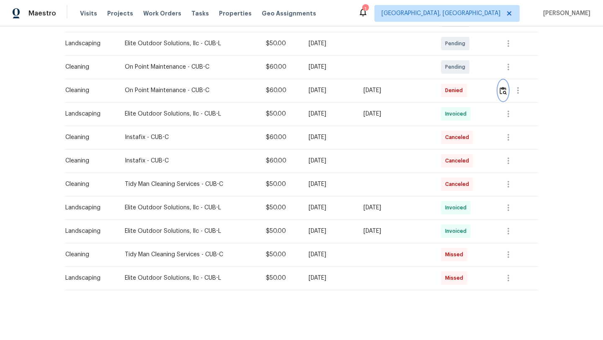
click at [505, 88] on img "button" at bounding box center [503, 91] width 7 height 8
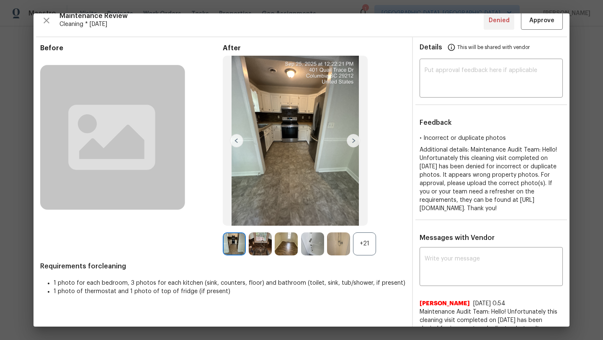
scroll to position [0, 0]
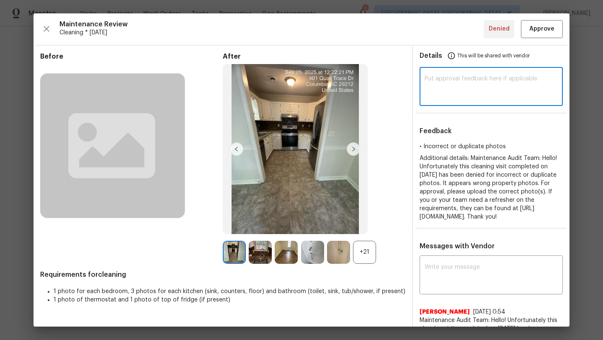
click at [462, 96] on textarea at bounding box center [491, 87] width 133 height 23
click at [465, 93] on textarea at bounding box center [491, 87] width 133 height 23
paste textarea "Maintenance Audit Team: We approve this visit now"
type textarea "Maintenance Audit Team: We approve this visit now"
click at [543, 26] on span "Approve" at bounding box center [541, 29] width 25 height 10
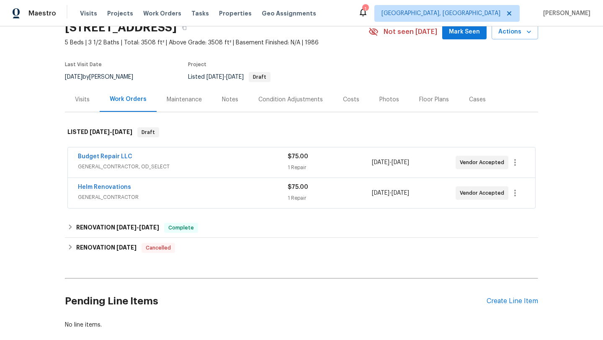
scroll to position [77, 0]
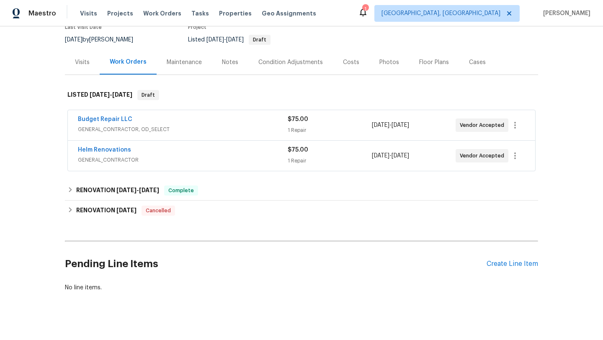
click at [173, 58] on div "Maintenance" at bounding box center [184, 62] width 35 height 8
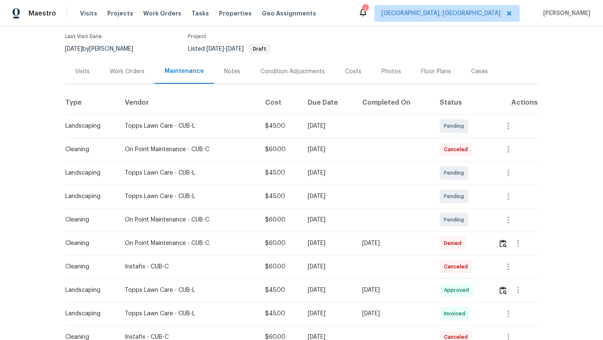
scroll to position [107, 0]
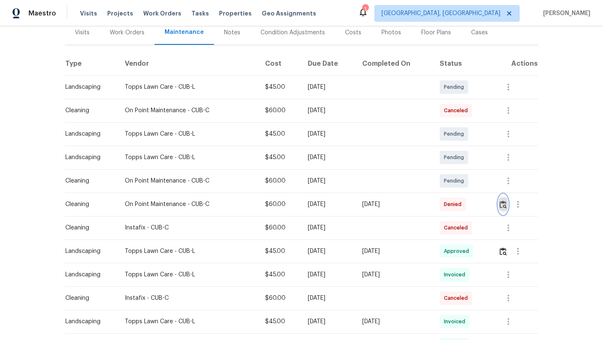
click at [507, 203] on img "button" at bounding box center [503, 205] width 7 height 8
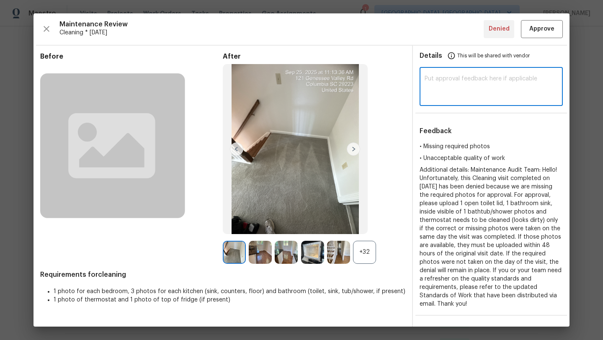
click at [442, 79] on textarea at bounding box center [491, 87] width 133 height 23
click at [443, 83] on textarea at bounding box center [491, 87] width 133 height 23
paste textarea "Maintenance Audit Team: We approve this visit now"
type textarea "Maintenance Audit Team: We approve this visit now"
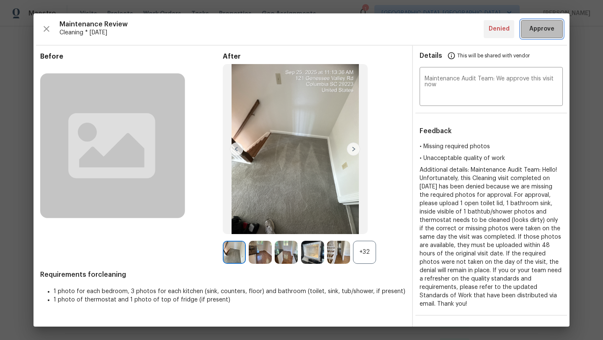
click at [553, 26] on span "Approve" at bounding box center [541, 29] width 25 height 10
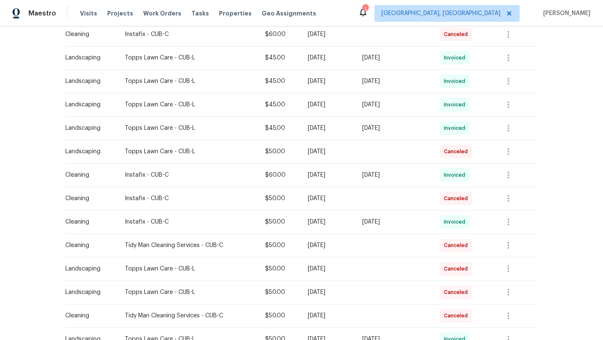
scroll to position [494, 0]
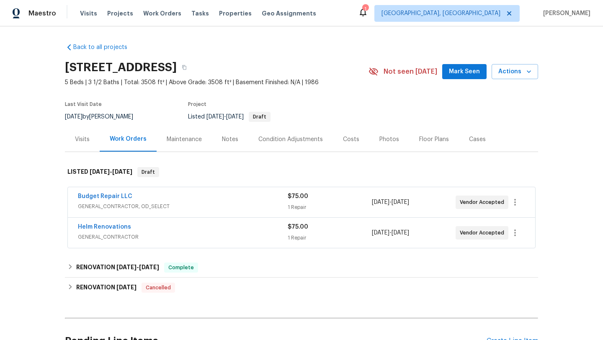
click at [184, 142] on div "Maintenance" at bounding box center [184, 139] width 35 height 8
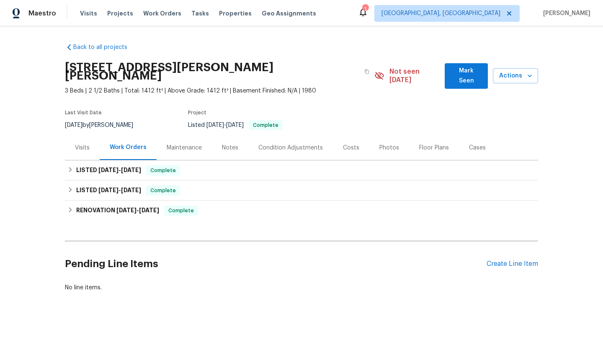
click at [180, 144] on div "Maintenance" at bounding box center [184, 148] width 35 height 8
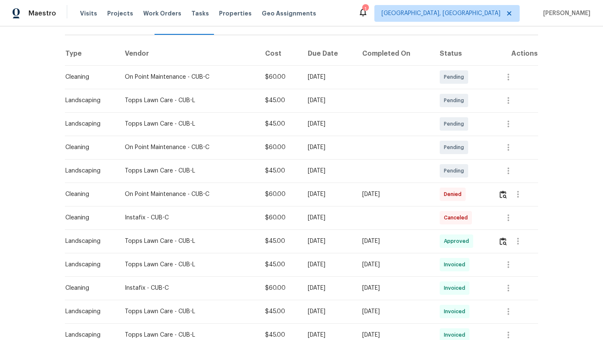
scroll to position [190, 0]
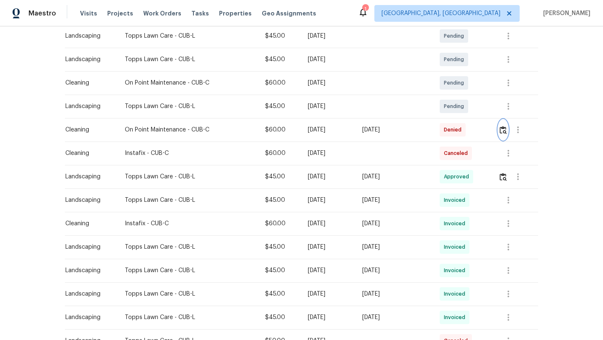
click at [505, 126] on img "button" at bounding box center [503, 130] width 7 height 8
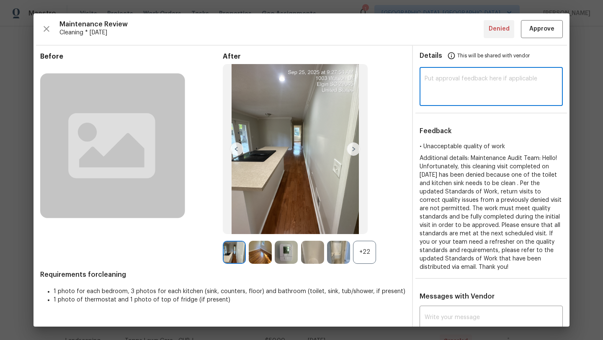
click at [479, 81] on textarea at bounding box center [491, 87] width 133 height 23
click at [492, 84] on textarea at bounding box center [491, 87] width 133 height 23
paste textarea "Maintenance Audit Team: We approve this visit now"
type textarea "Maintenance Audit Team: We approve this visit now"
click at [547, 26] on span "Approve" at bounding box center [541, 29] width 25 height 10
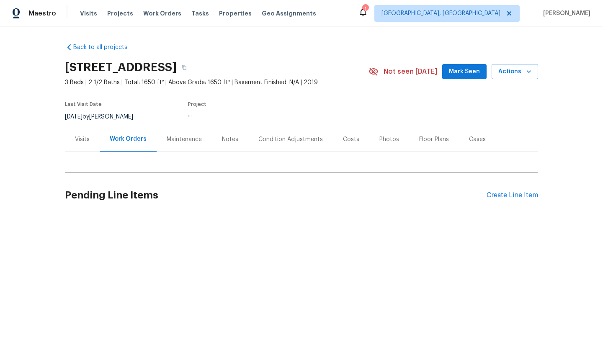
click at [186, 137] on div "Maintenance" at bounding box center [184, 139] width 35 height 8
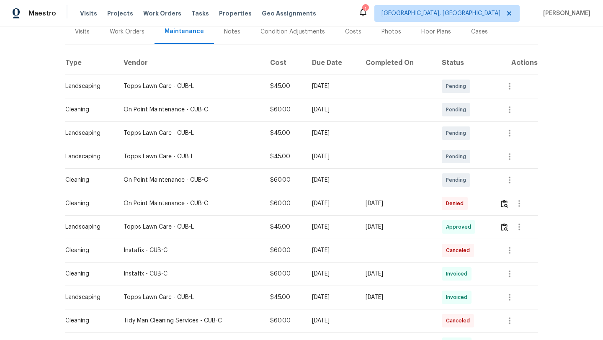
scroll to position [122, 0]
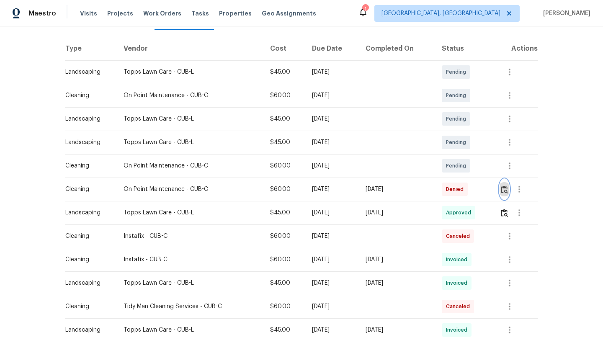
click at [508, 189] on img "button" at bounding box center [504, 190] width 7 height 8
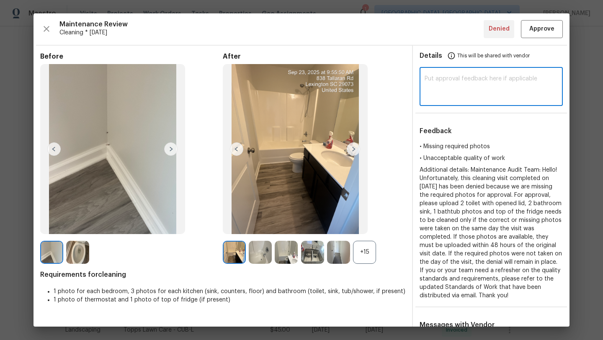
click at [461, 77] on textarea at bounding box center [491, 87] width 133 height 23
click at [455, 82] on textarea at bounding box center [491, 87] width 133 height 23
paste textarea "Maintenance Audit Team: We approve this visit now"
type textarea "Maintenance Audit Team: We approve this visit now"
click at [538, 28] on span "Approve" at bounding box center [541, 29] width 25 height 10
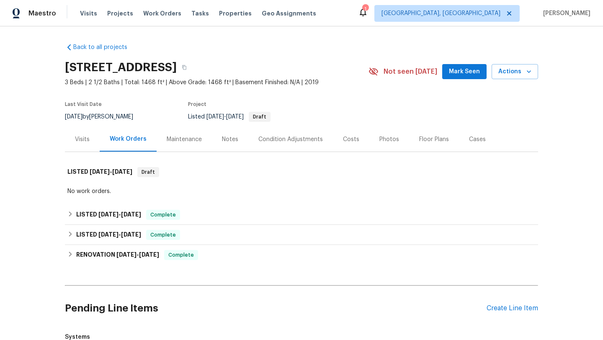
click at [188, 137] on div "Maintenance" at bounding box center [184, 139] width 35 height 8
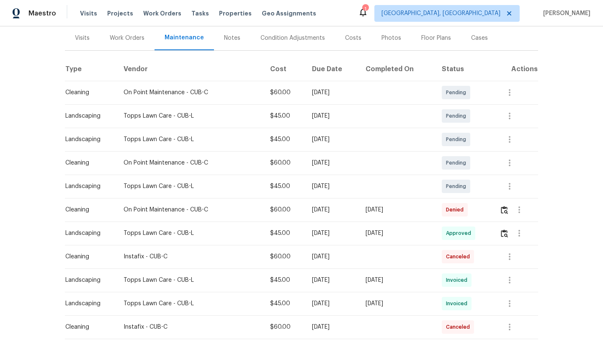
scroll to position [176, 0]
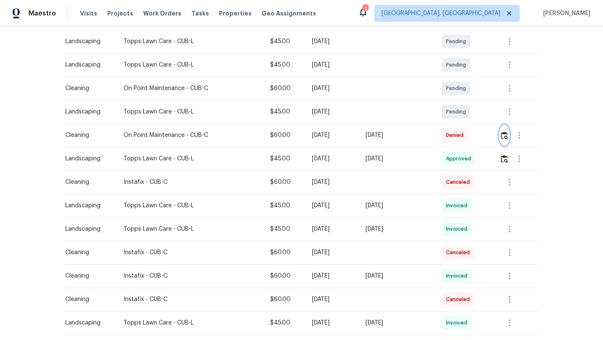
click at [507, 136] on img "button" at bounding box center [504, 136] width 7 height 8
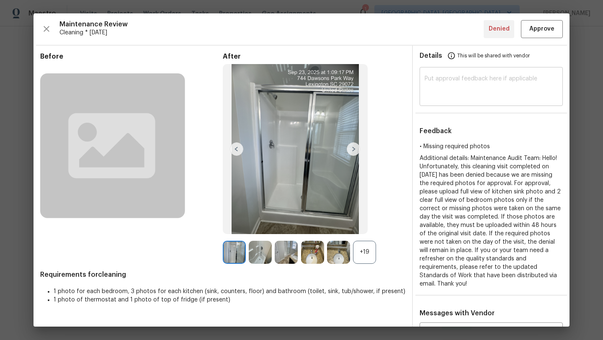
click at [454, 88] on textarea at bounding box center [491, 87] width 133 height 23
click at [448, 84] on textarea at bounding box center [491, 87] width 133 height 23
paste textarea "Maintenance Audit Team: We approve this visit now"
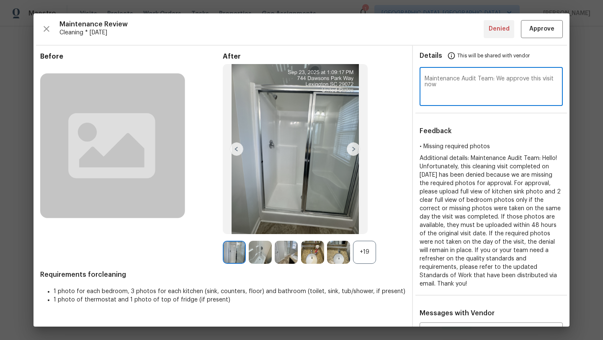
type textarea "Maintenance Audit Team: We approve this visit now"
click at [544, 30] on span "Approve" at bounding box center [541, 29] width 25 height 10
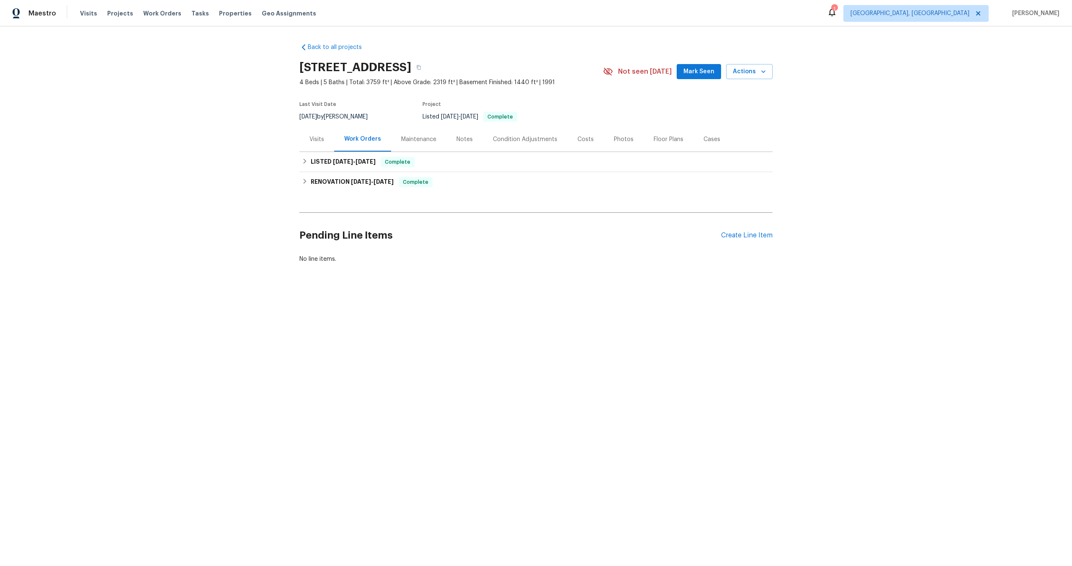
click at [419, 139] on div "Maintenance" at bounding box center [418, 139] width 35 height 8
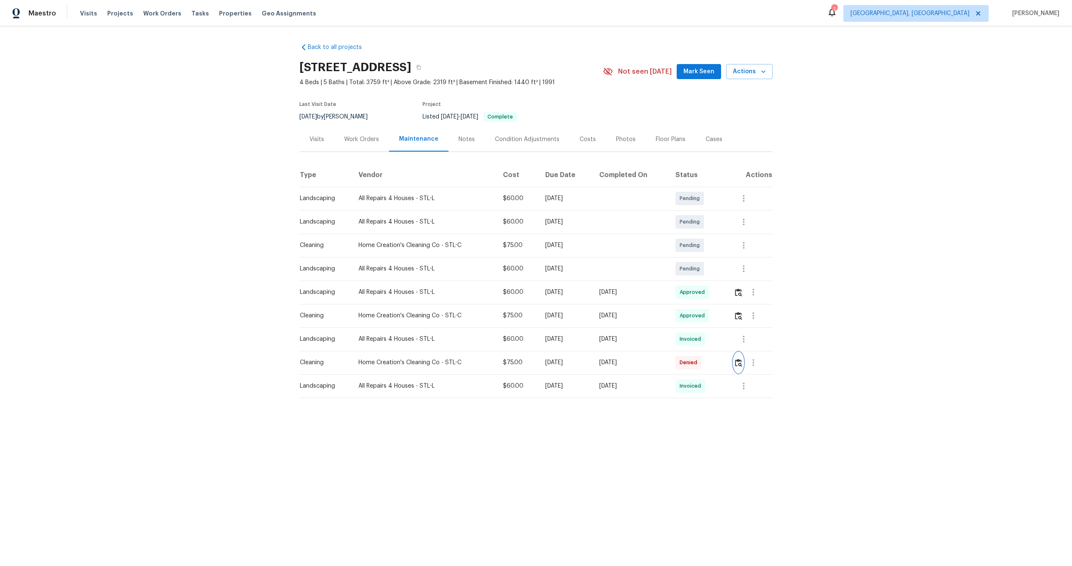
click at [738, 363] on img "button" at bounding box center [738, 363] width 7 height 8
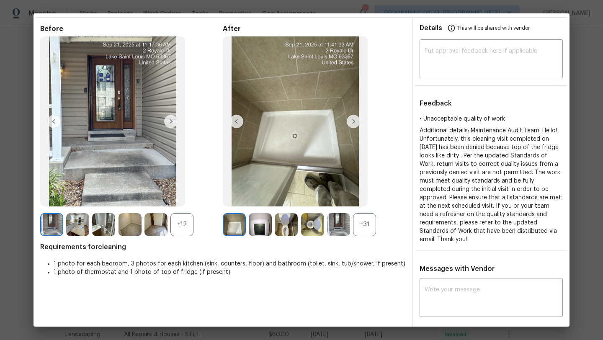
scroll to position [15, 0]
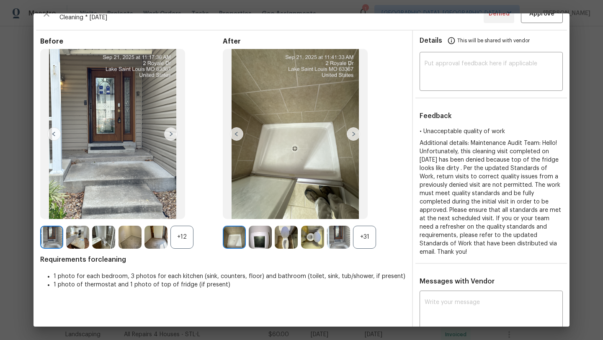
click at [356, 134] on img at bounding box center [353, 133] width 13 height 13
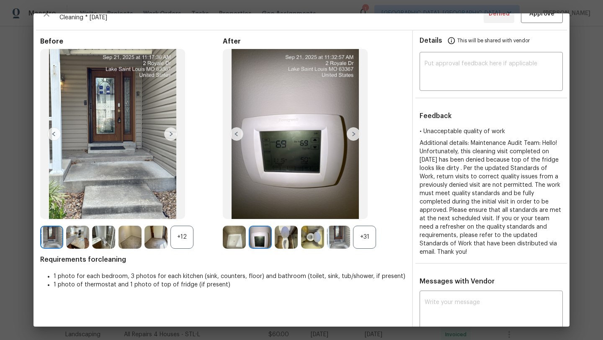
click at [371, 237] on div "+31" at bounding box center [364, 237] width 23 height 23
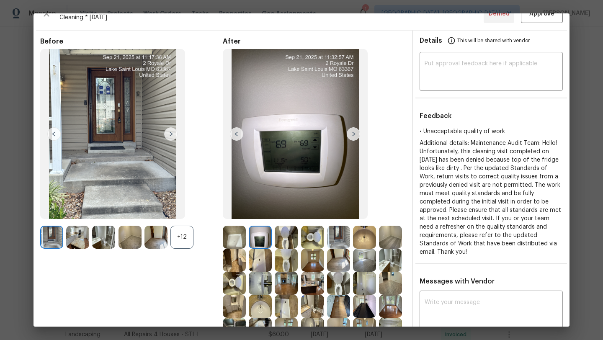
click at [289, 237] on img at bounding box center [286, 237] width 23 height 23
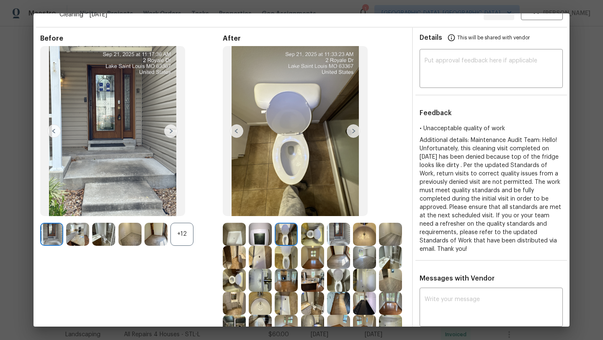
scroll to position [19, 0]
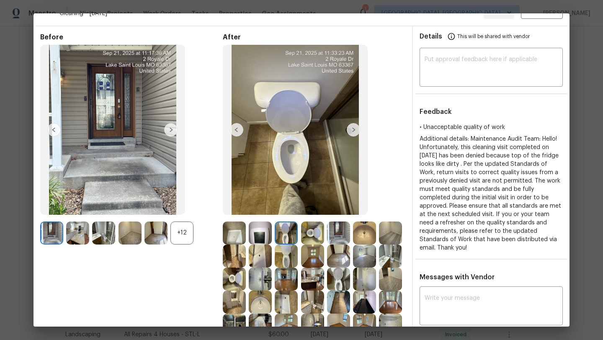
click at [315, 235] on img at bounding box center [312, 233] width 23 height 23
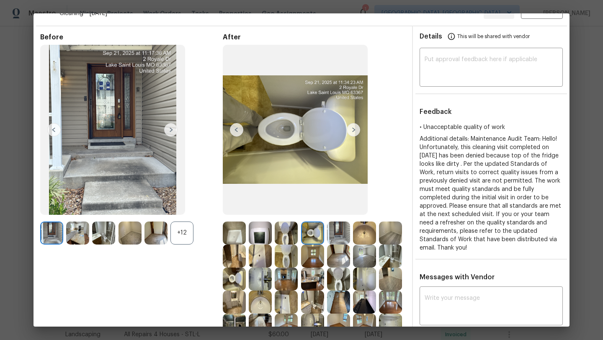
click at [333, 235] on img at bounding box center [338, 233] width 23 height 23
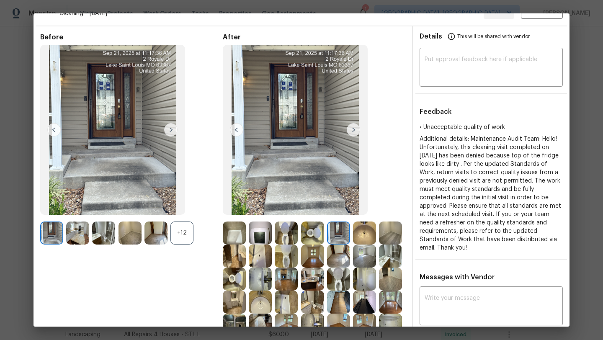
click at [354, 235] on img at bounding box center [364, 233] width 23 height 23
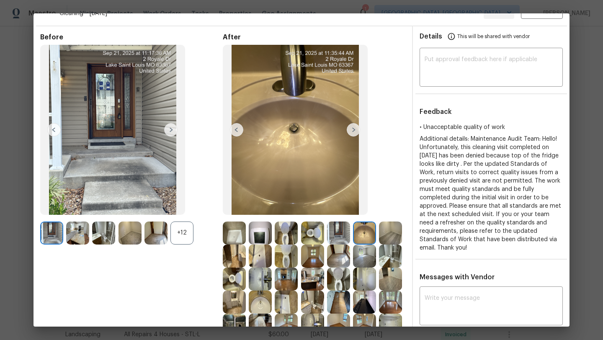
click at [386, 231] on img at bounding box center [390, 233] width 23 height 23
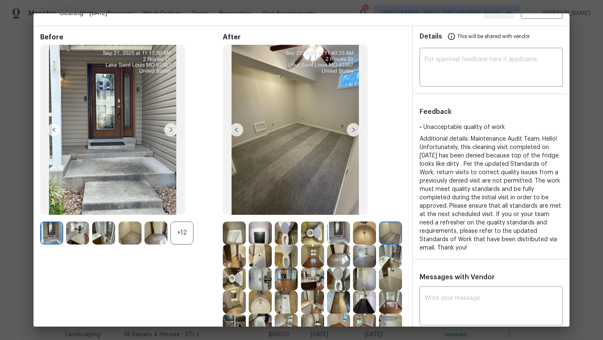
click at [392, 251] on img at bounding box center [390, 256] width 23 height 23
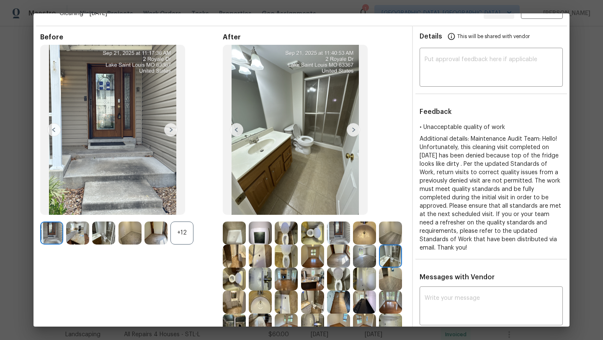
click at [235, 258] on img at bounding box center [234, 256] width 23 height 23
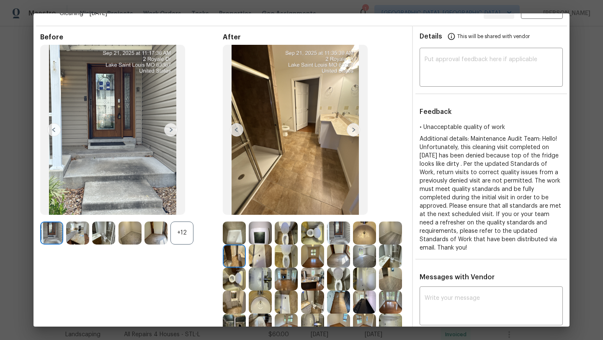
click at [259, 258] on img at bounding box center [260, 256] width 23 height 23
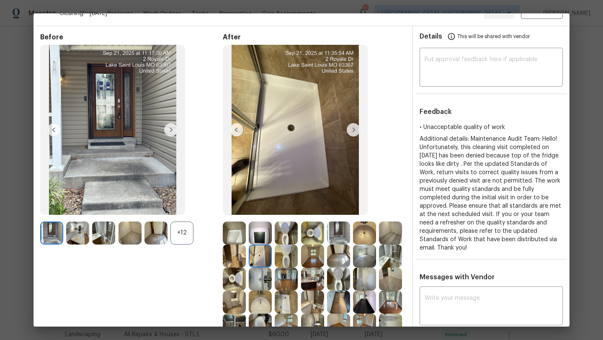
click at [286, 258] on img at bounding box center [286, 256] width 23 height 23
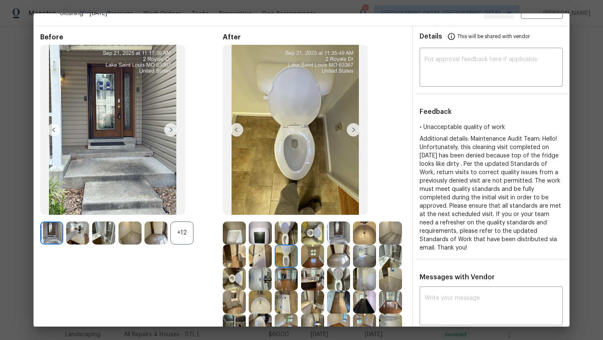
click at [308, 258] on img at bounding box center [312, 256] width 23 height 23
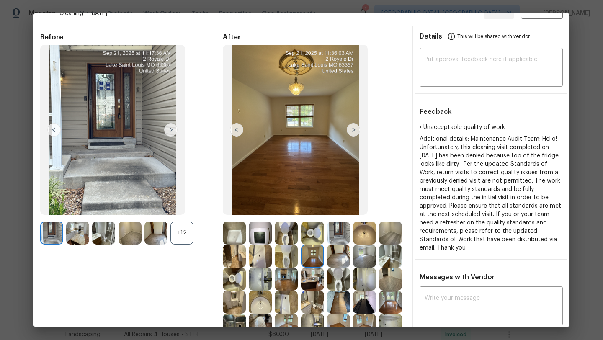
click at [354, 132] on img at bounding box center [353, 129] width 13 height 13
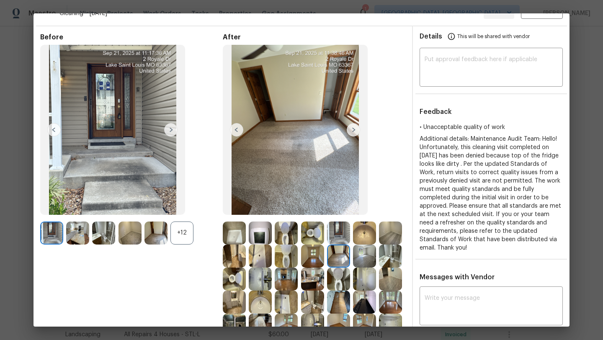
click at [355, 129] on img at bounding box center [353, 129] width 13 height 13
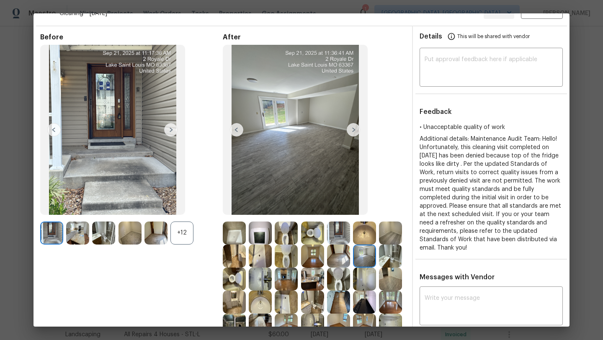
click at [353, 129] on img at bounding box center [353, 129] width 13 height 13
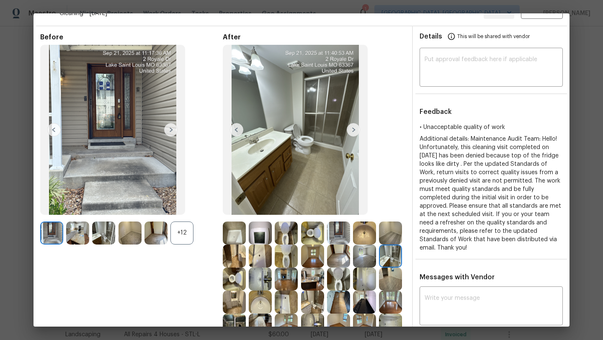
click at [353, 129] on img at bounding box center [353, 129] width 13 height 13
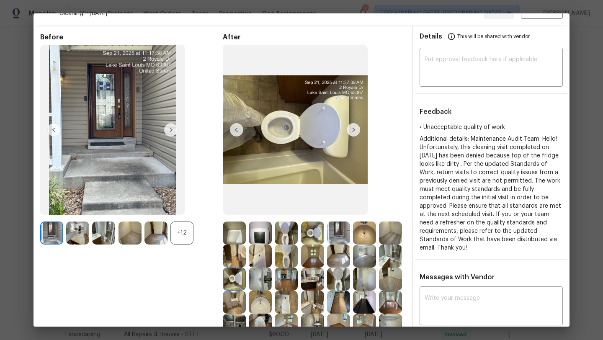
click at [354, 132] on img at bounding box center [353, 129] width 13 height 13
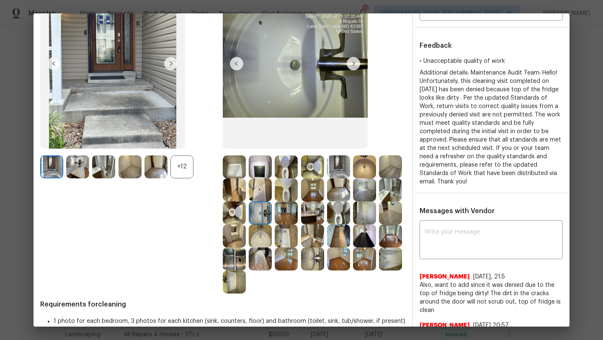
scroll to position [109, 0]
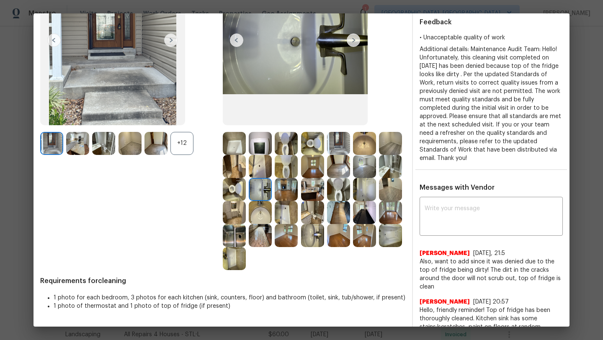
click at [185, 142] on div "+12" at bounding box center [181, 143] width 23 height 23
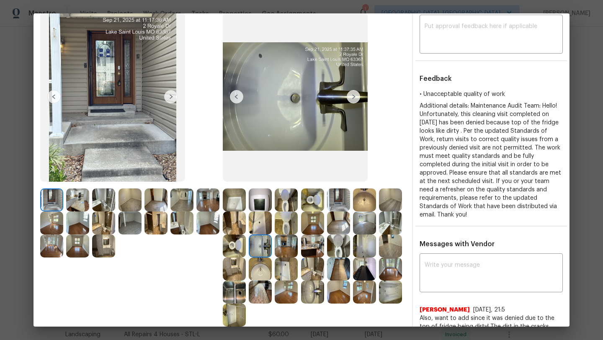
scroll to position [59, 0]
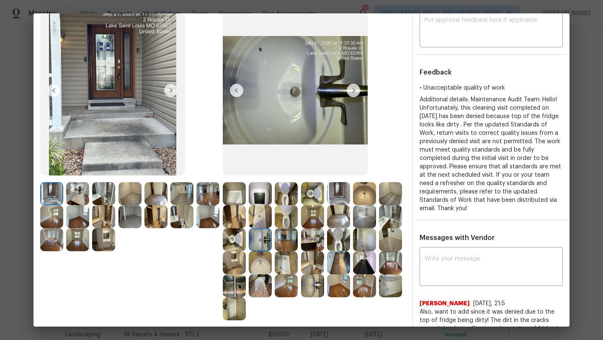
click at [107, 237] on img at bounding box center [103, 239] width 23 height 23
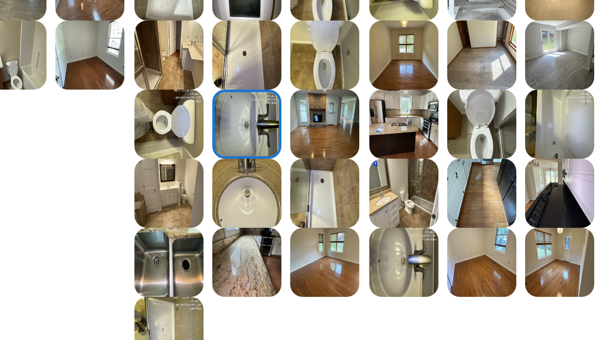
scroll to position [153, 0]
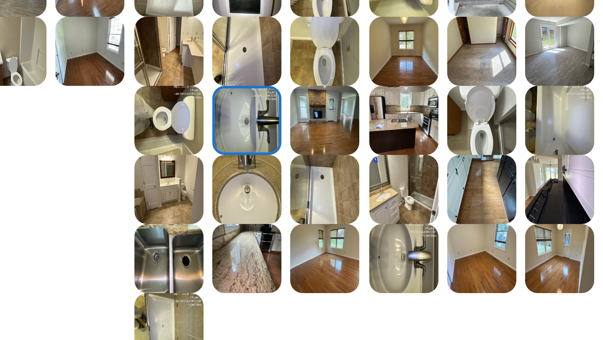
click at [368, 166] on img at bounding box center [364, 168] width 23 height 23
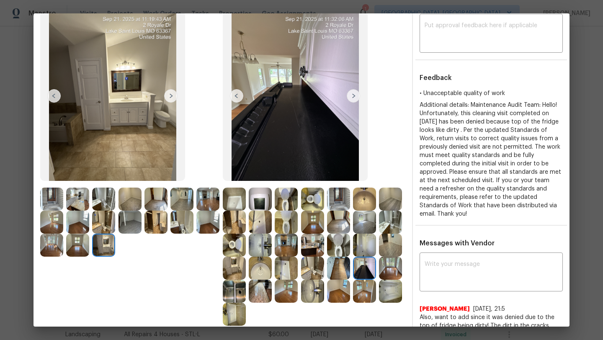
scroll to position [0, 0]
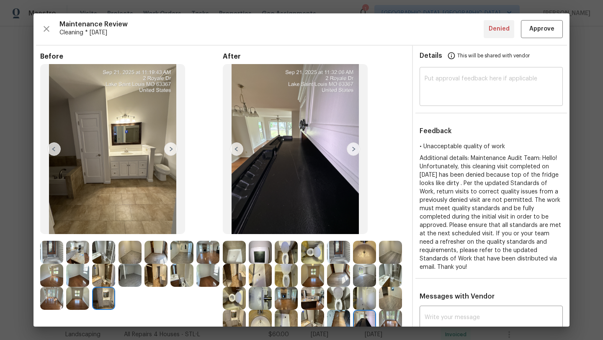
click at [456, 87] on textarea at bounding box center [491, 87] width 133 height 23
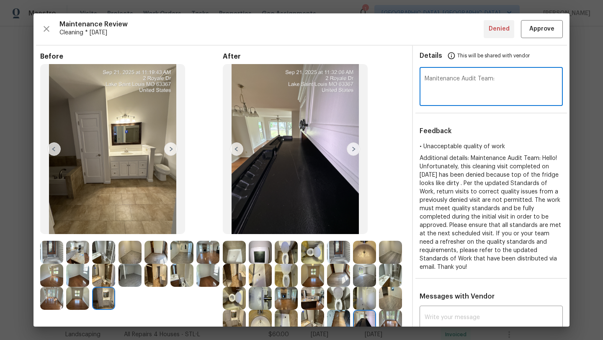
click at [440, 76] on textarea "Manitenance Audit Team:" at bounding box center [491, 87] width 133 height 23
click at [515, 81] on textarea "Maintenance Audit Team:" at bounding box center [491, 87] width 133 height 23
type textarea "Maintenance Audit Team: After further review we approve this visit."
click at [553, 30] on span "Approve" at bounding box center [541, 29] width 25 height 10
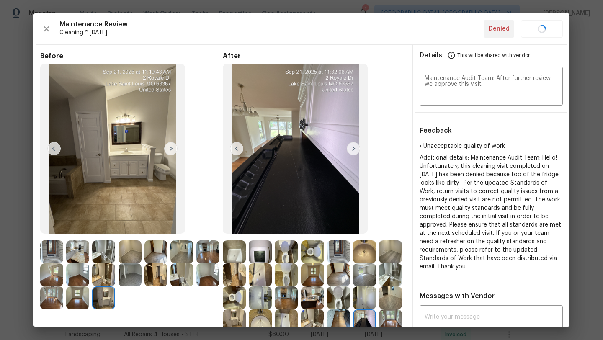
scroll to position [103, 0]
